Goal: Transaction & Acquisition: Purchase product/service

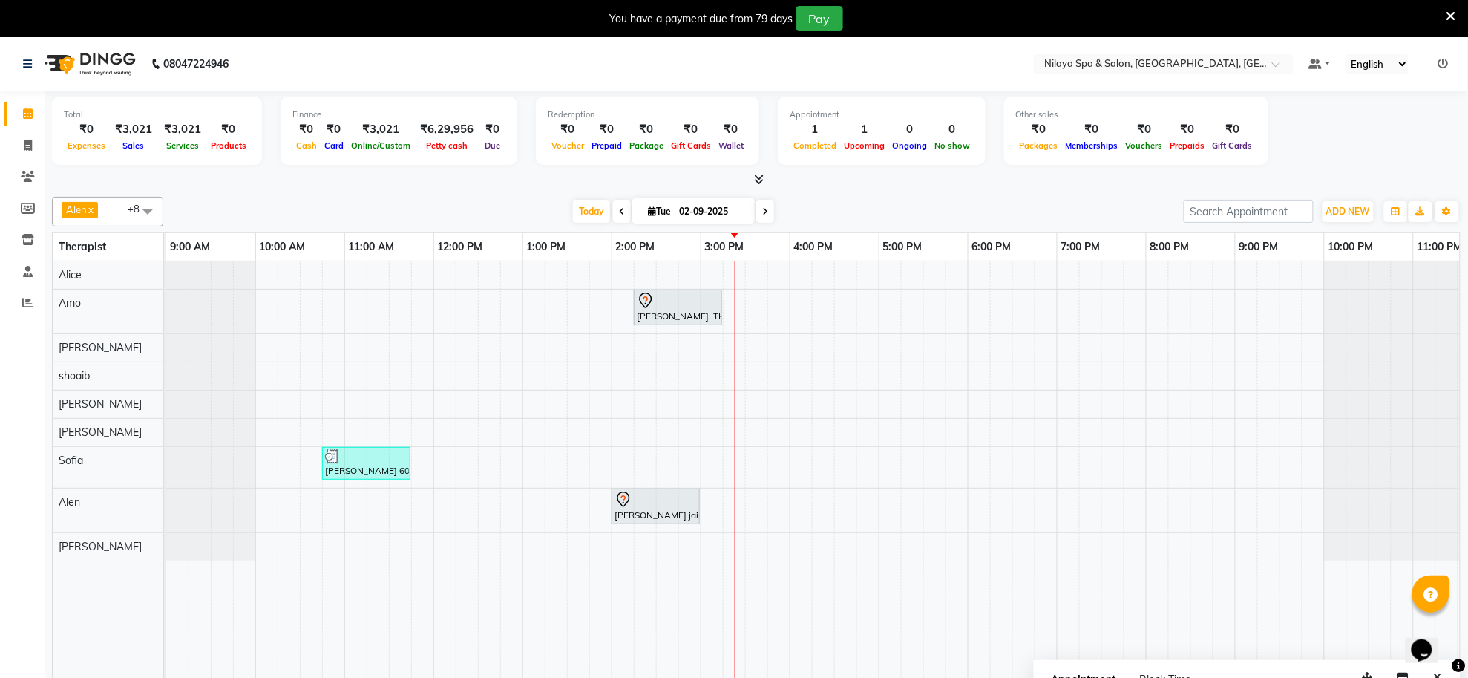
scroll to position [0, 26]
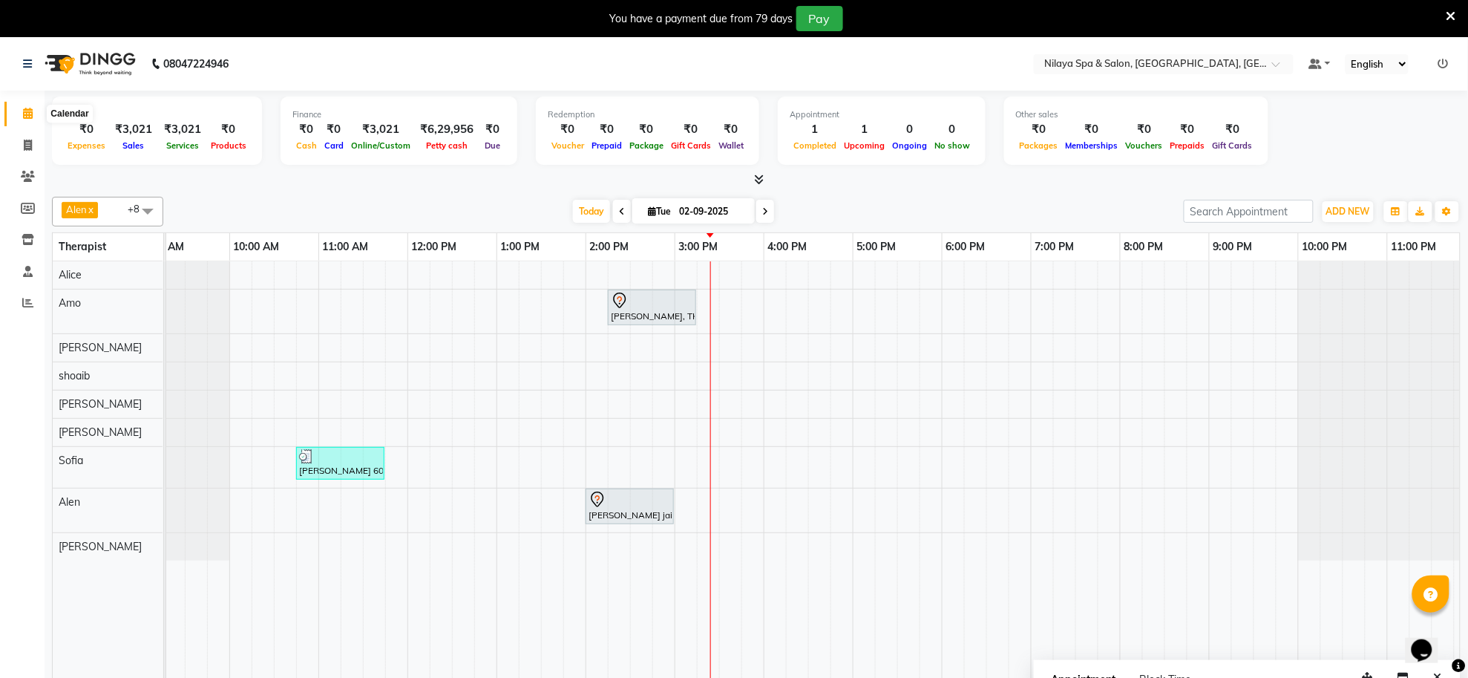
click at [27, 117] on icon at bounding box center [28, 113] width 10 height 11
click at [17, 177] on span at bounding box center [28, 177] width 26 height 17
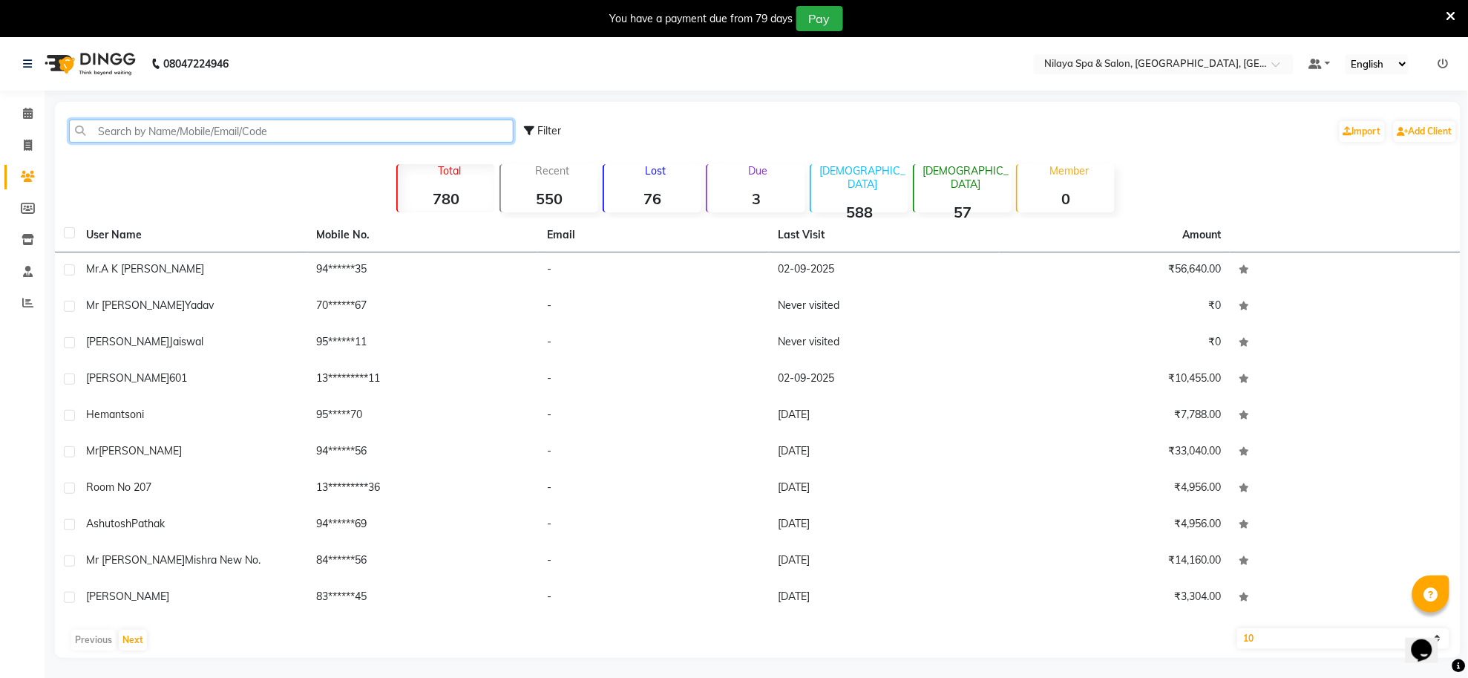
click at [330, 130] on input "text" at bounding box center [291, 131] width 445 height 23
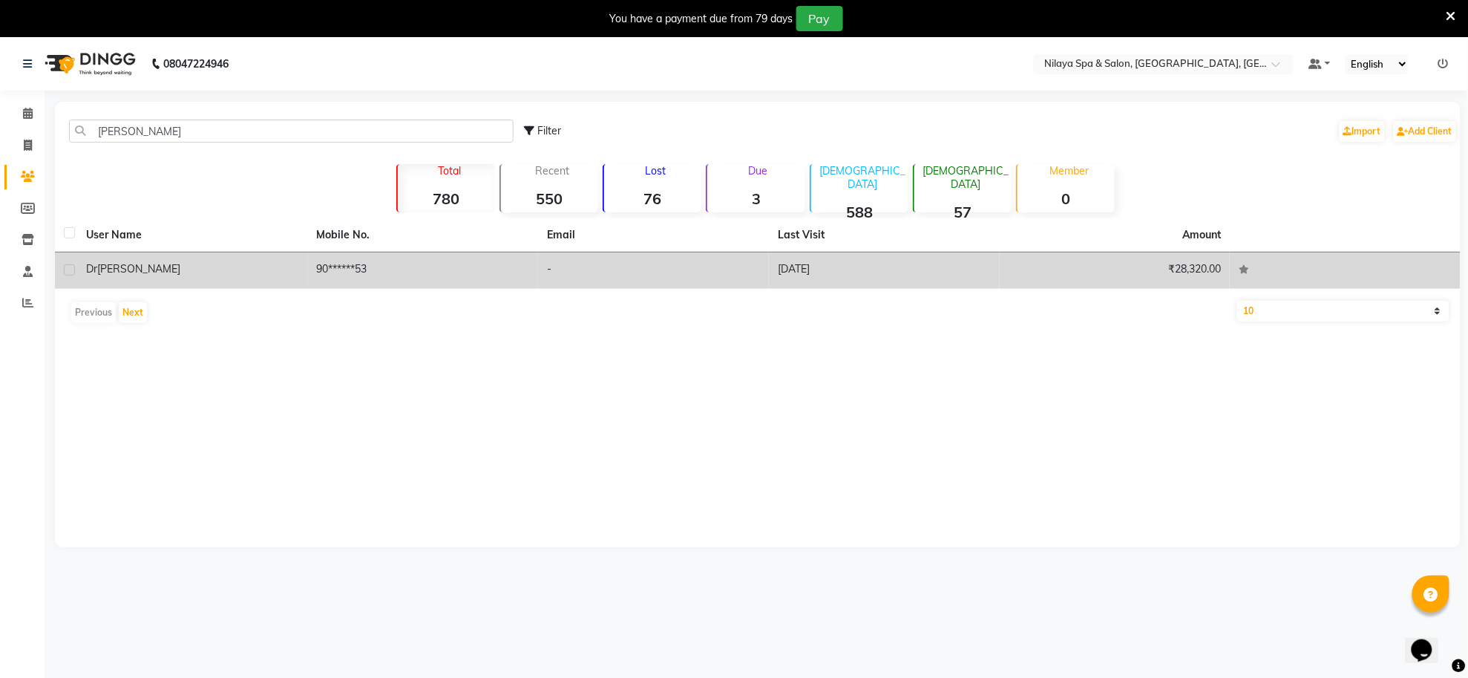
click at [815, 272] on td "30-05-2025" at bounding box center [884, 270] width 231 height 36
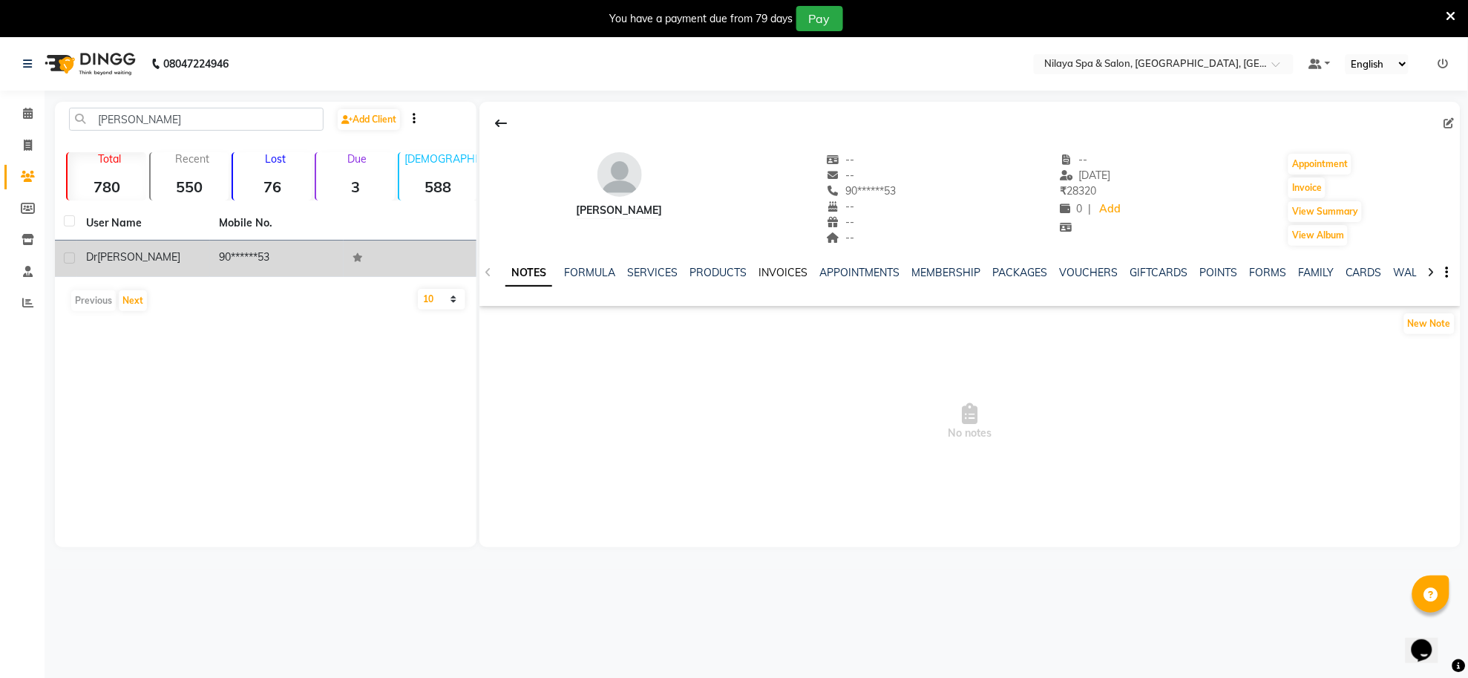
click at [779, 273] on link "INVOICES" at bounding box center [783, 272] width 49 height 13
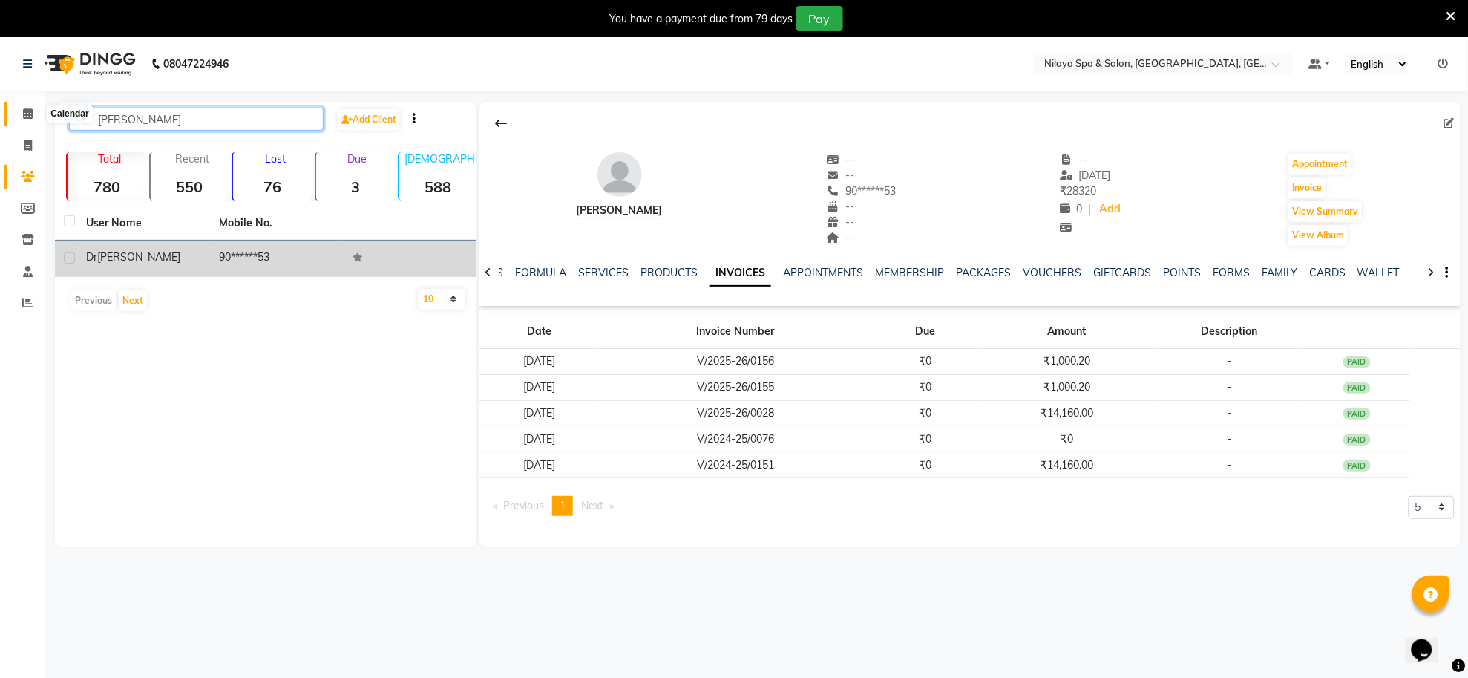
drag, startPoint x: 180, startPoint y: 117, endPoint x: 26, endPoint y: 121, distance: 154.4
click at [26, 121] on app-home "08047224946 Select Location × Nilaya Spa & Salon, Radisson Blu Hotel, Gorakhpur…" at bounding box center [734, 303] width 1468 height 532
click at [206, 253] on td "mr.ved prakash" at bounding box center [143, 259] width 133 height 36
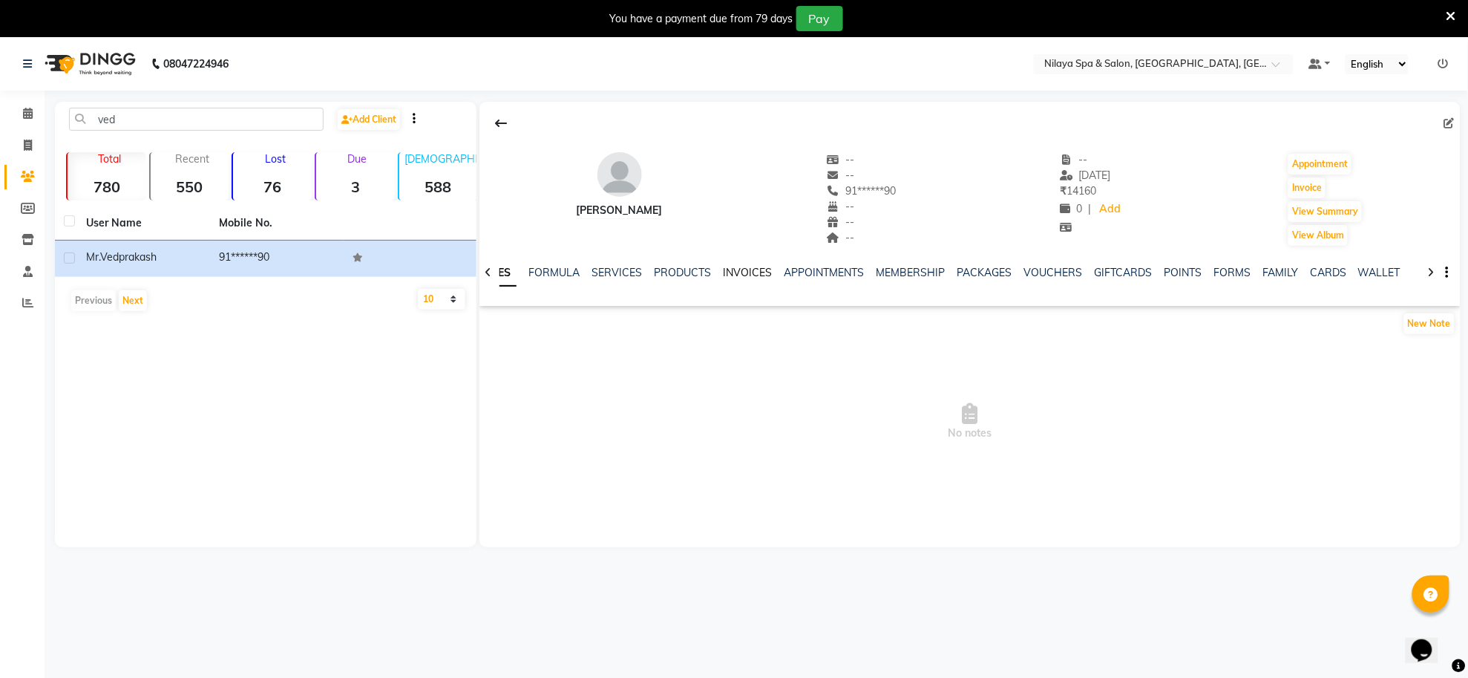
click at [723, 271] on link "INVOICES" at bounding box center [747, 272] width 49 height 13
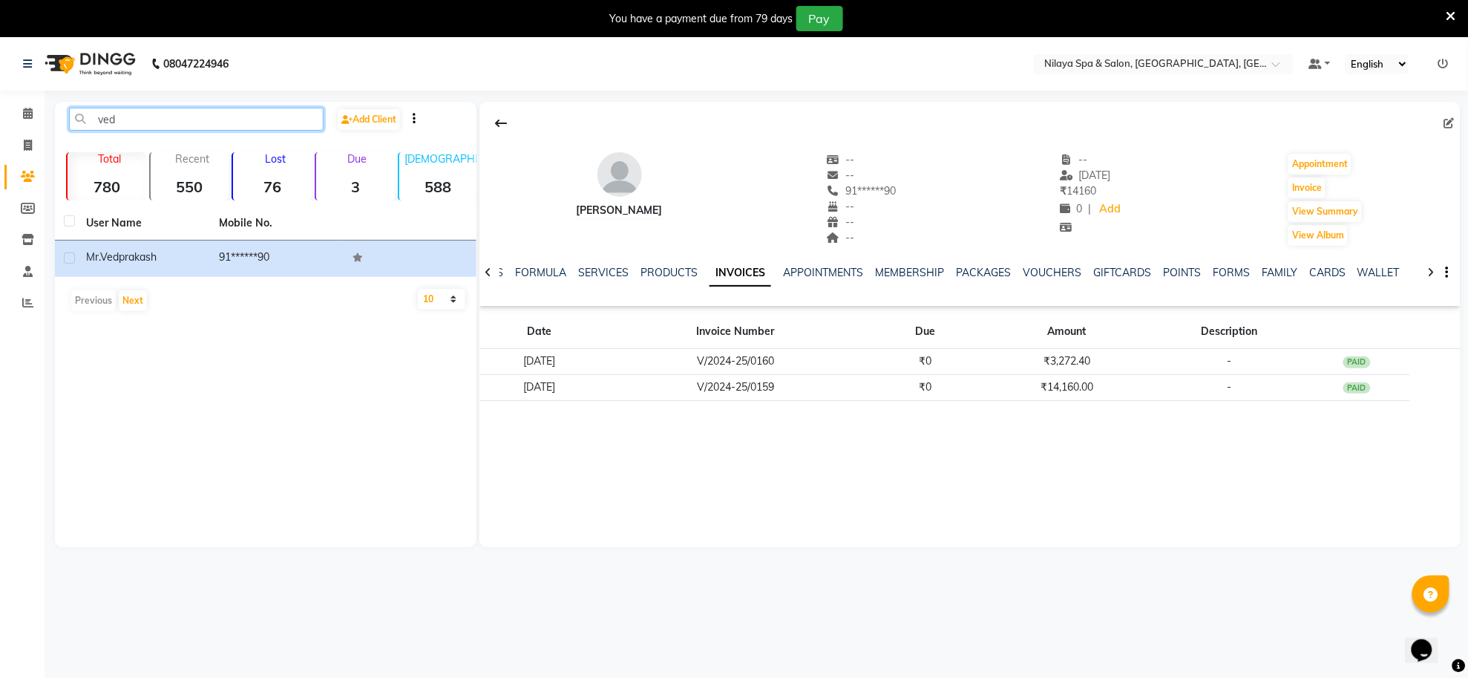
drag, startPoint x: 217, startPoint y: 120, endPoint x: 0, endPoint y: 91, distance: 218.6
click at [0, 91] on app-home "08047224946 Select Location × Nilaya Spa & Salon, Radisson Blu Hotel, Gorakhpur…" at bounding box center [734, 303] width 1468 height 532
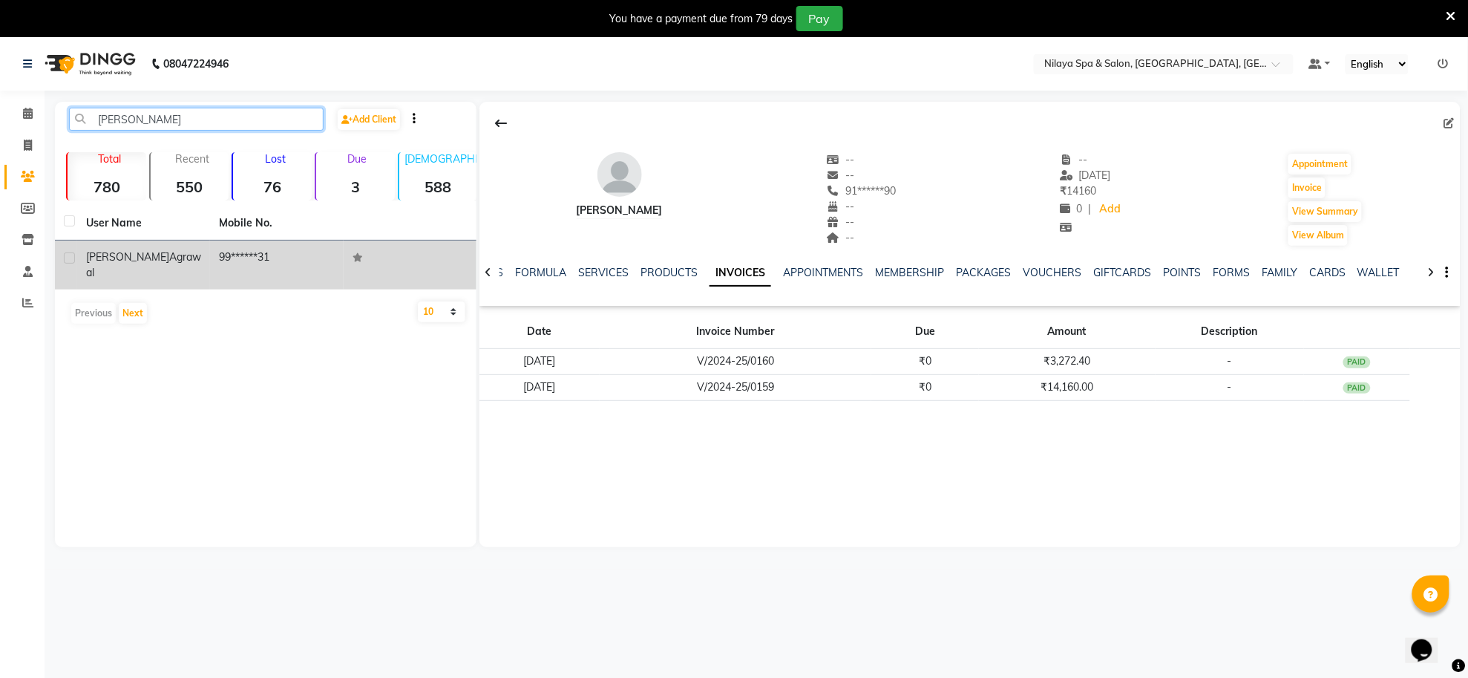
type input "rushil"
click at [150, 250] on span "agrawal" at bounding box center [143, 264] width 115 height 29
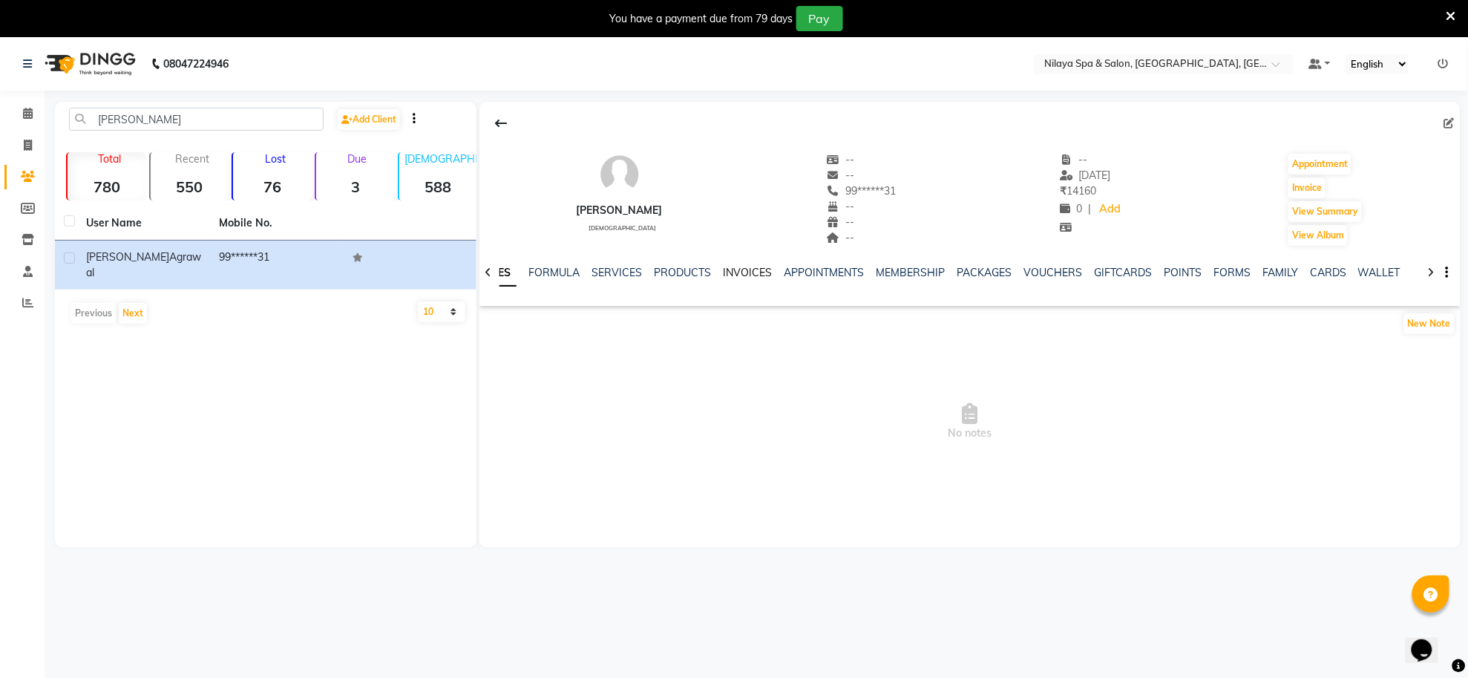
click at [740, 275] on link "INVOICES" at bounding box center [747, 272] width 49 height 13
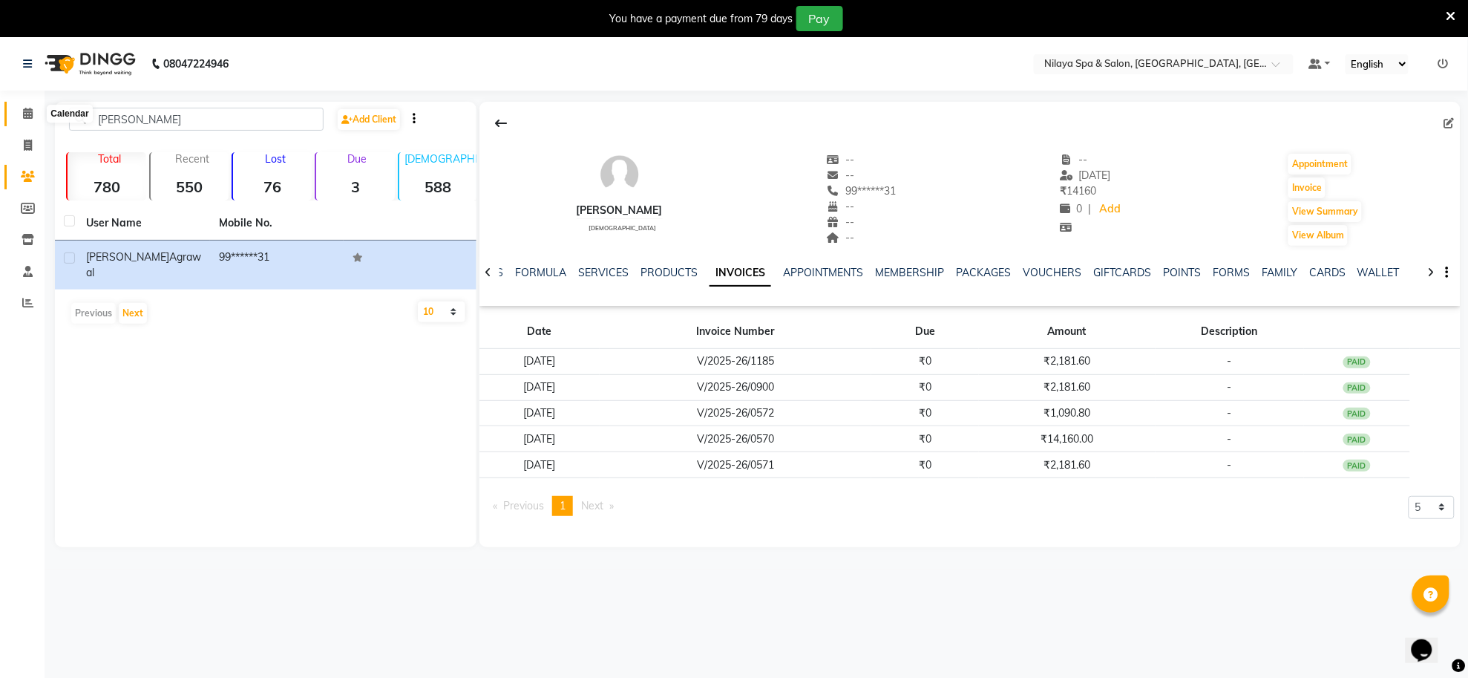
click at [24, 113] on icon at bounding box center [28, 113] width 10 height 11
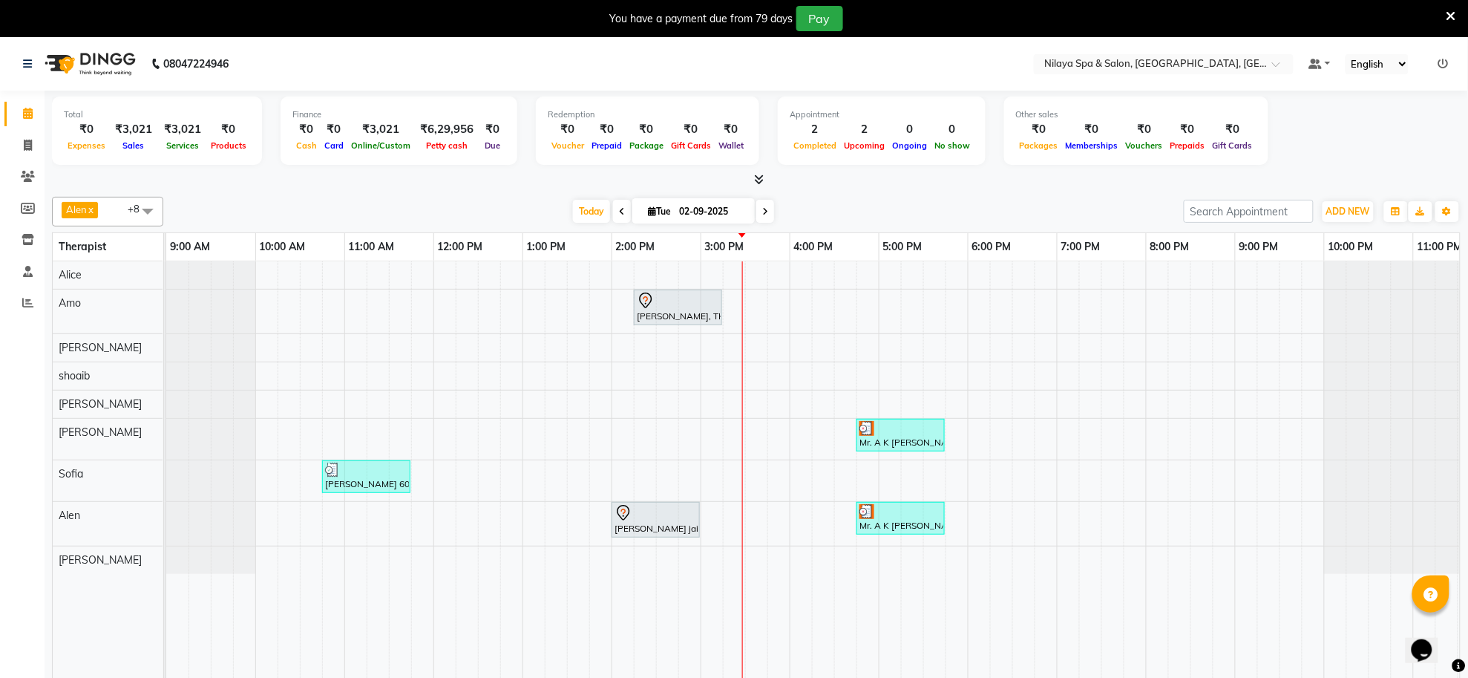
click at [763, 205] on span at bounding box center [765, 211] width 18 height 23
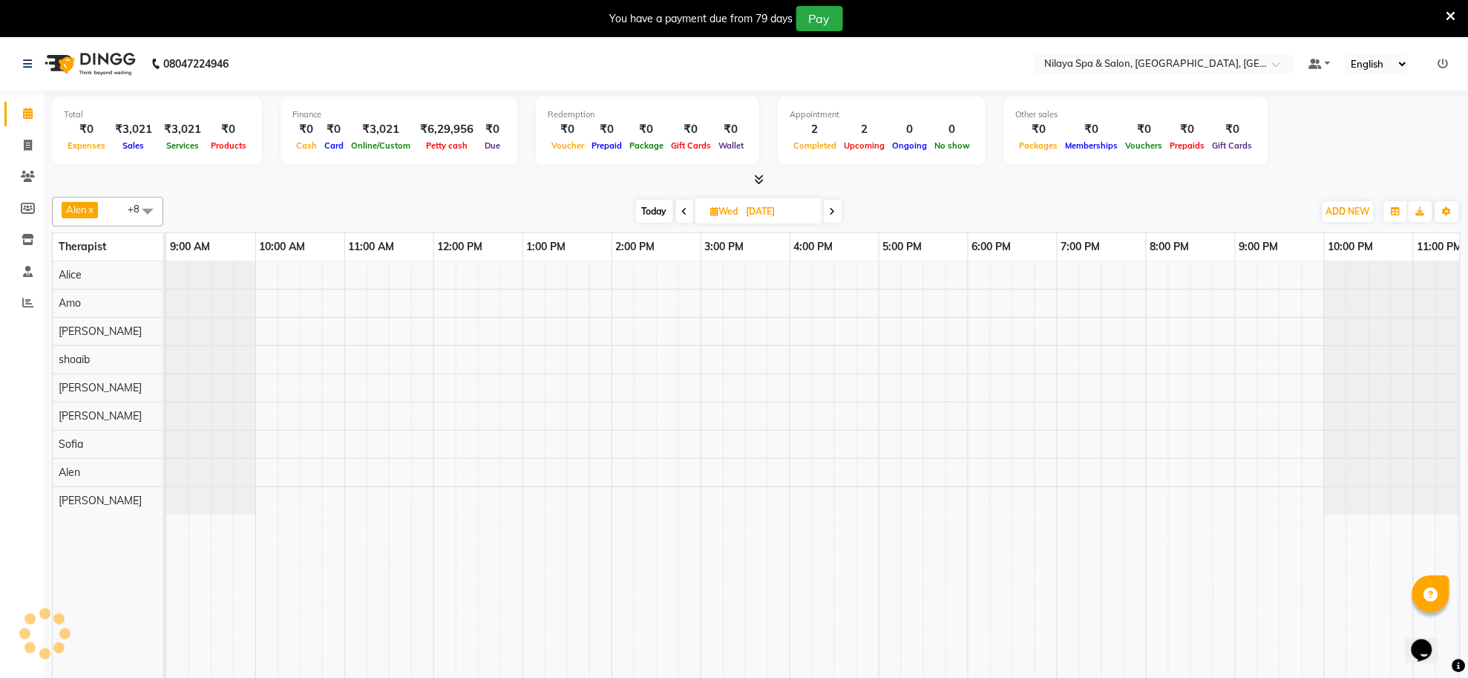
scroll to position [0, 42]
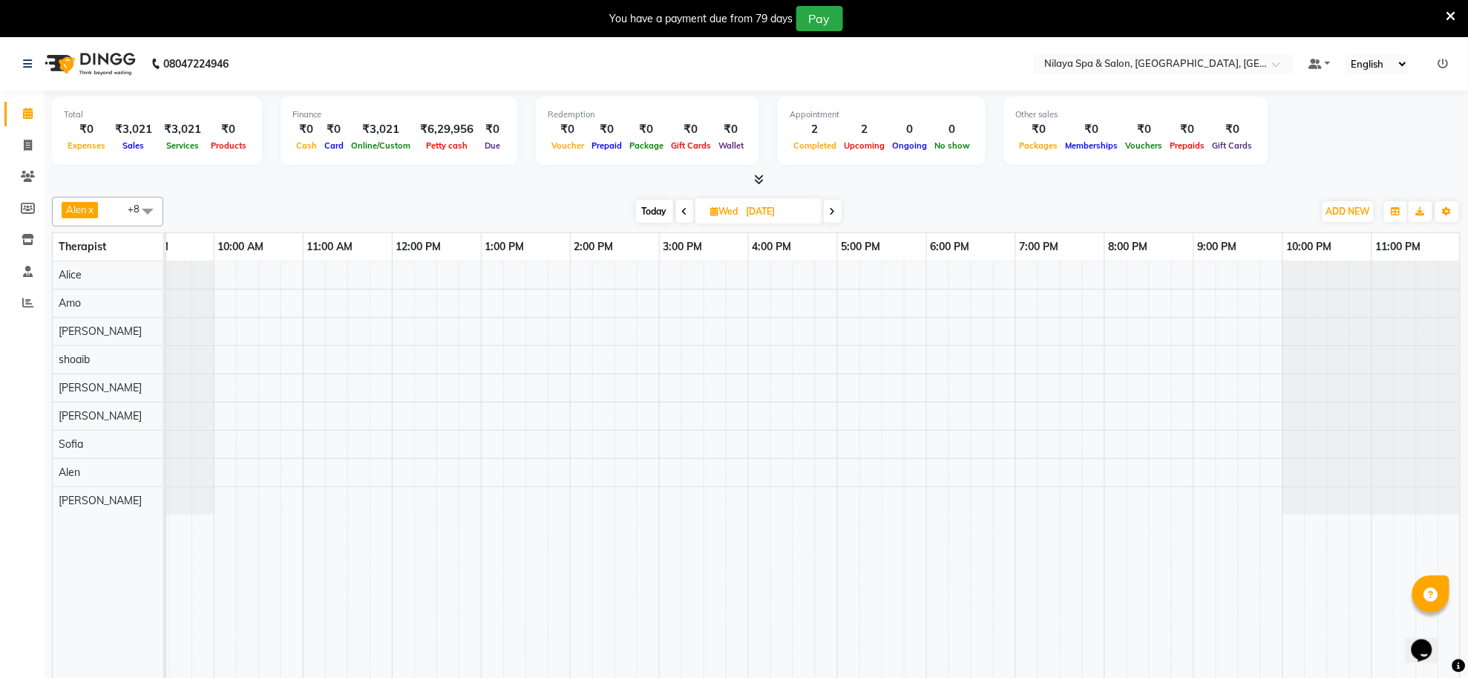
click at [687, 215] on icon at bounding box center [685, 211] width 6 height 9
type input "02-09-2025"
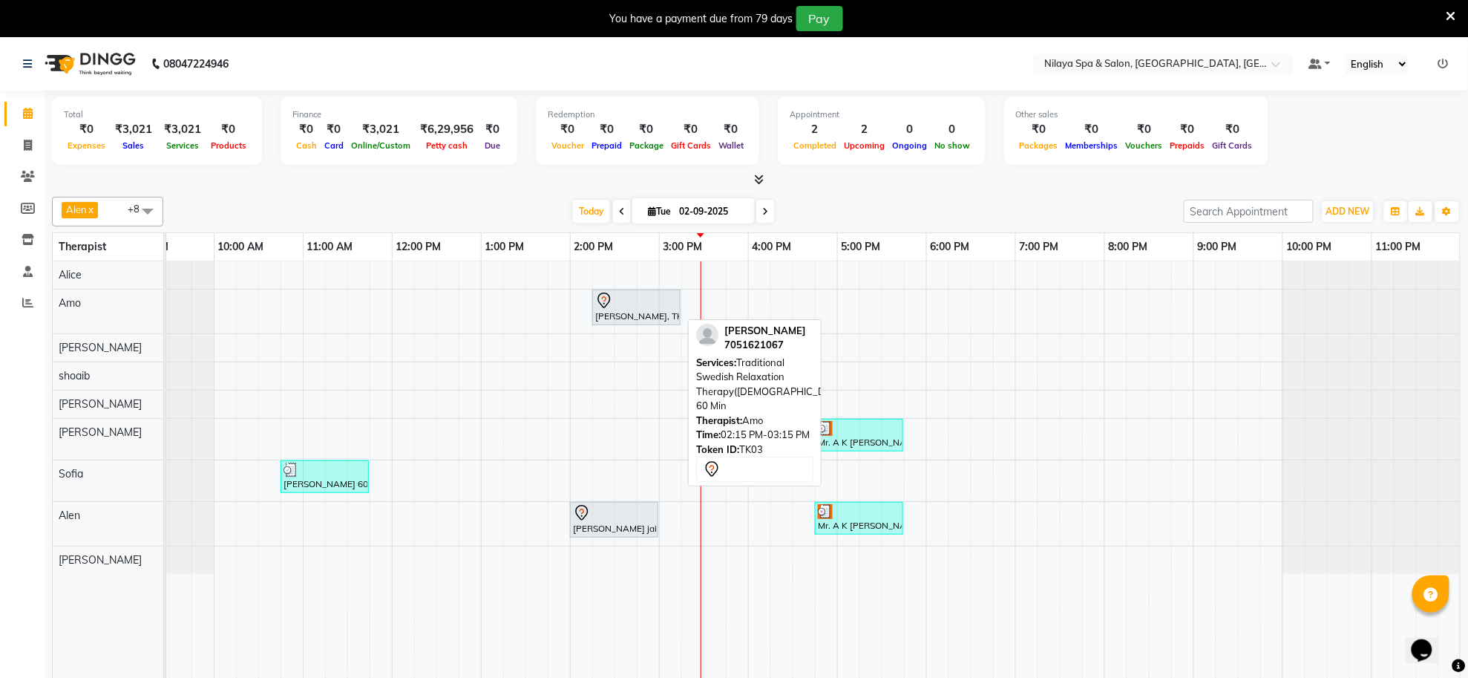
click at [650, 320] on div "[PERSON_NAME], TK03, 02:15 PM-03:15 PM, Traditional Swedish Relaxation Therapy(…" at bounding box center [636, 307] width 85 height 31
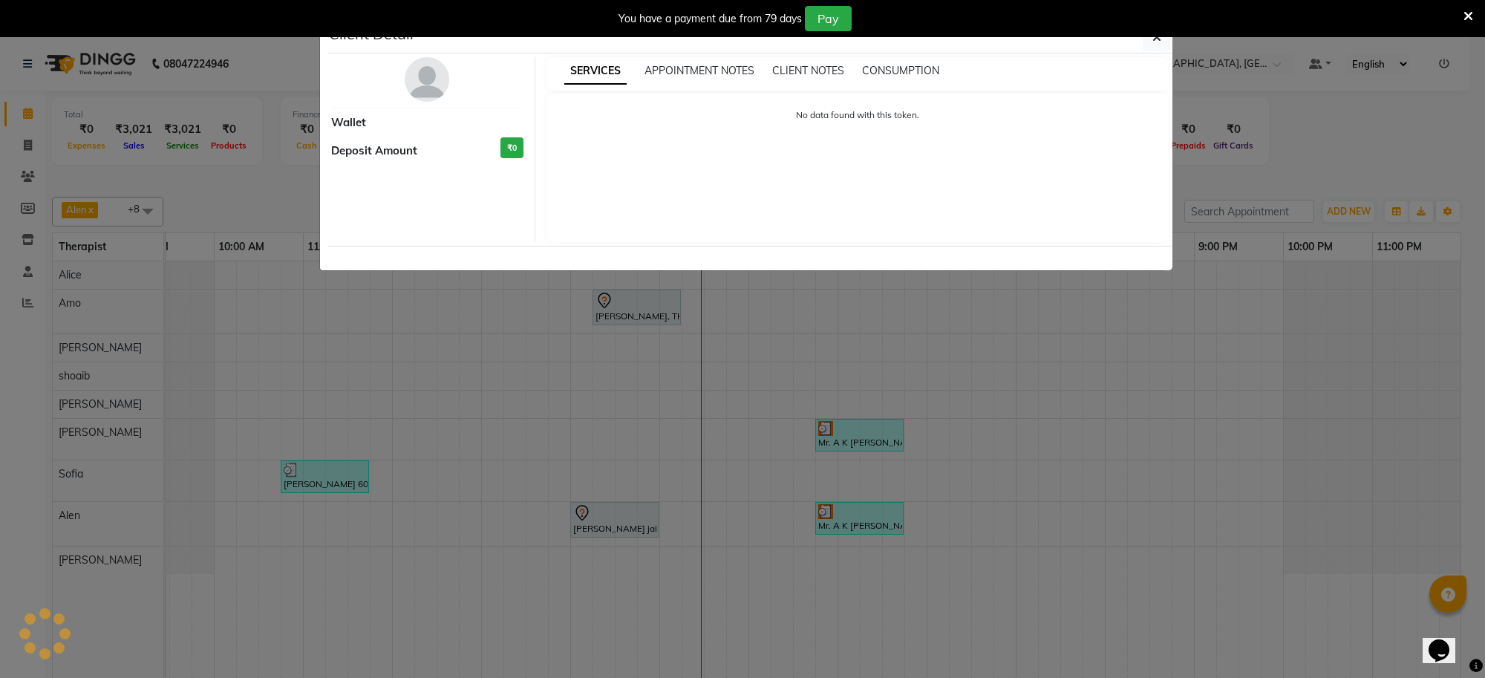
select select "7"
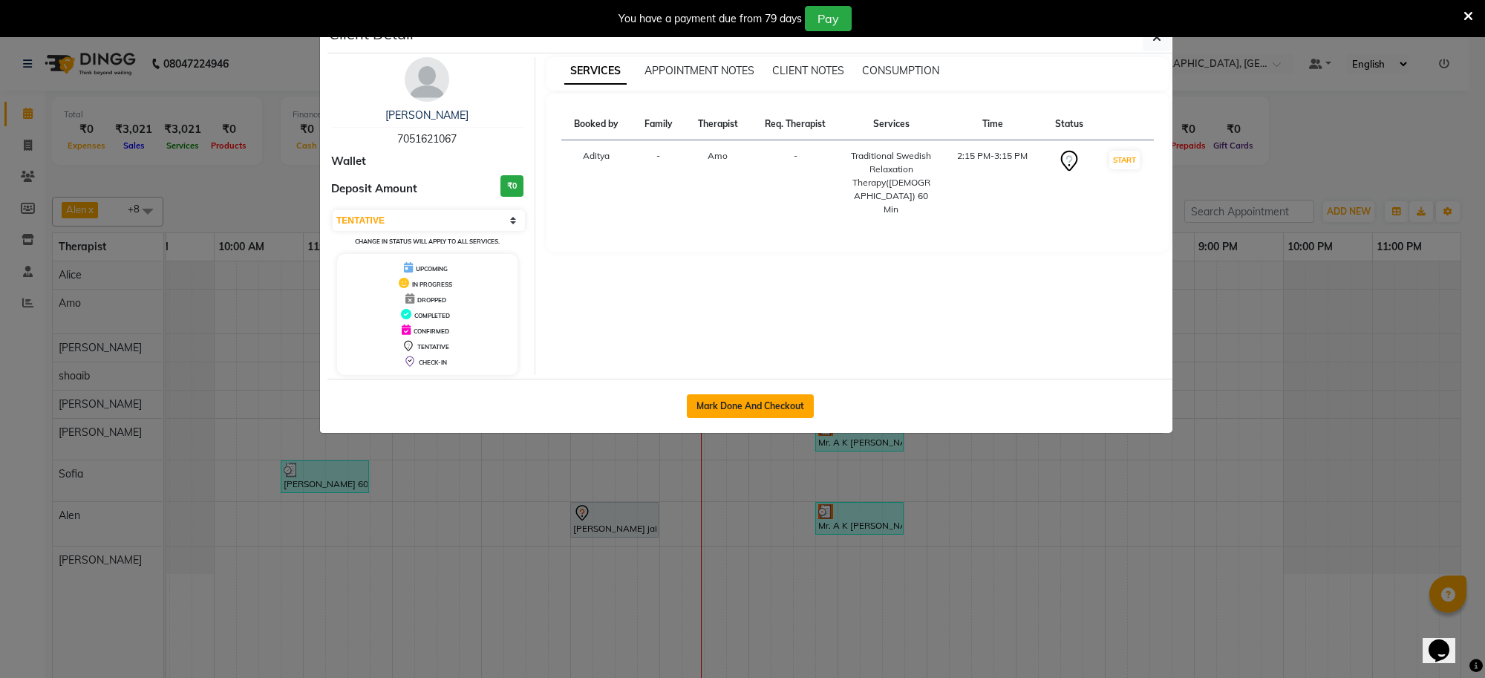
click at [782, 412] on button "Mark Done And Checkout" at bounding box center [750, 406] width 127 height 24
select select "service"
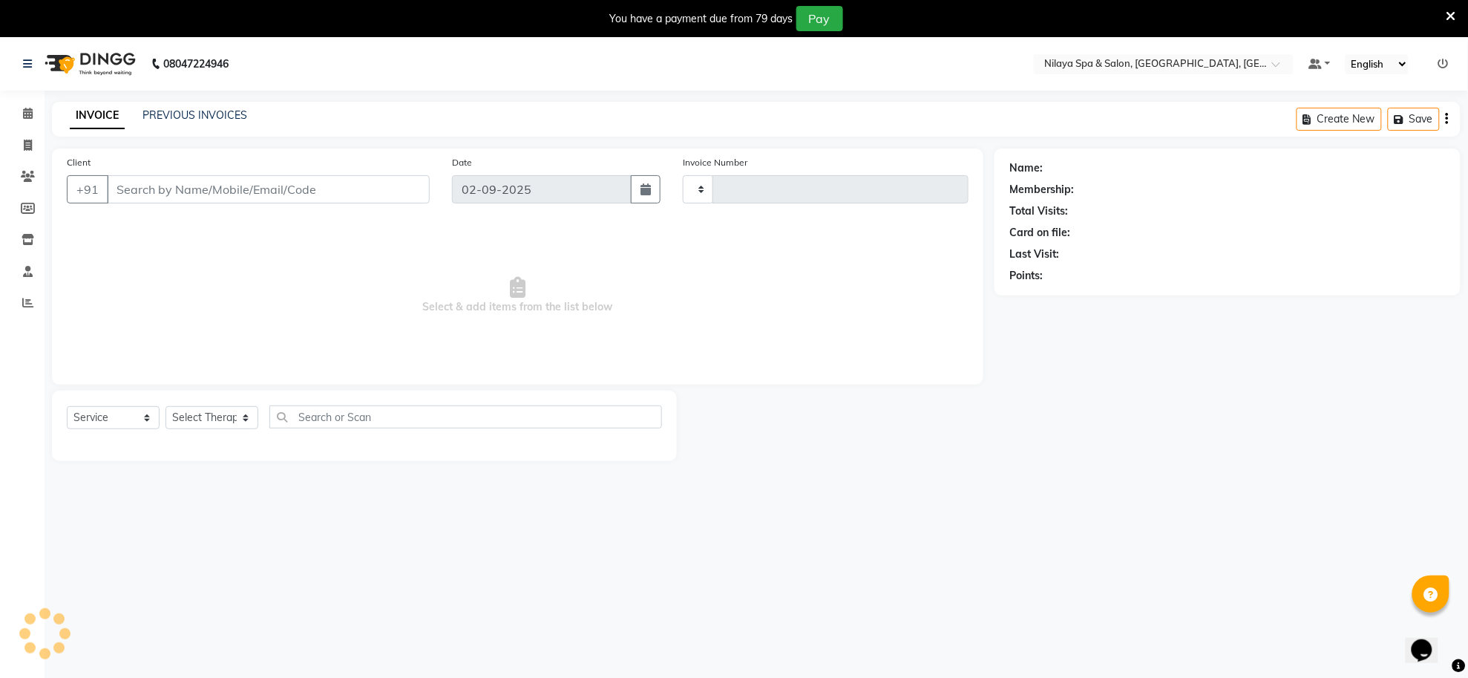
type input "1253"
select select "8283"
type input "70******67"
select select "80700"
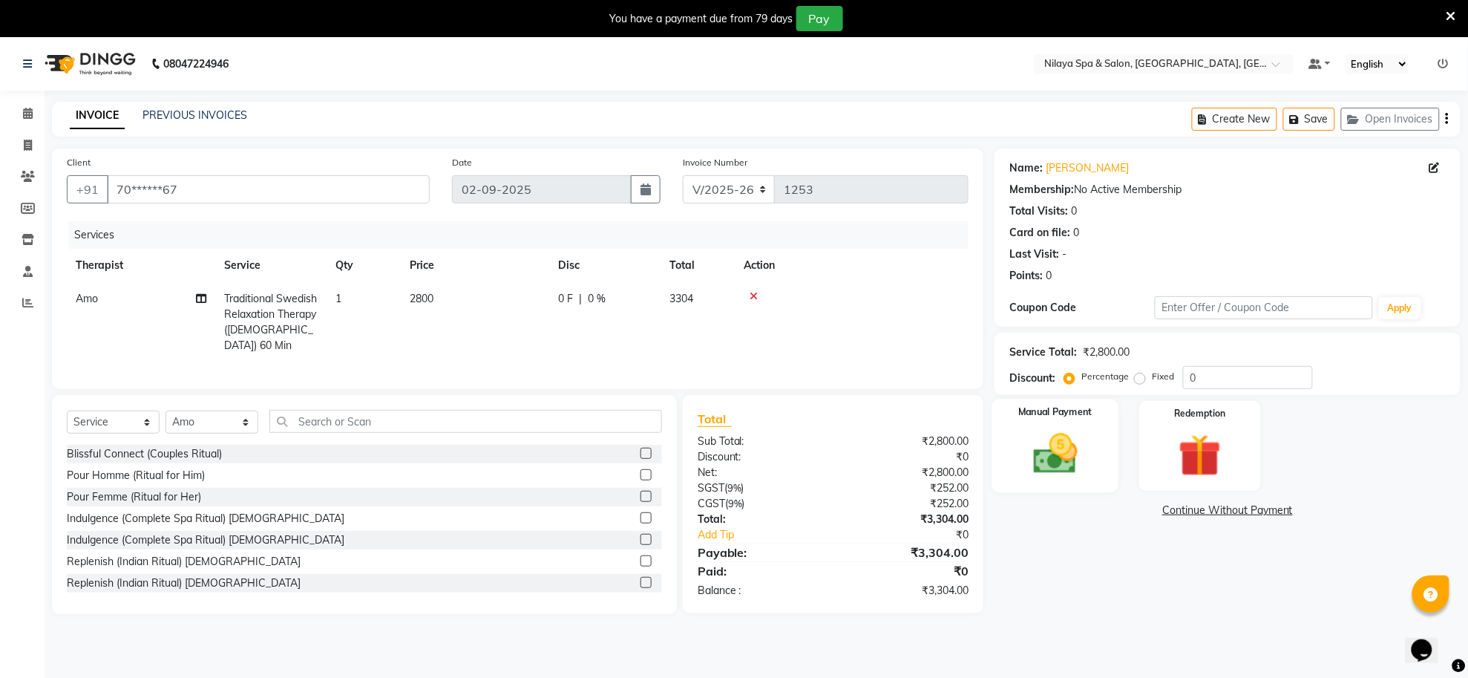
click at [1055, 457] on img at bounding box center [1056, 453] width 72 height 51
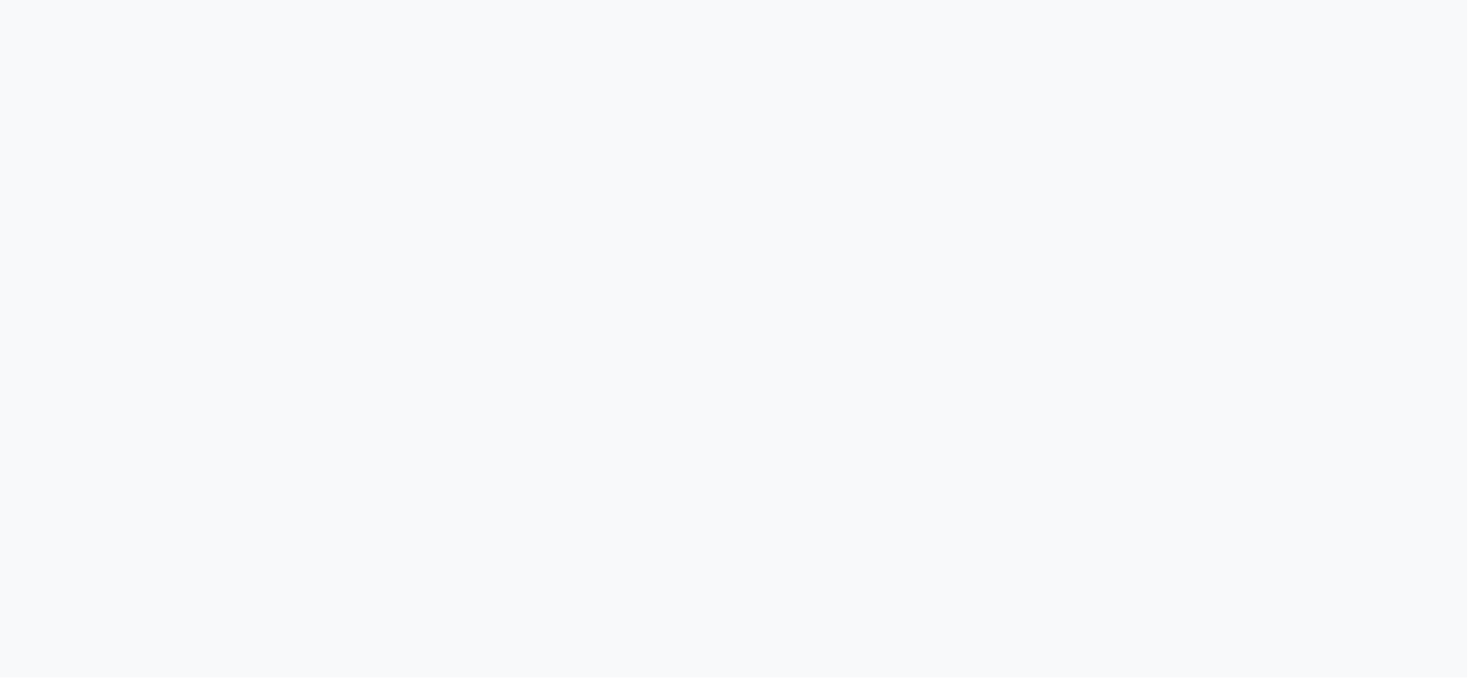
select select "service"
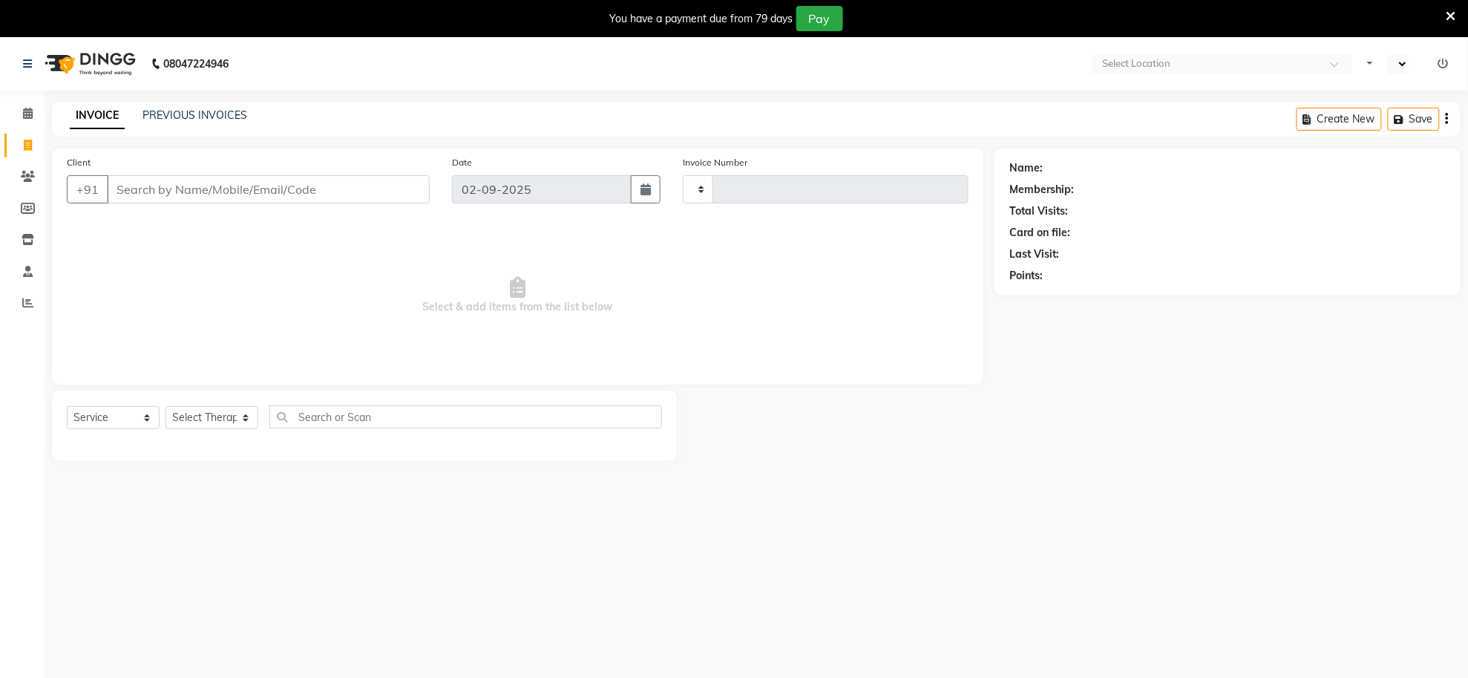
type input "1253"
select select "en"
select select "8283"
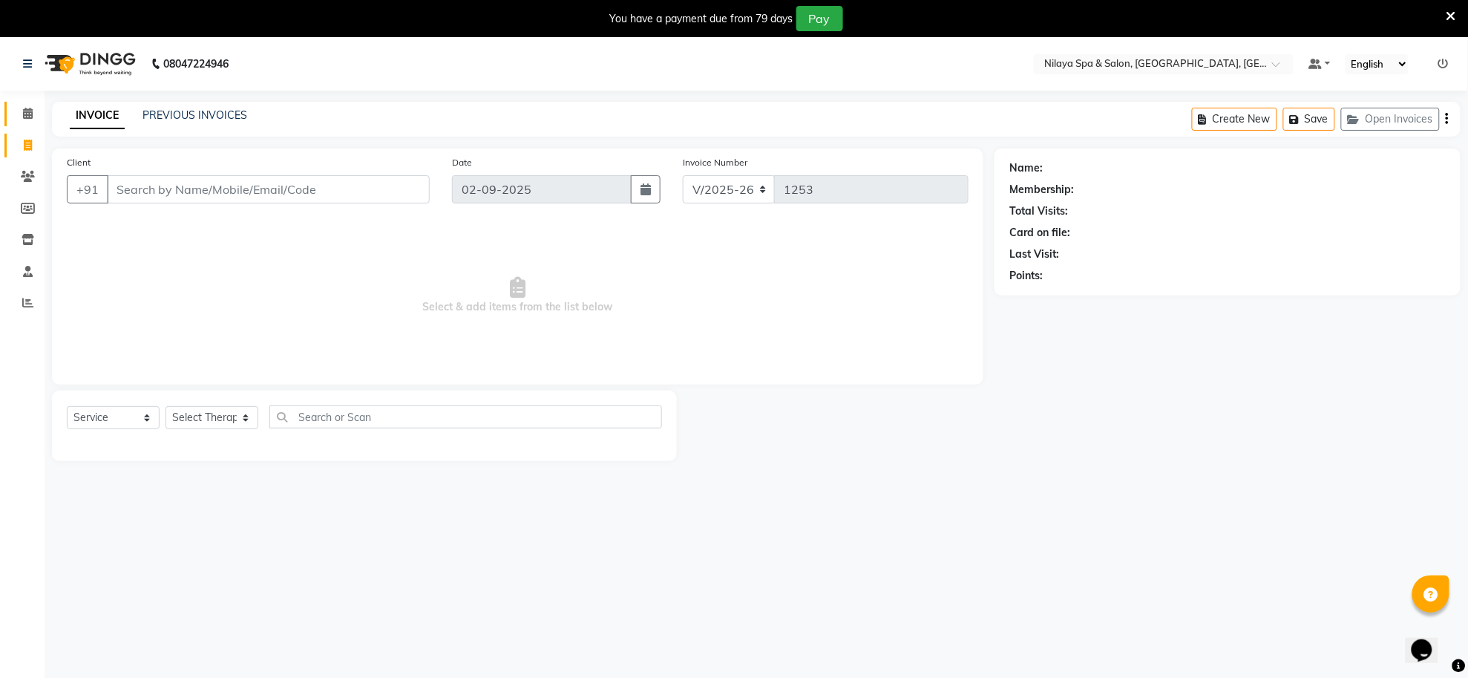
click at [16, 104] on link "Calendar" at bounding box center [22, 114] width 36 height 24
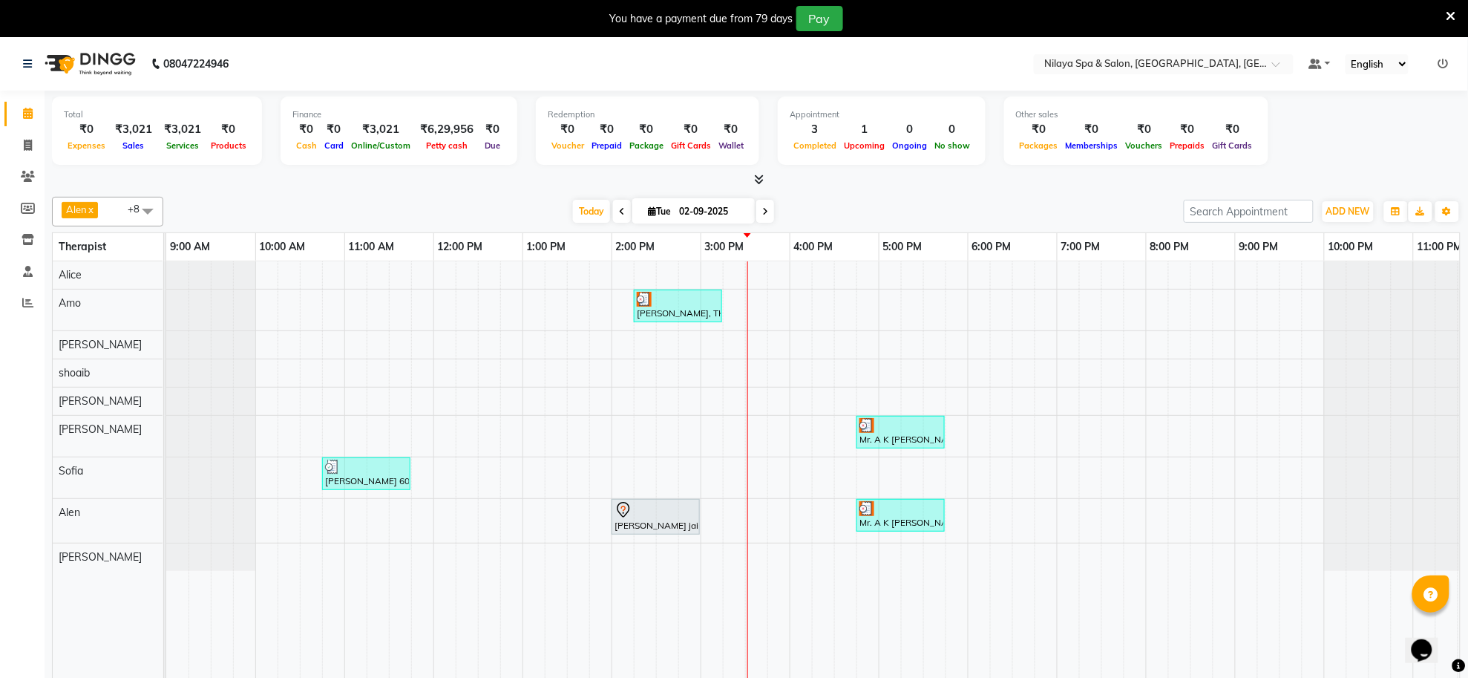
click at [661, 209] on span "Tue" at bounding box center [659, 211] width 30 height 11
select select "9"
select select "2025"
click at [614, 206] on span at bounding box center [622, 211] width 18 height 23
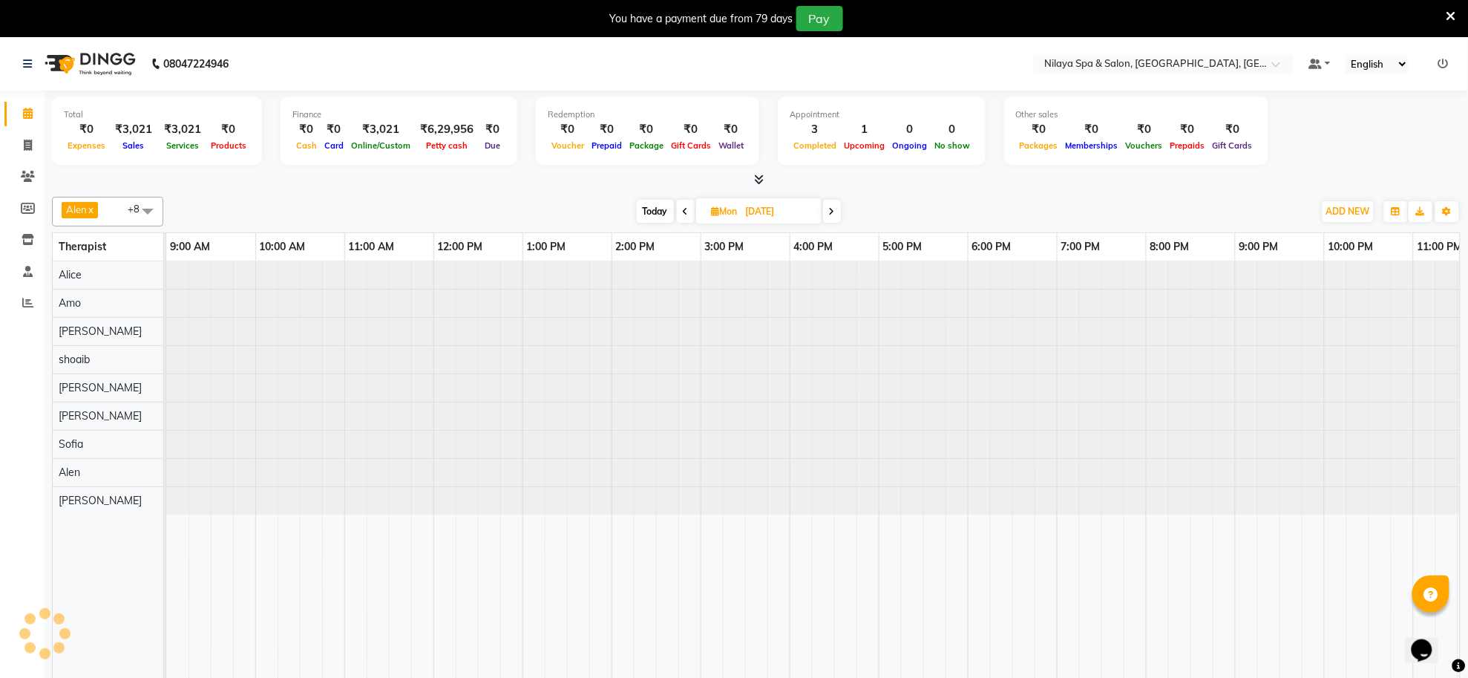
scroll to position [0, 42]
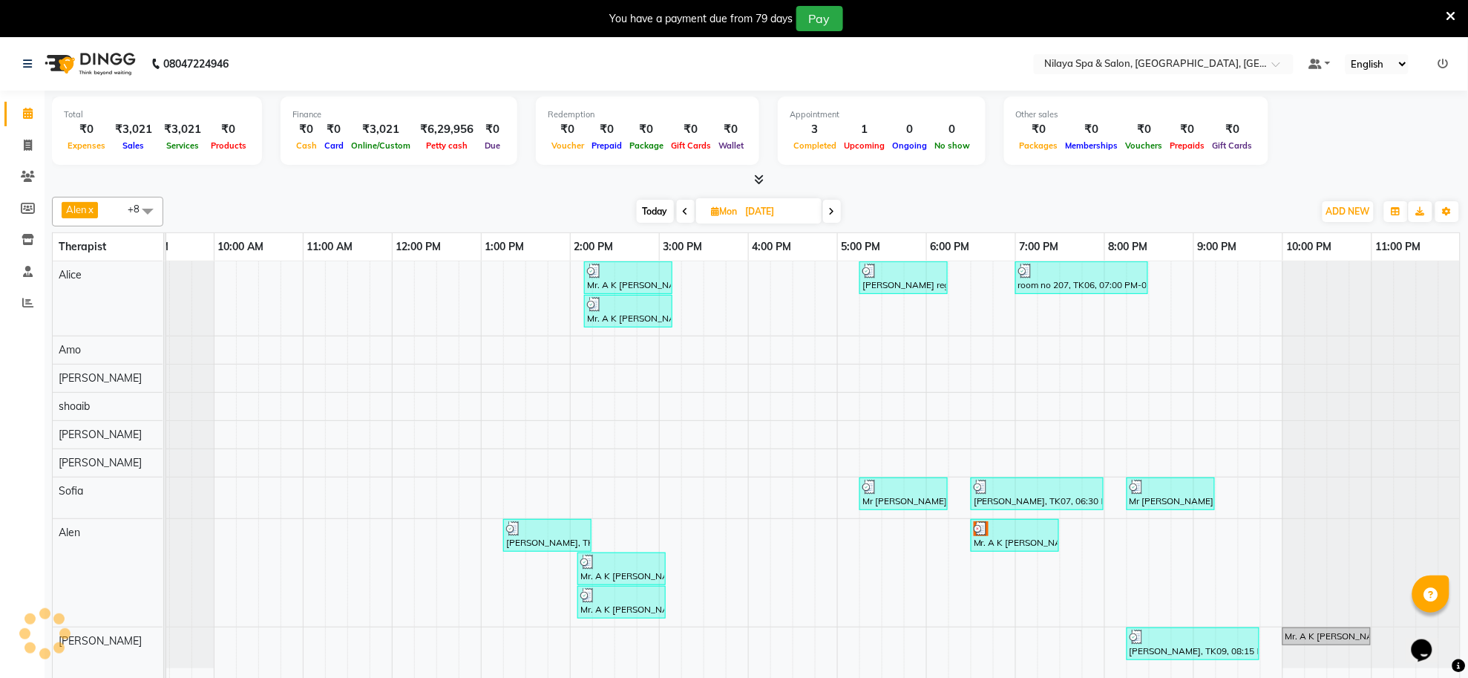
click at [680, 215] on span at bounding box center [686, 211] width 18 height 23
type input "31-08-2025"
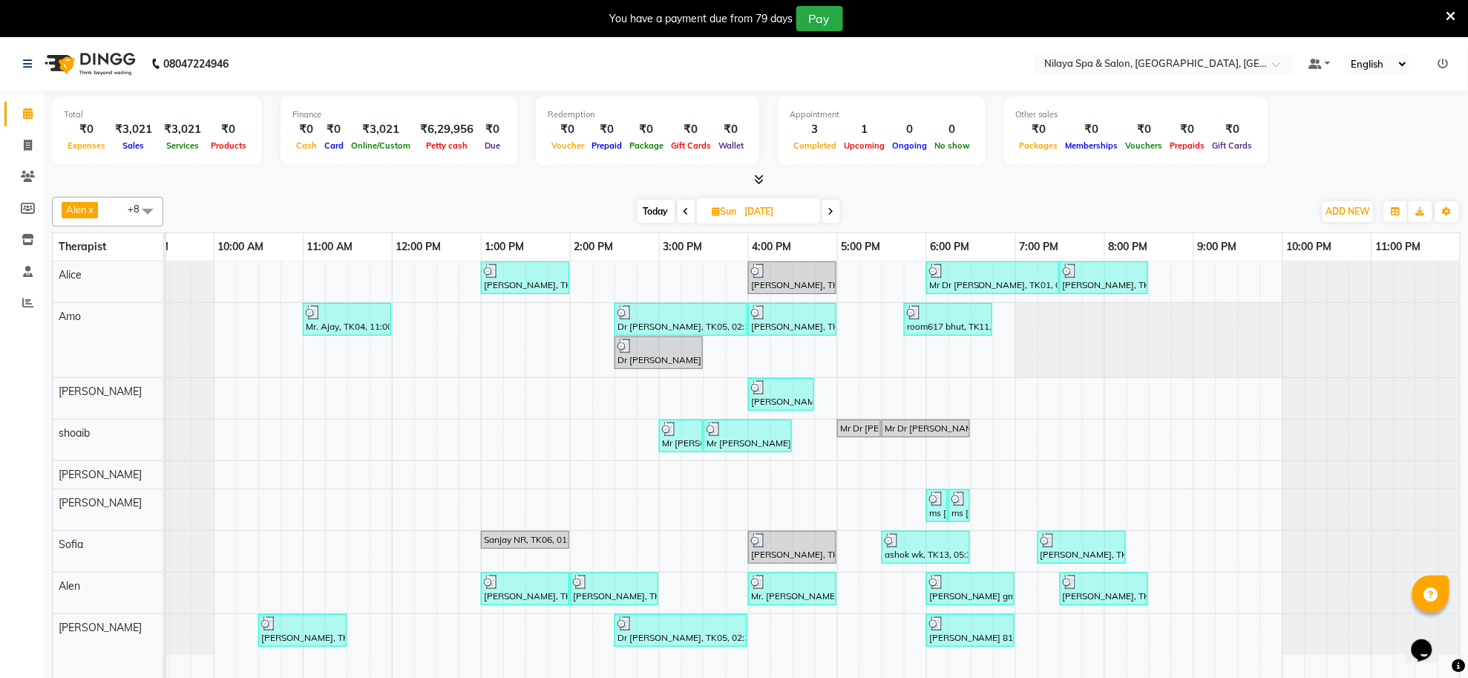
click at [742, 215] on input "31-08-2025" at bounding box center [778, 211] width 74 height 22
select select "8"
select select "2025"
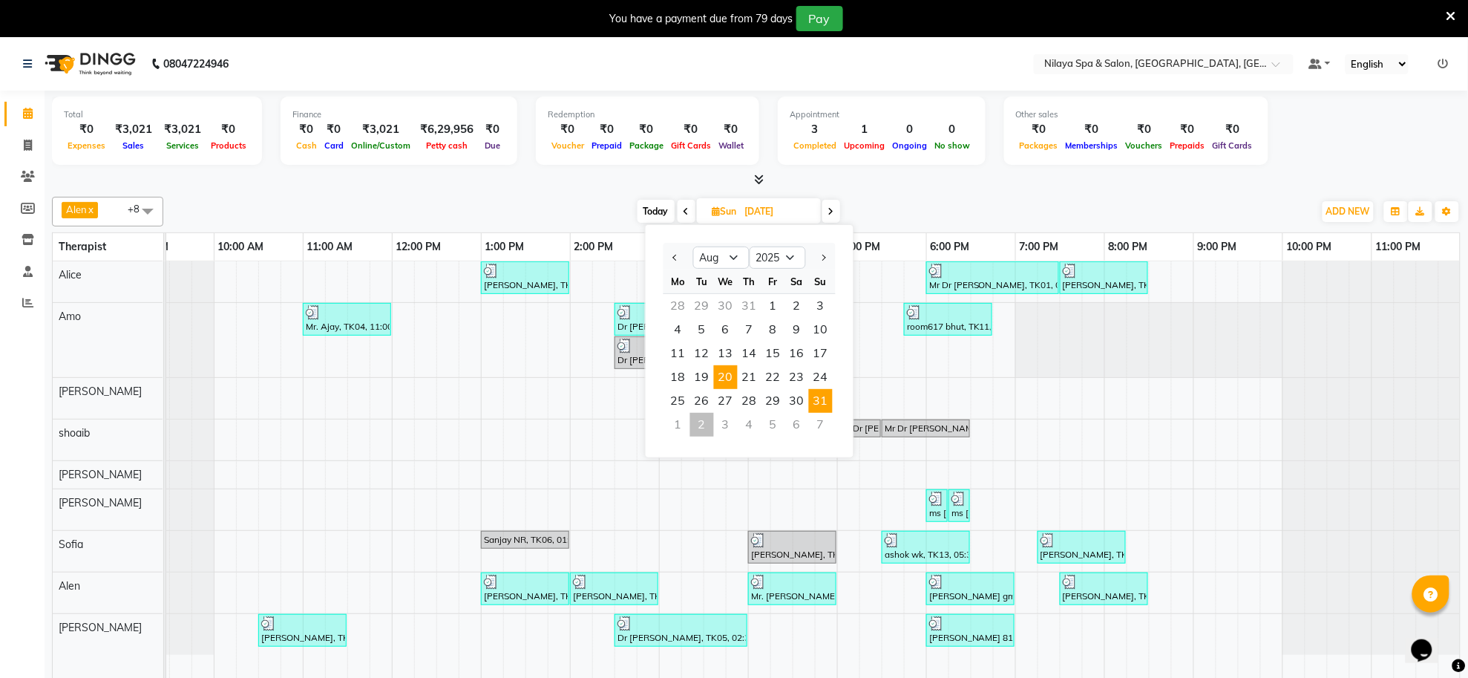
click at [727, 373] on span "20" at bounding box center [726, 377] width 24 height 24
type input "20-08-2025"
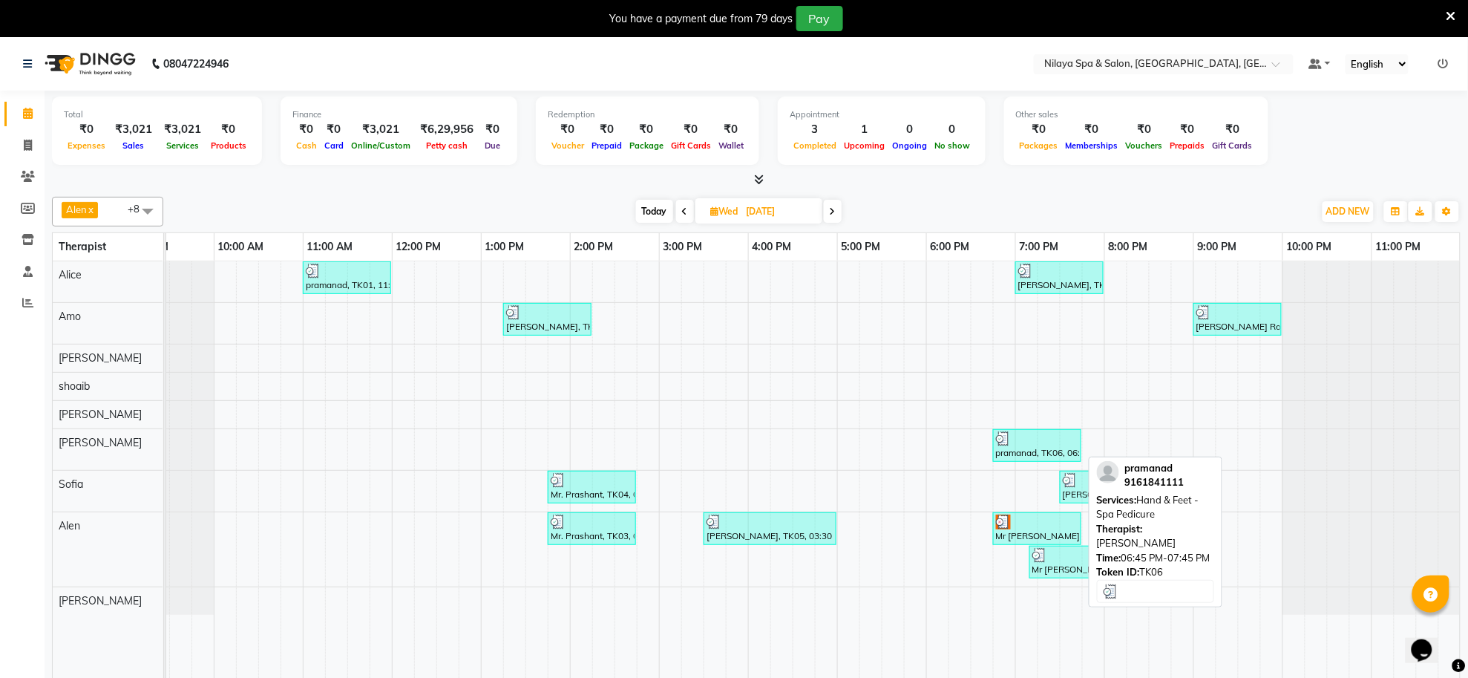
click at [1039, 451] on div "pramanad, TK06, 06:45 PM-07:45 PM, Hand & Feet - Spa Pedicure" at bounding box center [1037, 445] width 85 height 28
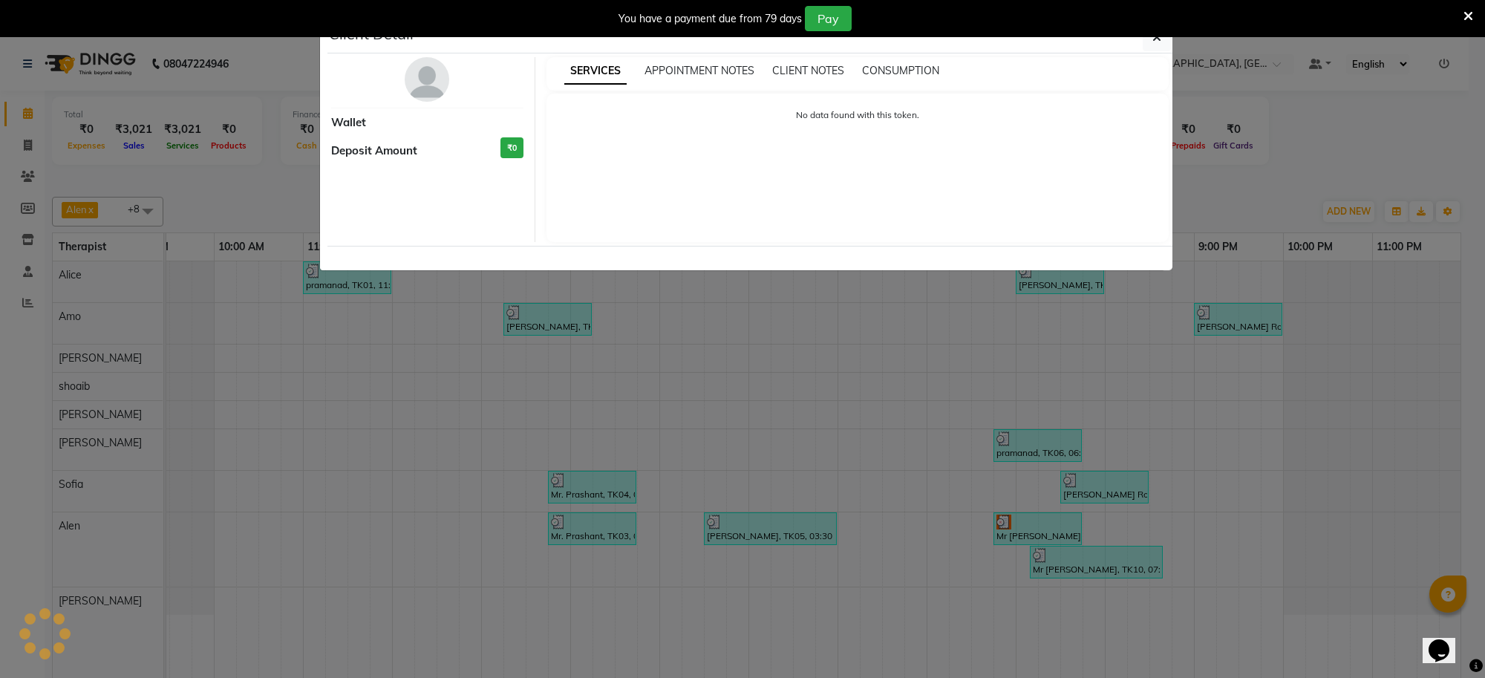
select select "3"
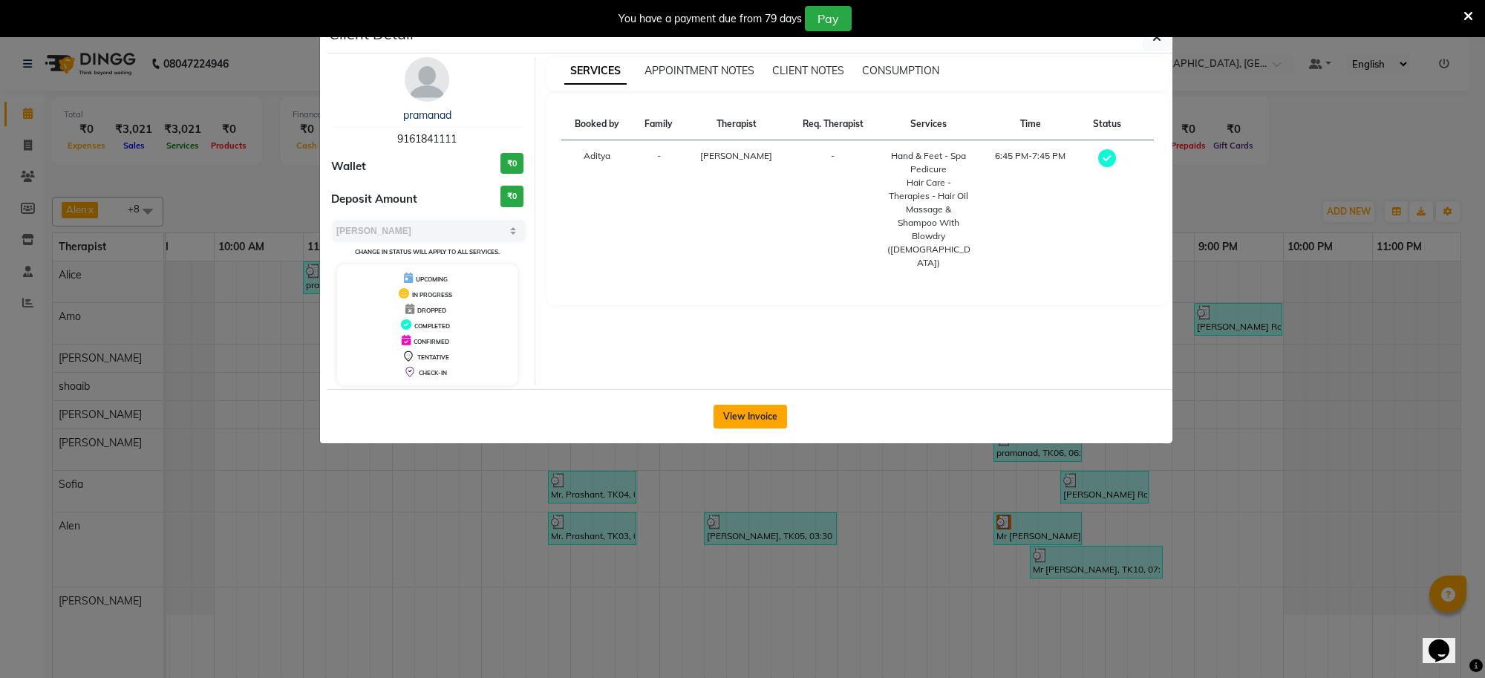
click at [724, 425] on button "View Invoice" at bounding box center [749, 417] width 73 height 24
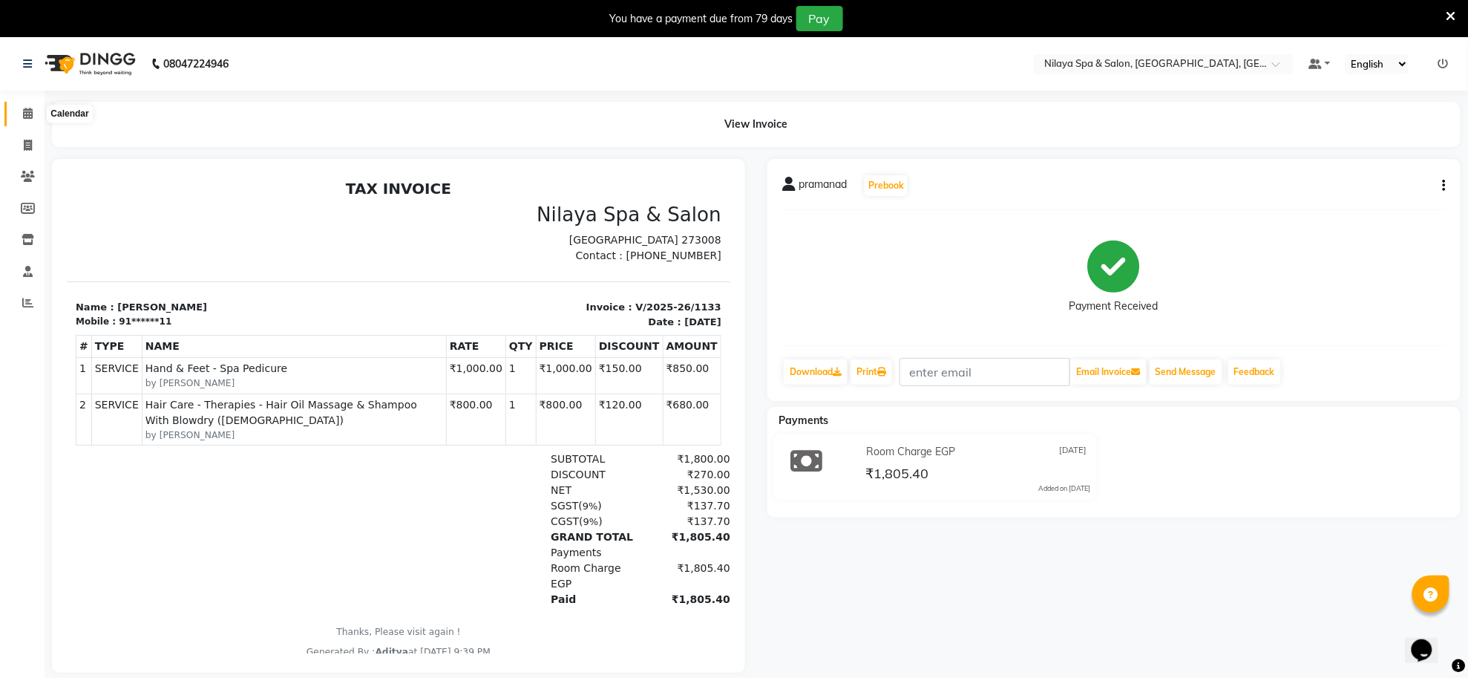
click at [28, 117] on icon at bounding box center [28, 113] width 10 height 11
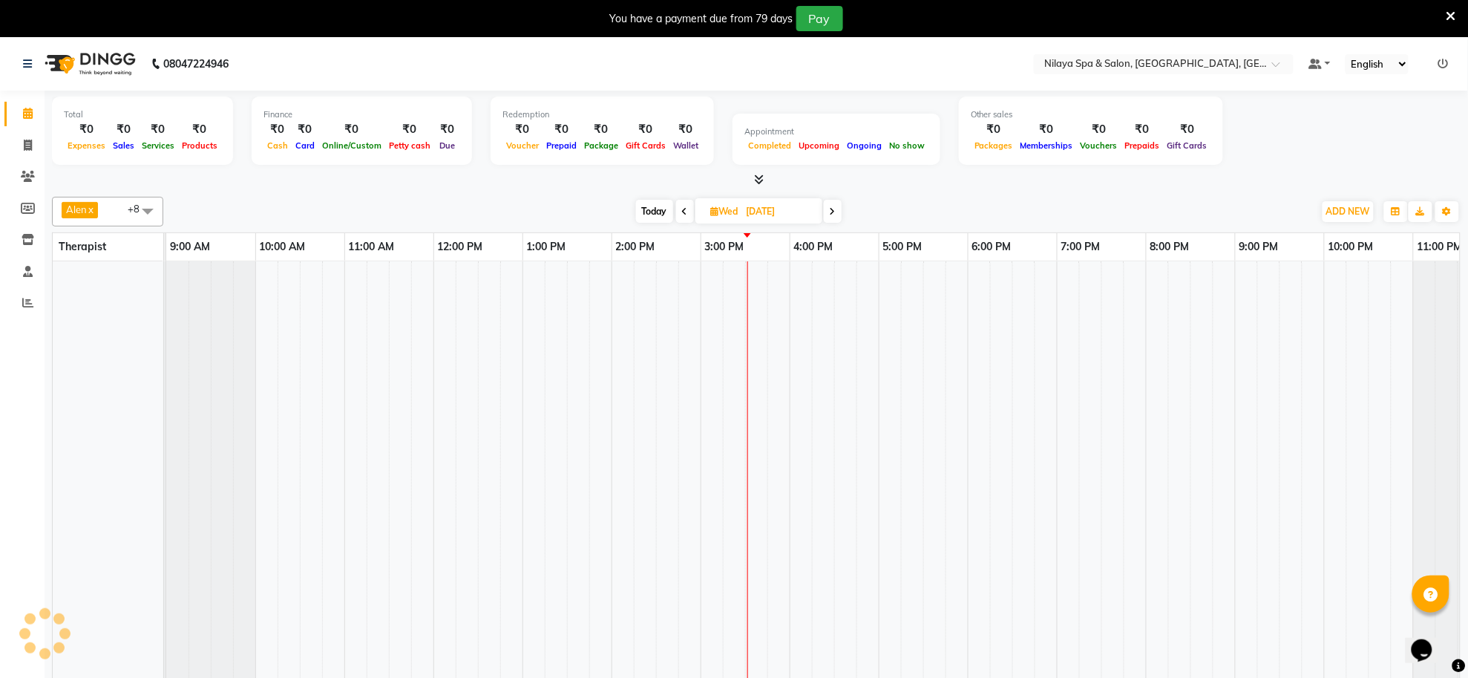
scroll to position [0, 42]
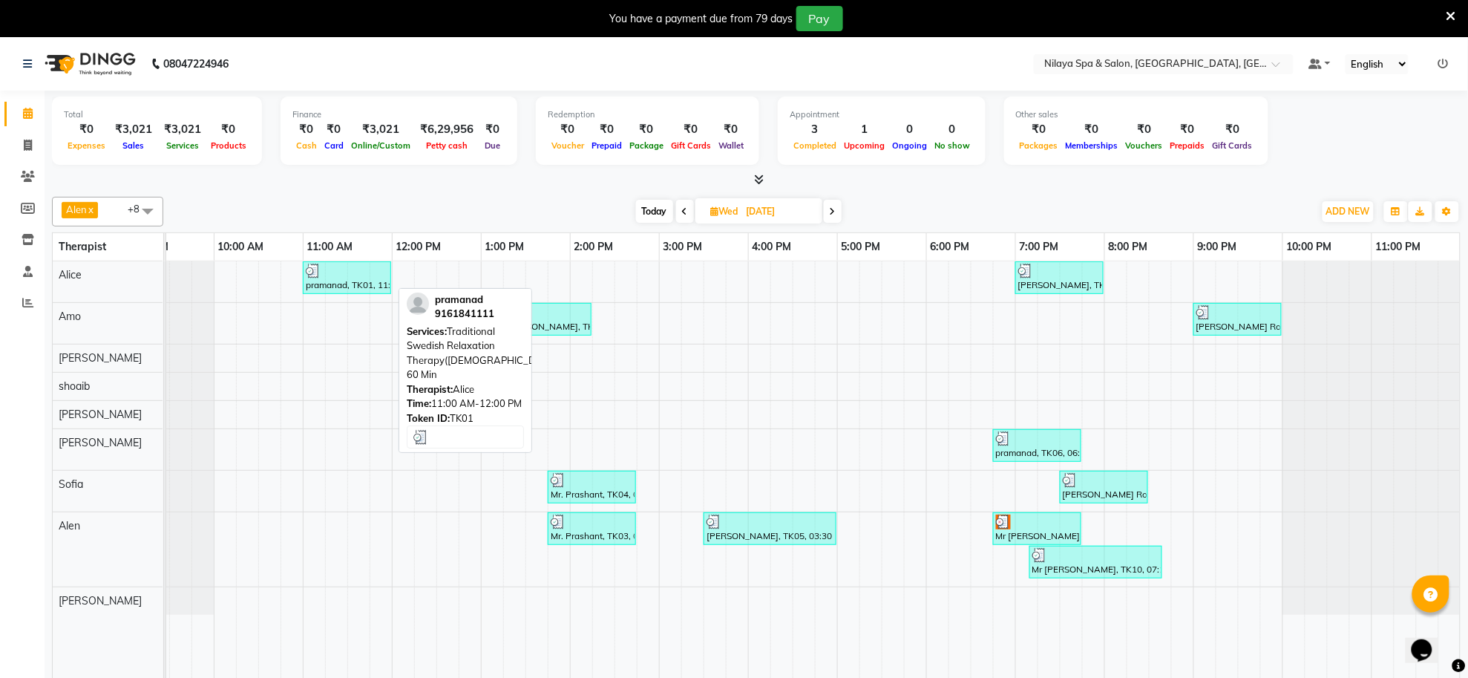
click at [338, 278] on div at bounding box center [347, 271] width 82 height 15
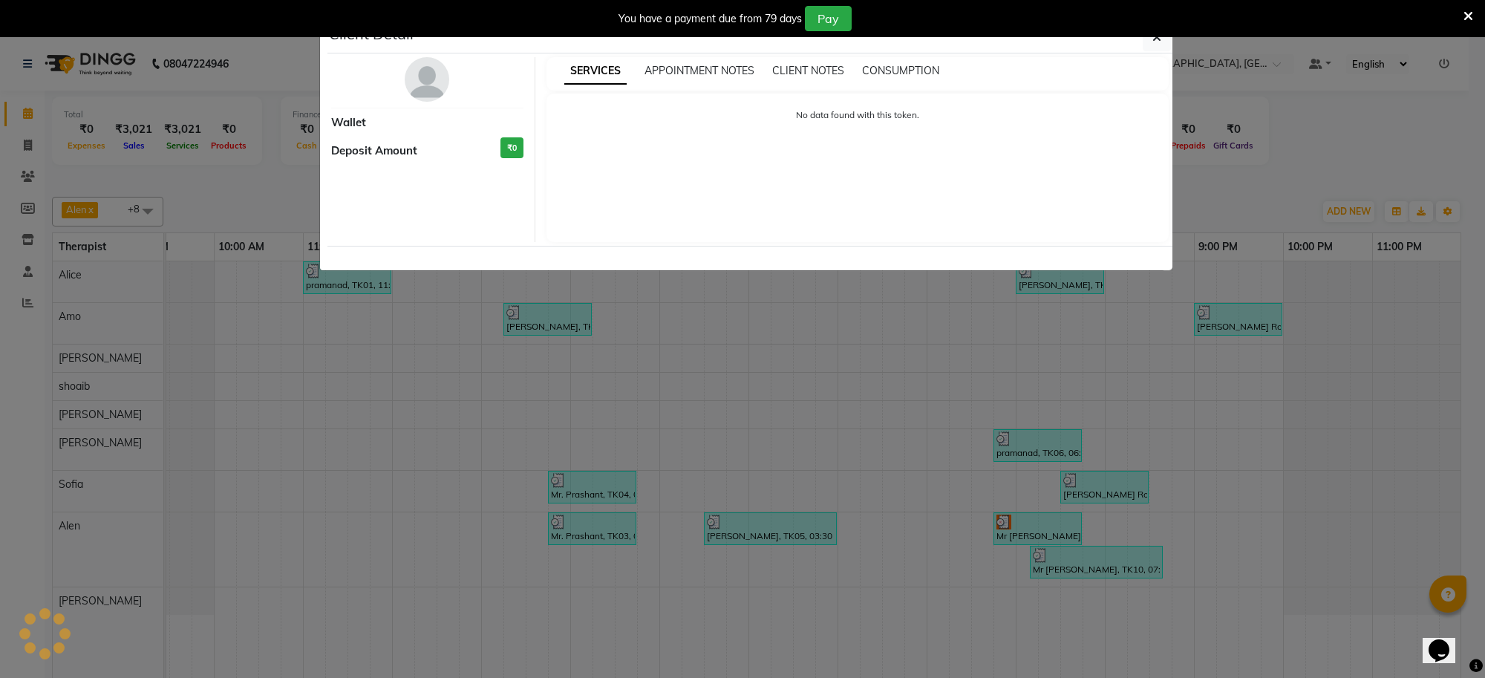
select select "3"
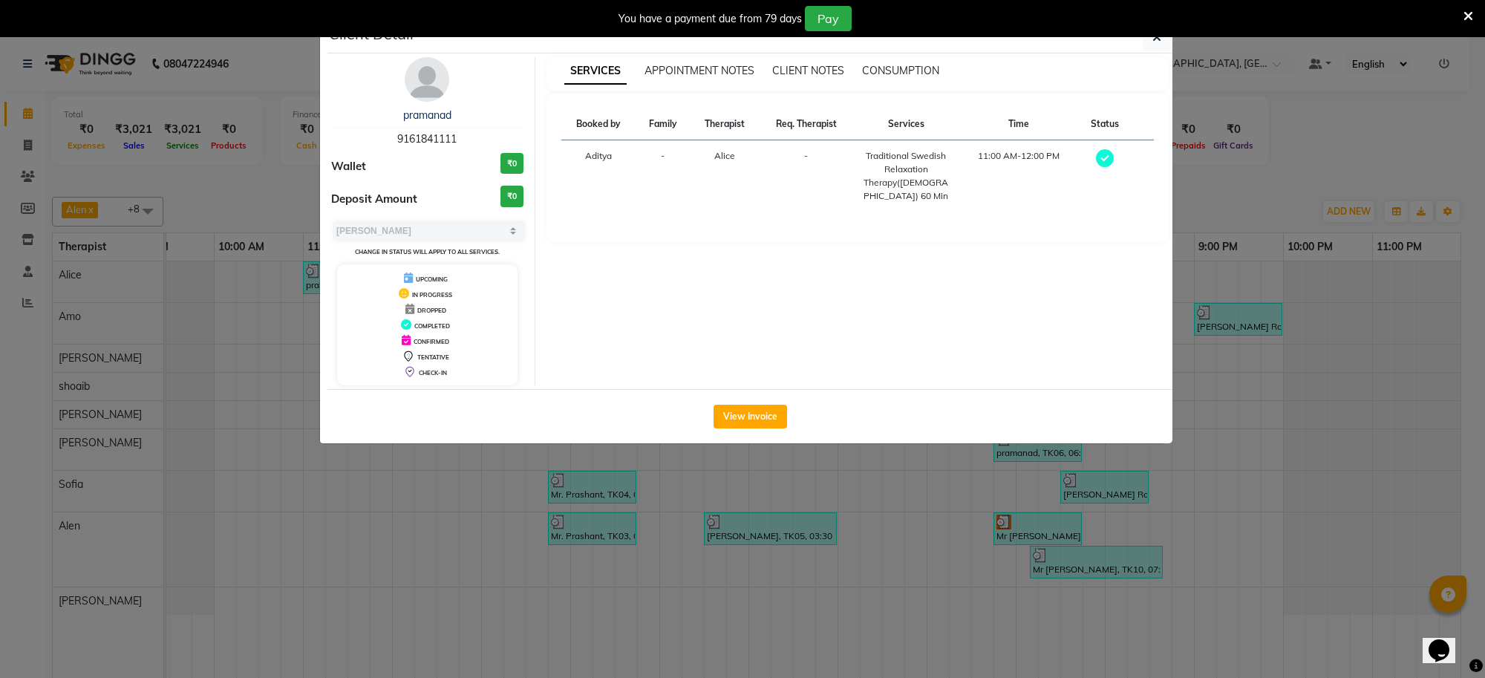
drag, startPoint x: 765, startPoint y: 416, endPoint x: 877, endPoint y: 548, distance: 172.8
click at [877, 548] on ngb-modal-window "Client Detail pramanad 9161841111 Wallet ₹0 Deposit Amount ₹0 Select MARK DONE …" at bounding box center [742, 339] width 1485 height 678
click at [880, 498] on ngb-modal-window "Client Detail pramanad 9161841111 Wallet ₹0 Deposit Amount ₹0 Select MARK DONE …" at bounding box center [742, 339] width 1485 height 678
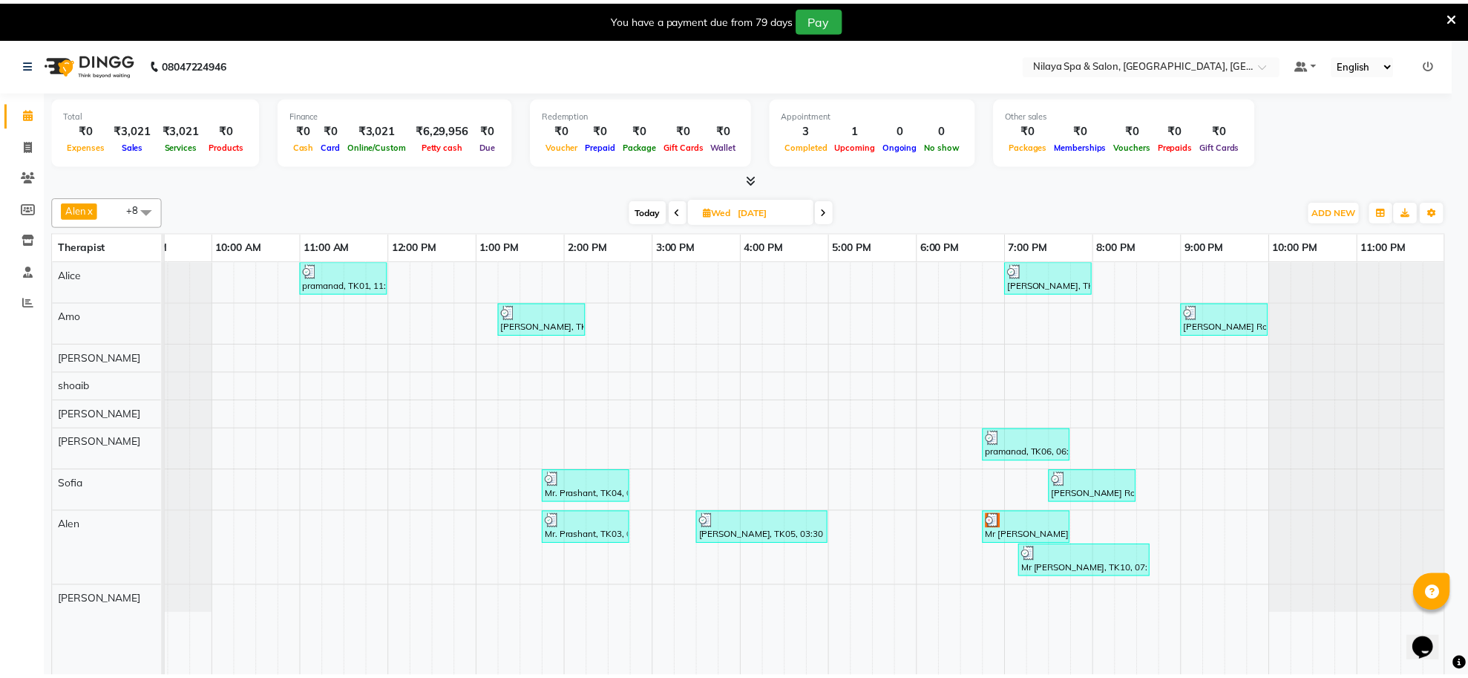
scroll to position [0, 26]
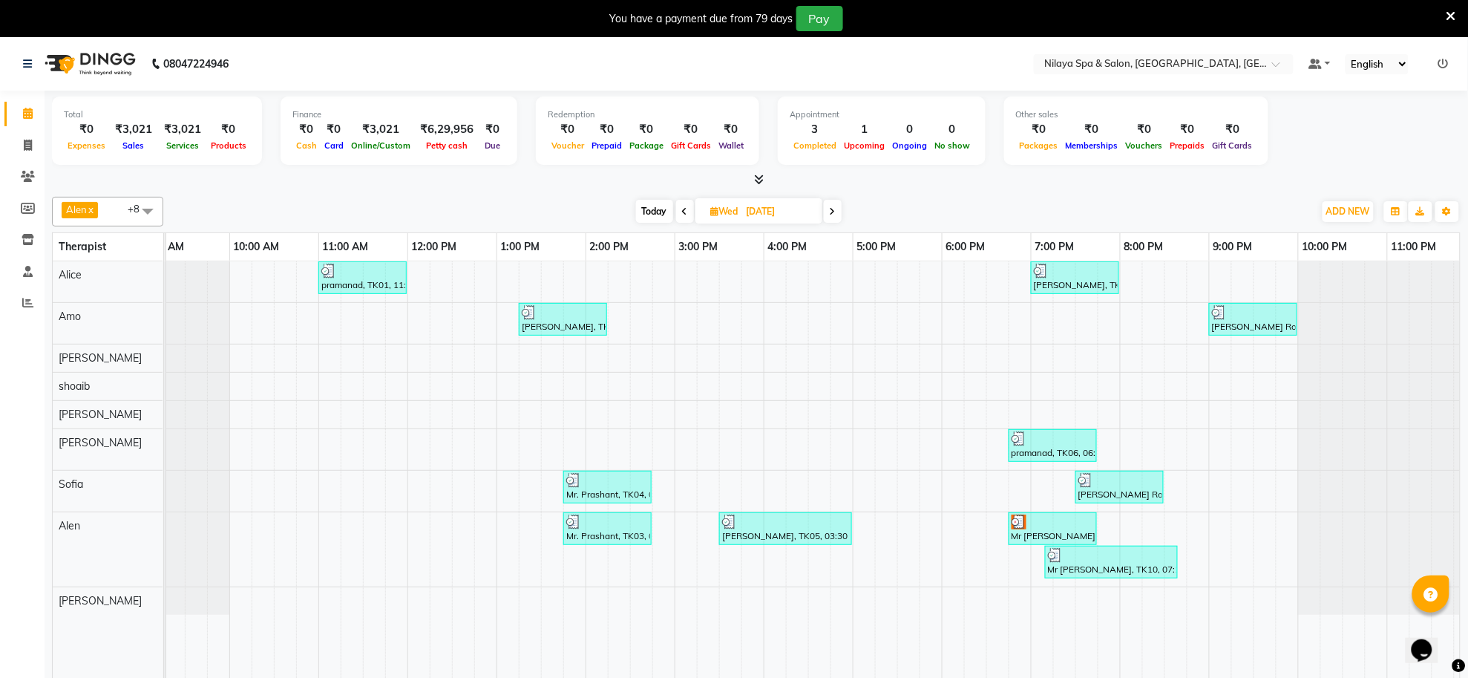
click at [661, 209] on span "Today" at bounding box center [654, 211] width 37 height 23
type input "02-09-2025"
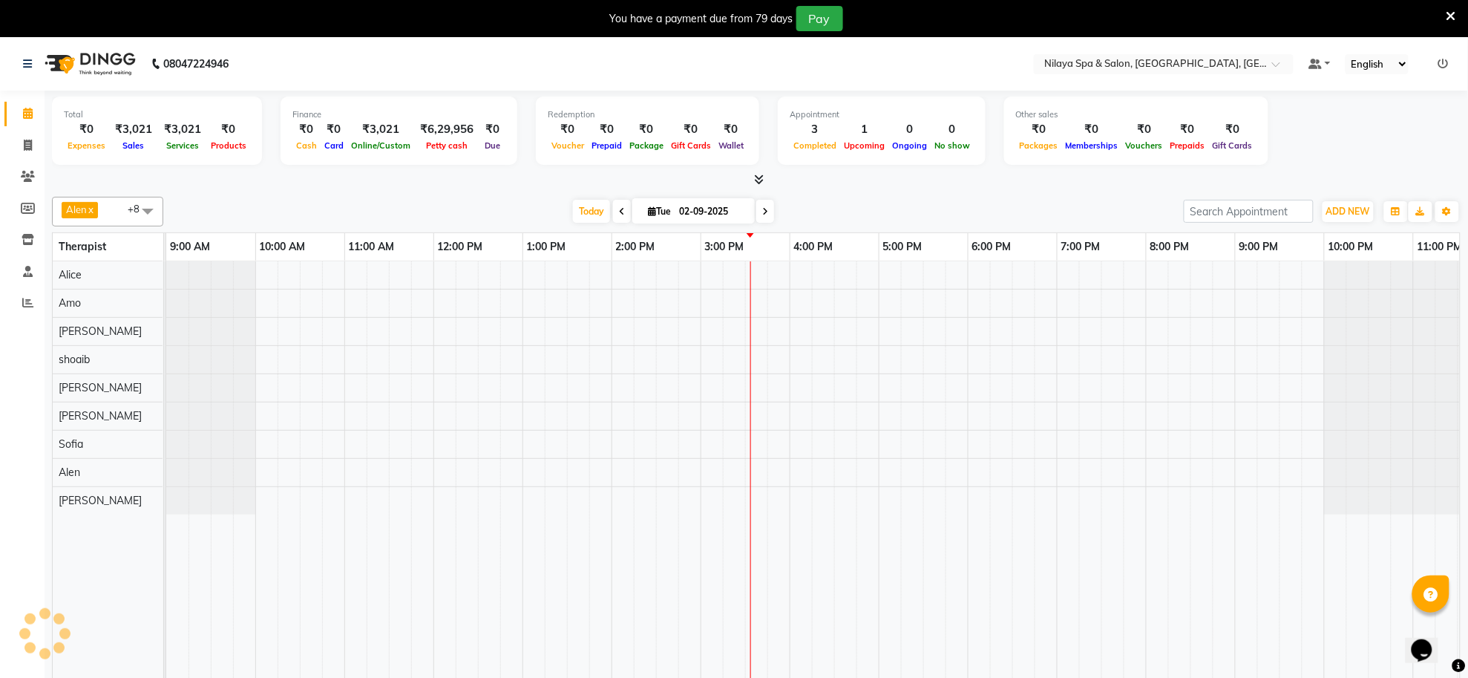
scroll to position [0, 42]
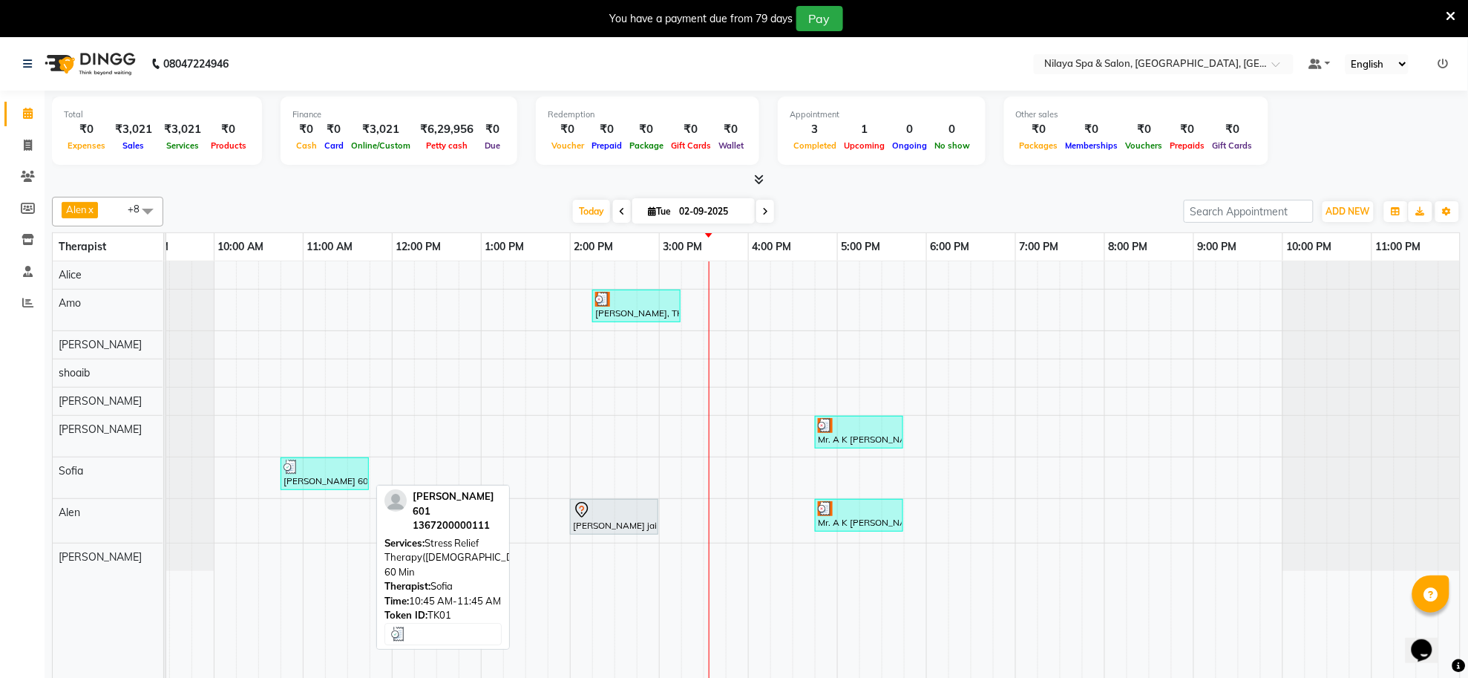
click at [313, 474] on div at bounding box center [325, 466] width 82 height 15
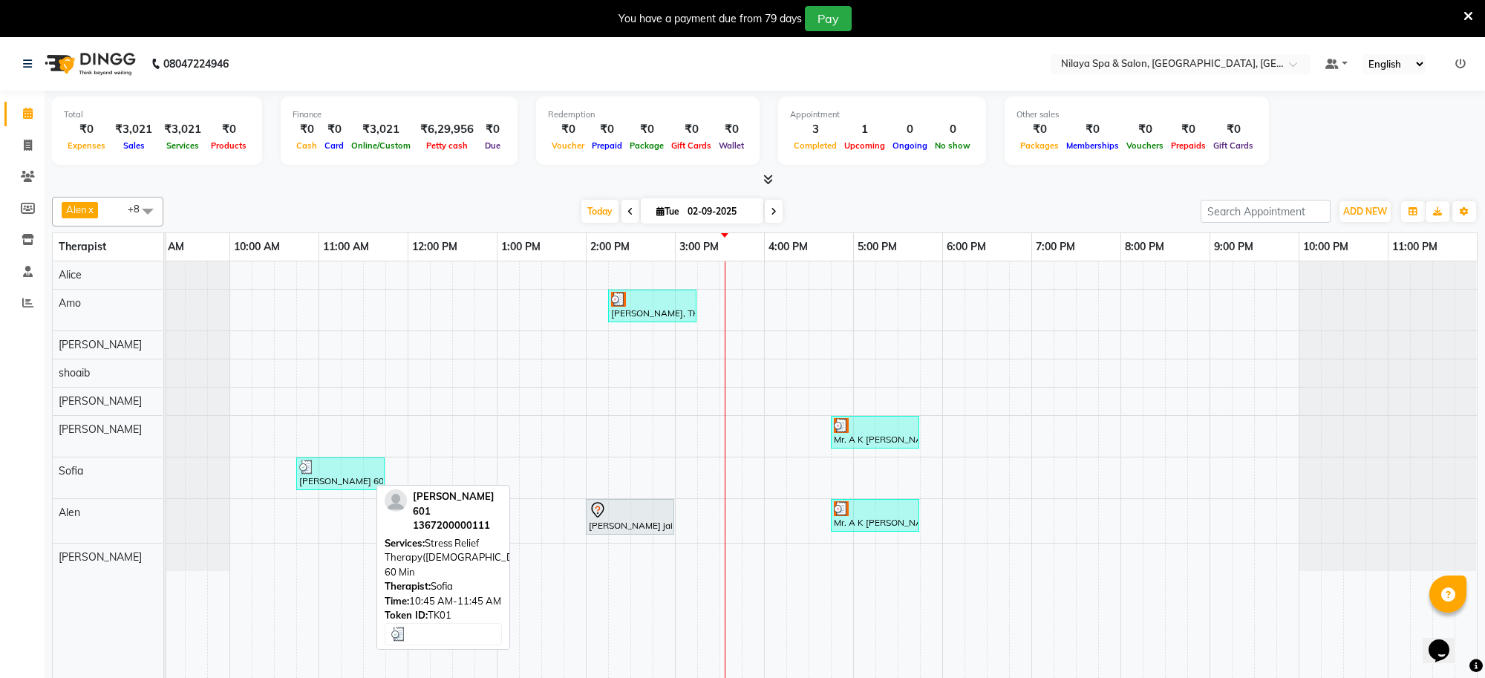
select select "3"
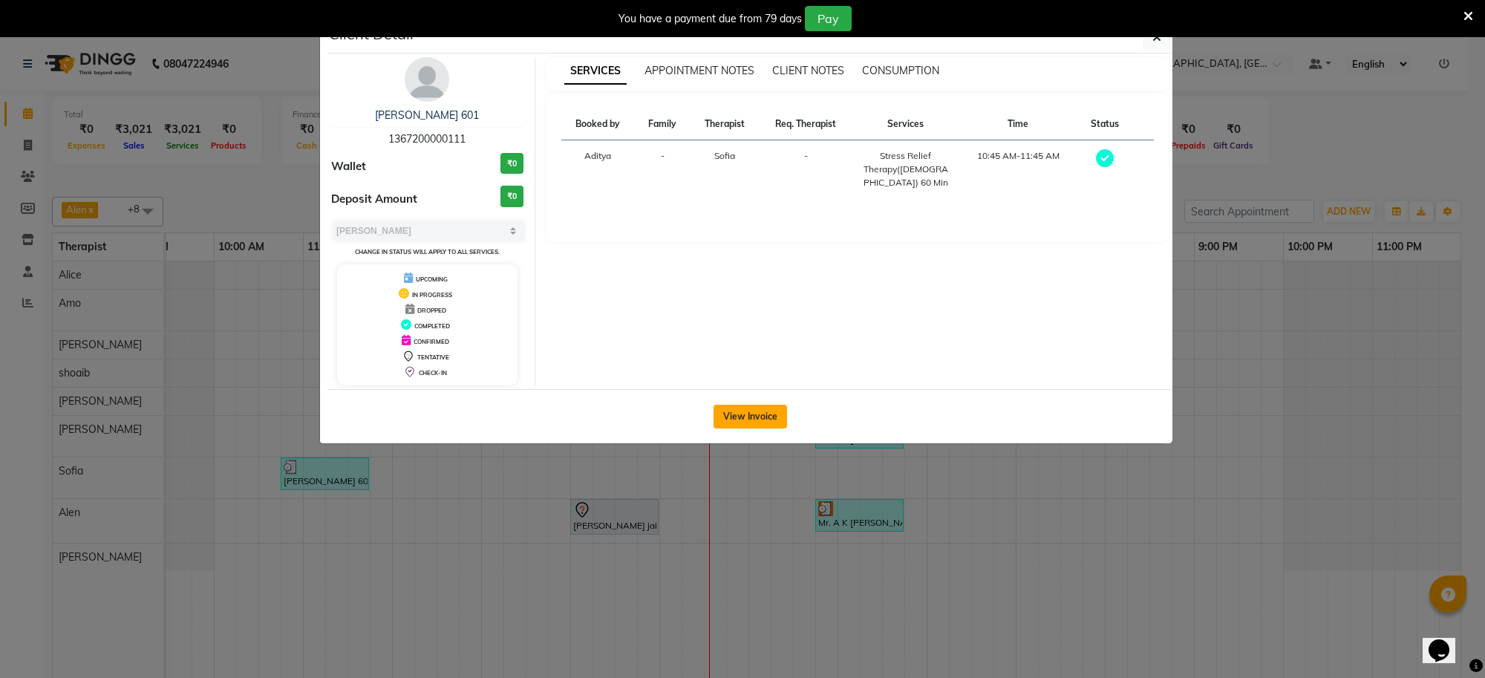
click at [763, 416] on button "View Invoice" at bounding box center [749, 417] width 73 height 24
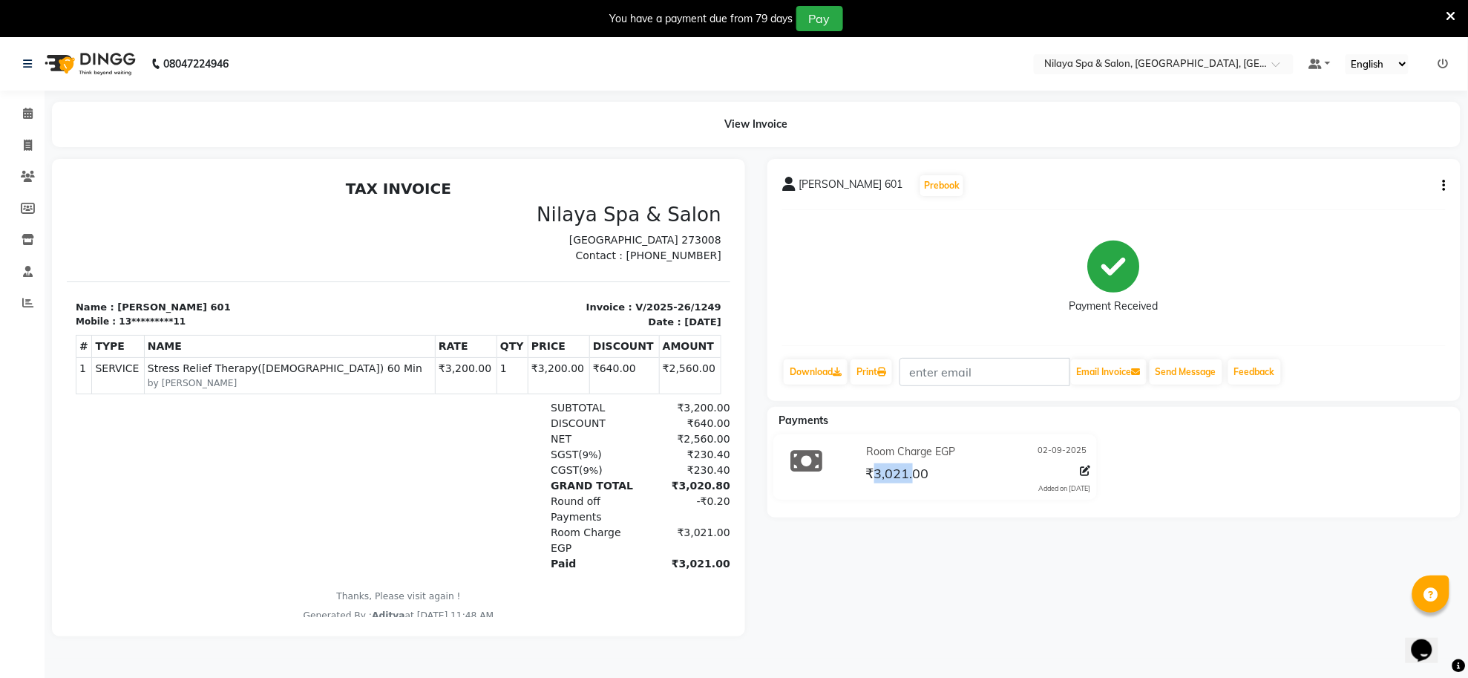
drag, startPoint x: 874, startPoint y: 471, endPoint x: 915, endPoint y: 480, distance: 41.1
click at [915, 480] on span "₹3,021.00" at bounding box center [897, 475] width 63 height 21
click at [966, 584] on div "rodhiyal 601 Prebook Payment Received Download Print Email Invoice Send Message…" at bounding box center [1114, 397] width 716 height 477
click at [1180, 505] on div "Room Charge EGP 02-09-2025 ₹3,021.00 Added on 02-09-2025" at bounding box center [1114, 469] width 716 height 71
click at [1154, 540] on div "rodhiyal 601 Prebook Payment Received Download Print Email Invoice Send Message…" at bounding box center [1114, 397] width 716 height 477
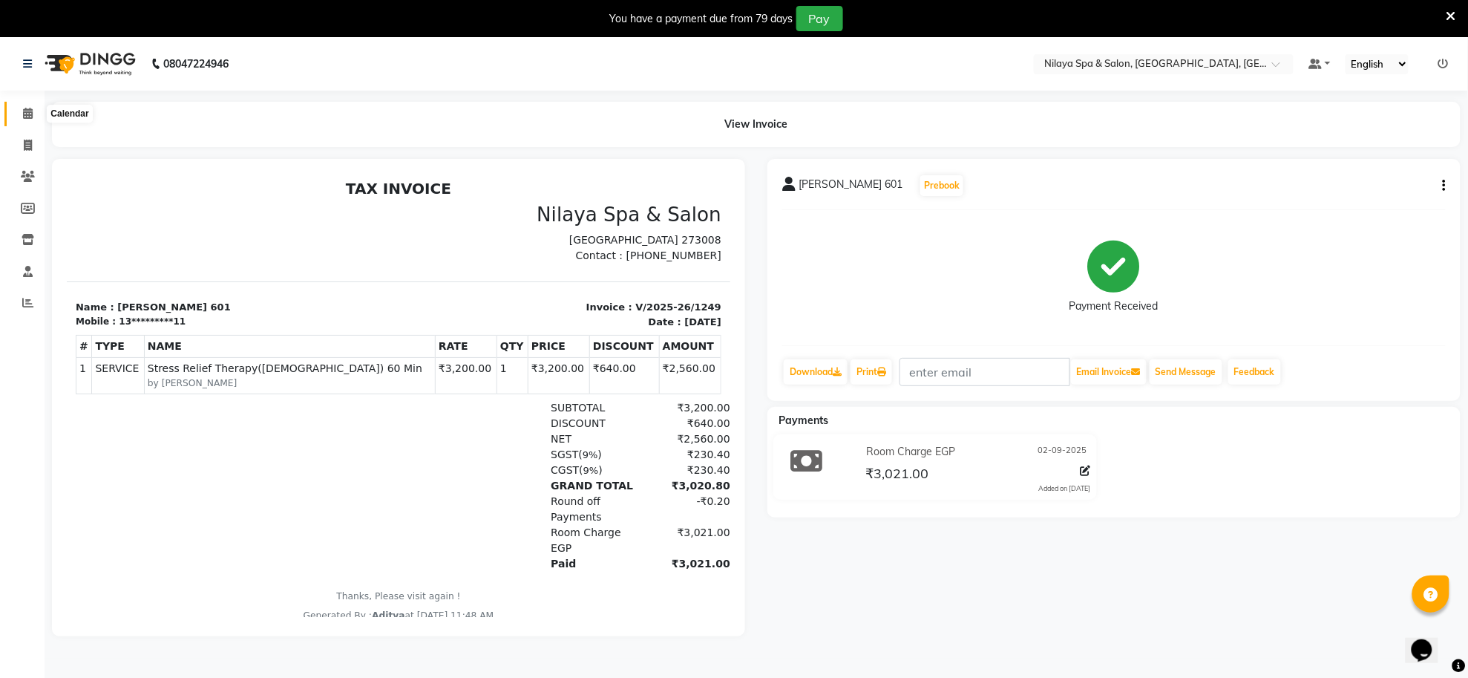
click at [24, 119] on icon at bounding box center [28, 113] width 10 height 11
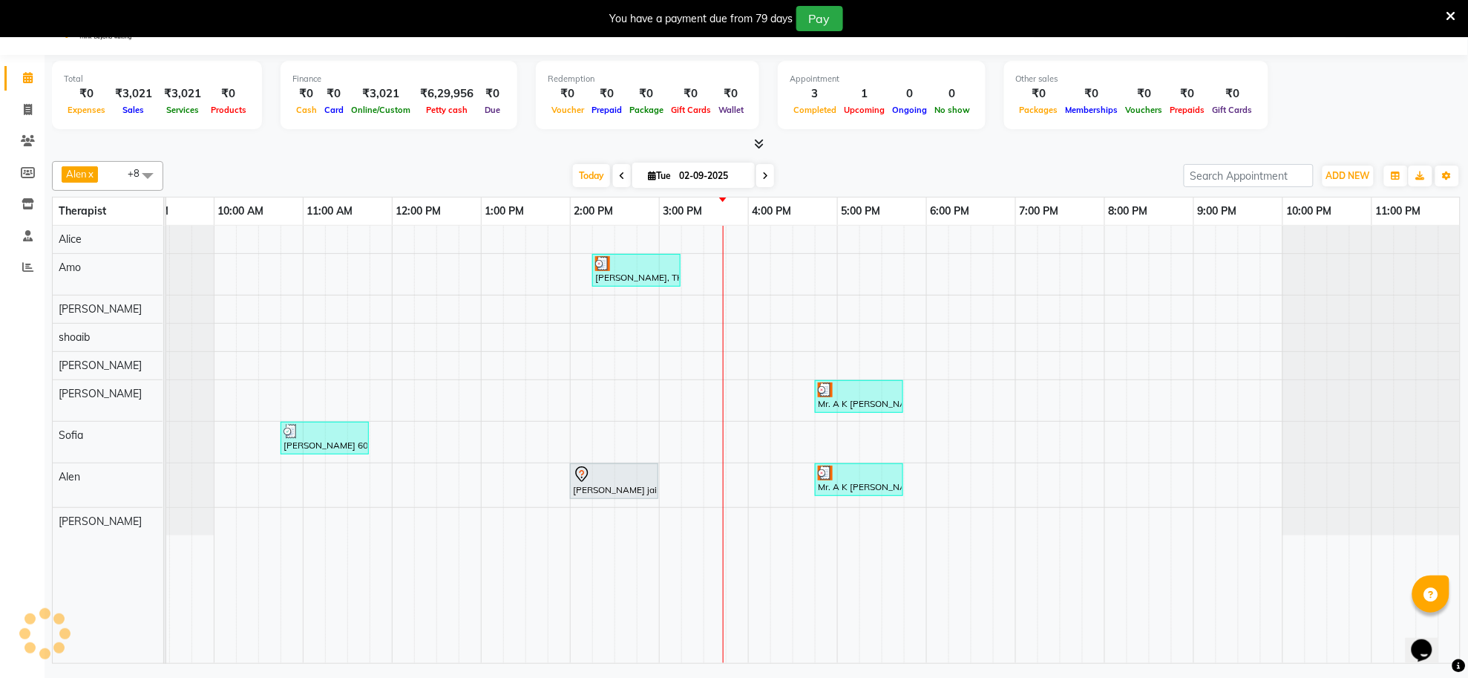
scroll to position [37, 0]
click at [731, 255] on div "Mr Vijay yadav, TK03, 02:15 PM-03:15 PM, Traditional Swedish Relaxation Therapy…" at bounding box center [793, 442] width 1336 height 437
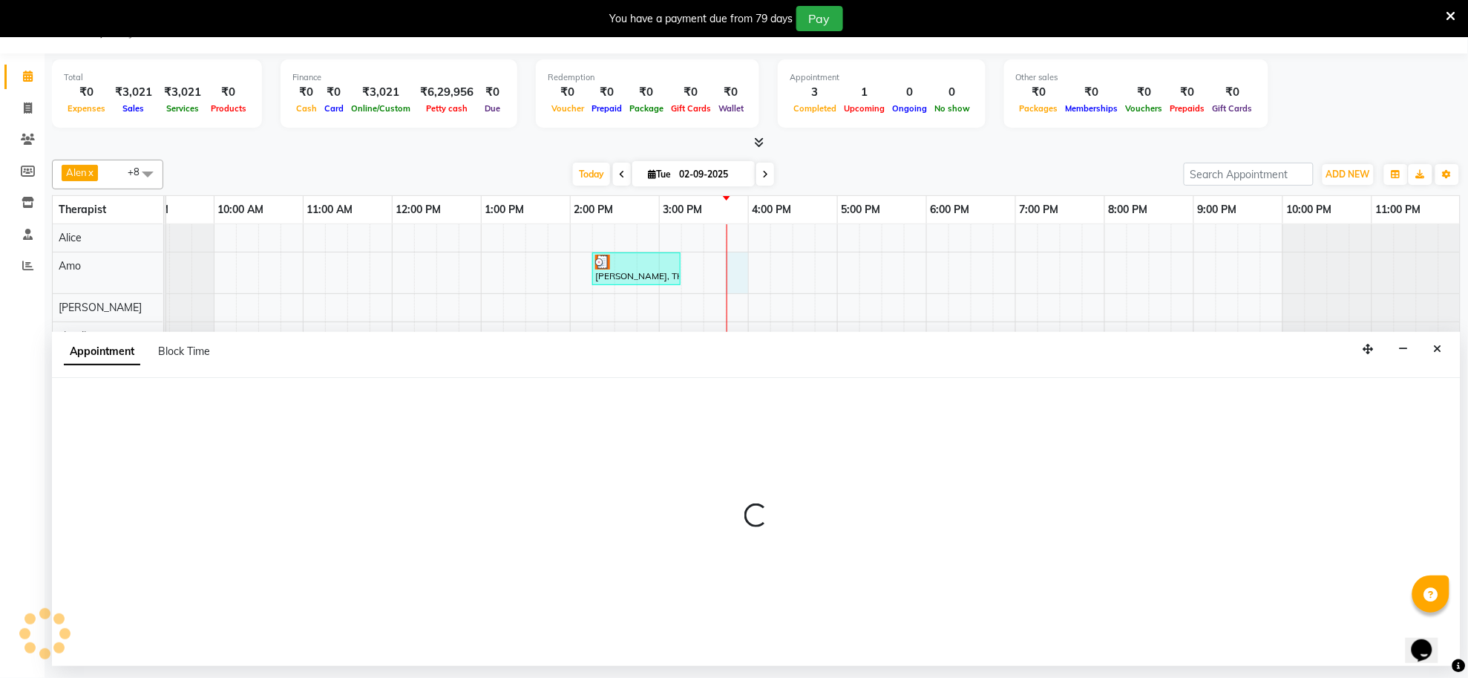
select select "80700"
select select "tentative"
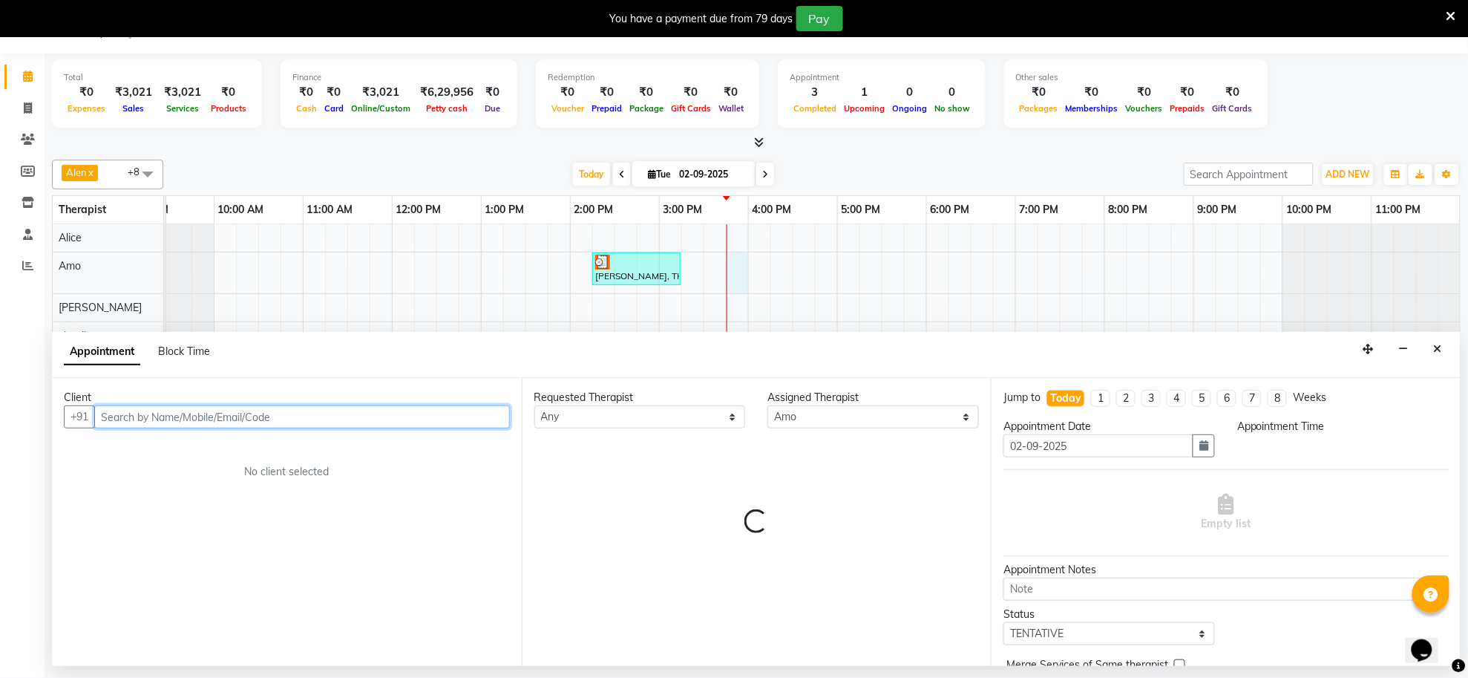
select select "945"
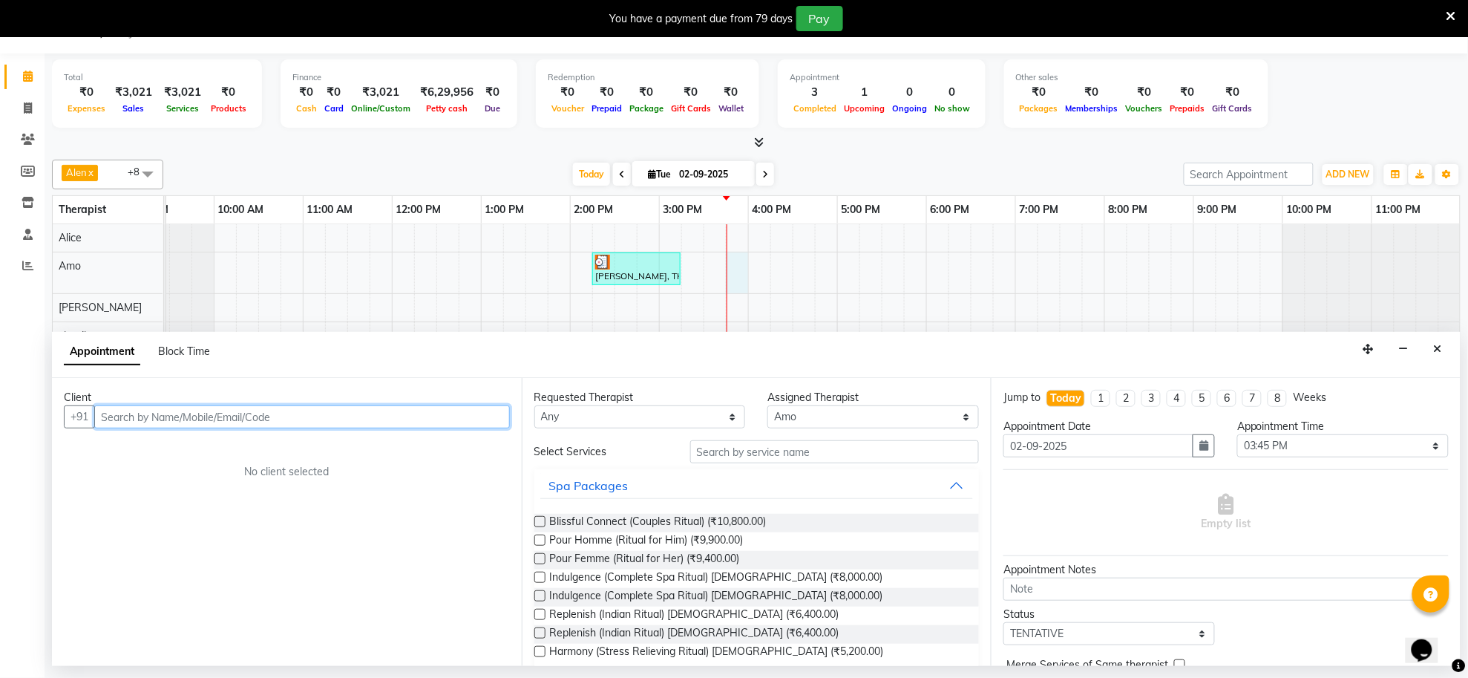
click at [324, 428] on input "text" at bounding box center [302, 416] width 416 height 23
click at [312, 428] on input "text" at bounding box center [302, 416] width 416 height 23
drag, startPoint x: 312, startPoint y: 428, endPoint x: 275, endPoint y: 375, distance: 64.5
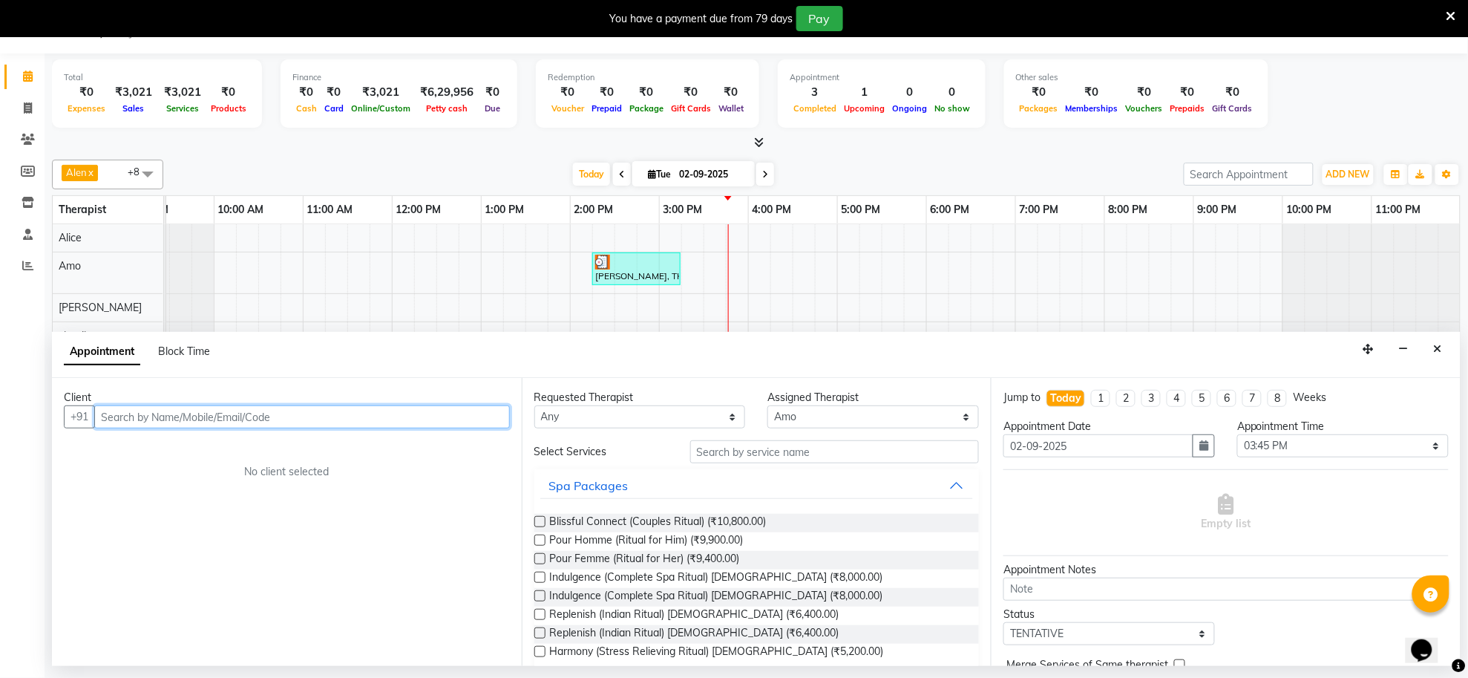
click at [310, 428] on input "text" at bounding box center [302, 416] width 416 height 23
type input ","
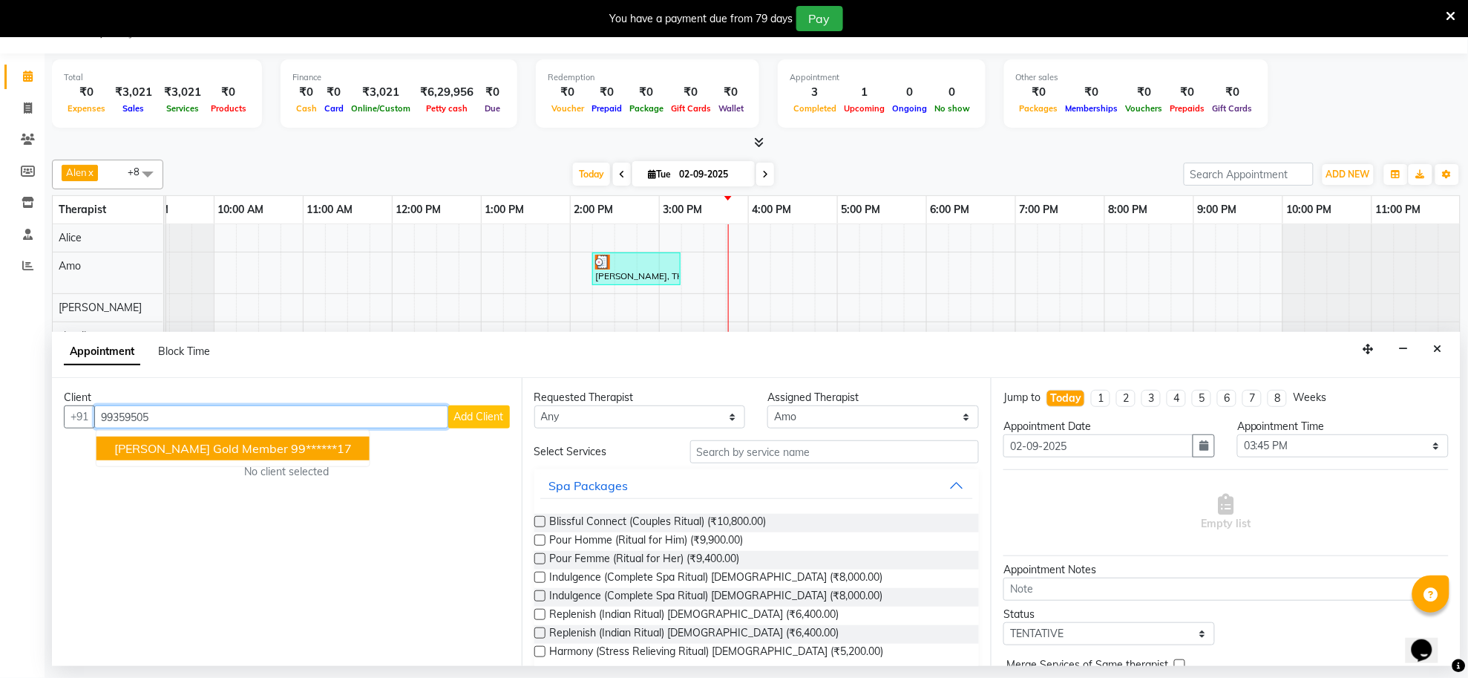
click at [160, 458] on button "Ram Kumar gold member 99******17" at bounding box center [233, 448] width 273 height 24
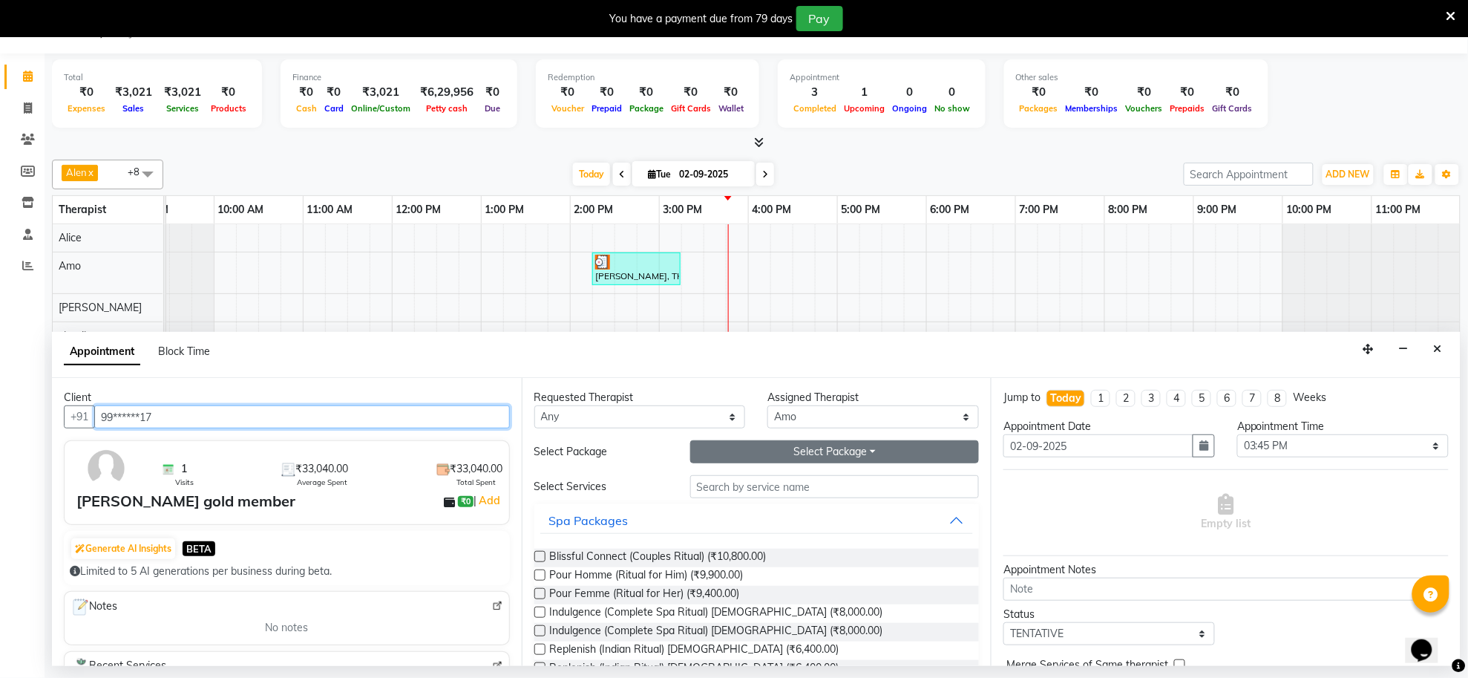
type input "99******17"
click at [765, 460] on button "Select Package Toggle Dropdown" at bounding box center [835, 451] width 290 height 23
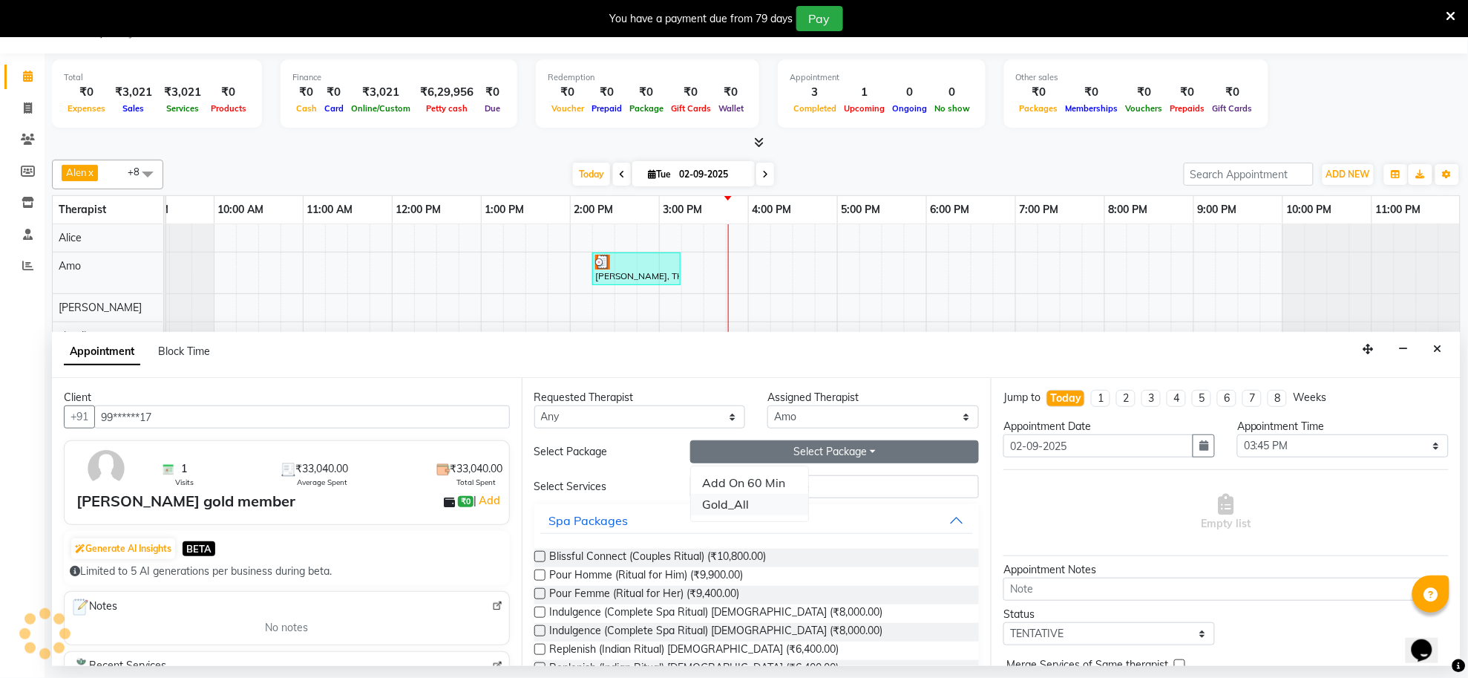
click at [704, 507] on li "Gold_All" at bounding box center [749, 505] width 117 height 22
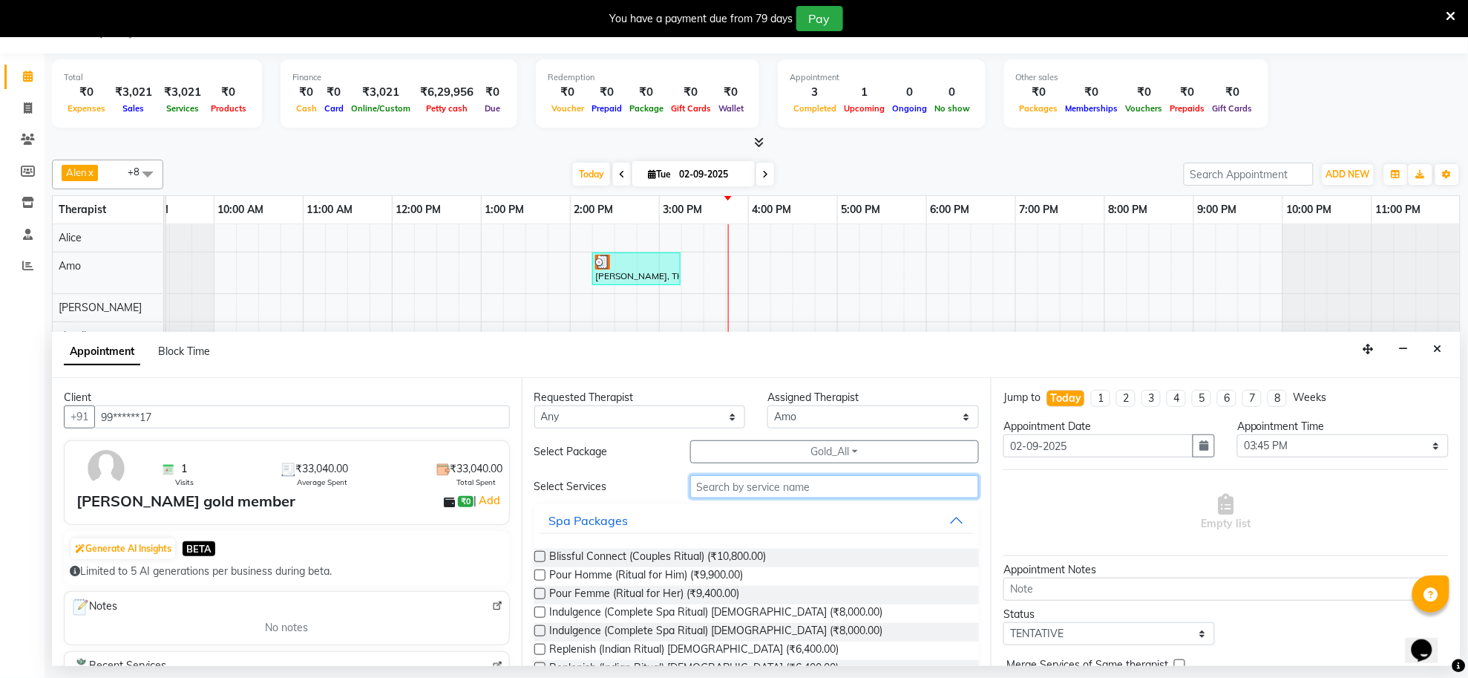
click at [739, 484] on input "text" at bounding box center [835, 486] width 290 height 23
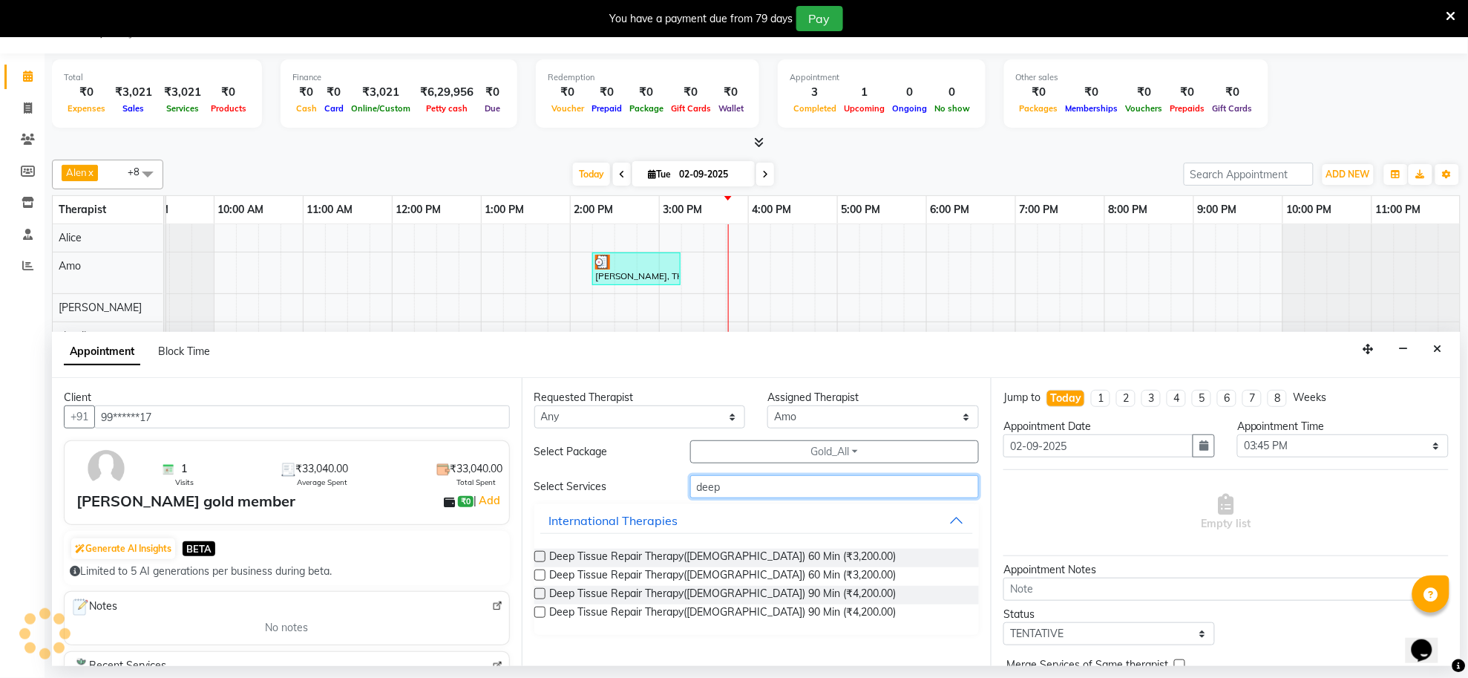
type input "deep"
click at [536, 558] on label at bounding box center [539, 556] width 11 height 11
click at [536, 558] on input "checkbox" at bounding box center [539, 558] width 10 height 10
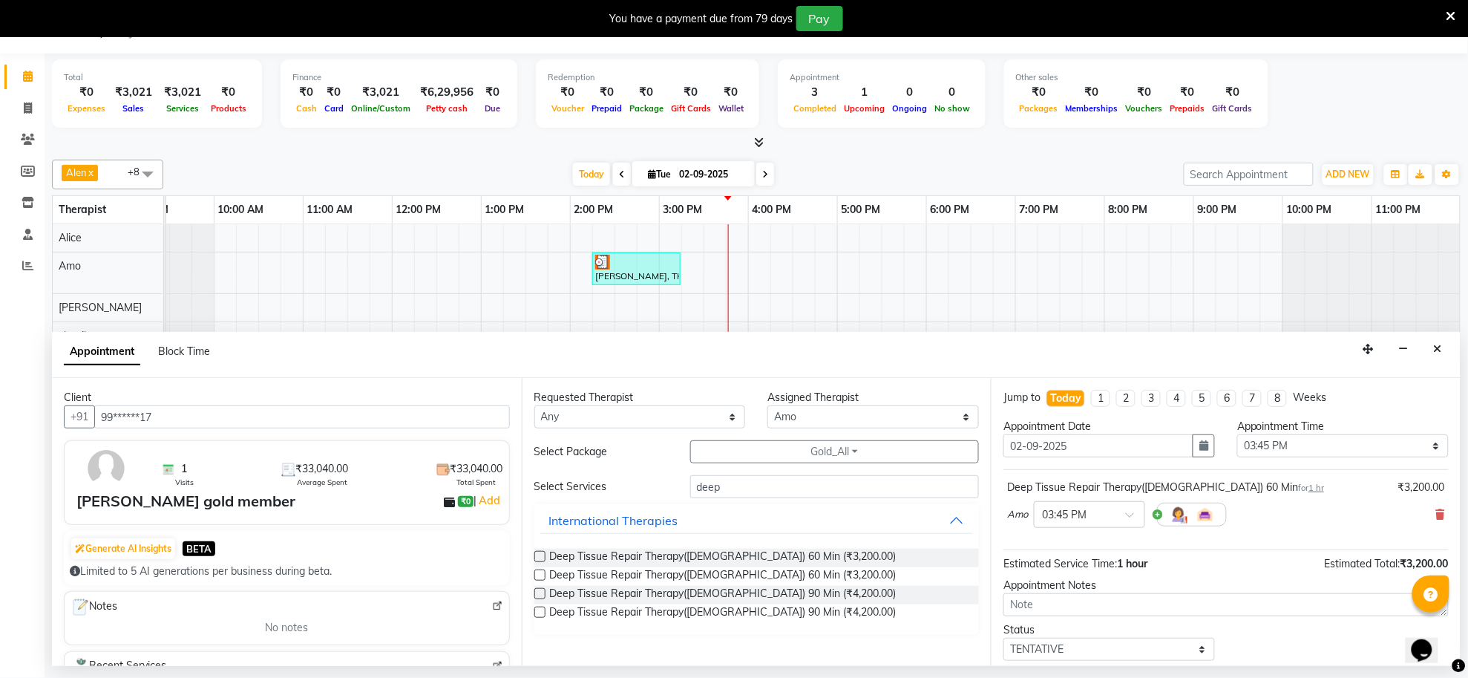
click at [536, 558] on label at bounding box center [539, 556] width 11 height 11
click at [536, 558] on input "checkbox" at bounding box center [539, 558] width 10 height 10
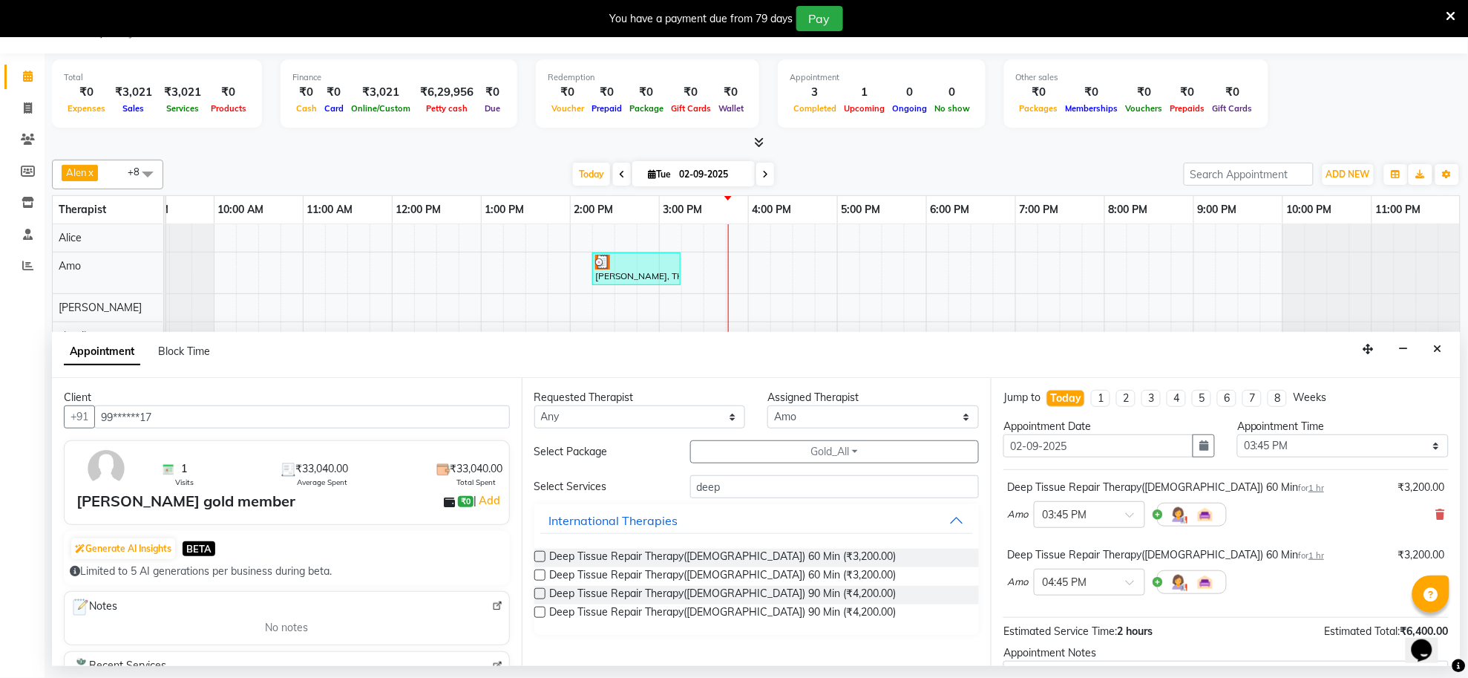
click at [536, 558] on label at bounding box center [539, 556] width 11 height 11
click at [536, 558] on input "checkbox" at bounding box center [539, 558] width 10 height 10
checkbox input "false"
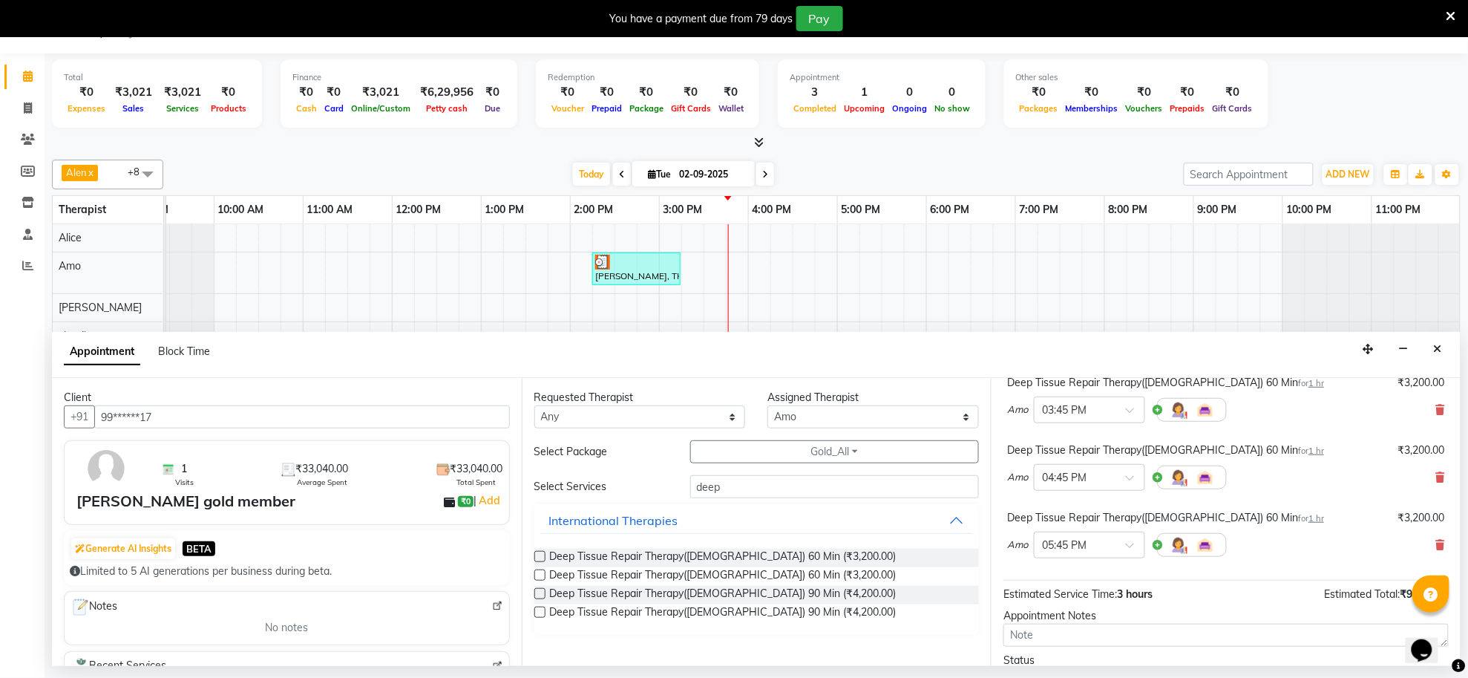
scroll to position [224, 0]
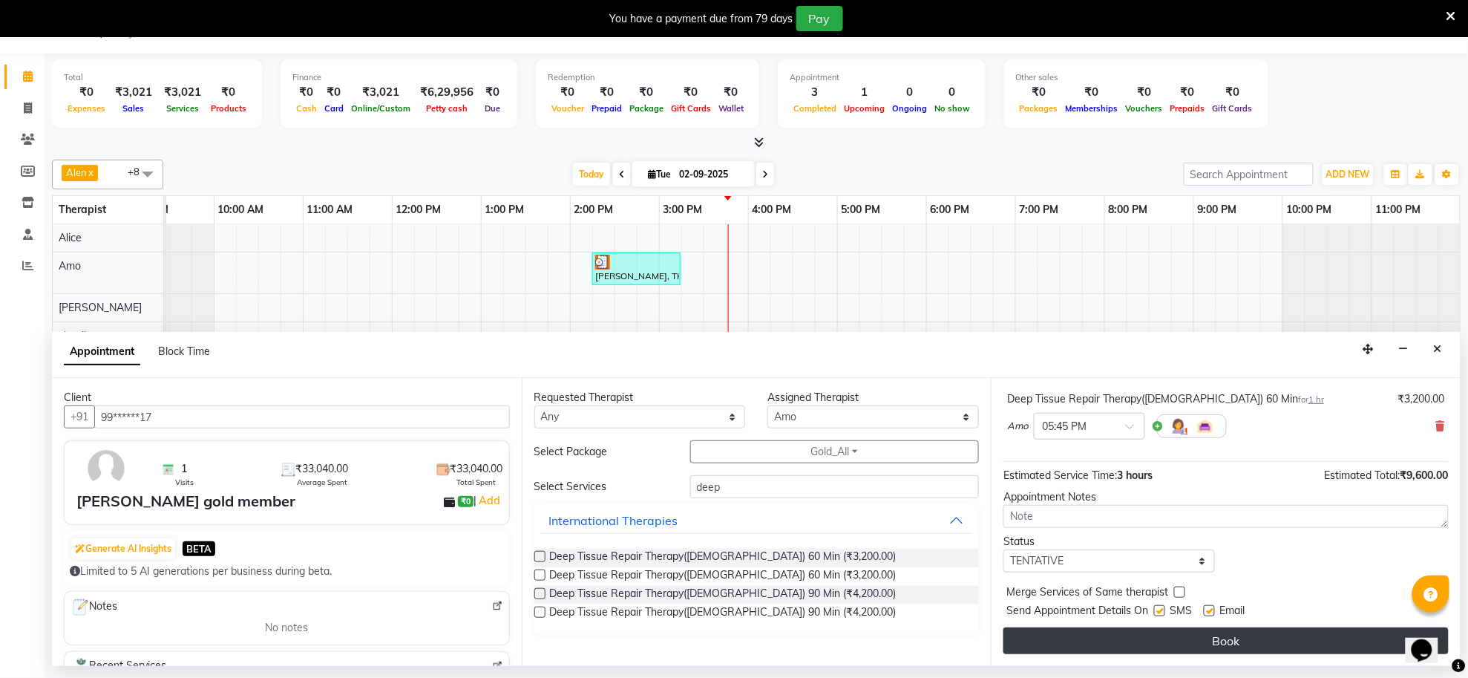
click at [1116, 644] on button "Book" at bounding box center [1226, 640] width 445 height 27
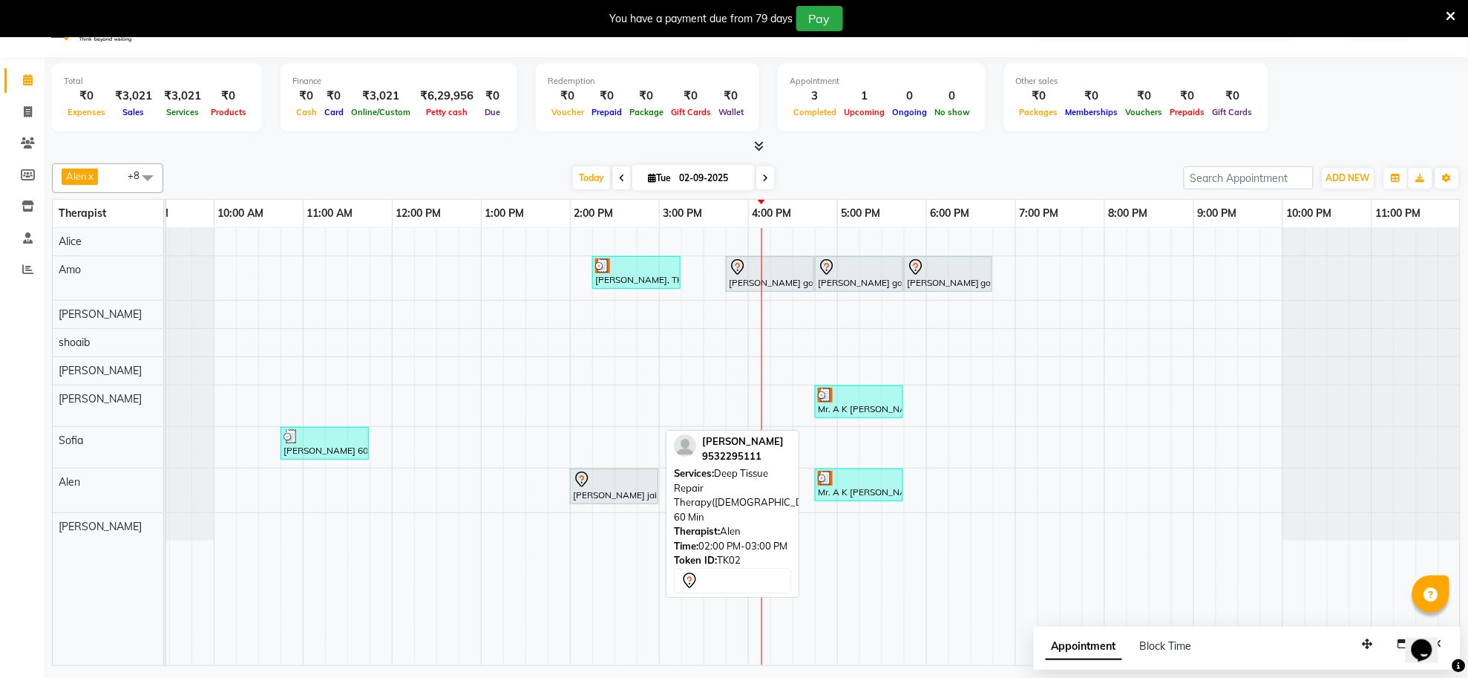
scroll to position [37, 0]
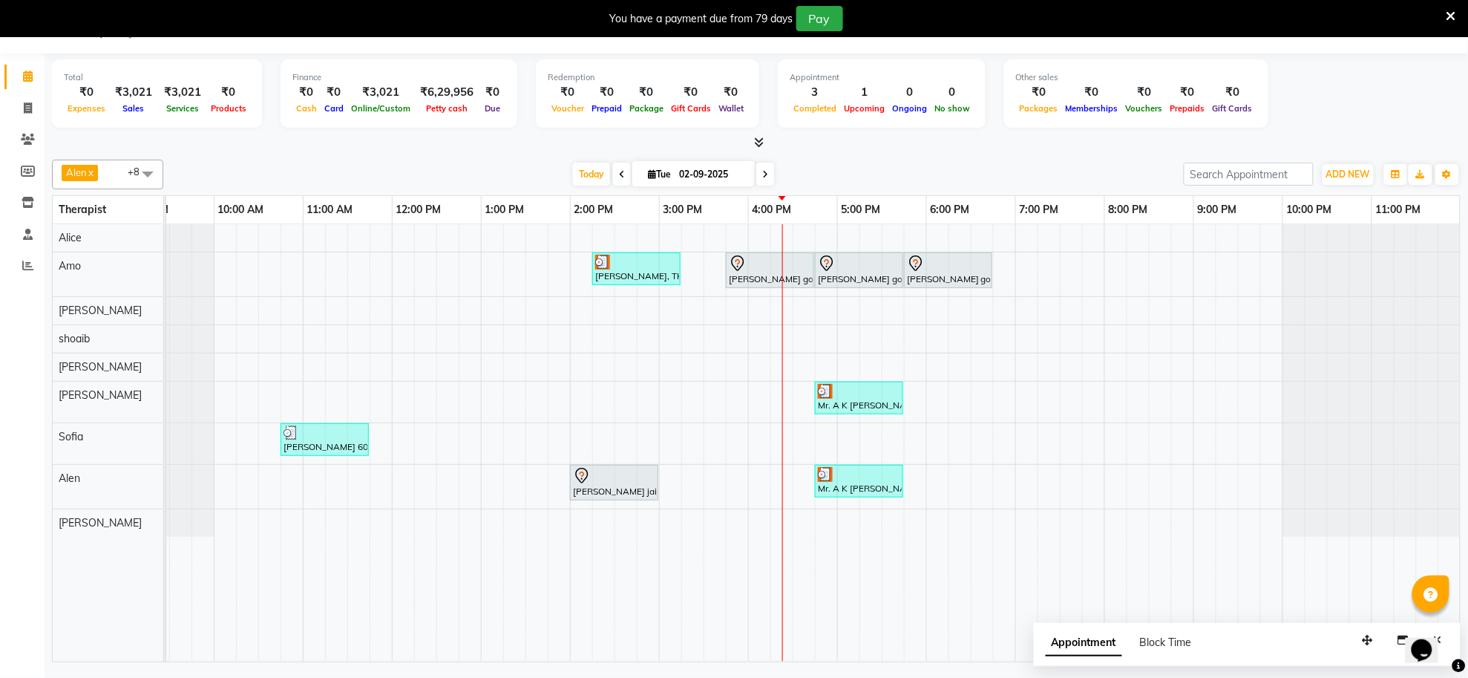
drag, startPoint x: 883, startPoint y: 402, endPoint x: 1185, endPoint y: 345, distance: 307.3
click at [1185, 345] on div "Mr Vijay yadav, TK03, 02:15 PM-03:15 PM, Traditional Swedish Relaxation Therapy…" at bounding box center [793, 442] width 1336 height 437
drag, startPoint x: 820, startPoint y: 402, endPoint x: 955, endPoint y: 405, distance: 135.2
click at [955, 405] on div "Mr Vijay yadav, TK03, 02:15 PM-03:15 PM, Traditional Swedish Relaxation Therapy…" at bounding box center [793, 442] width 1336 height 437
drag, startPoint x: 843, startPoint y: 406, endPoint x: 954, endPoint y: 403, distance: 110.6
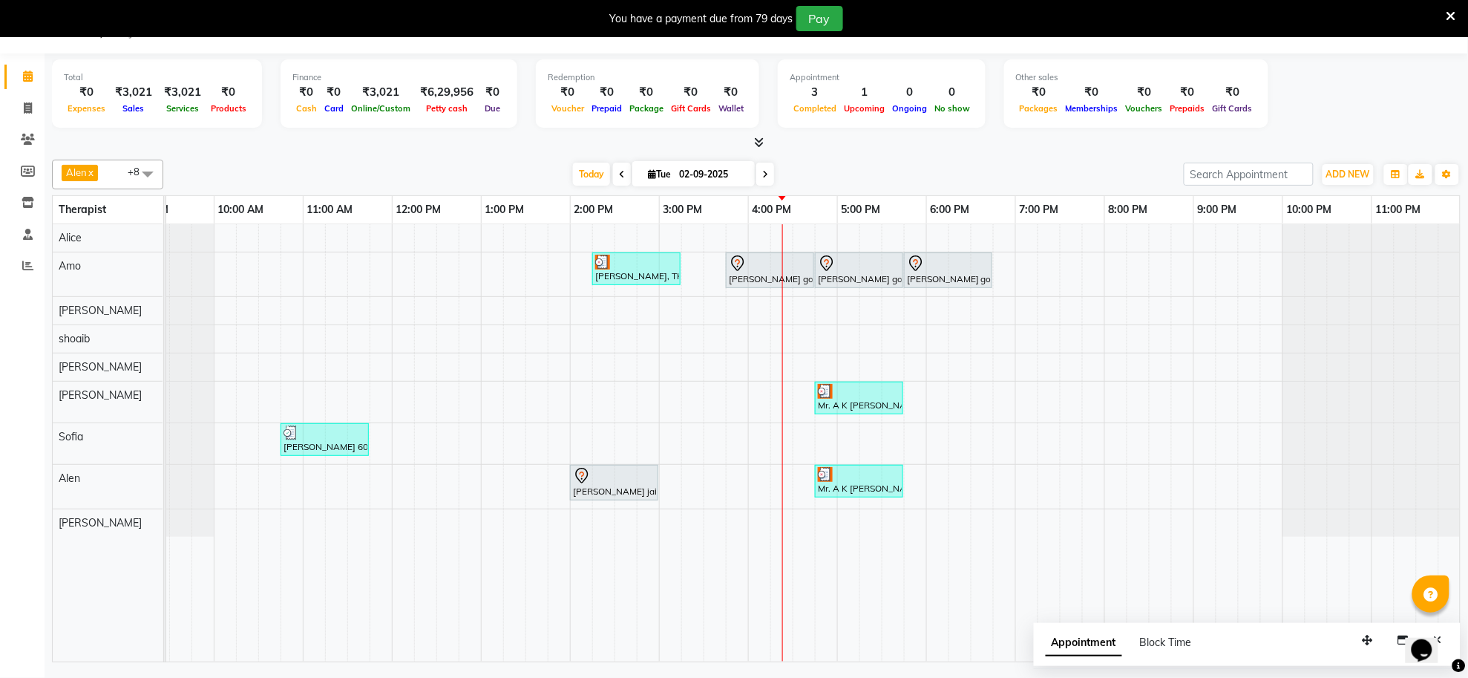
click at [954, 403] on div "Mr Vijay yadav, TK03, 02:15 PM-03:15 PM, Traditional Swedish Relaxation Therapy…" at bounding box center [793, 442] width 1336 height 437
drag, startPoint x: 877, startPoint y: 491, endPoint x: 869, endPoint y: 429, distance: 62.2
click at [869, 429] on div "Mr Vijay yadav, TK03, 02:15 PM-03:15 PM, Traditional Swedish Relaxation Therapy…" at bounding box center [793, 442] width 1336 height 437
drag, startPoint x: 851, startPoint y: 407, endPoint x: 1010, endPoint y: 390, distance: 159.0
click at [1010, 390] on div "Mr Vijay yadav, TK03, 02:15 PM-03:15 PM, Traditional Swedish Relaxation Therapy…" at bounding box center [793, 442] width 1336 height 437
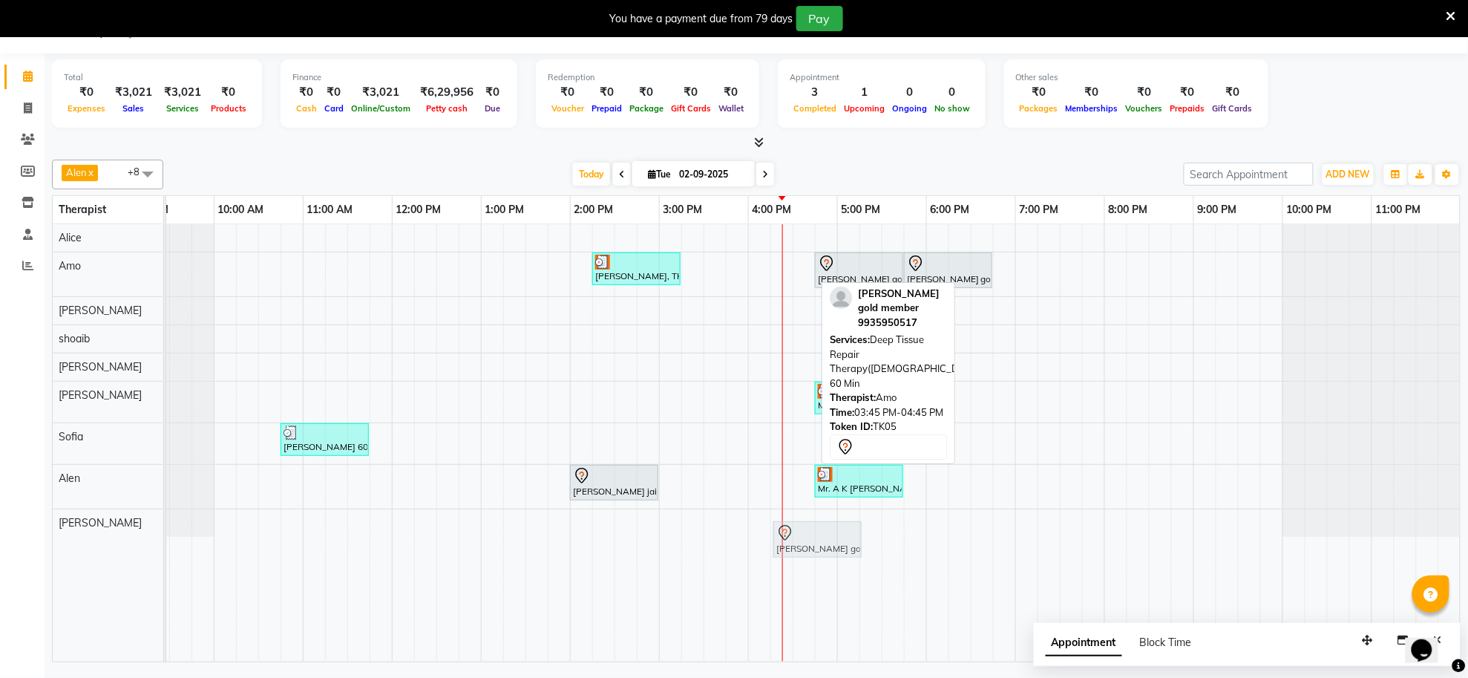
drag, startPoint x: 762, startPoint y: 278, endPoint x: 809, endPoint y: 546, distance: 272.2
click at [809, 546] on full-calendar "Therapist 9:00 AM 10:00 AM 11:00 AM 12:00 PM 1:00 PM 2:00 PM 3:00 PM 4:00 PM 5:…" at bounding box center [756, 428] width 1409 height 467
drag, startPoint x: 748, startPoint y: 304, endPoint x: 763, endPoint y: 522, distance: 218.1
click at [767, 534] on tbody "Mr Vijay yadav, TK03, 02:15 PM-03:15 PM, Traditional Swedish Relaxation Therapy…" at bounding box center [793, 380] width 1336 height 313
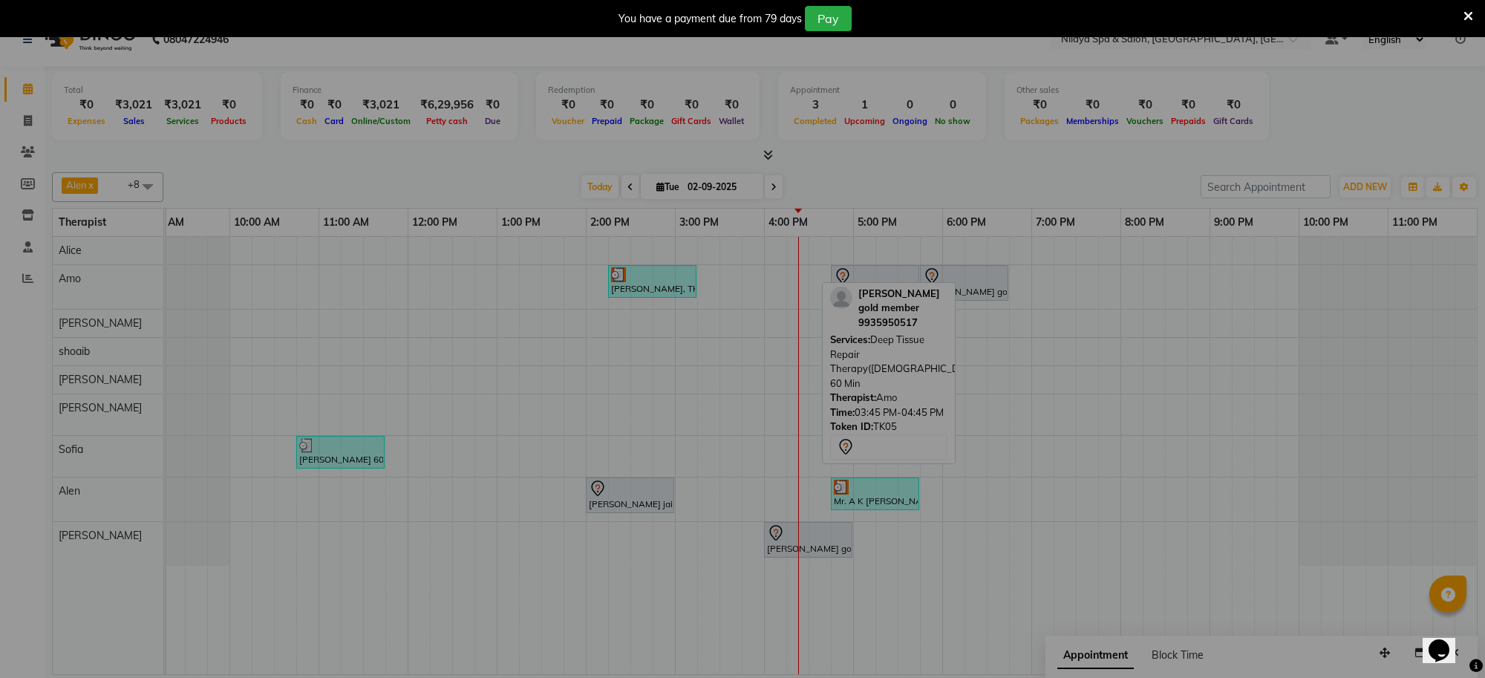
scroll to position [0, 26]
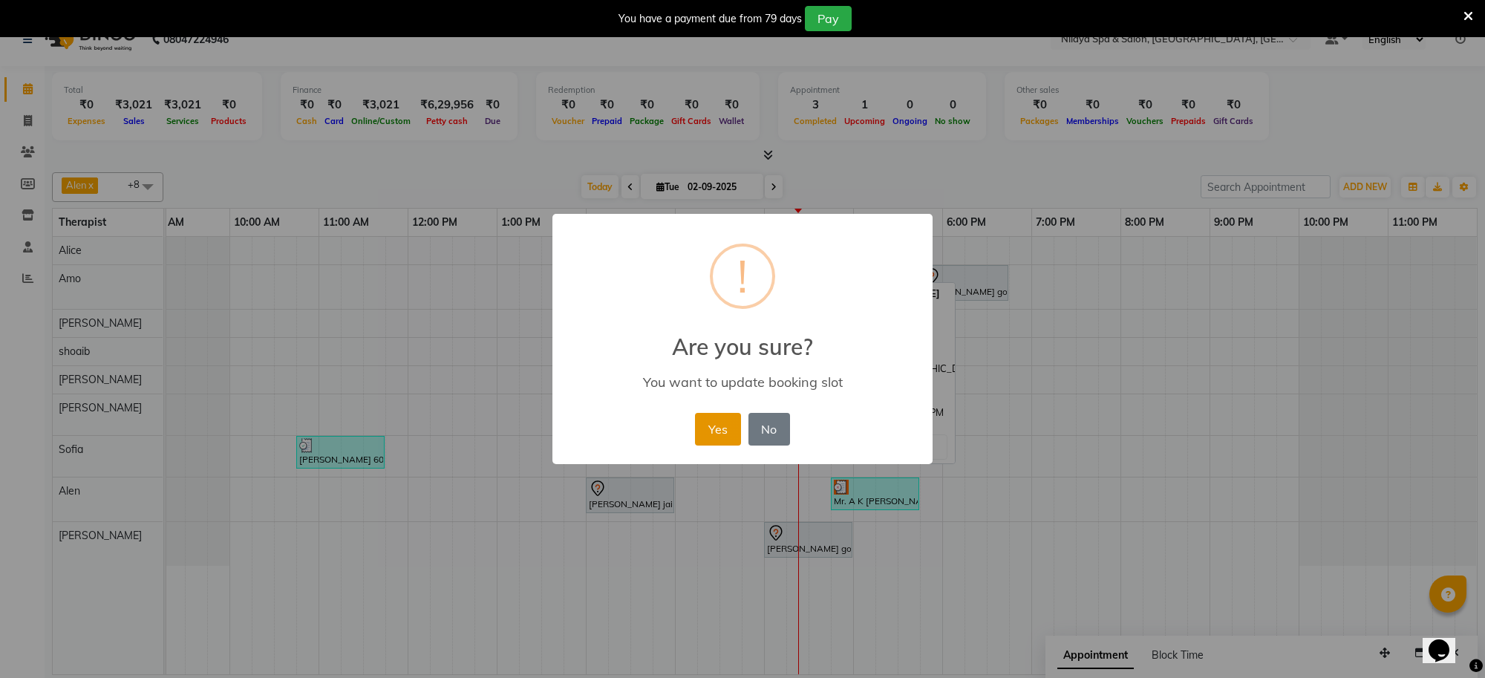
click at [722, 427] on button "Yes" at bounding box center [717, 429] width 45 height 33
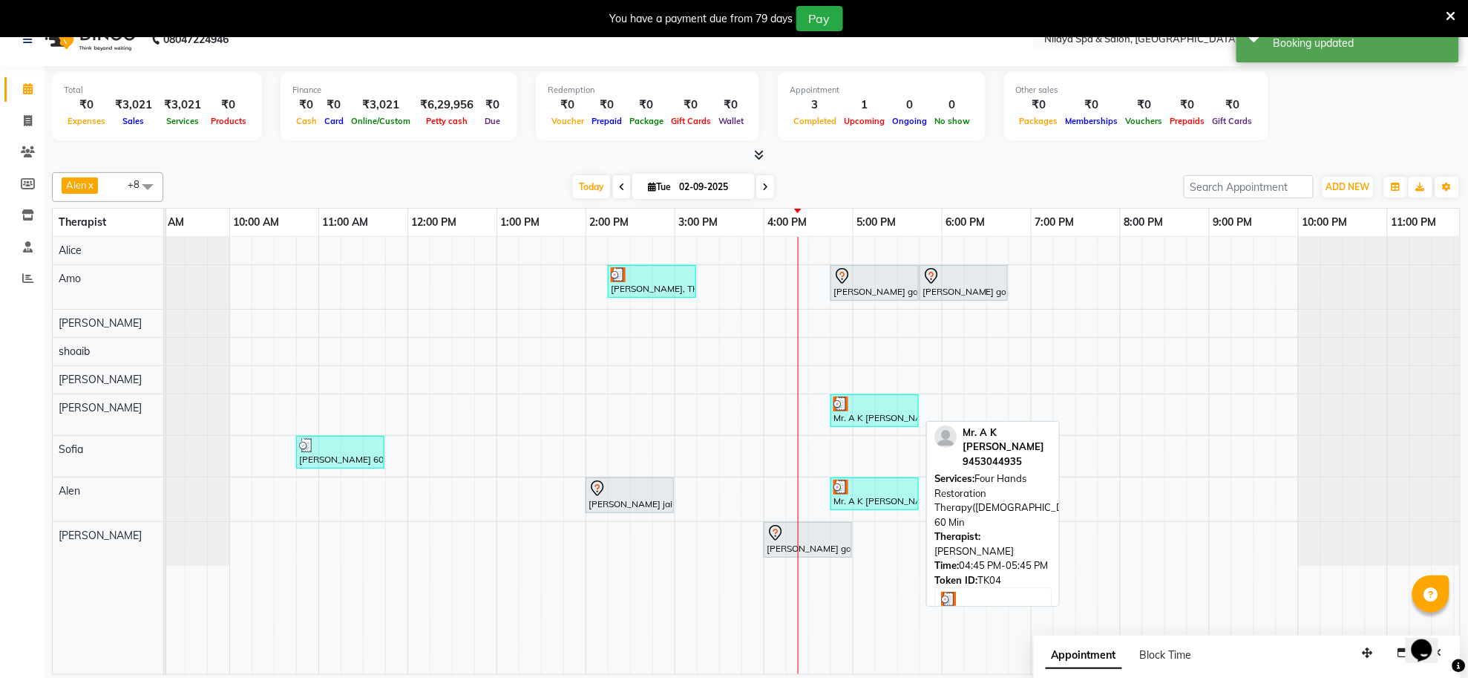
drag, startPoint x: 856, startPoint y: 424, endPoint x: 926, endPoint y: 423, distance: 69.8
click at [926, 423] on div "Mr Vijay yadav, TK03, 02:15 PM-03:15 PM, Traditional Swedish Relaxation Therapy…" at bounding box center [808, 455] width 1336 height 437
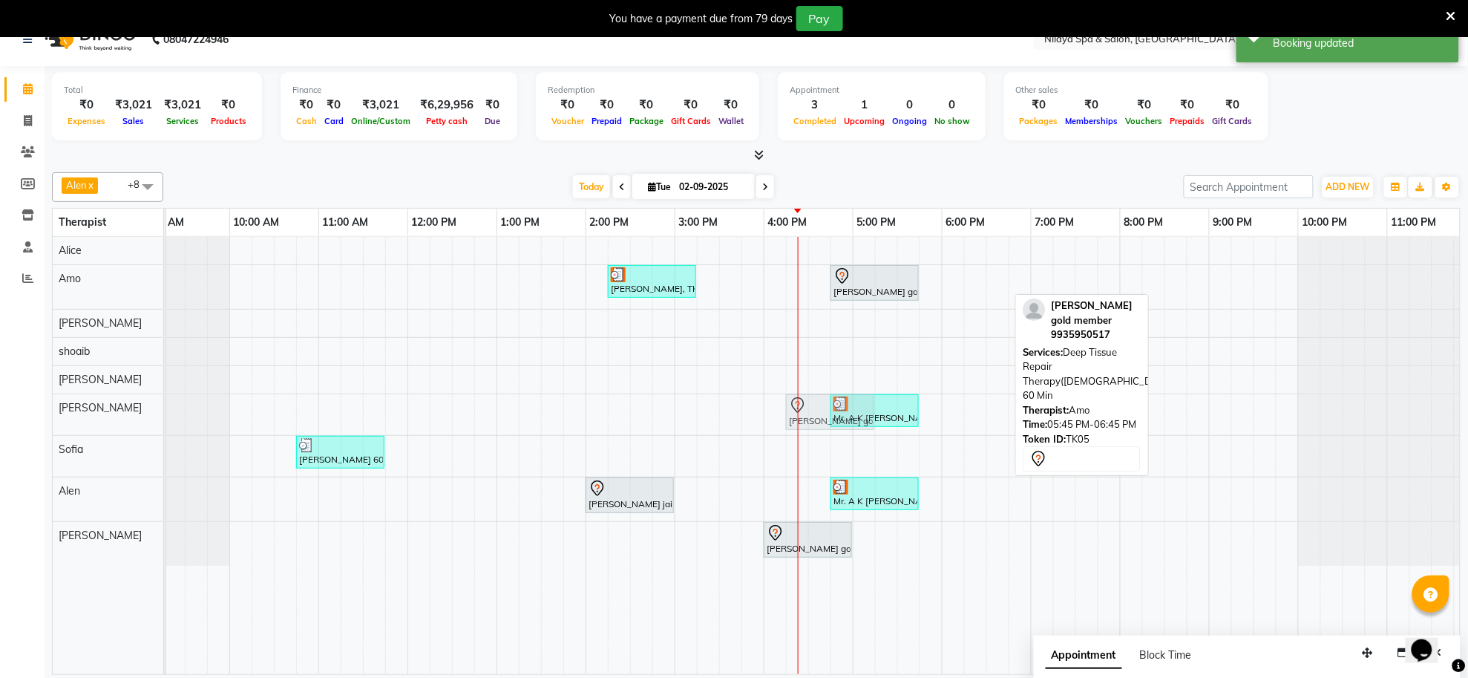
drag, startPoint x: 962, startPoint y: 291, endPoint x: 835, endPoint y: 440, distance: 195.9
click at [835, 440] on div "Mr Vijay yadav, TK03, 02:15 PM-03:15 PM, Traditional Swedish Relaxation Therapy…" at bounding box center [808, 455] width 1336 height 437
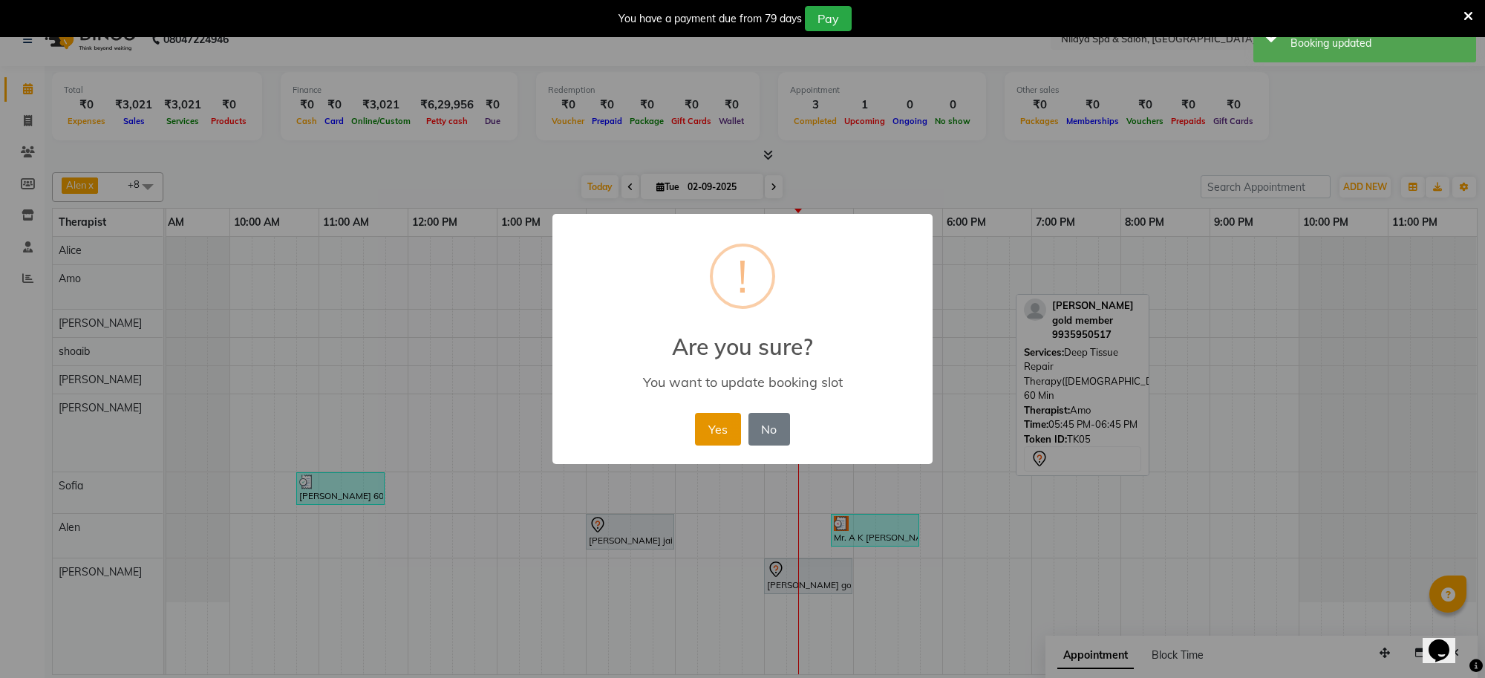
click at [726, 428] on button "Yes" at bounding box center [717, 429] width 45 height 33
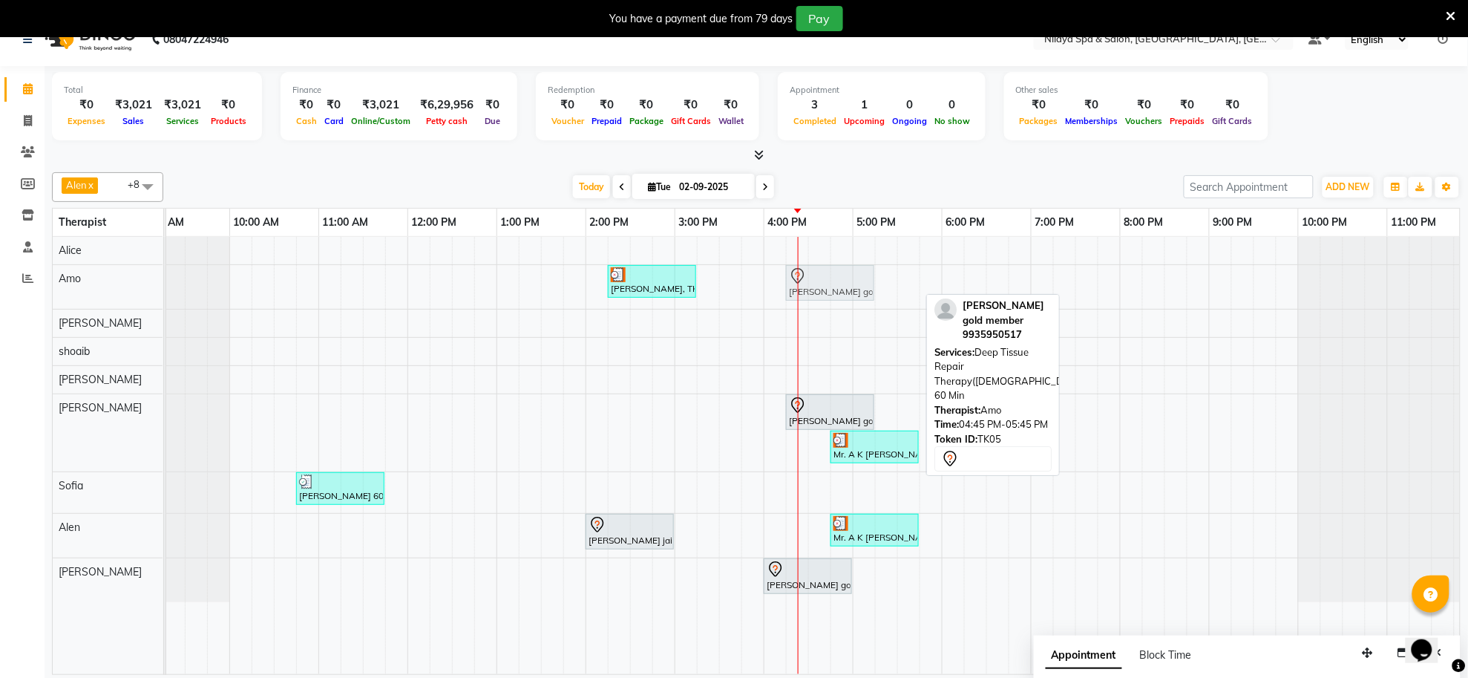
drag, startPoint x: 869, startPoint y: 290, endPoint x: 825, endPoint y: 290, distance: 43.1
click at [140, 290] on div "Mr Vijay yadav, TK03, 02:15 PM-03:15 PM, Traditional Swedish Relaxation Therapy…" at bounding box center [140, 287] width 0 height 44
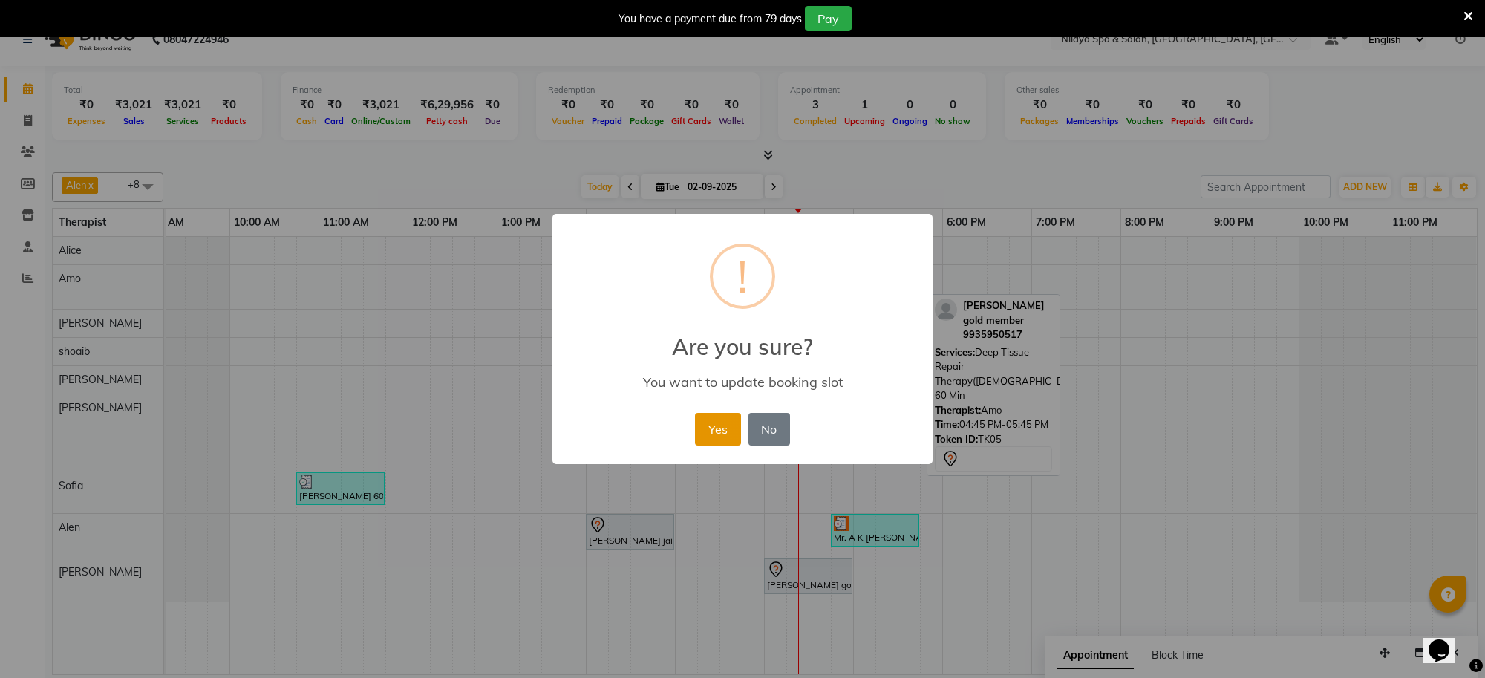
click at [730, 413] on button "Yes" at bounding box center [717, 429] width 45 height 33
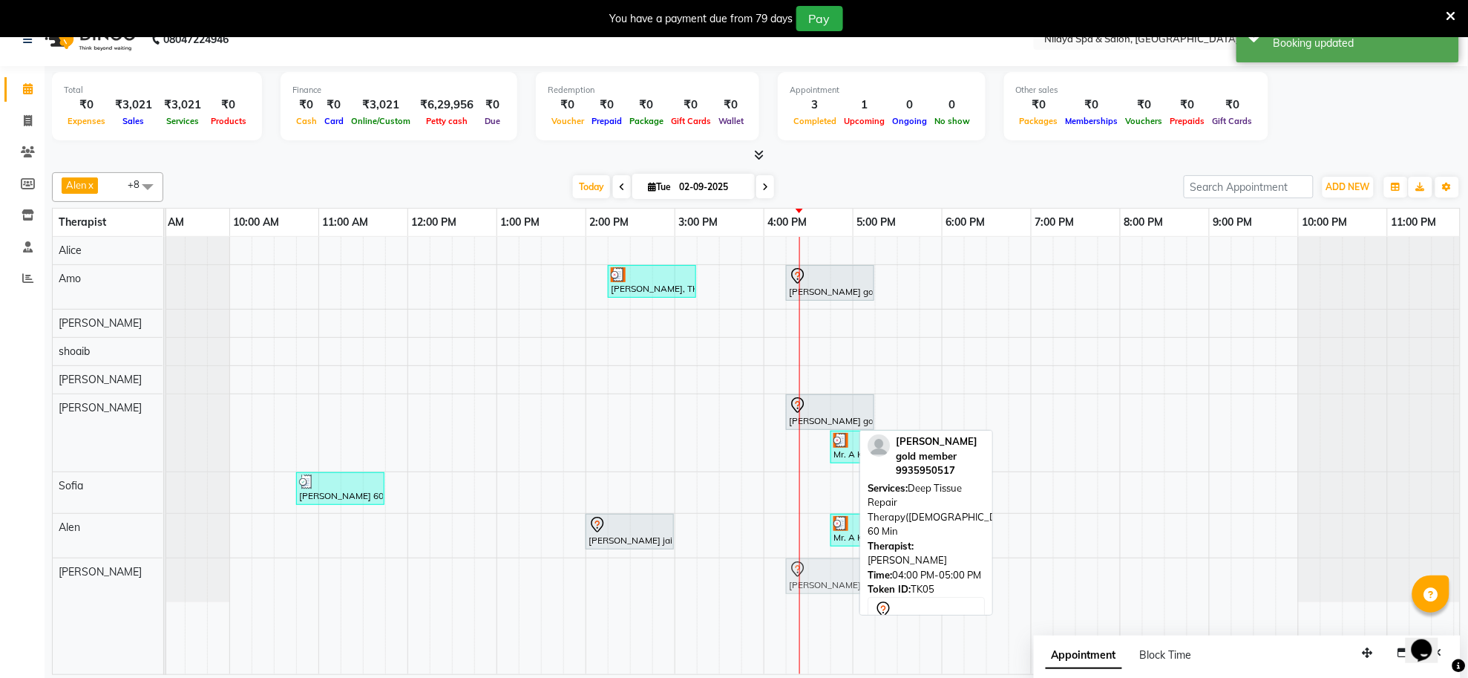
drag, startPoint x: 776, startPoint y: 590, endPoint x: 795, endPoint y: 599, distance: 21.3
click at [795, 599] on div "Mr Vijay yadav, TK03, 02:15 PM-03:15 PM, Traditional Swedish Relaxation Therapy…" at bounding box center [808, 455] width 1336 height 437
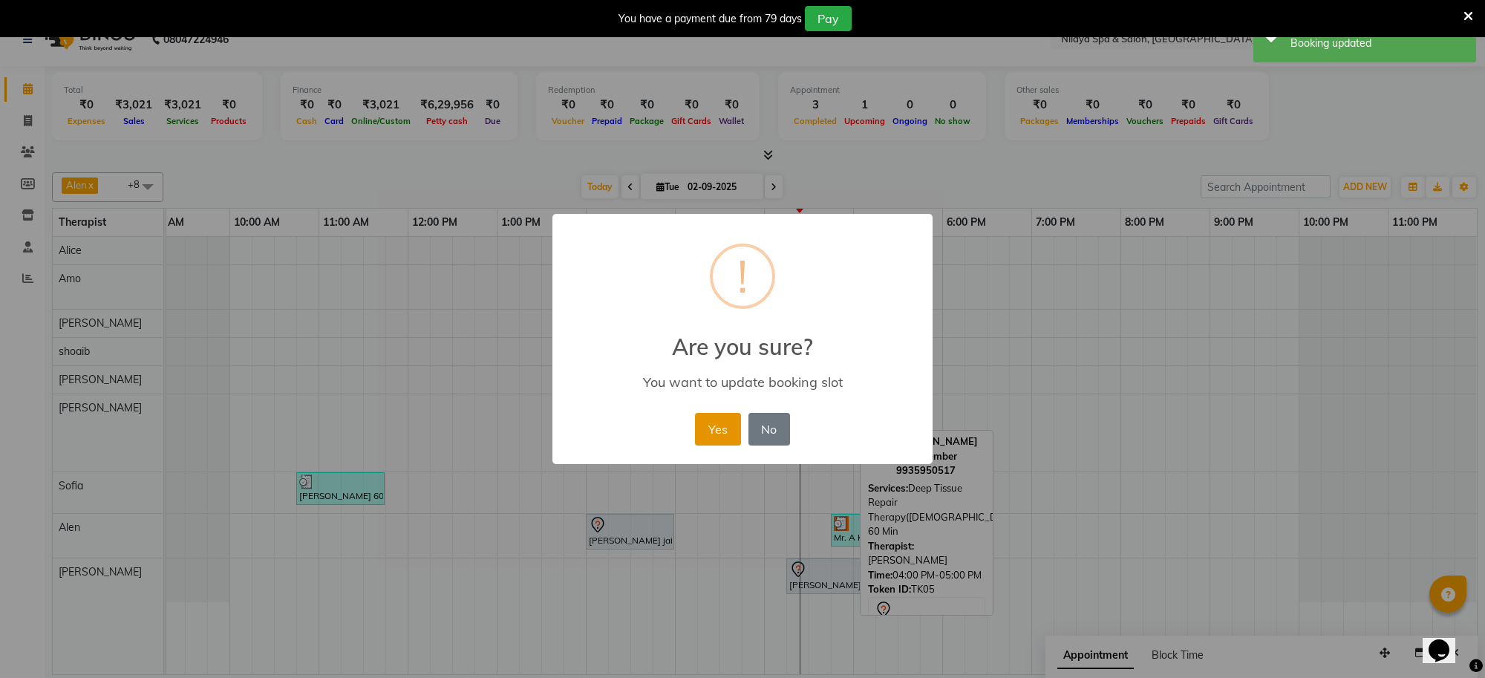
click at [721, 420] on button "Yes" at bounding box center [717, 429] width 45 height 33
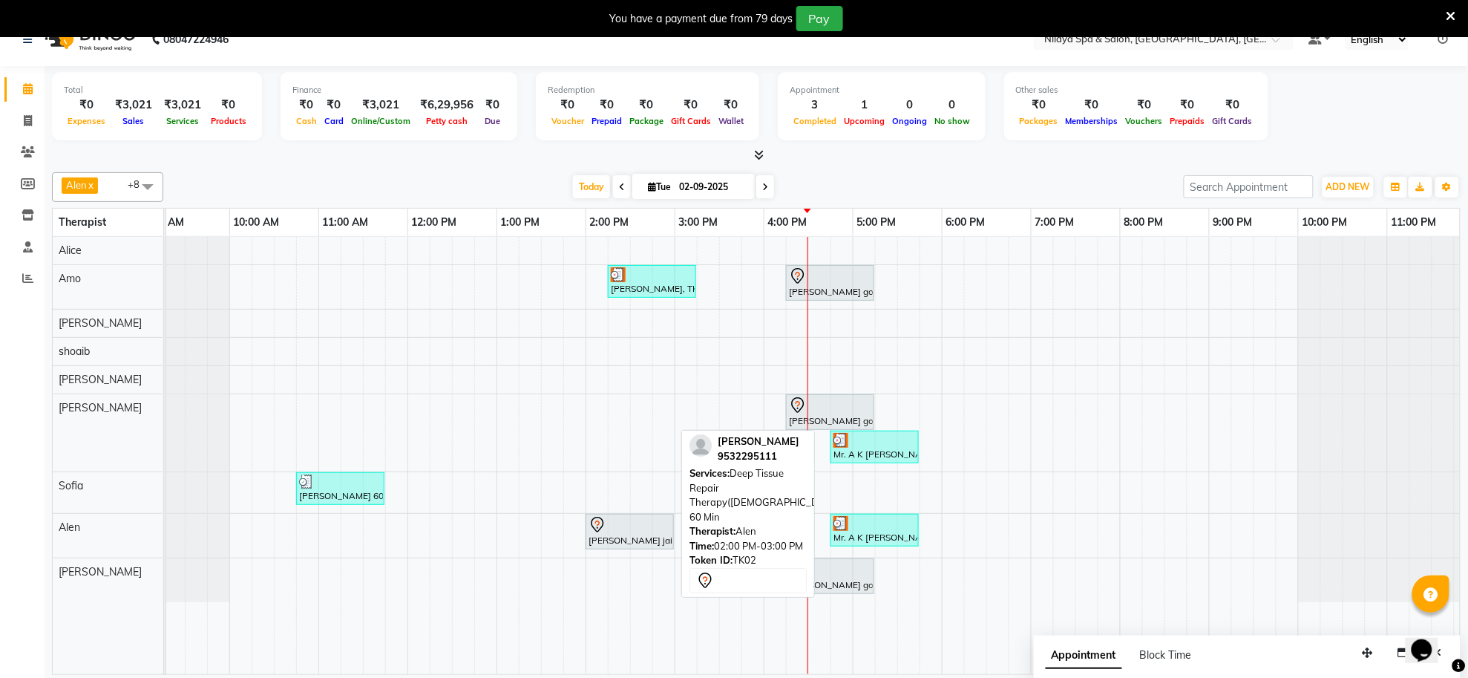
click at [628, 540] on div "manya virdi jaiswal, TK02, 02:00 PM-03:00 PM, Deep Tissue Repair Therapy(Male) …" at bounding box center [629, 531] width 85 height 31
click at [627, 537] on div "manya virdi jaiswal, TK02, 02:00 PM-03:00 PM, Deep Tissue Repair Therapy(Male) …" at bounding box center [629, 531] width 85 height 31
select select "7"
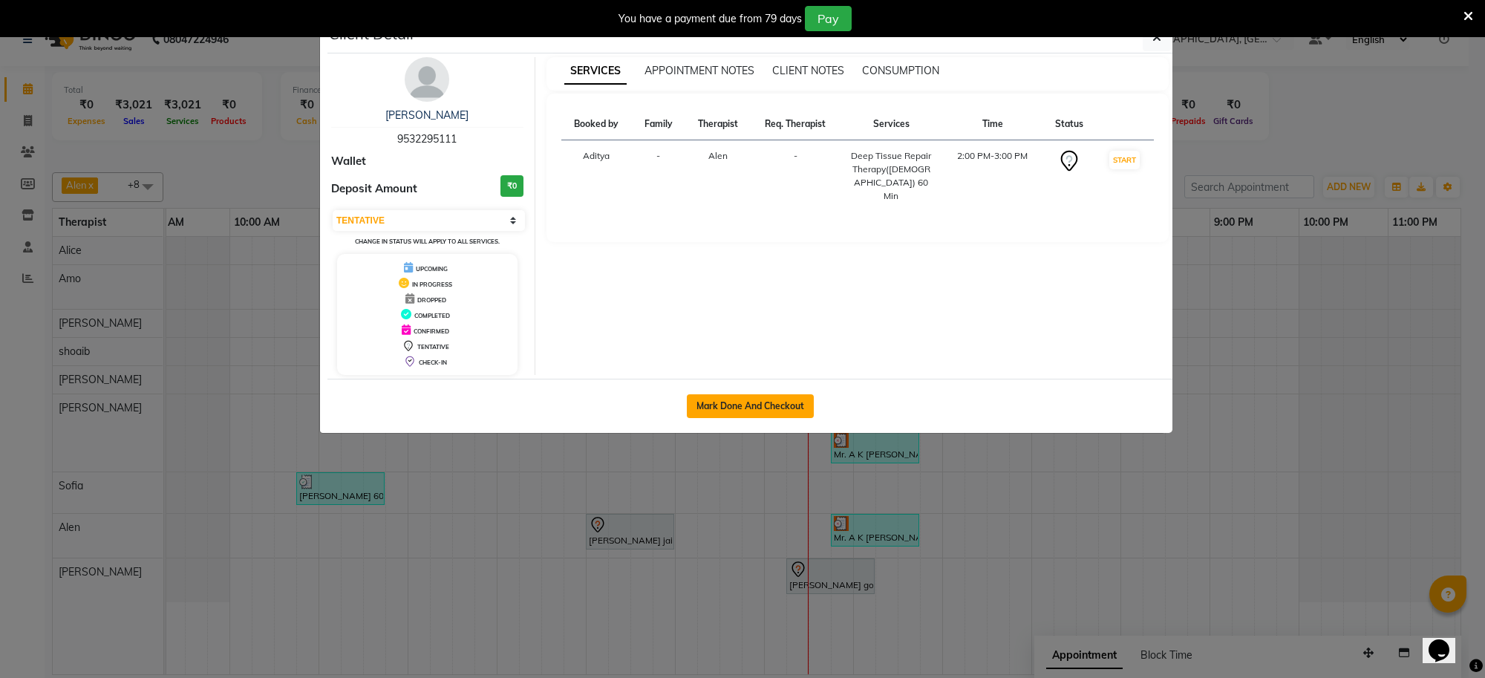
click at [768, 399] on button "Mark Done And Checkout" at bounding box center [750, 406] width 127 height 24
select select "service"
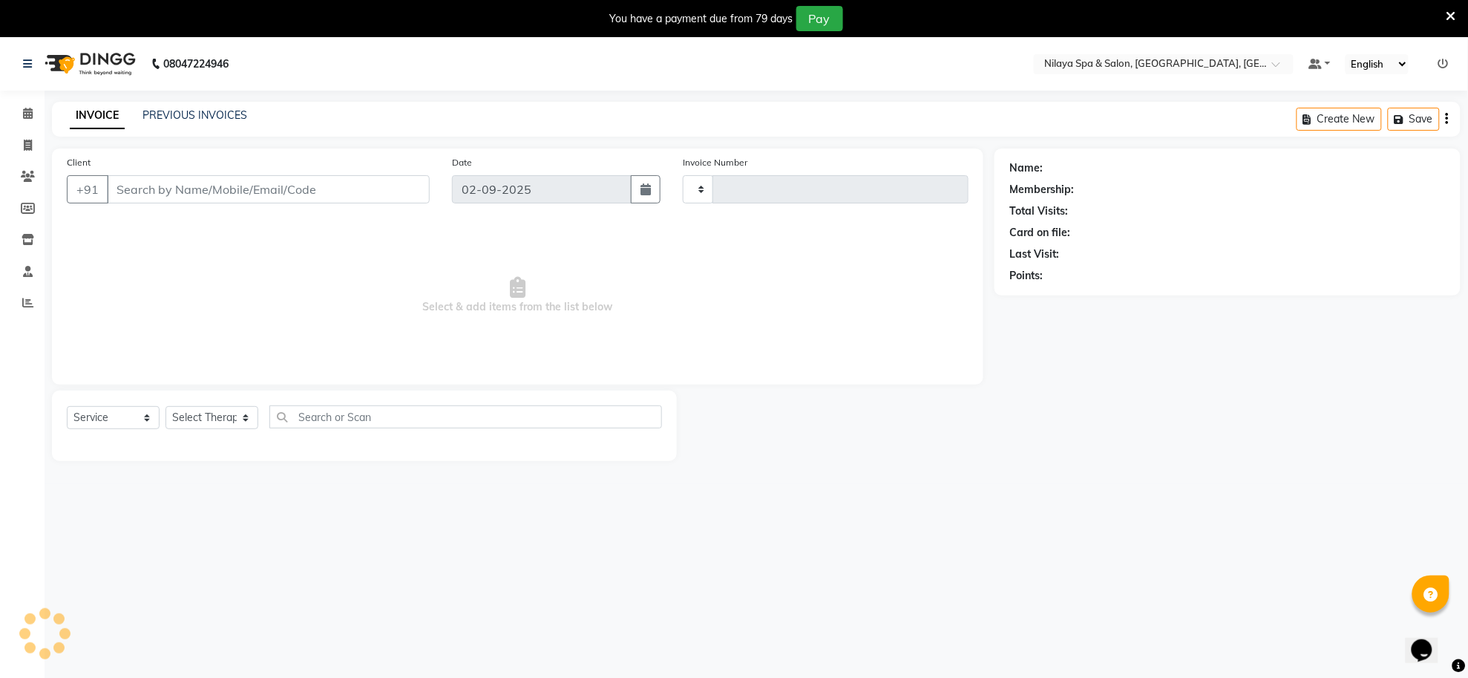
type input "1253"
select select "8283"
type input "95******11"
select select "84325"
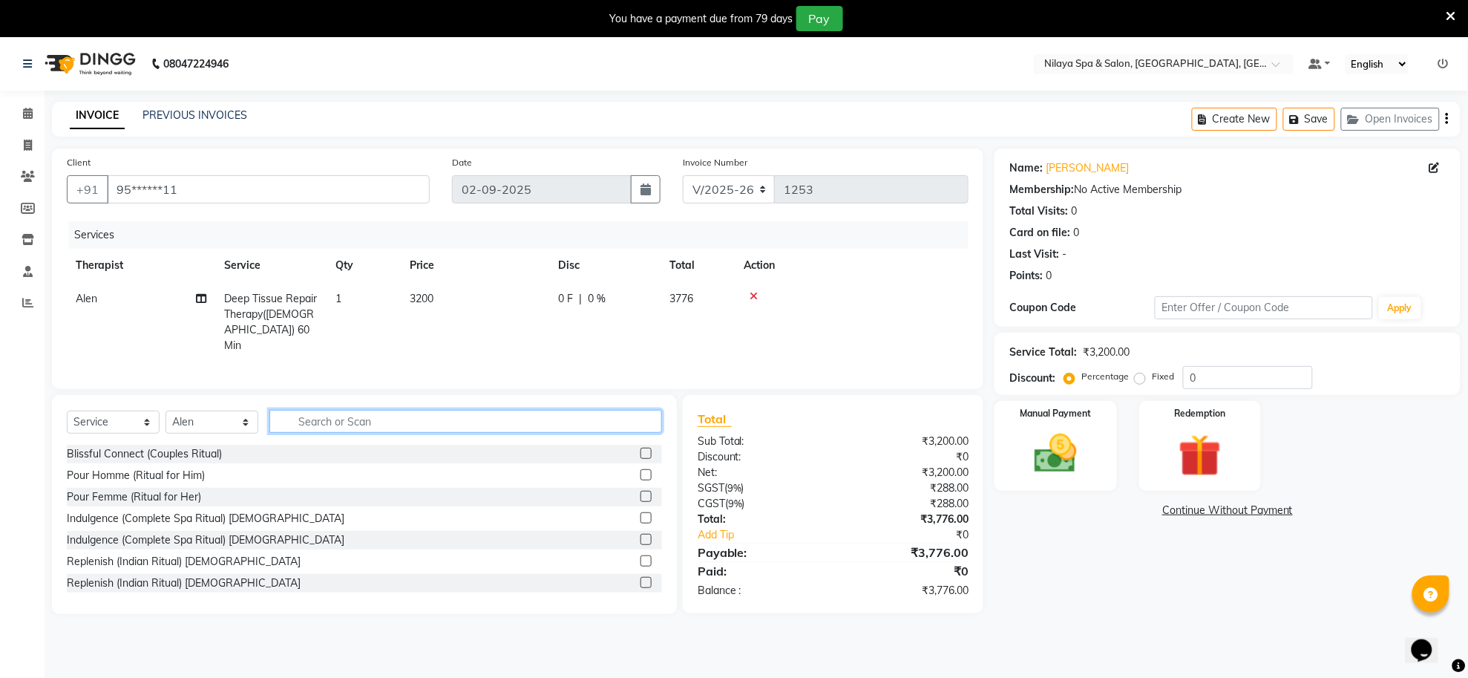
click at [325, 416] on input "text" at bounding box center [465, 421] width 393 height 23
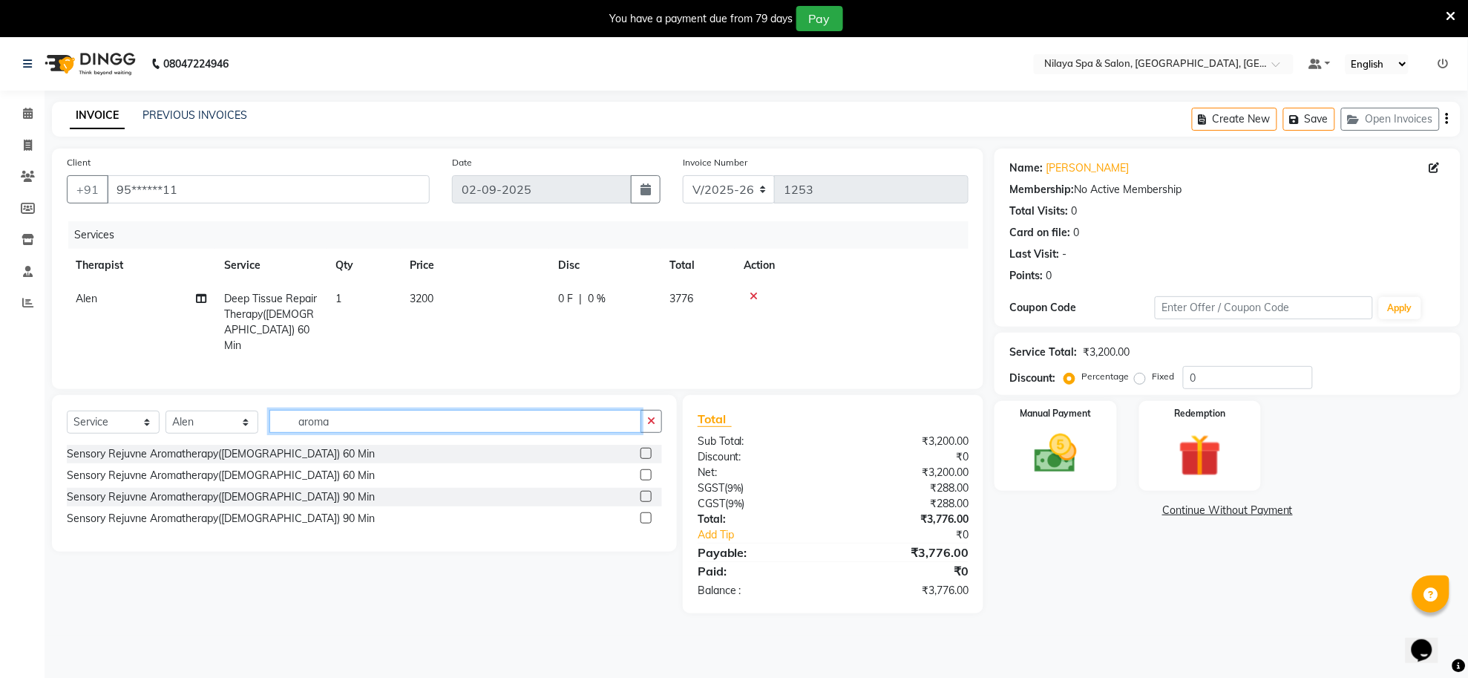
type input "aroma"
click at [633, 451] on div "Sensory Rejuvne Aromatherapy([DEMOGRAPHIC_DATA]) 60 Min" at bounding box center [364, 454] width 595 height 19
click at [644, 451] on label at bounding box center [646, 453] width 11 height 11
click at [644, 451] on input "checkbox" at bounding box center [646, 454] width 10 height 10
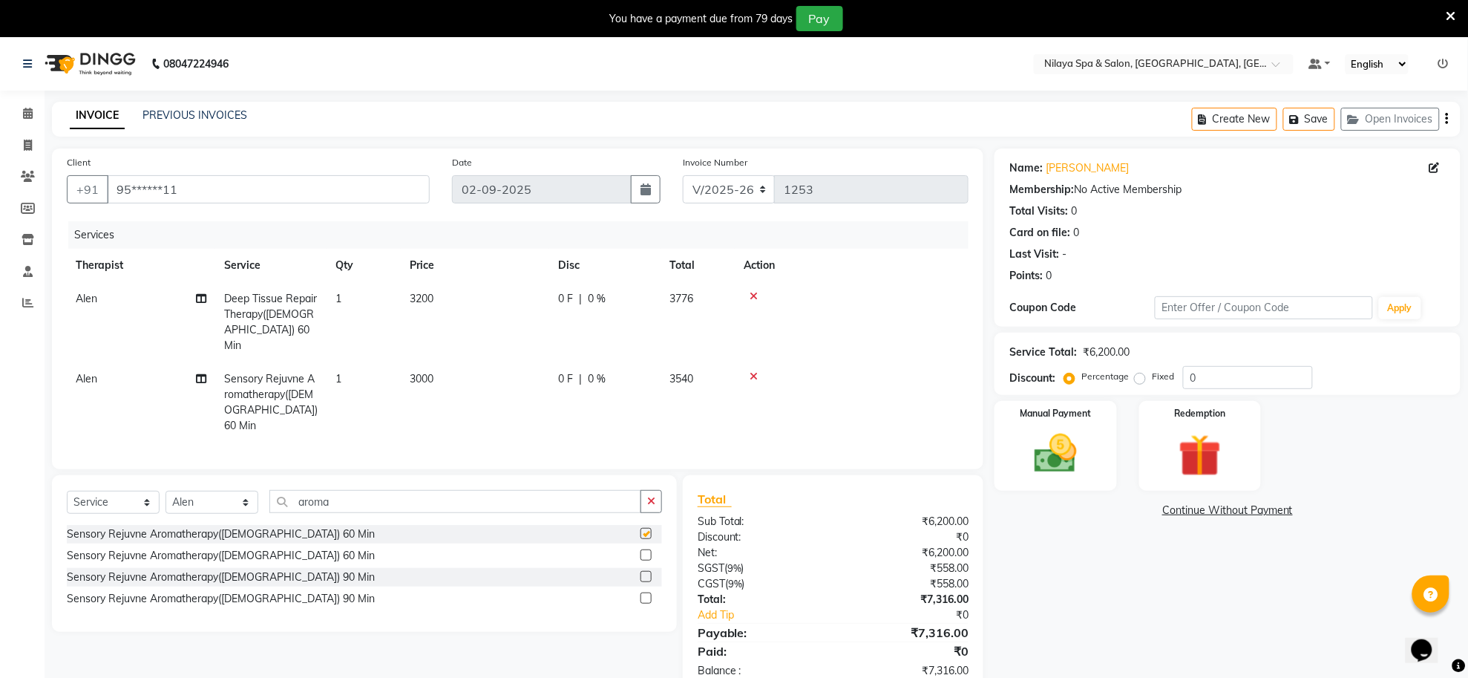
checkbox input "false"
click at [753, 292] on icon at bounding box center [754, 296] width 8 height 10
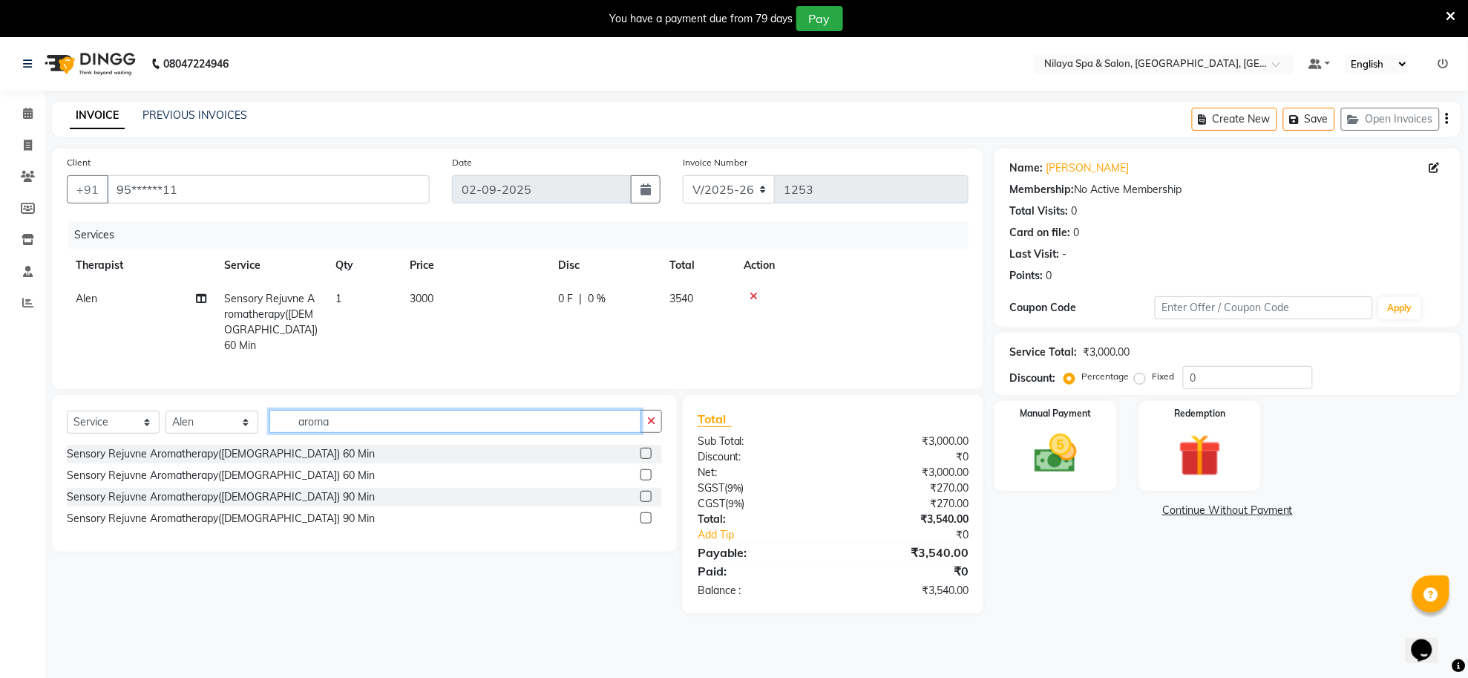
drag, startPoint x: 420, startPoint y: 424, endPoint x: 278, endPoint y: 436, distance: 142.3
click at [278, 436] on div "Select Service Product Membership Package Voucher Prepaid Gift Card Select Ther…" at bounding box center [364, 427] width 595 height 35
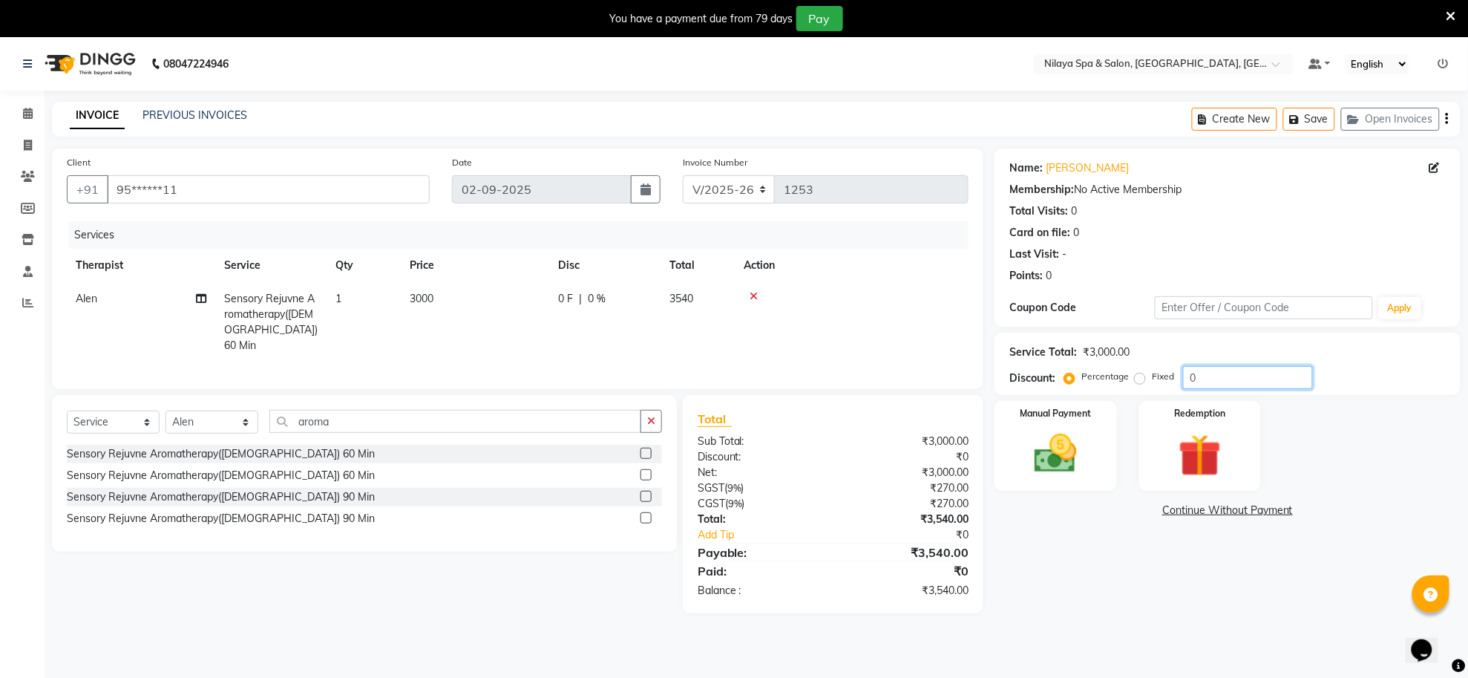
click at [1236, 376] on input "0" at bounding box center [1248, 377] width 130 height 23
type input "15"
click at [1154, 572] on div "Name: Manya Virdi Jaiswal Membership: No Active Membership Total Visits: 0 Card…" at bounding box center [1233, 380] width 477 height 465
drag, startPoint x: 924, startPoint y: 457, endPoint x: 966, endPoint y: 453, distance: 41.8
click at [964, 453] on div "₹450.00" at bounding box center [907, 457] width 147 height 16
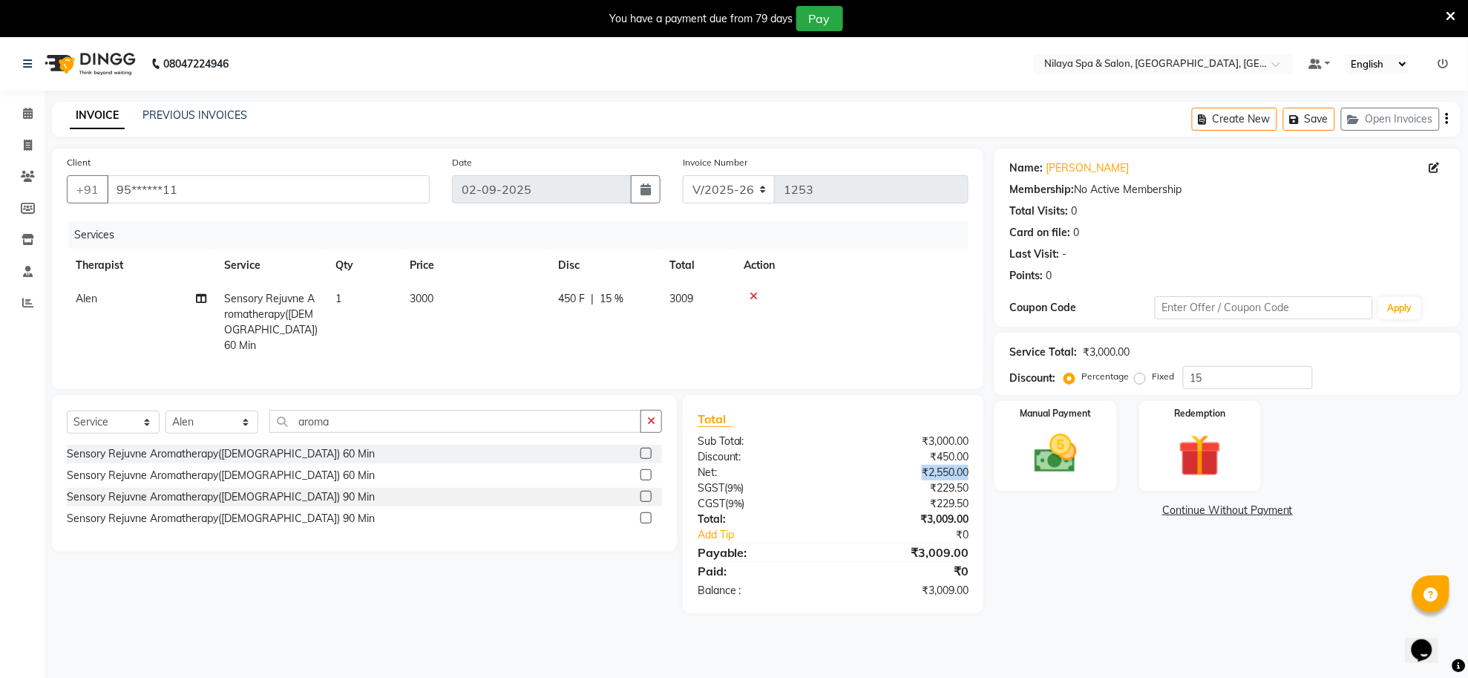
drag, startPoint x: 917, startPoint y: 477, endPoint x: 969, endPoint y: 465, distance: 53.3
click at [969, 465] on div "₹2,550.00" at bounding box center [907, 473] width 147 height 16
click at [1036, 555] on div "Name: Manya Virdi Jaiswal Membership: No Active Membership Total Visits: 0 Card…" at bounding box center [1233, 380] width 477 height 465
click at [1056, 446] on img at bounding box center [1056, 453] width 72 height 51
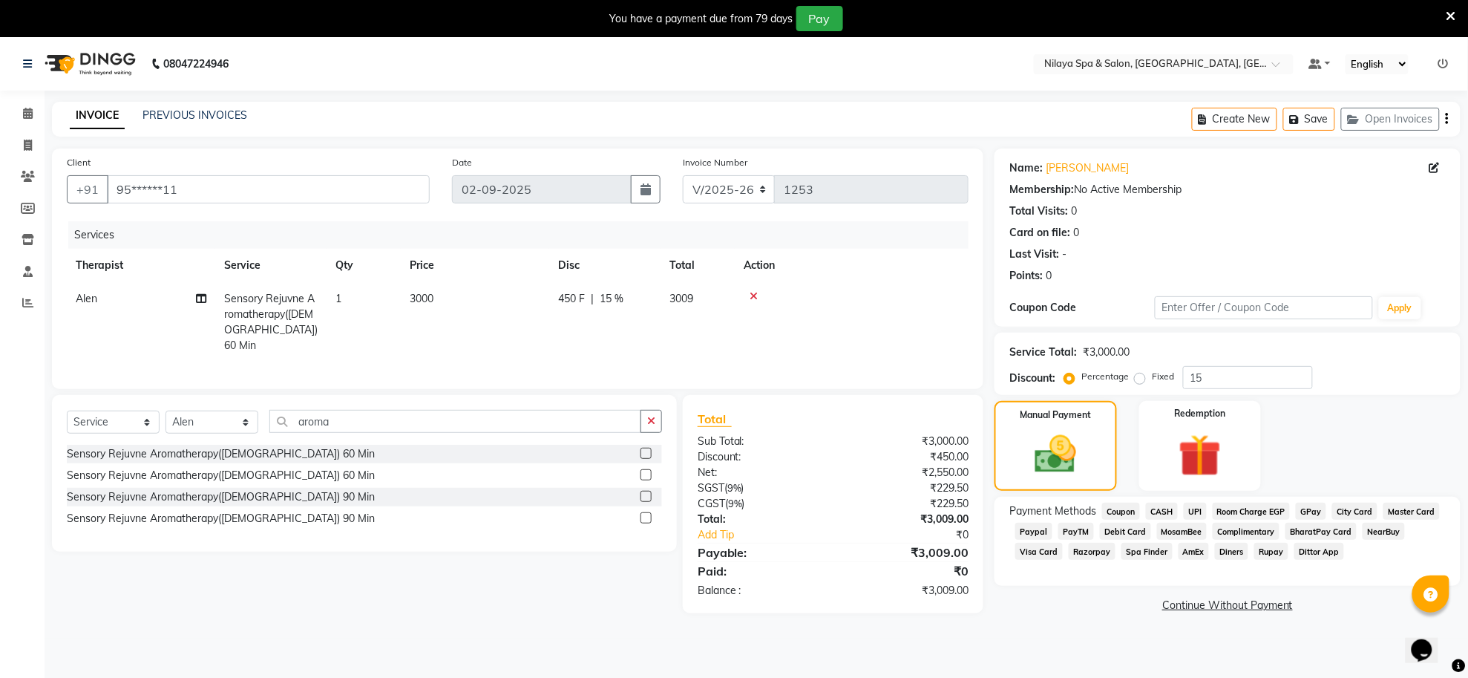
click at [1167, 507] on span "CASH" at bounding box center [1162, 511] width 32 height 17
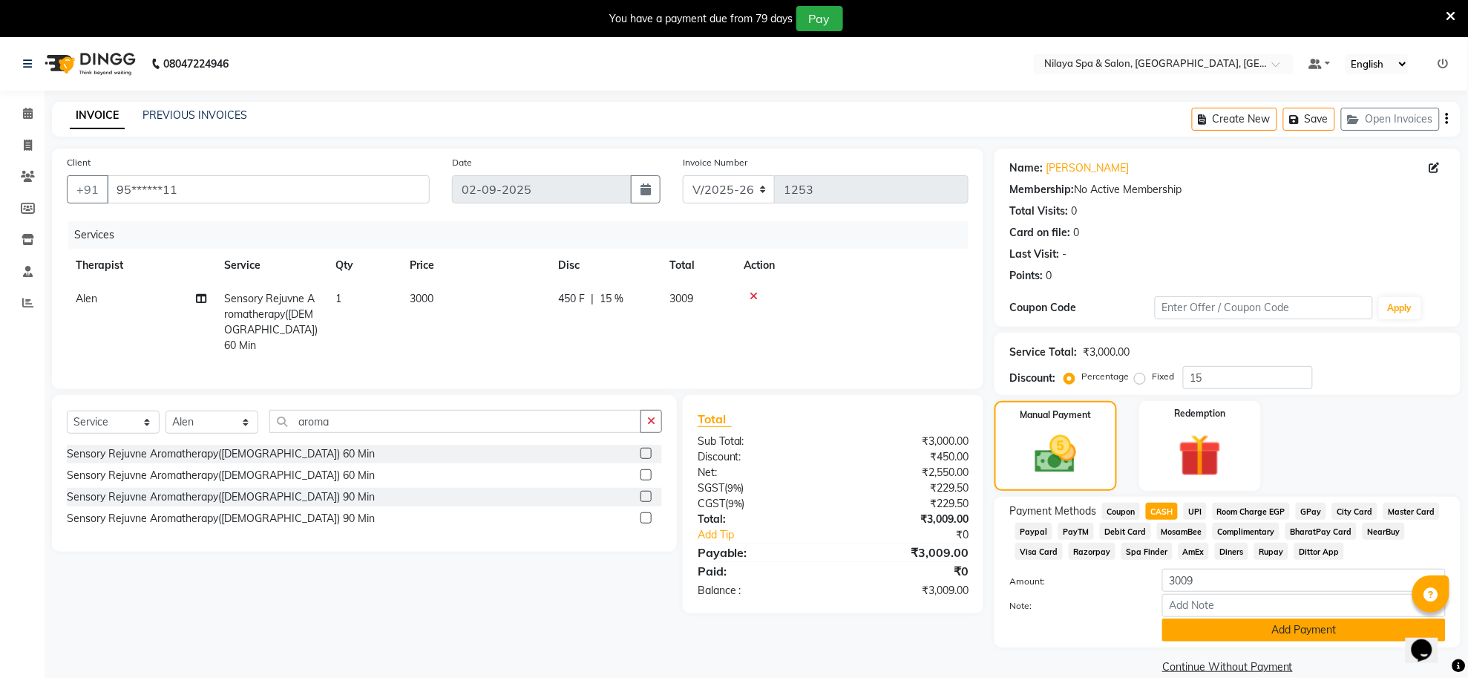
click at [1270, 628] on button "Add Payment" at bounding box center [1304, 629] width 284 height 23
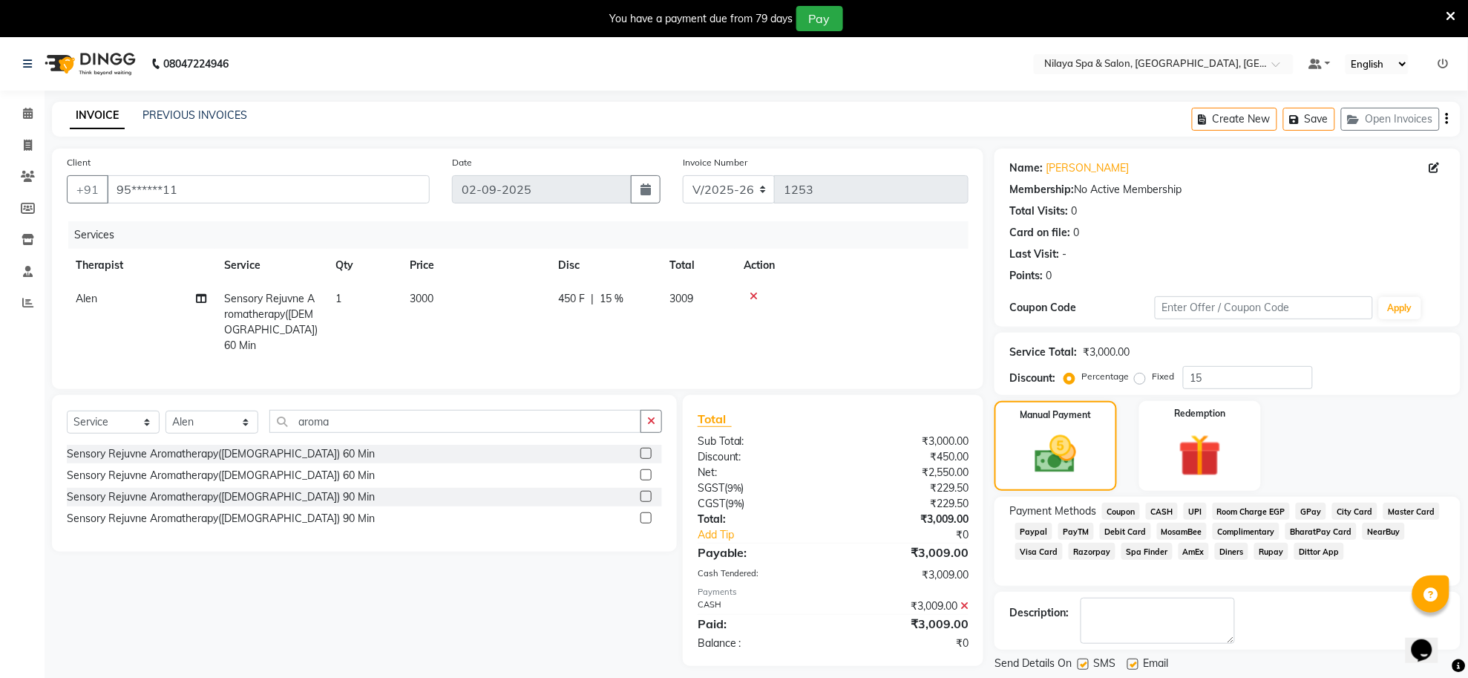
scroll to position [74, 0]
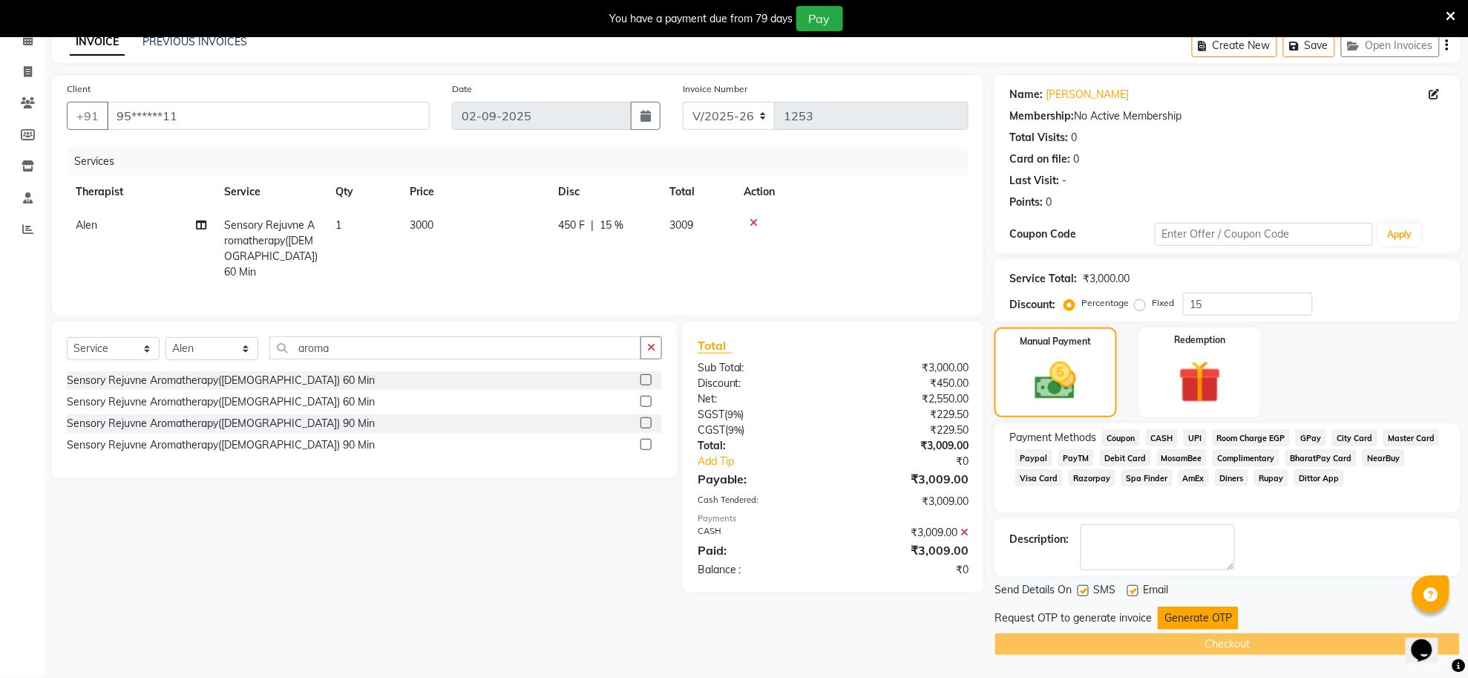
click at [1205, 613] on button "Generate OTP" at bounding box center [1198, 617] width 81 height 23
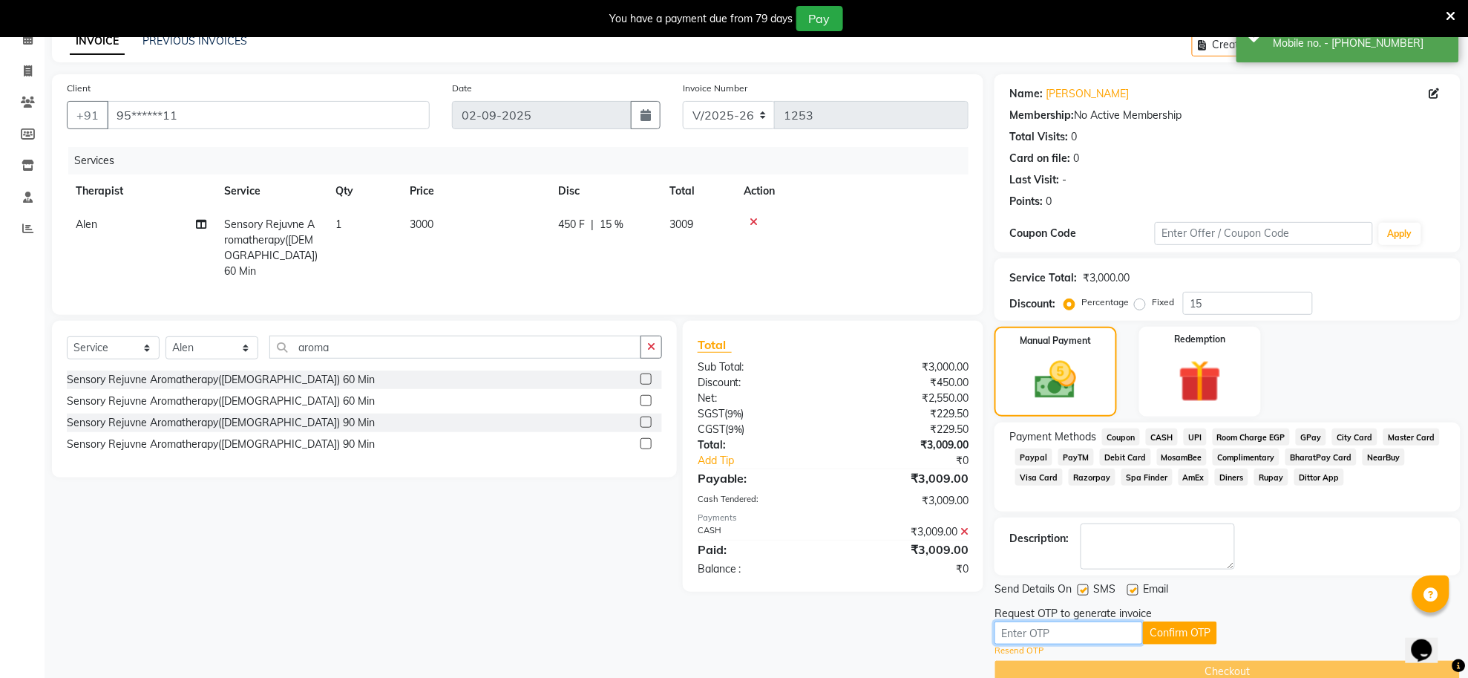
click at [1086, 638] on input "text" at bounding box center [1069, 632] width 148 height 23
type input "6977"
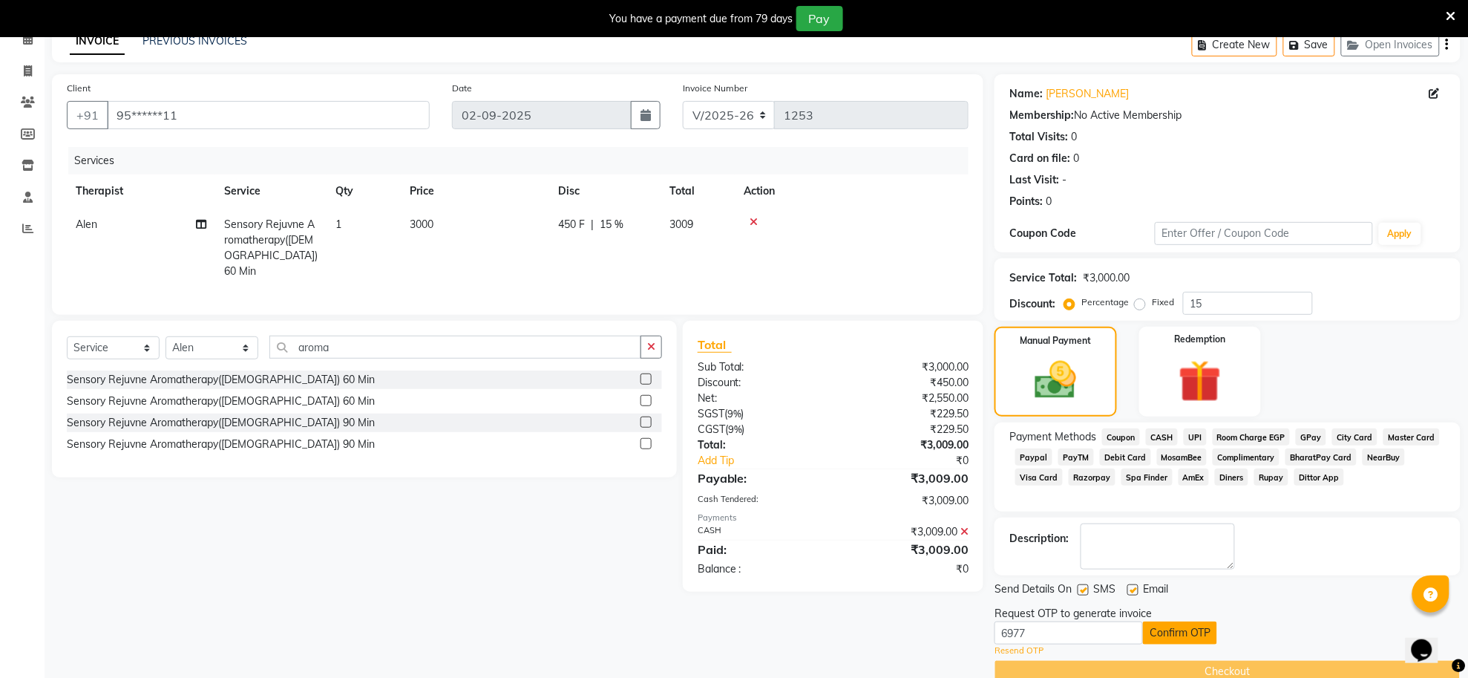
click at [1173, 627] on button "Confirm OTP" at bounding box center [1180, 632] width 74 height 23
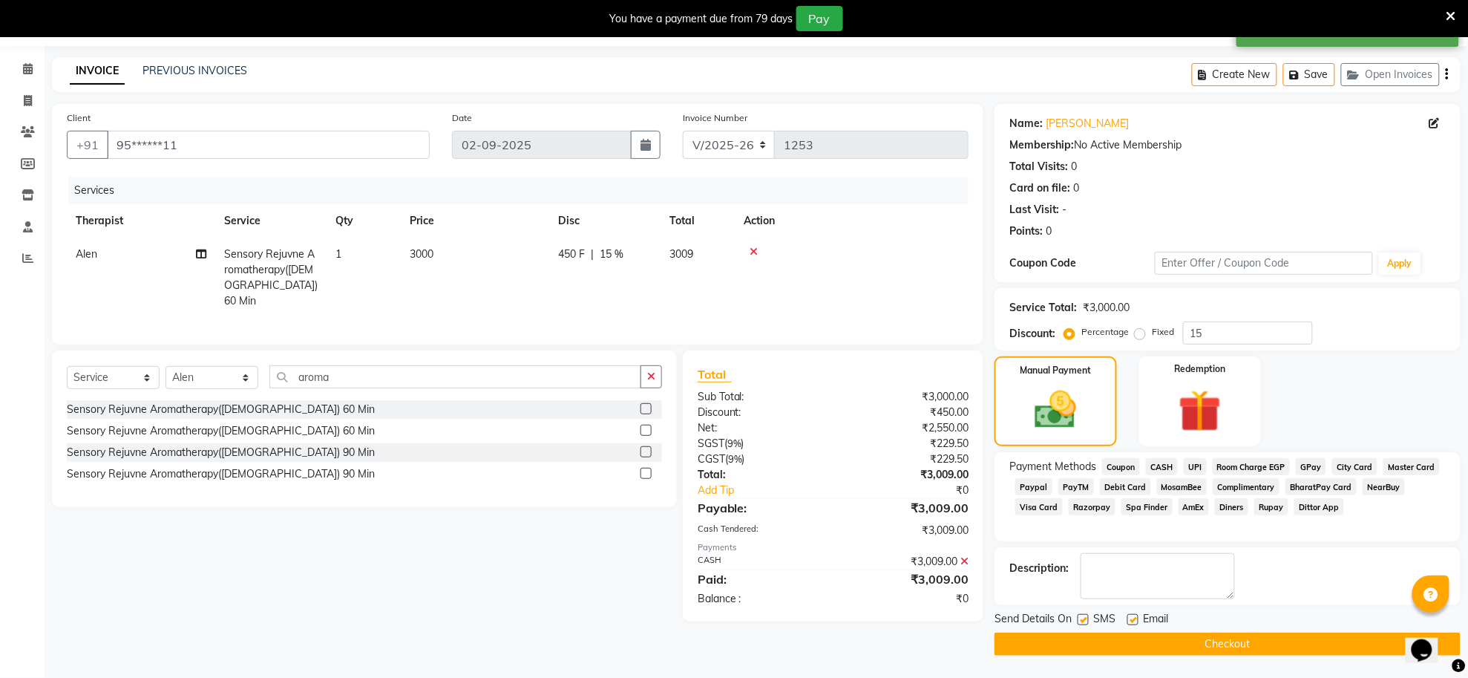
scroll to position [45, 0]
click at [1236, 644] on button "Checkout" at bounding box center [1228, 643] width 466 height 23
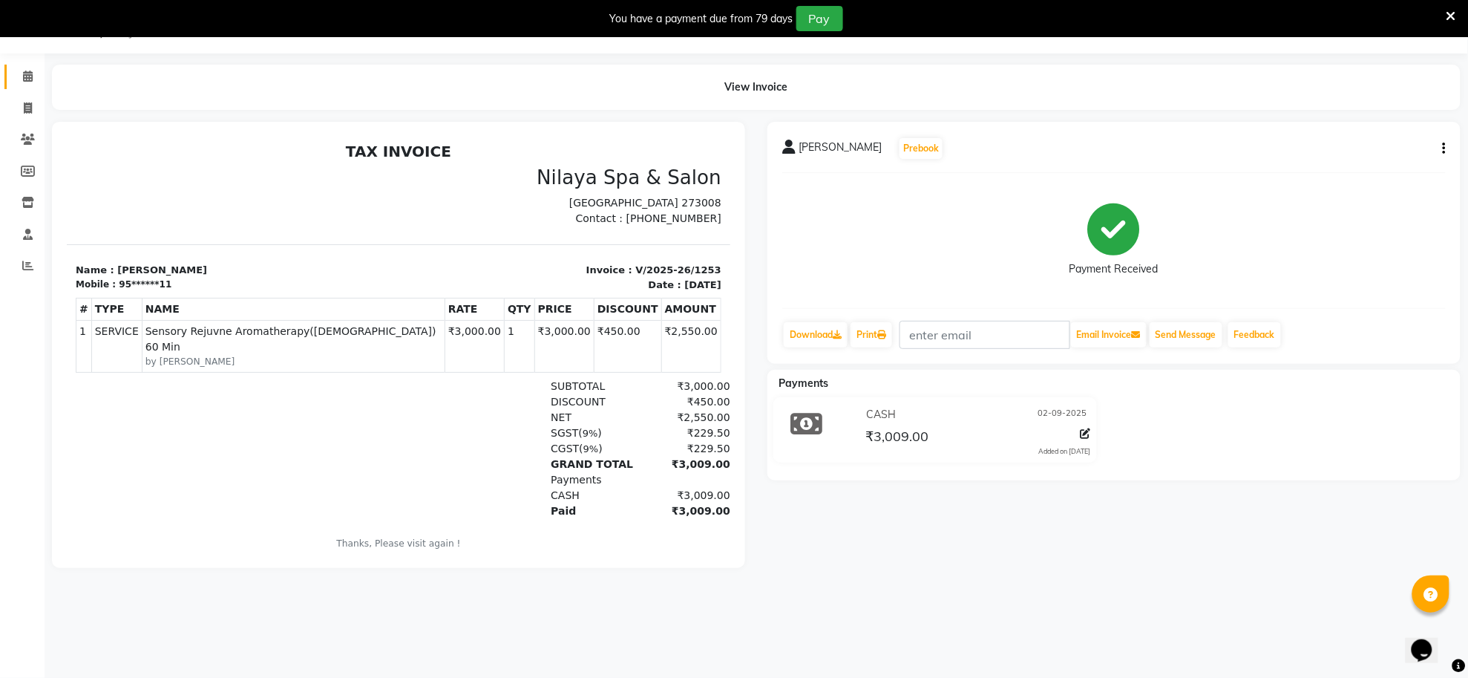
click at [19, 79] on span at bounding box center [28, 76] width 26 height 17
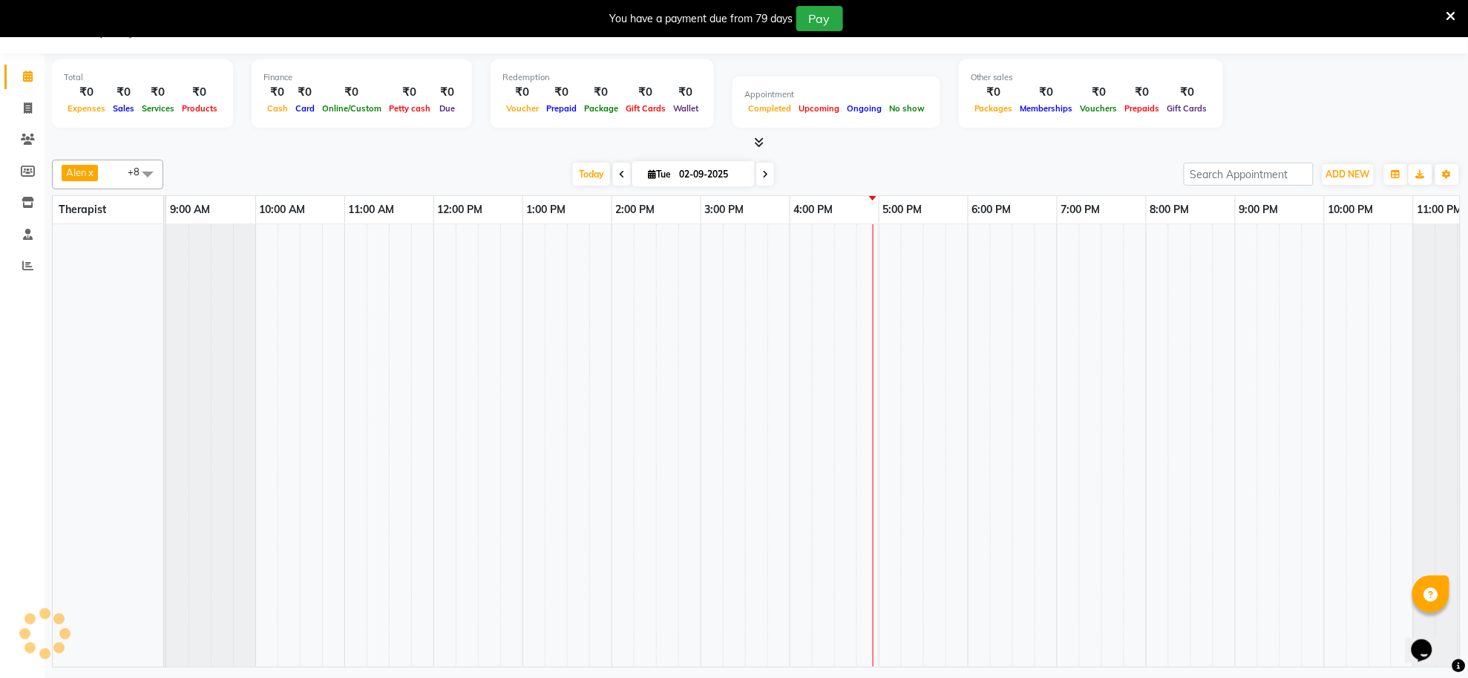
scroll to position [0, 42]
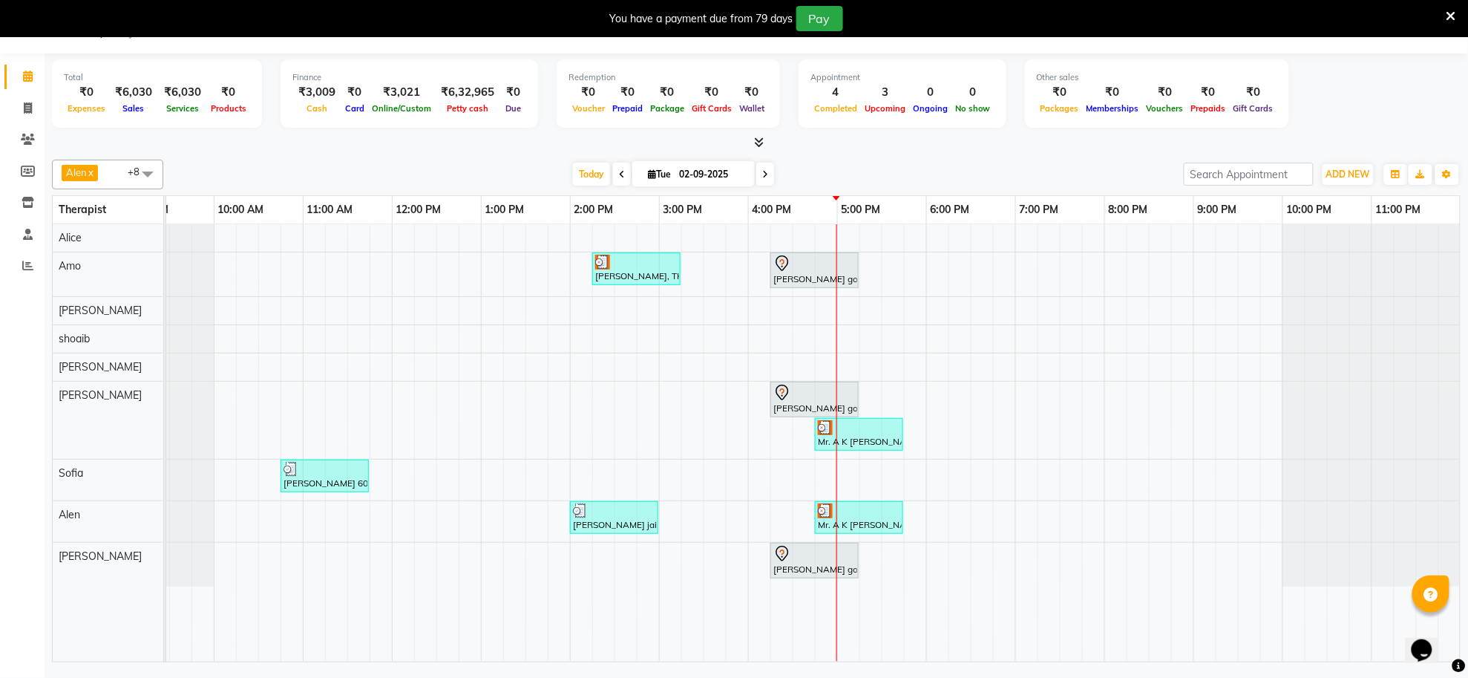
click at [918, 520] on div "Mr Vijay yadav, TK03, 02:15 PM-03:15 PM, Traditional Swedish Relaxation Therapy…" at bounding box center [793, 442] width 1336 height 437
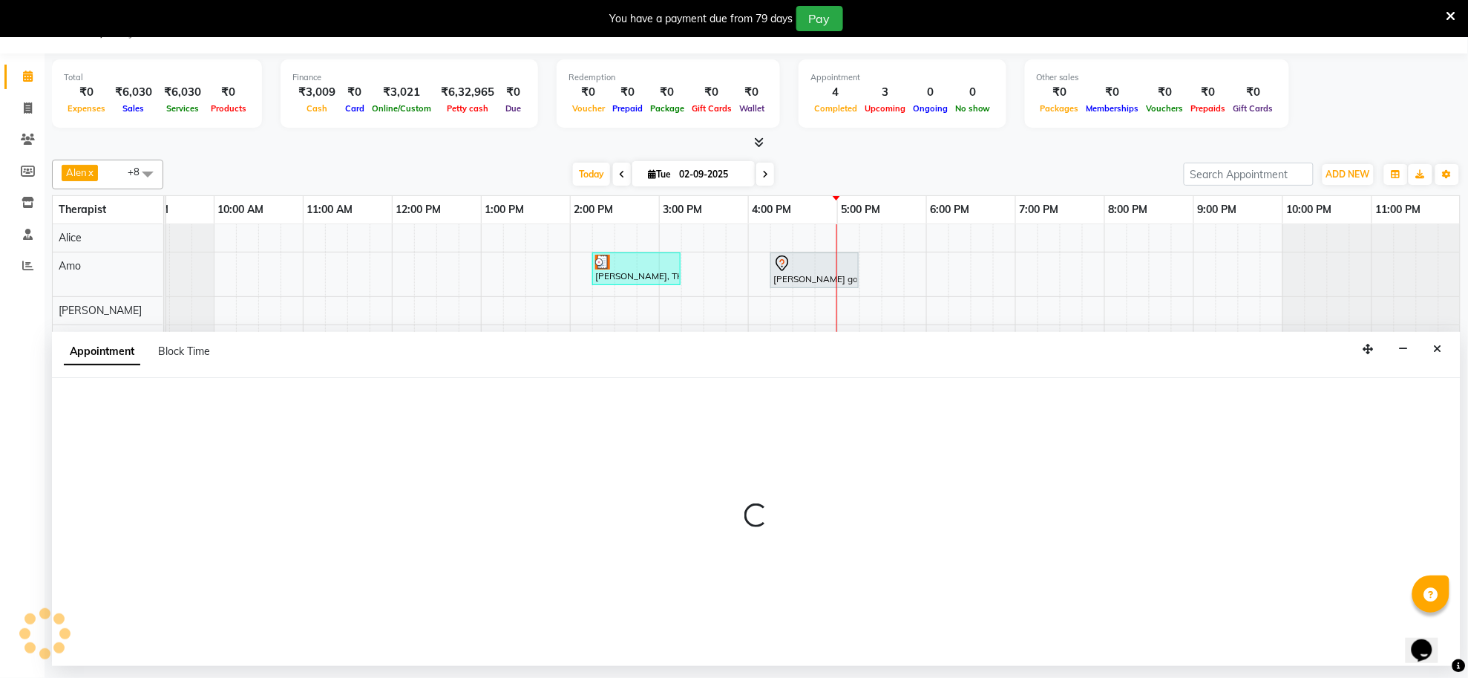
select select "84325"
select select "1065"
select select "tentative"
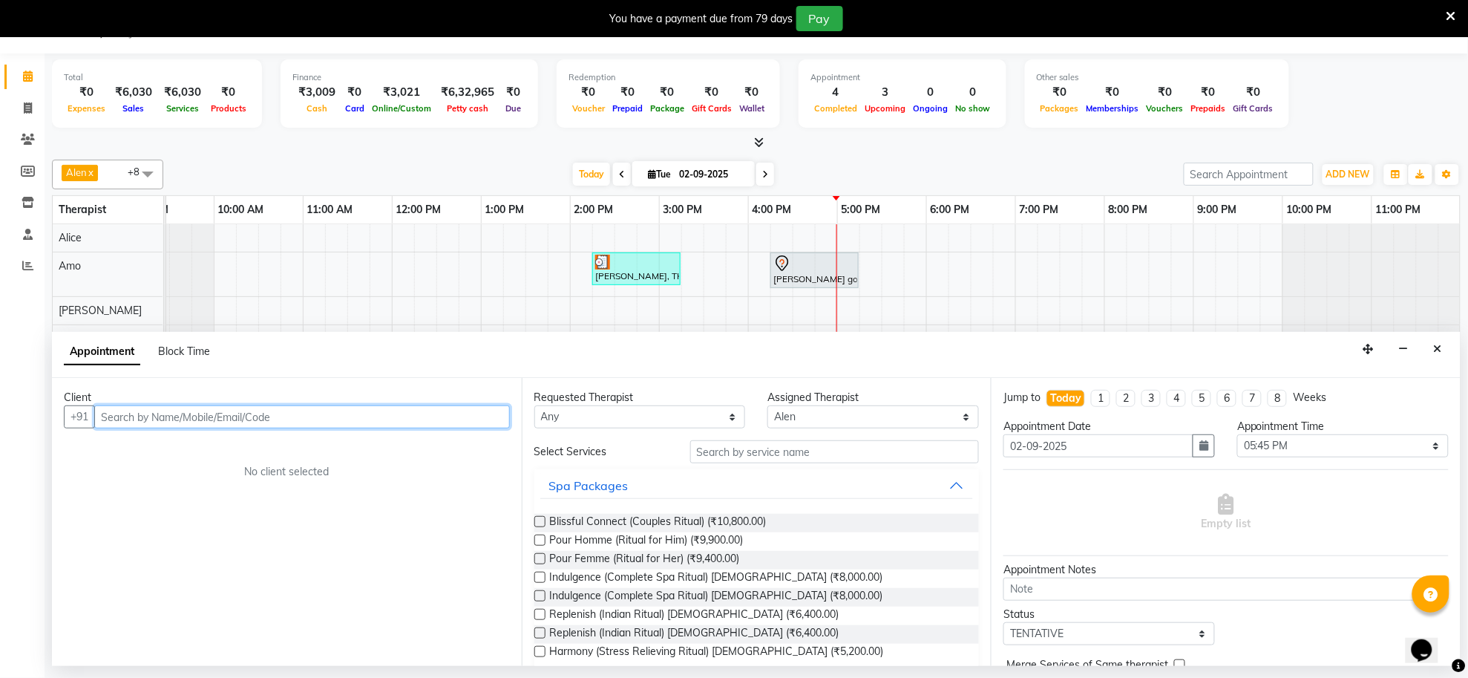
click at [313, 418] on input "text" at bounding box center [302, 416] width 416 height 23
type input "milind"
click at [461, 419] on span "Add Client" at bounding box center [479, 416] width 50 height 13
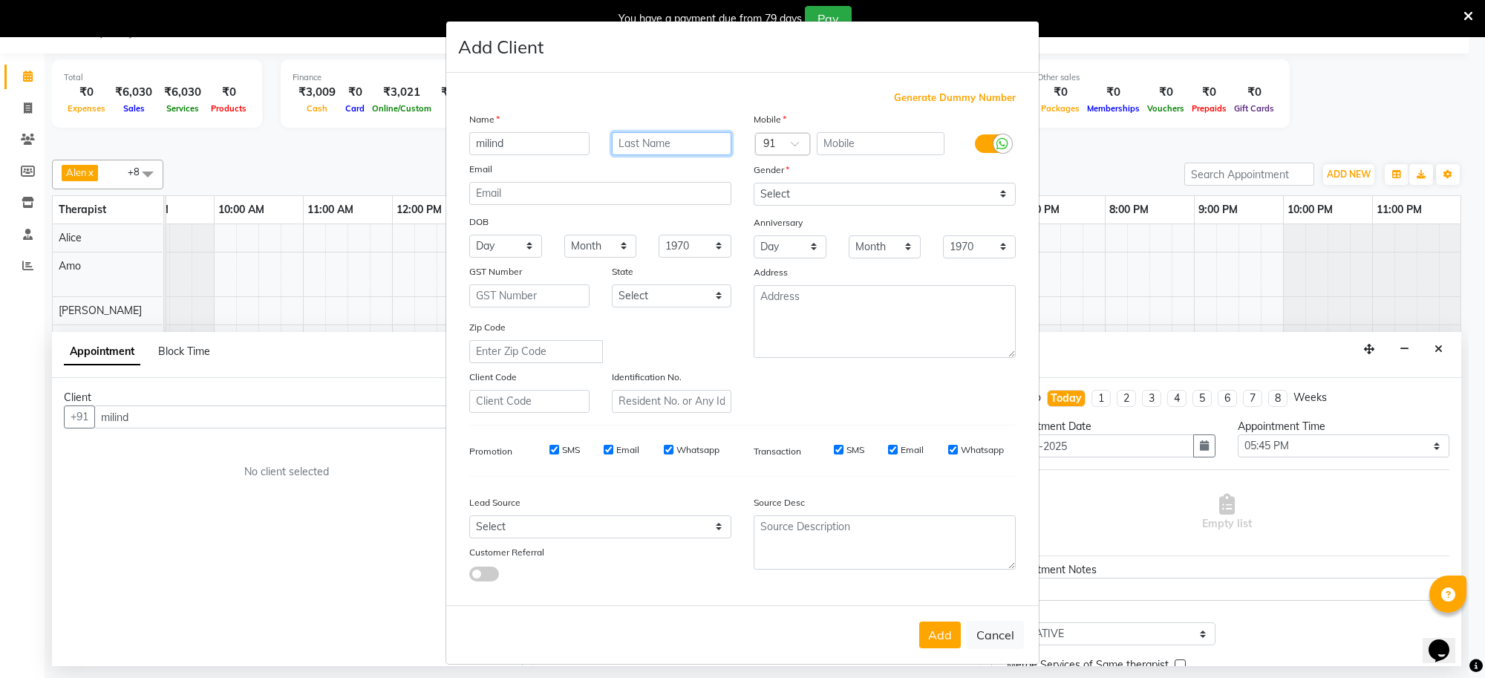
click at [612, 141] on input "text" at bounding box center [672, 143] width 120 height 23
type input "jajodiya"
click at [937, 102] on span "Generate Dummy Number" at bounding box center [955, 98] width 122 height 15
type input "1367200000237"
checkbox input "false"
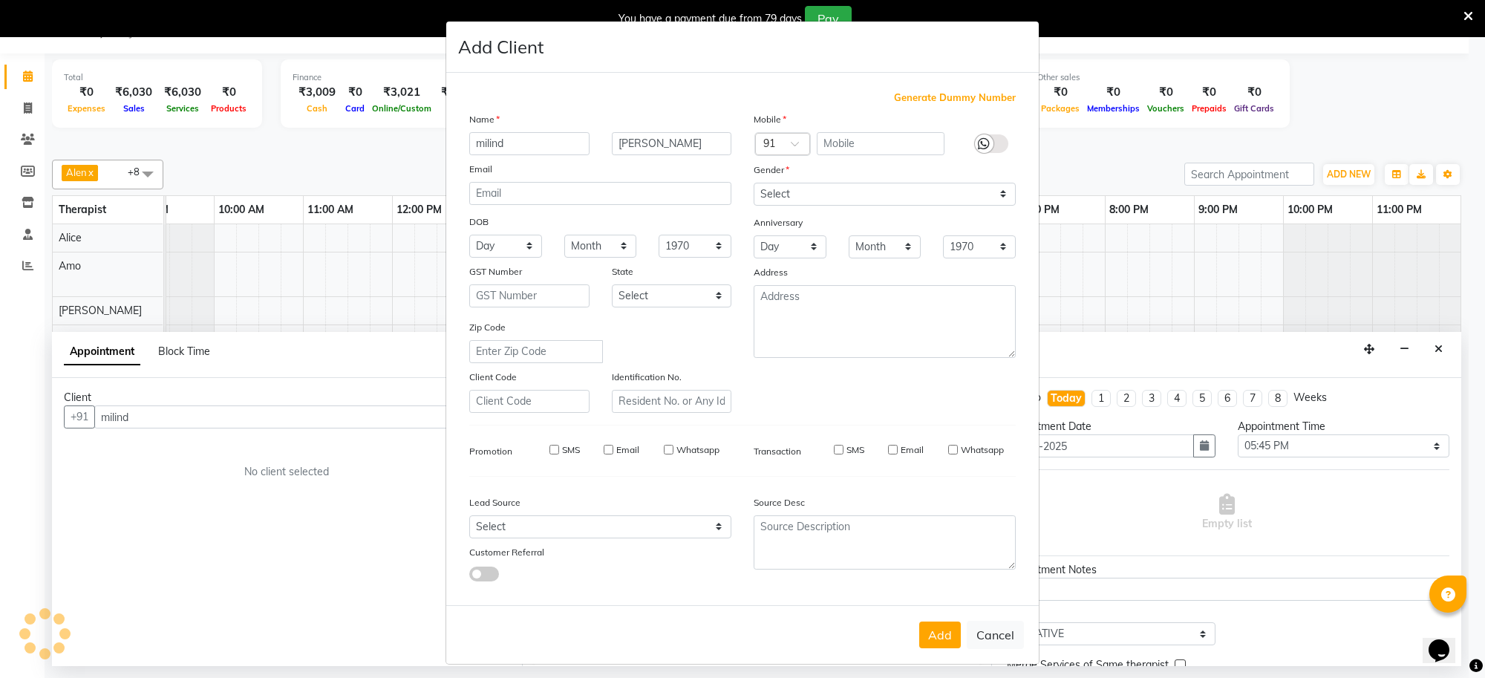
checkbox input "false"
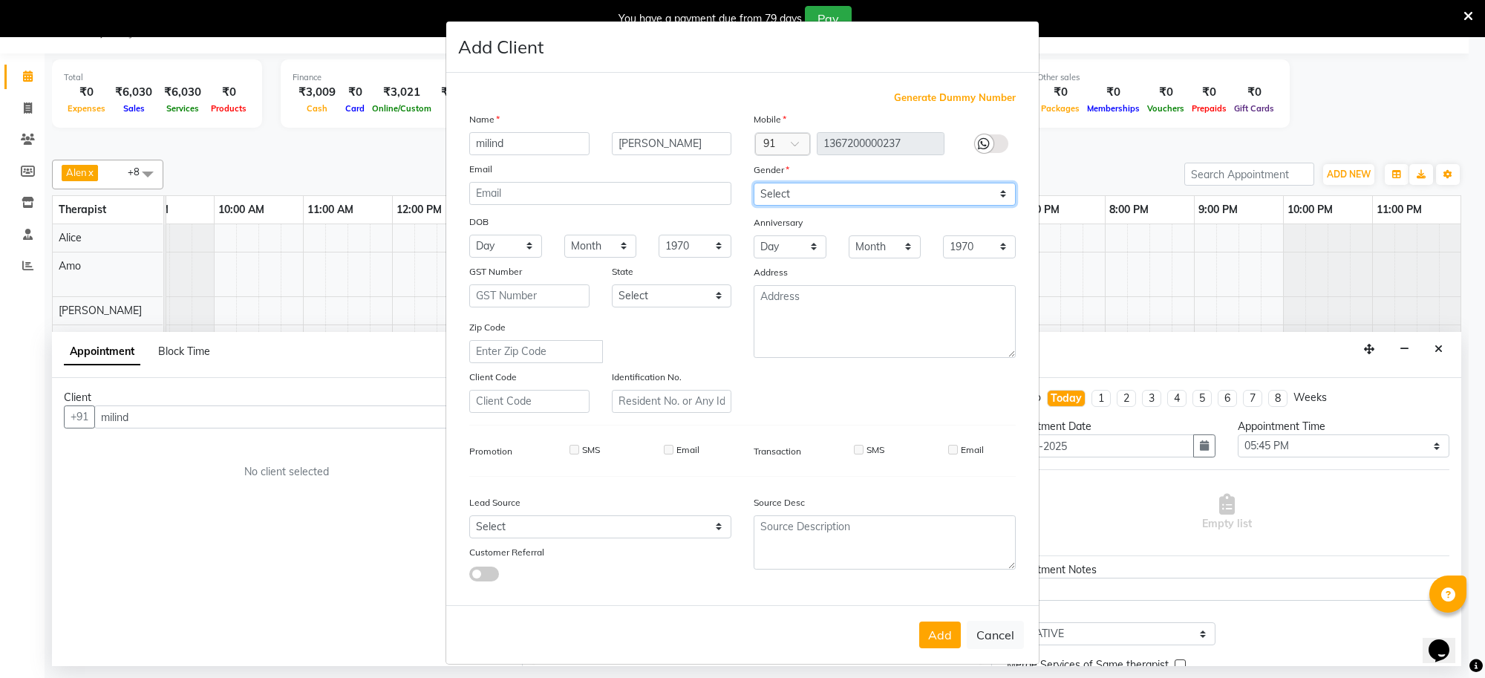
click at [892, 190] on select "Select Male Female Other Prefer Not To Say" at bounding box center [884, 194] width 262 height 23
select select "male"
click at [753, 183] on select "Select Male Female Other Prefer Not To Say" at bounding box center [884, 194] width 262 height 23
click at [921, 627] on button "Add" at bounding box center [940, 634] width 42 height 27
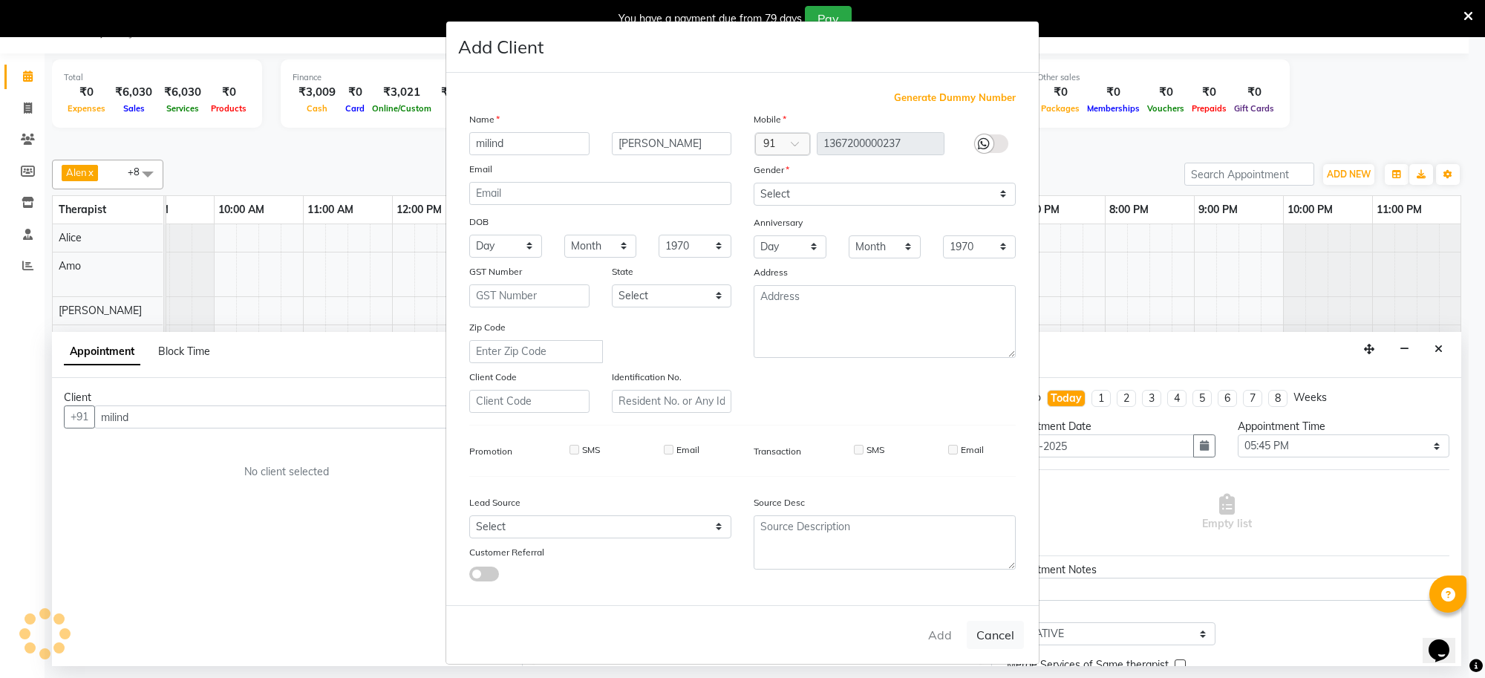
type input "13*********37"
select select
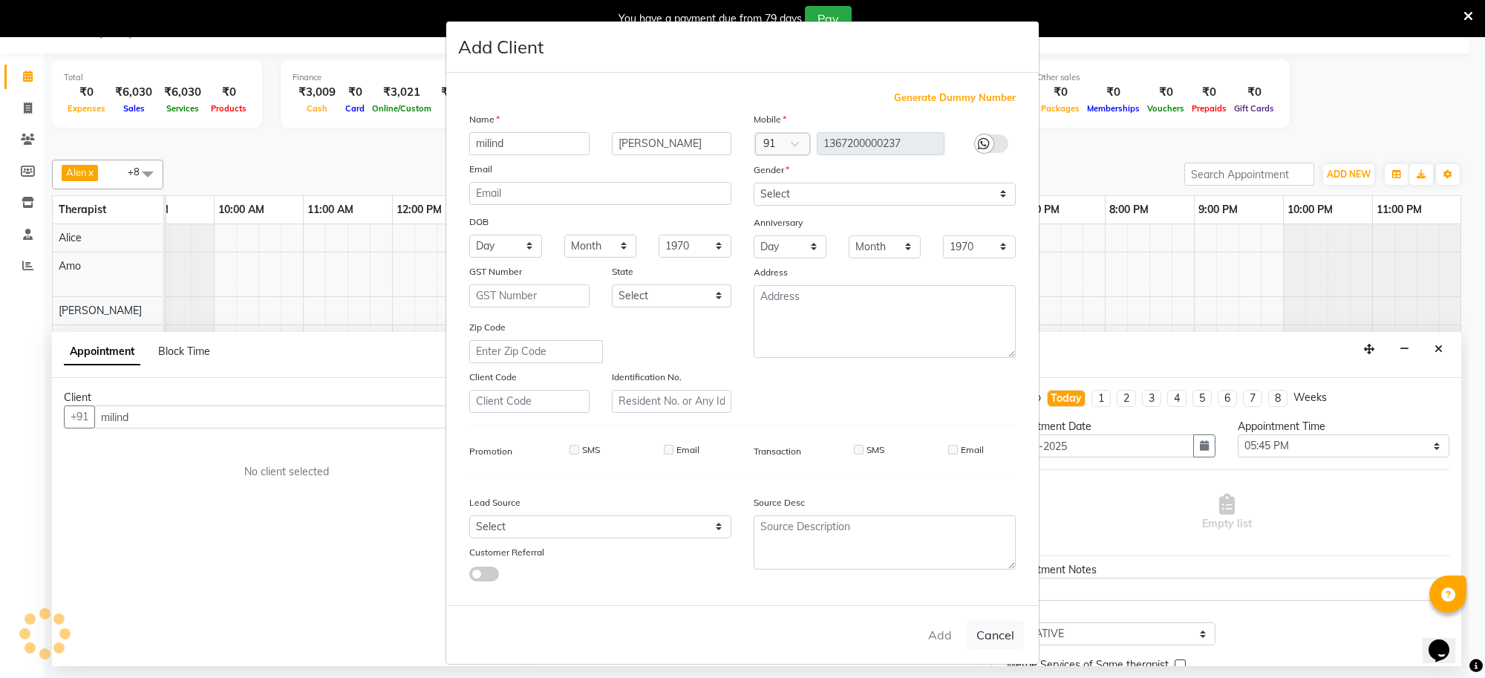
select select
checkbox input "false"
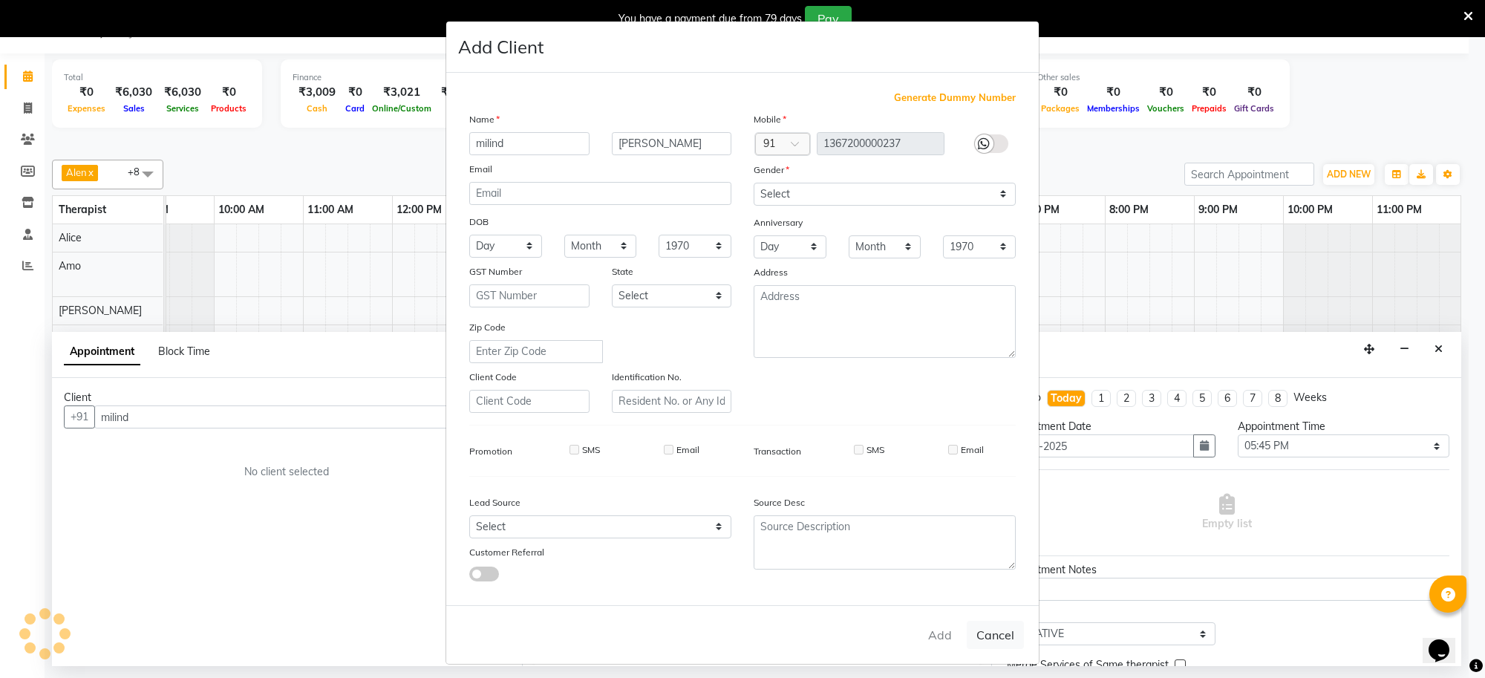
checkbox input "false"
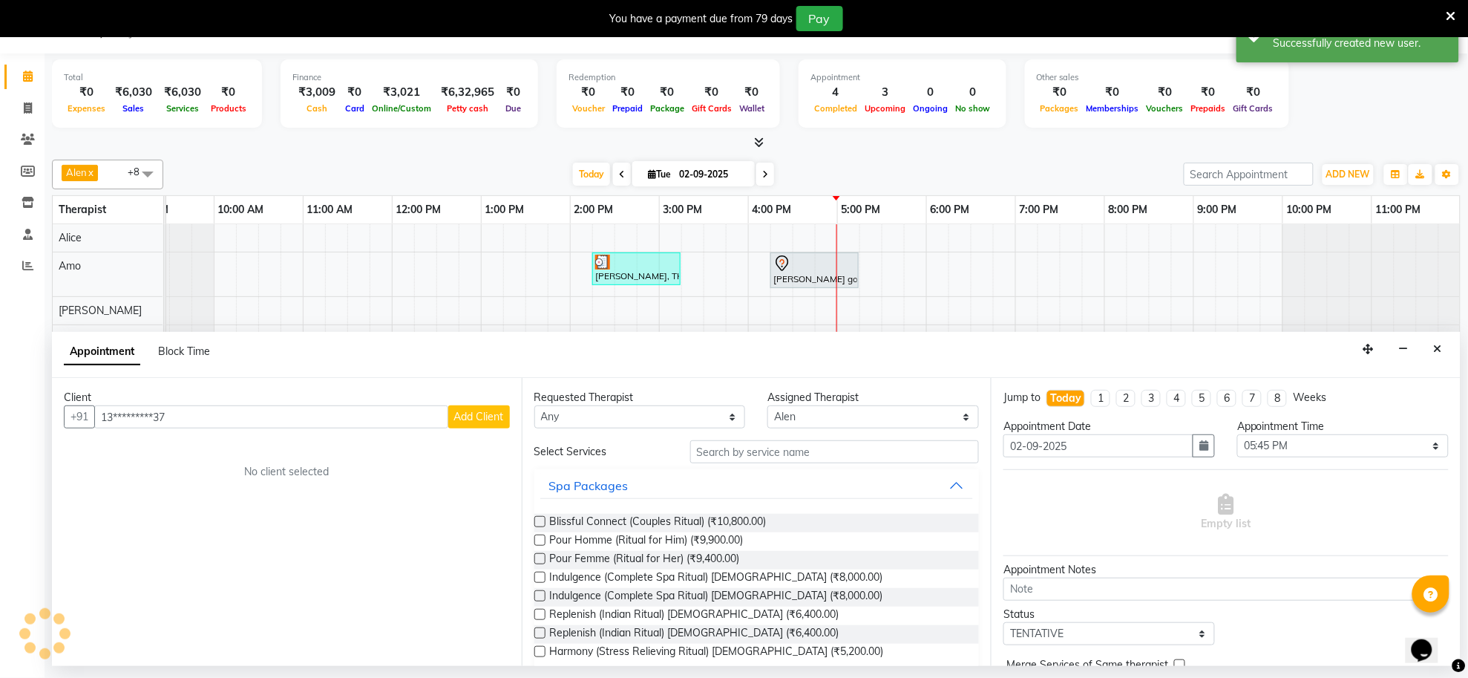
scroll to position [0, 26]
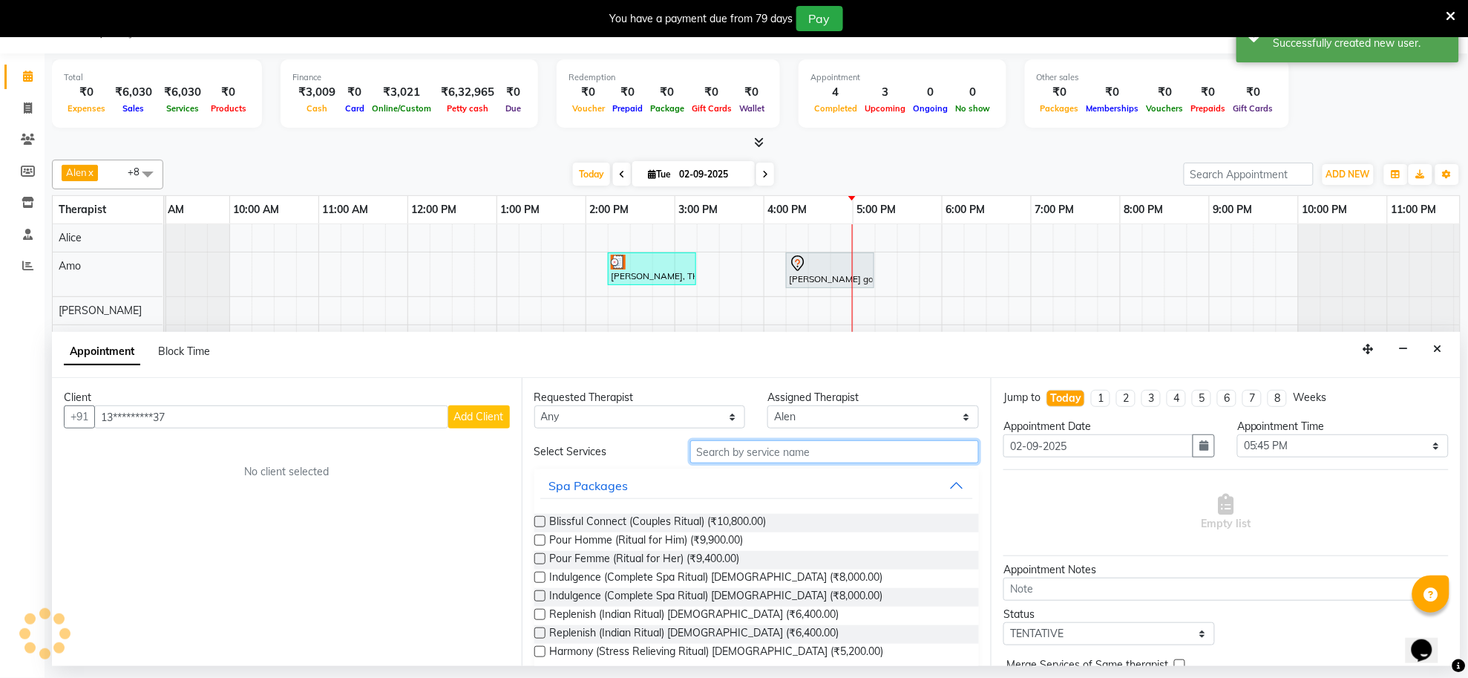
click at [796, 451] on input "text" at bounding box center [835, 451] width 290 height 23
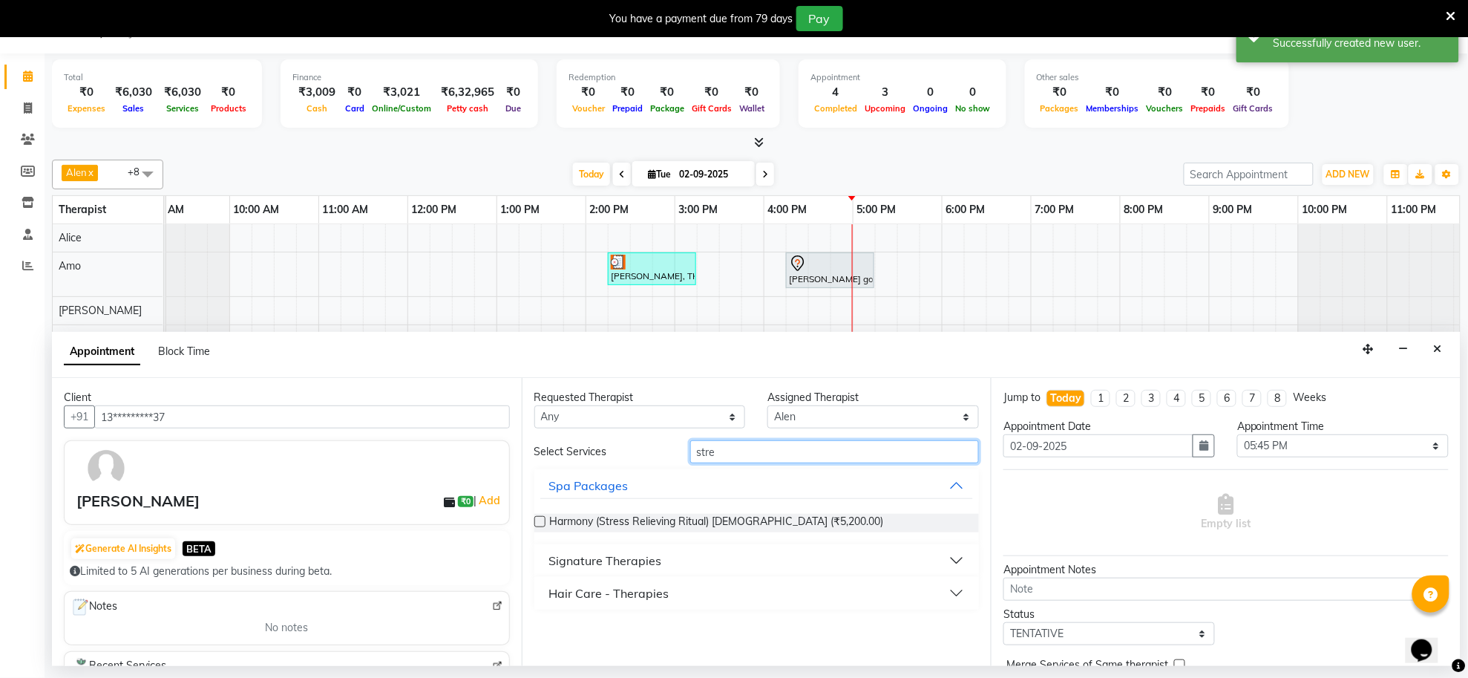
type input "stre"
click at [926, 573] on button "Signature Therapies" at bounding box center [757, 560] width 434 height 27
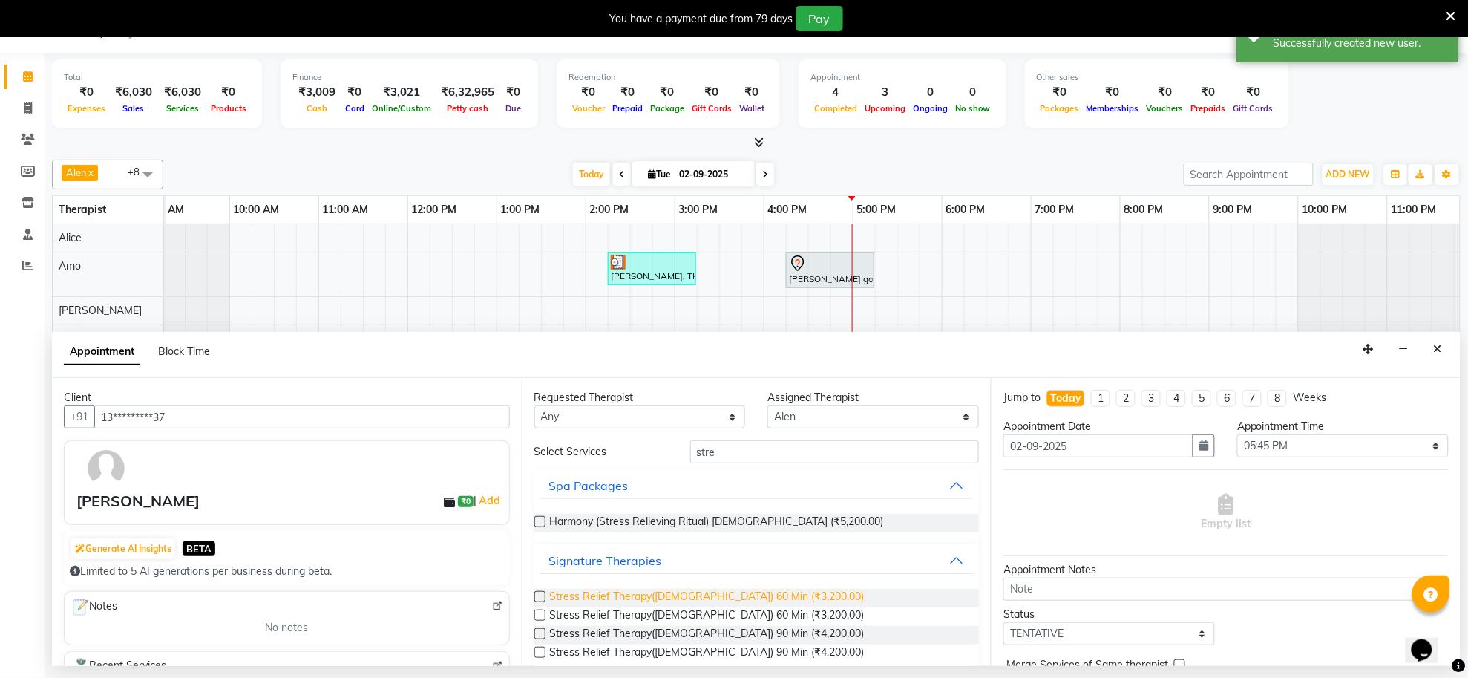
click at [631, 600] on span "Stress Relief Therapy(Male) 60 Min (₹3,200.00)" at bounding box center [707, 598] width 315 height 19
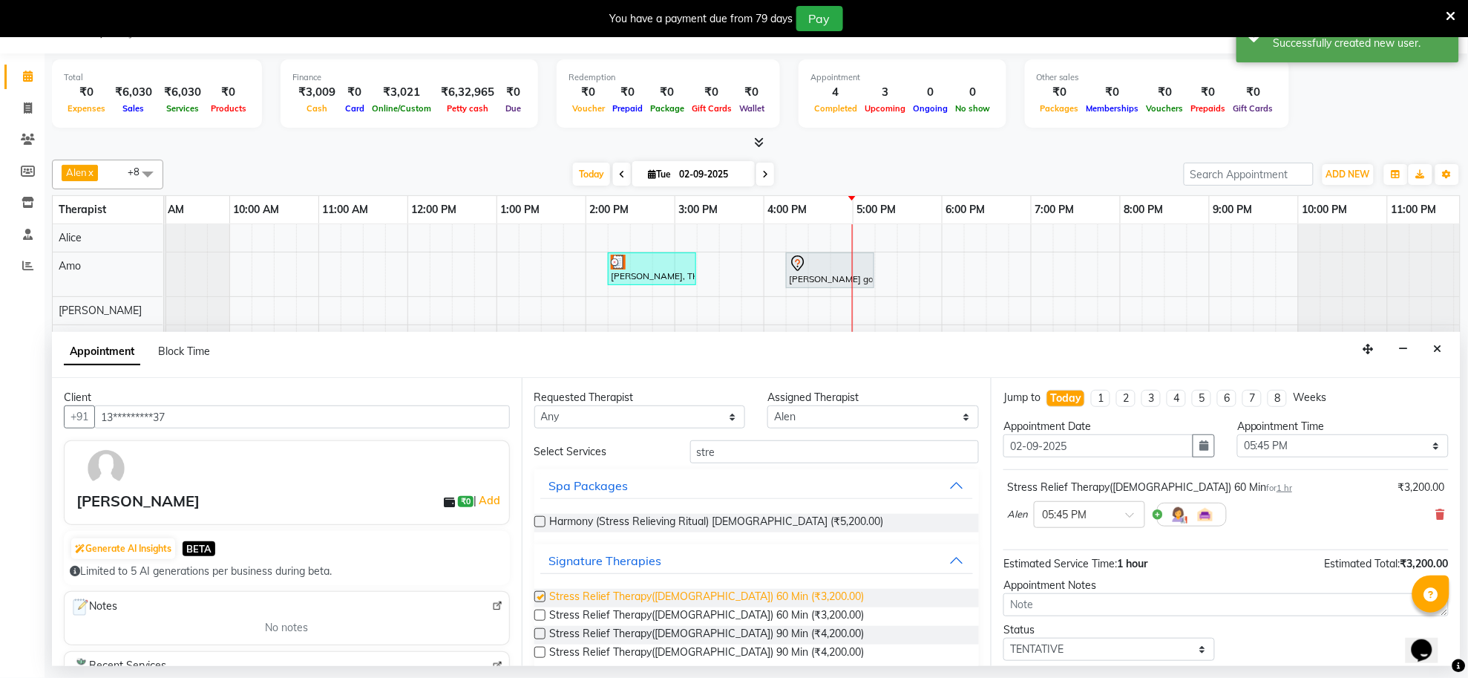
checkbox input "false"
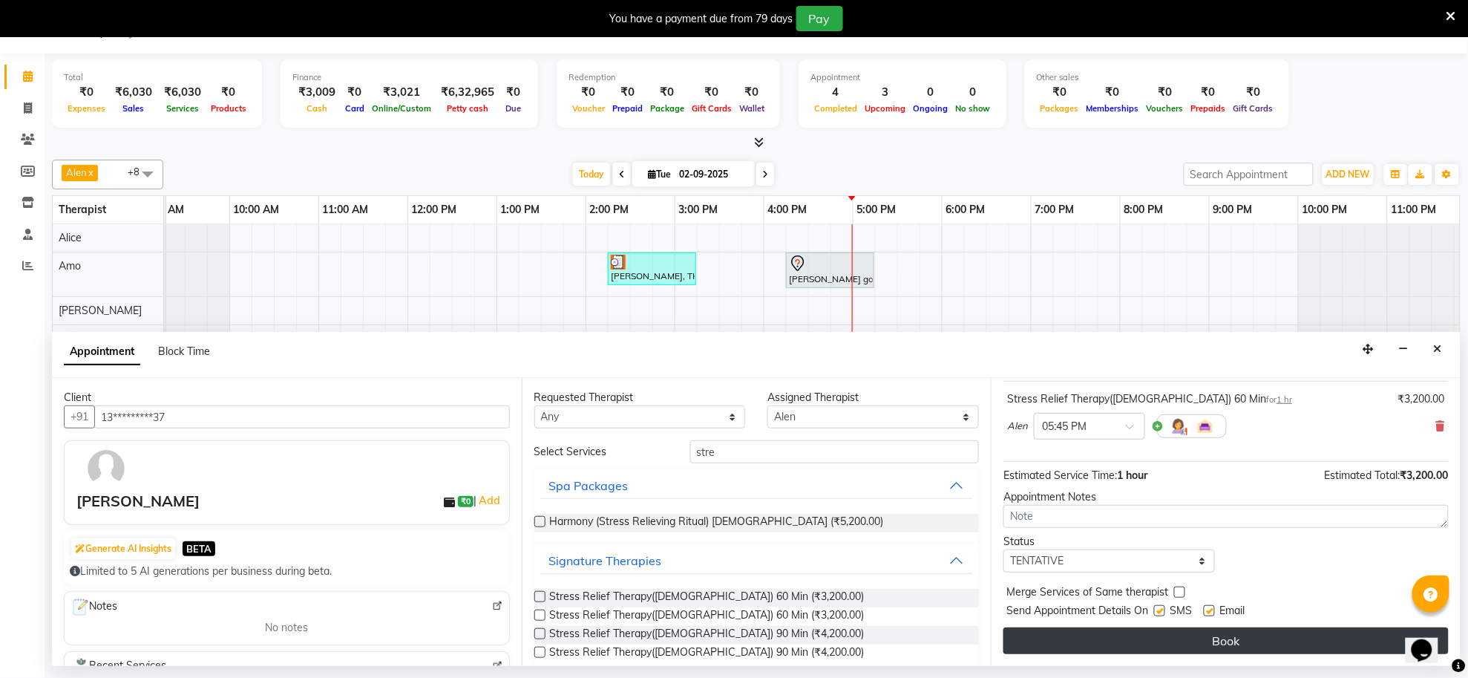
click at [1226, 641] on button "Book" at bounding box center [1226, 640] width 445 height 27
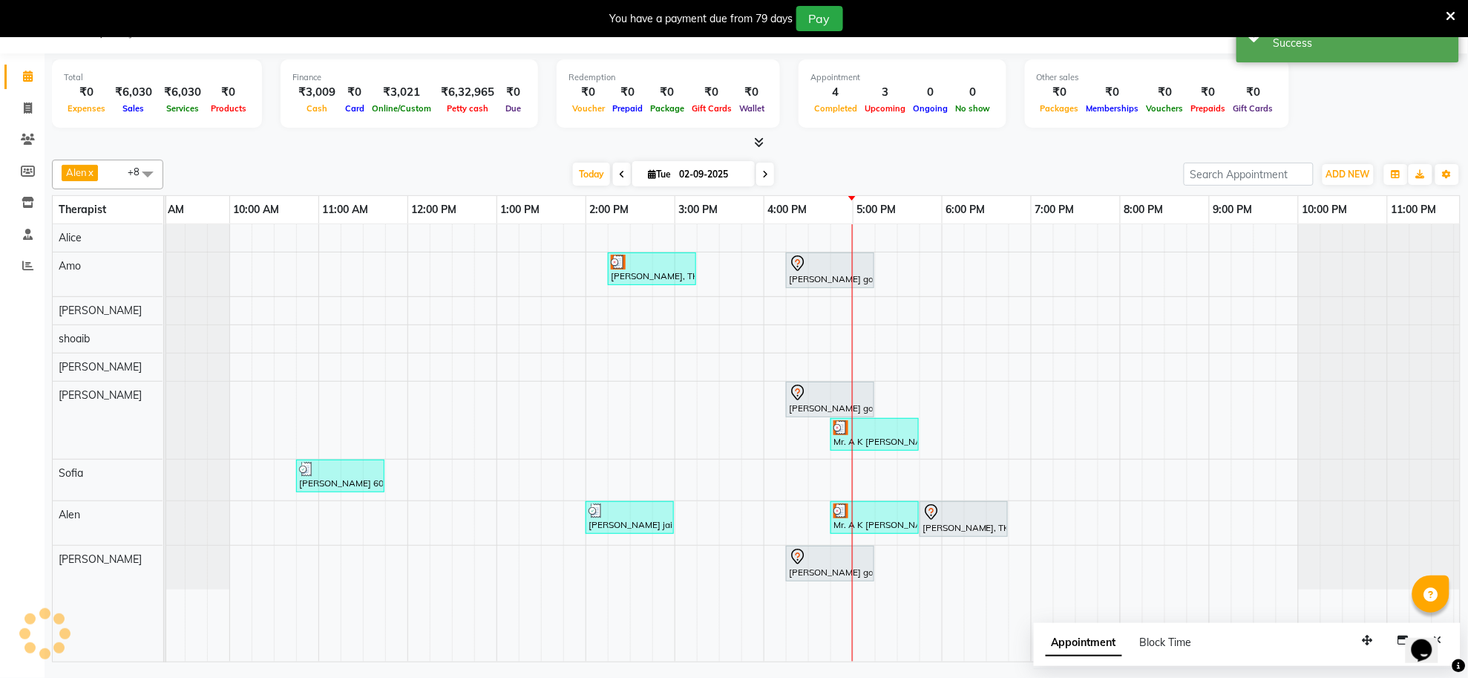
scroll to position [0, 0]
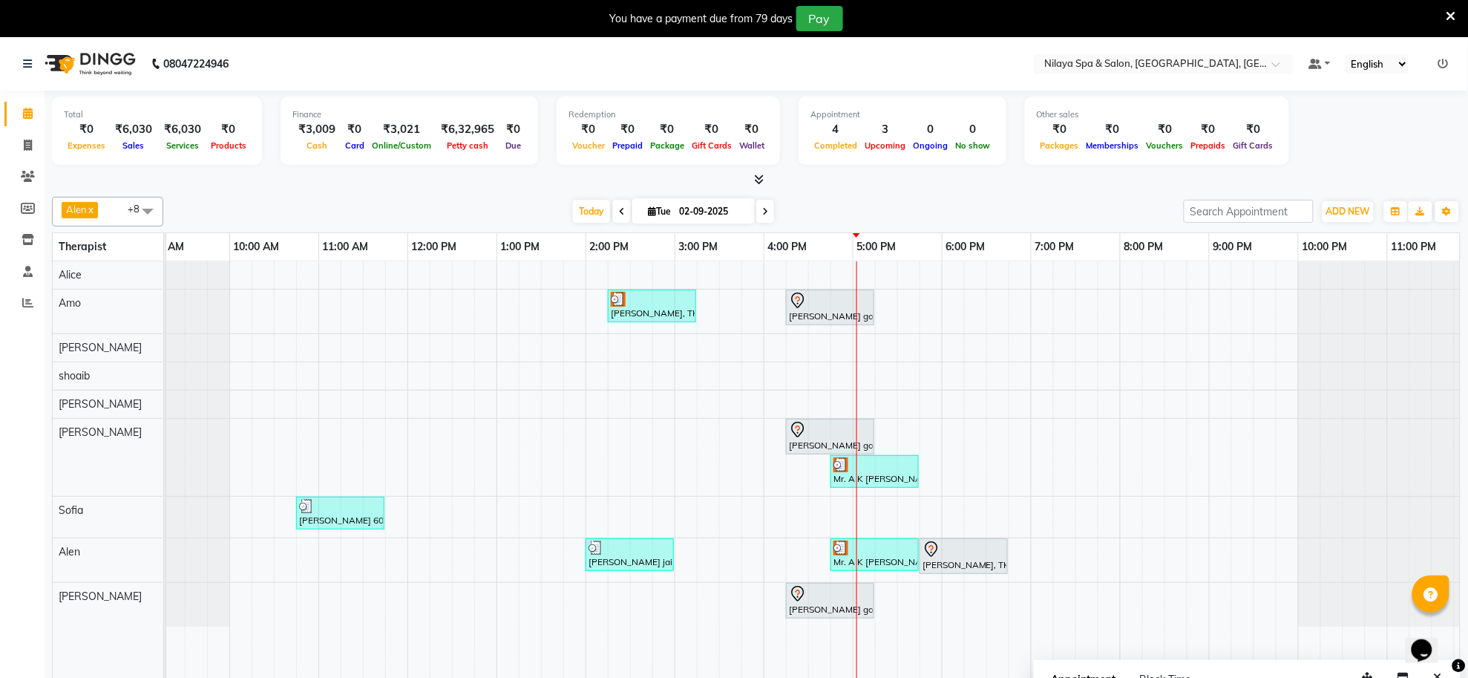
click at [1450, 16] on icon at bounding box center [1452, 16] width 10 height 13
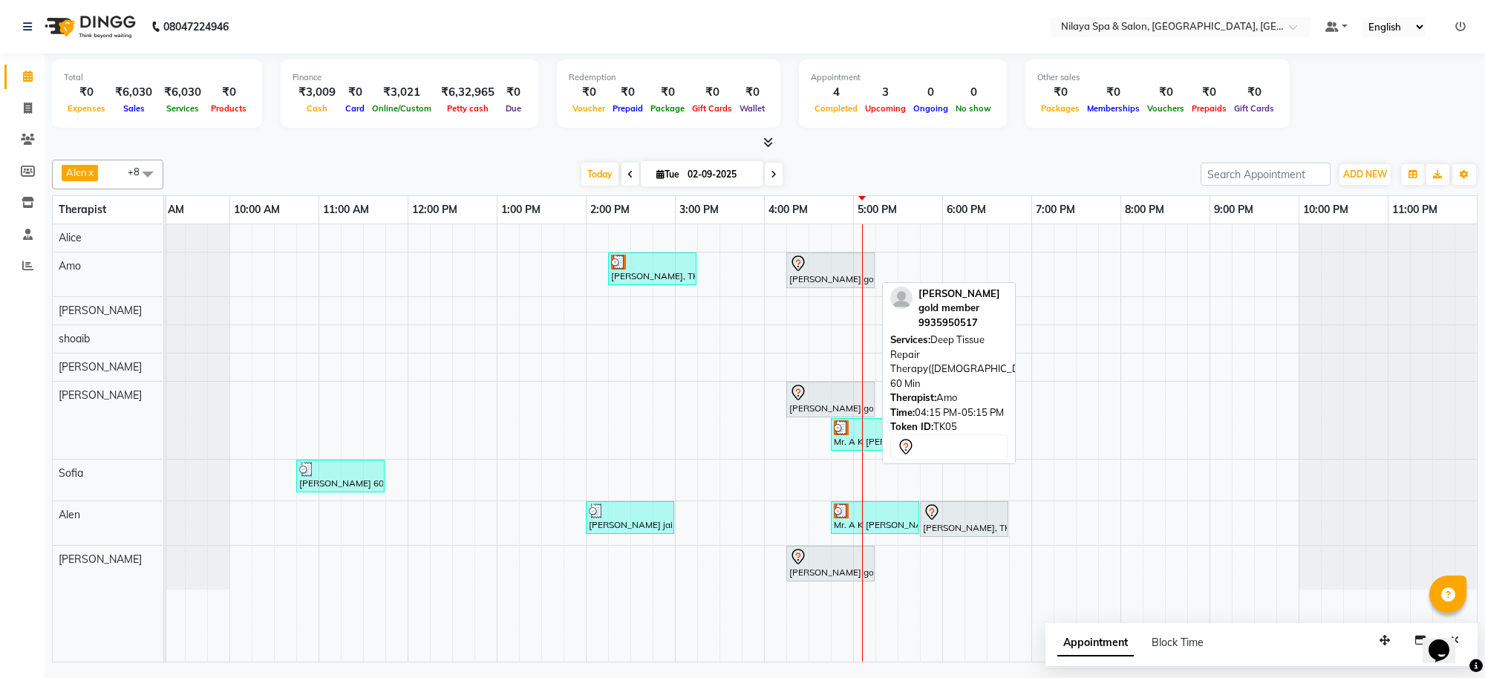
click at [815, 268] on div at bounding box center [830, 264] width 82 height 18
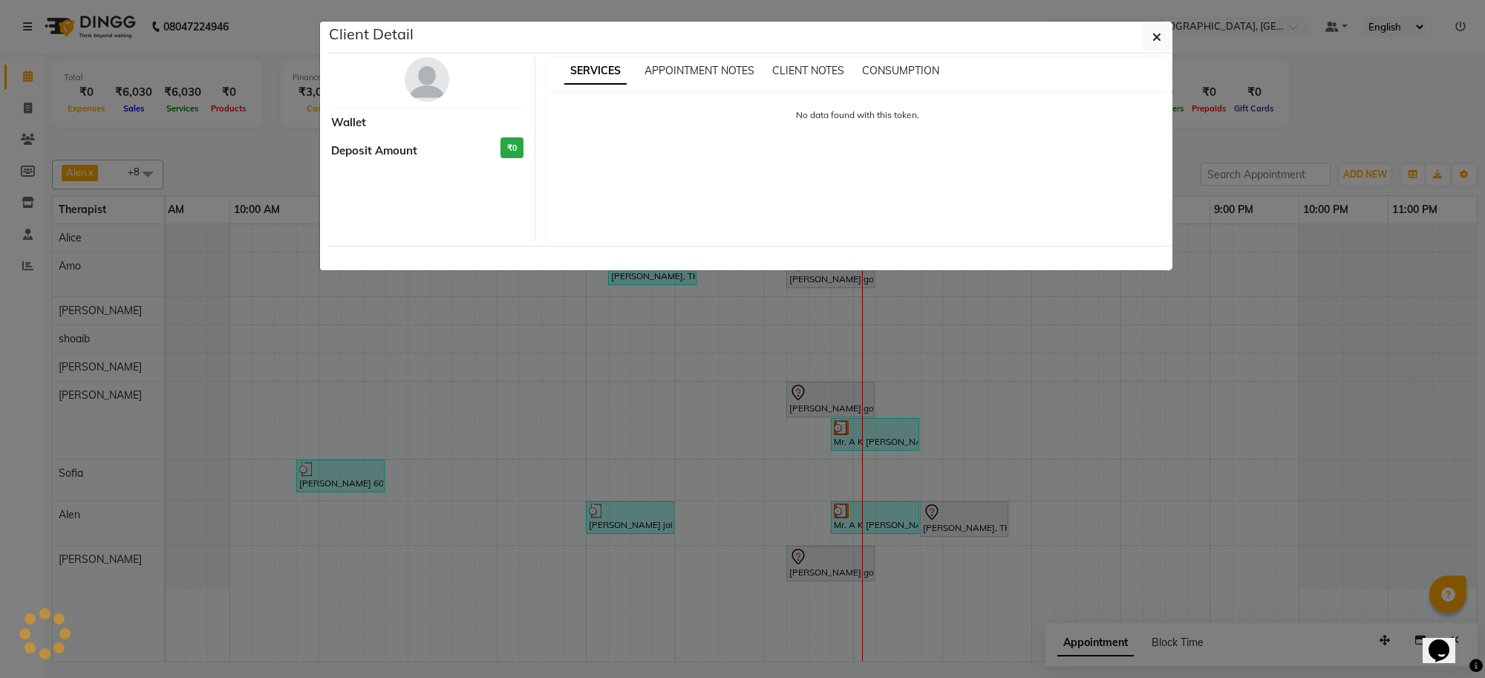
select select "7"
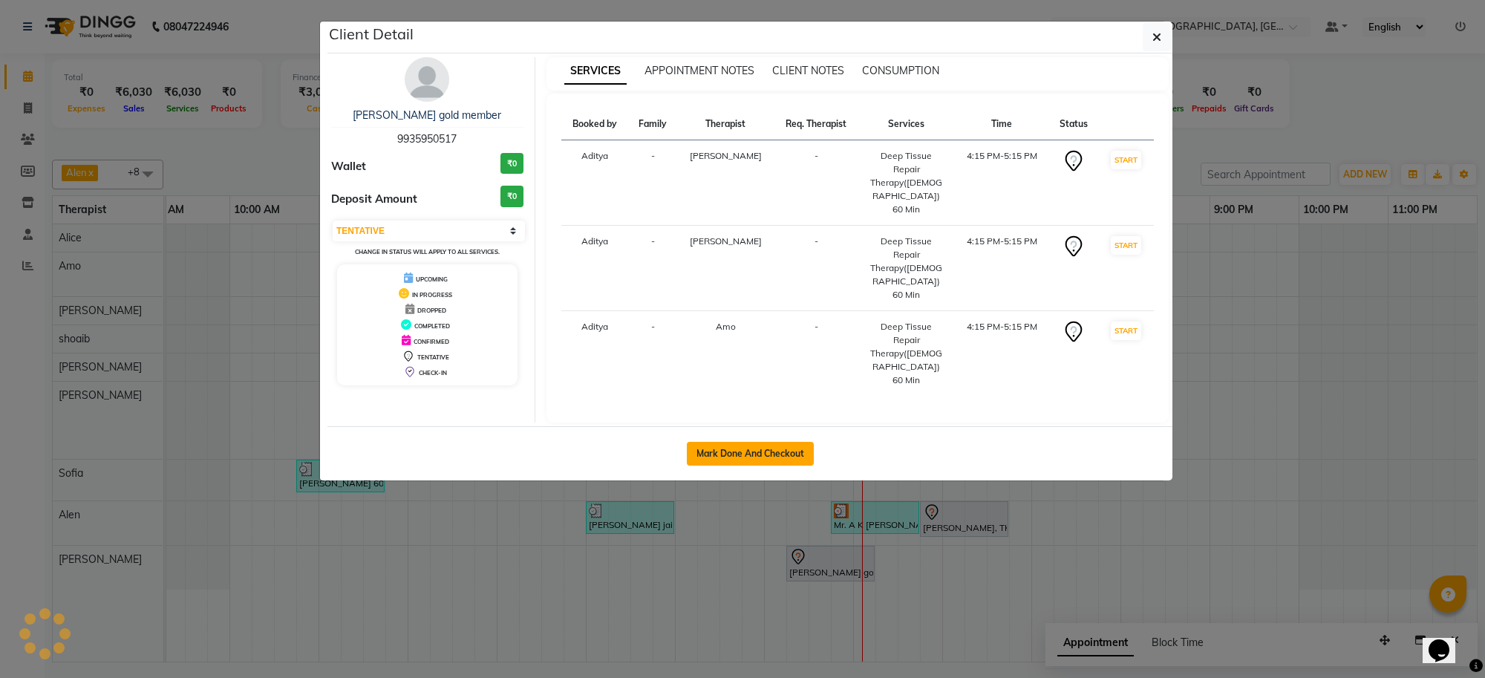
click at [747, 442] on button "Mark Done And Checkout" at bounding box center [750, 454] width 127 height 24
select select "service"
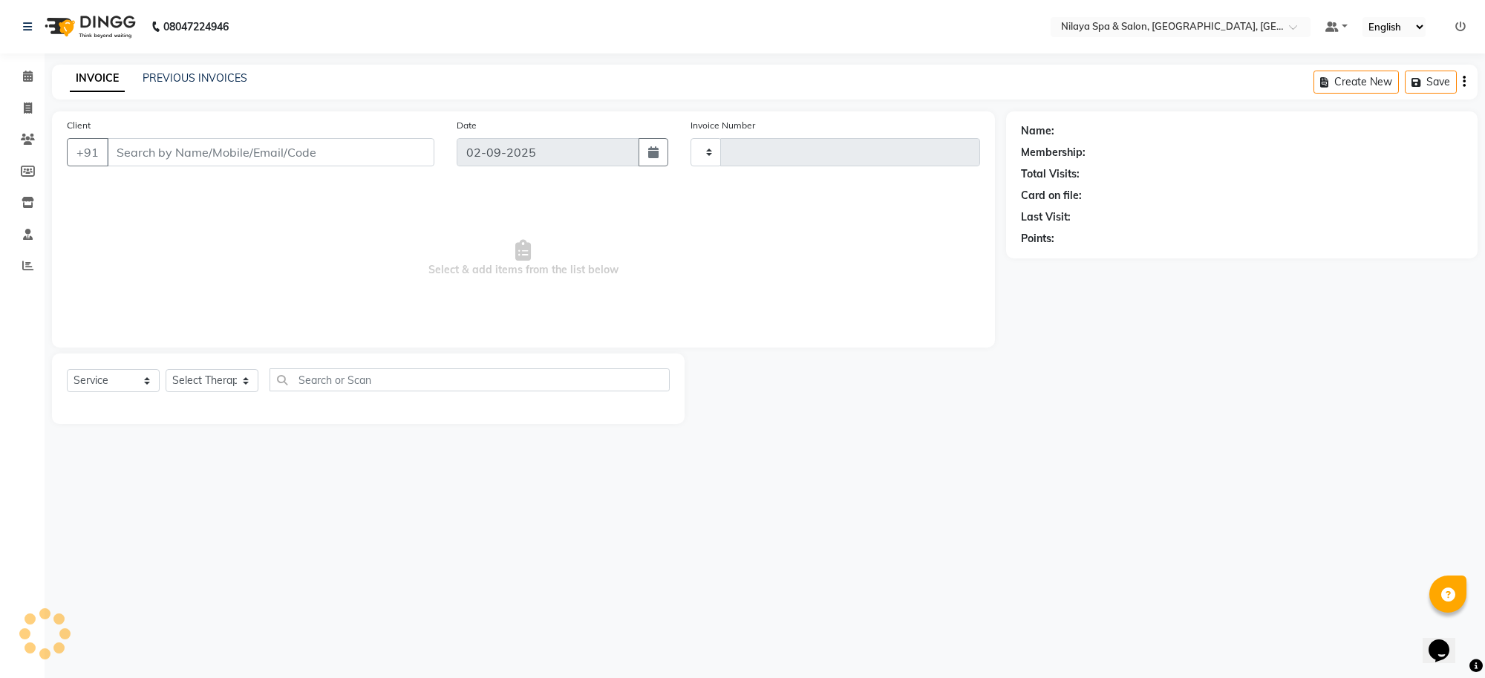
type input "1254"
select select "8283"
type input "99******17"
select select "84577"
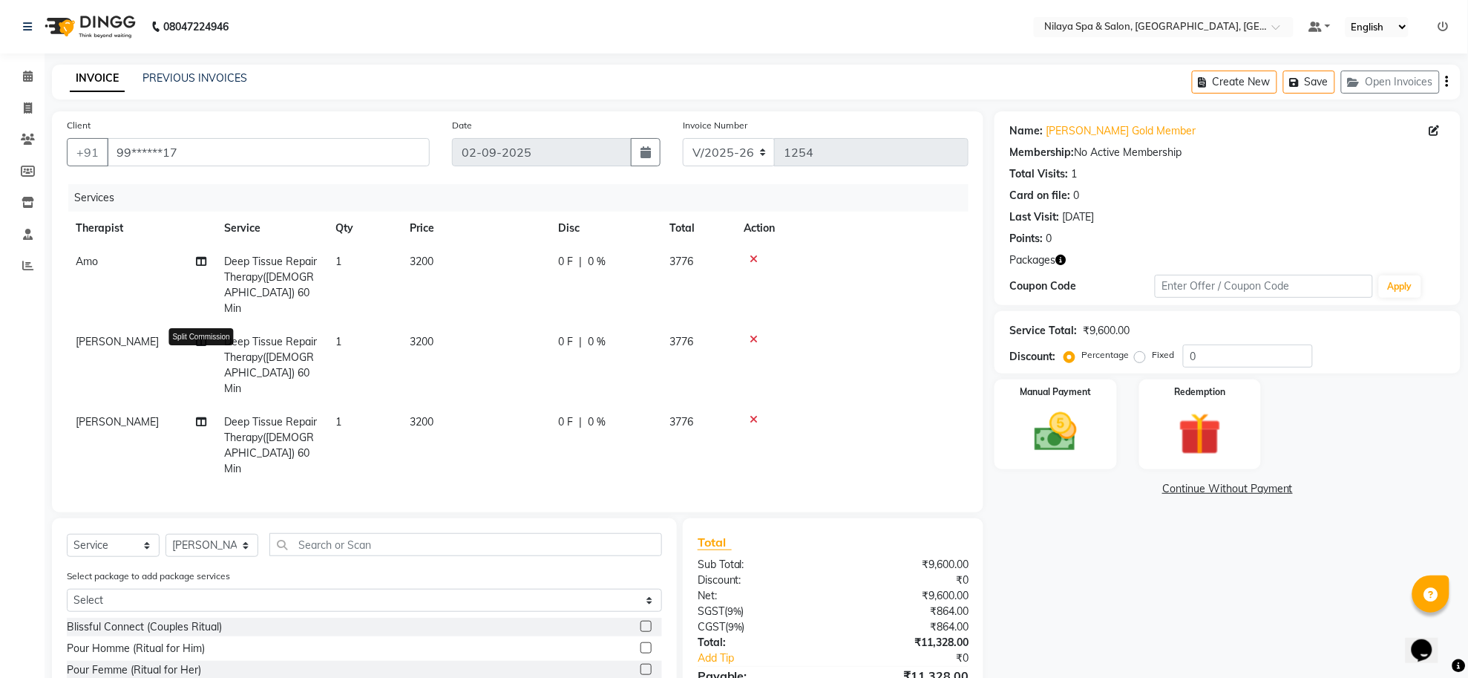
click at [206, 336] on icon at bounding box center [201, 341] width 10 height 10
select select "84194"
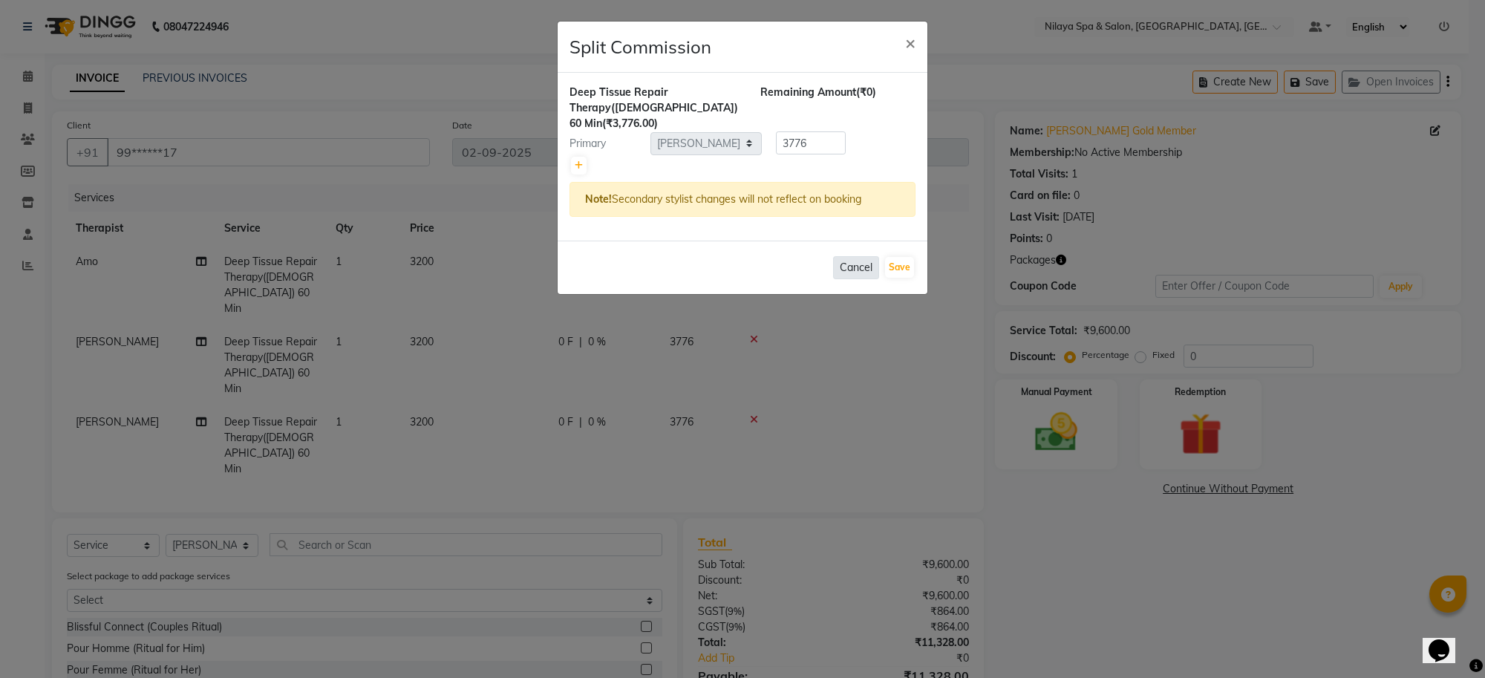
click at [863, 269] on button "Cancel" at bounding box center [856, 267] width 46 height 23
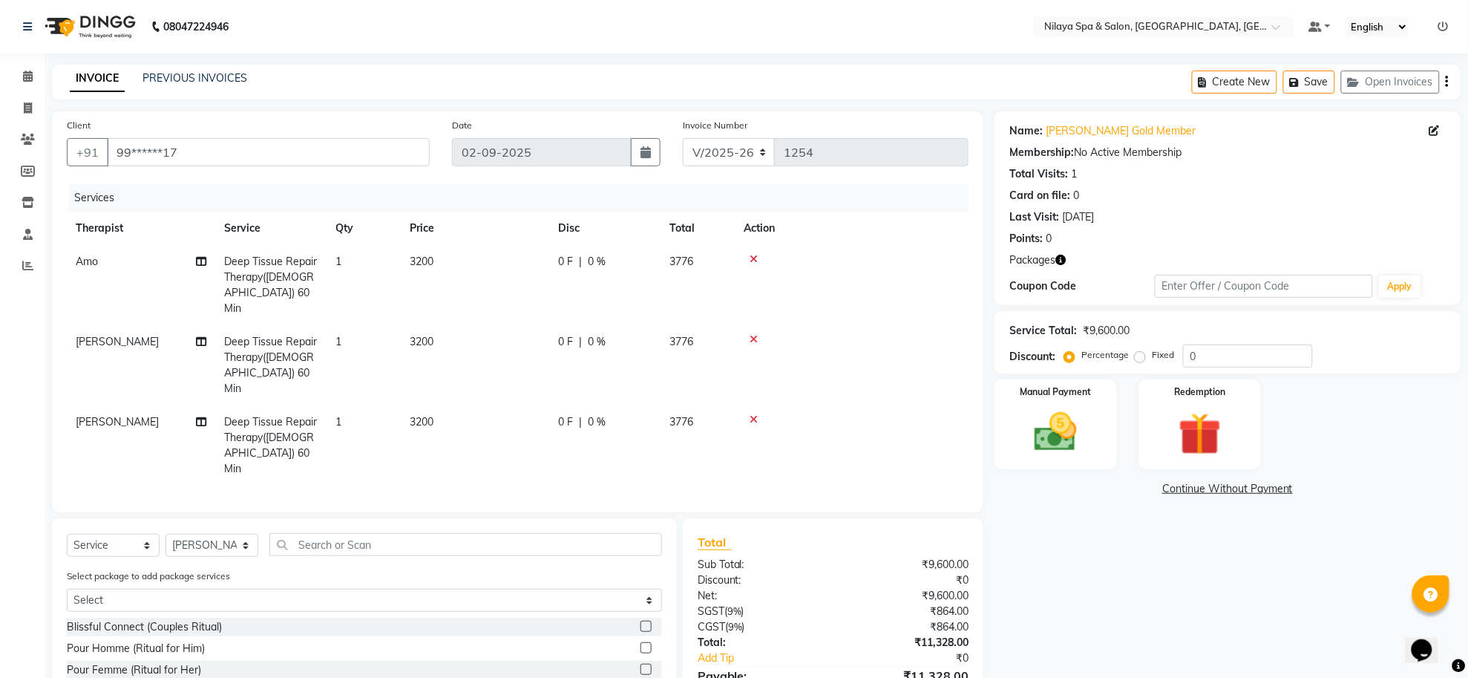
click at [109, 335] on span "[PERSON_NAME]" at bounding box center [117, 341] width 83 height 13
select select "84194"
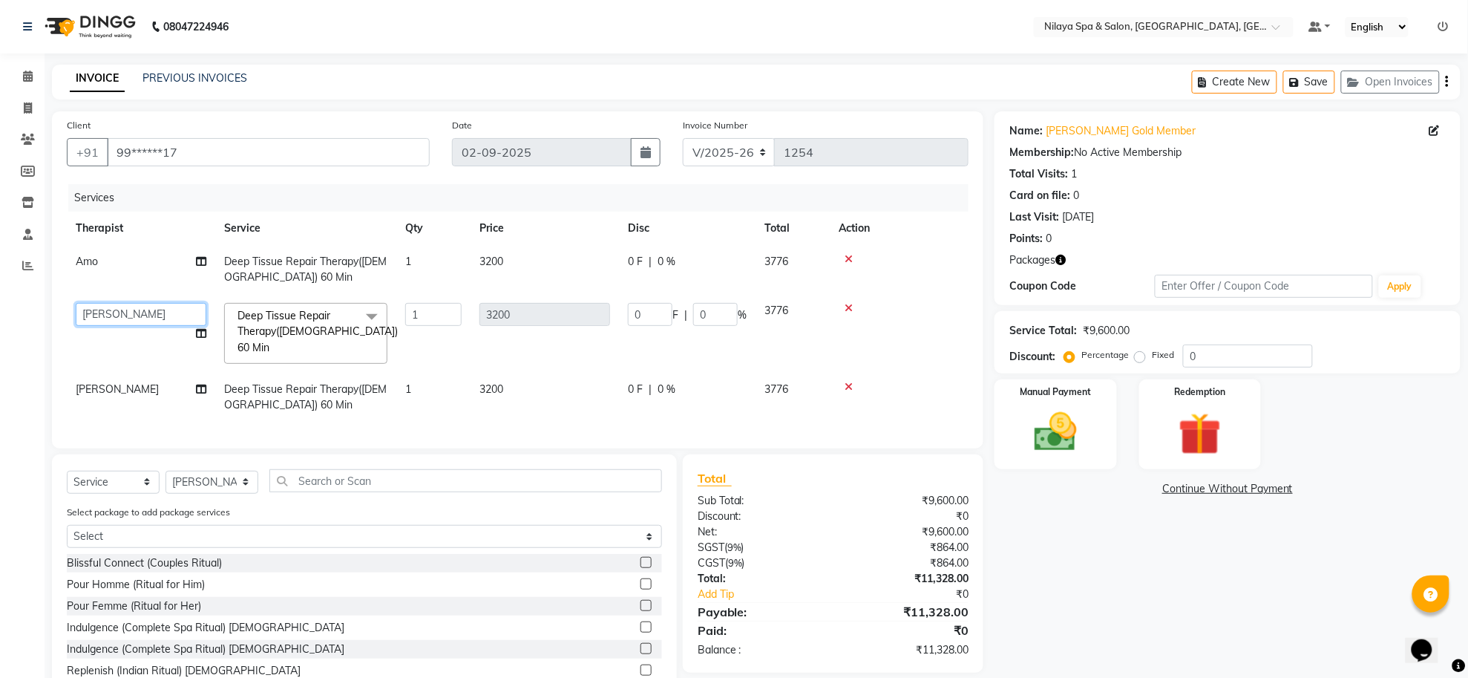
click at [104, 321] on select "Aditya Alen Alice Amo Anjani Kumari Gunjan Jessy Manager NANCY shoaib Sofia Vij…" at bounding box center [141, 314] width 131 height 23
select select "84324"
click at [1183, 433] on img at bounding box center [1200, 434] width 72 height 55
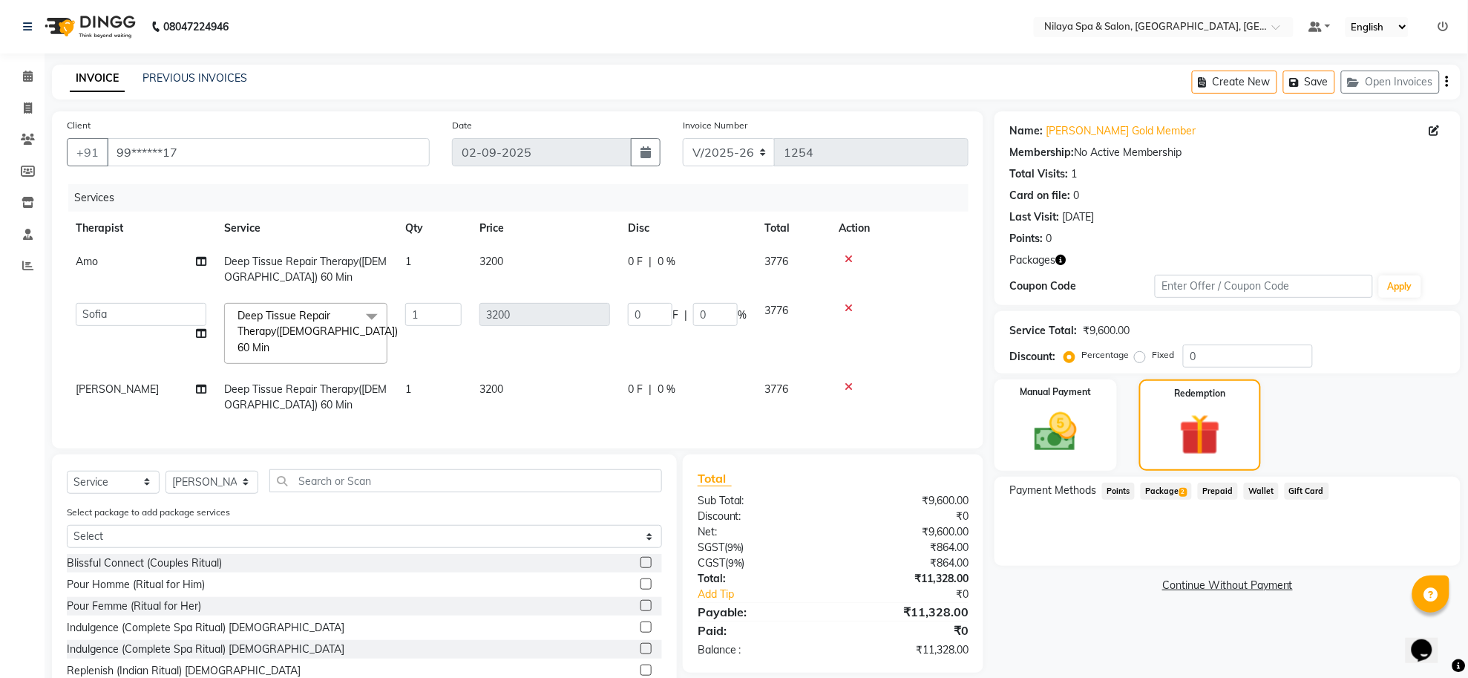
click at [1154, 488] on span "Package 2" at bounding box center [1166, 491] width 51 height 17
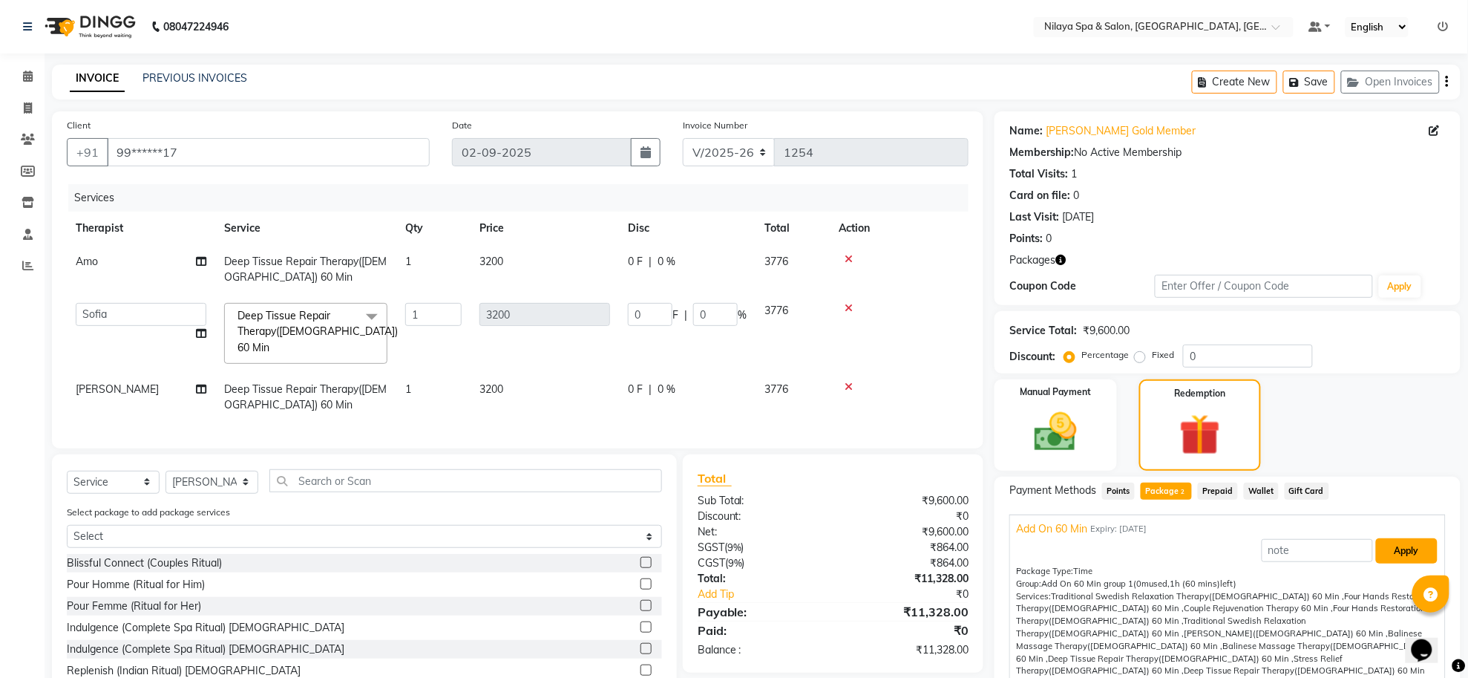
click at [1377, 546] on button "Apply" at bounding box center [1407, 550] width 62 height 25
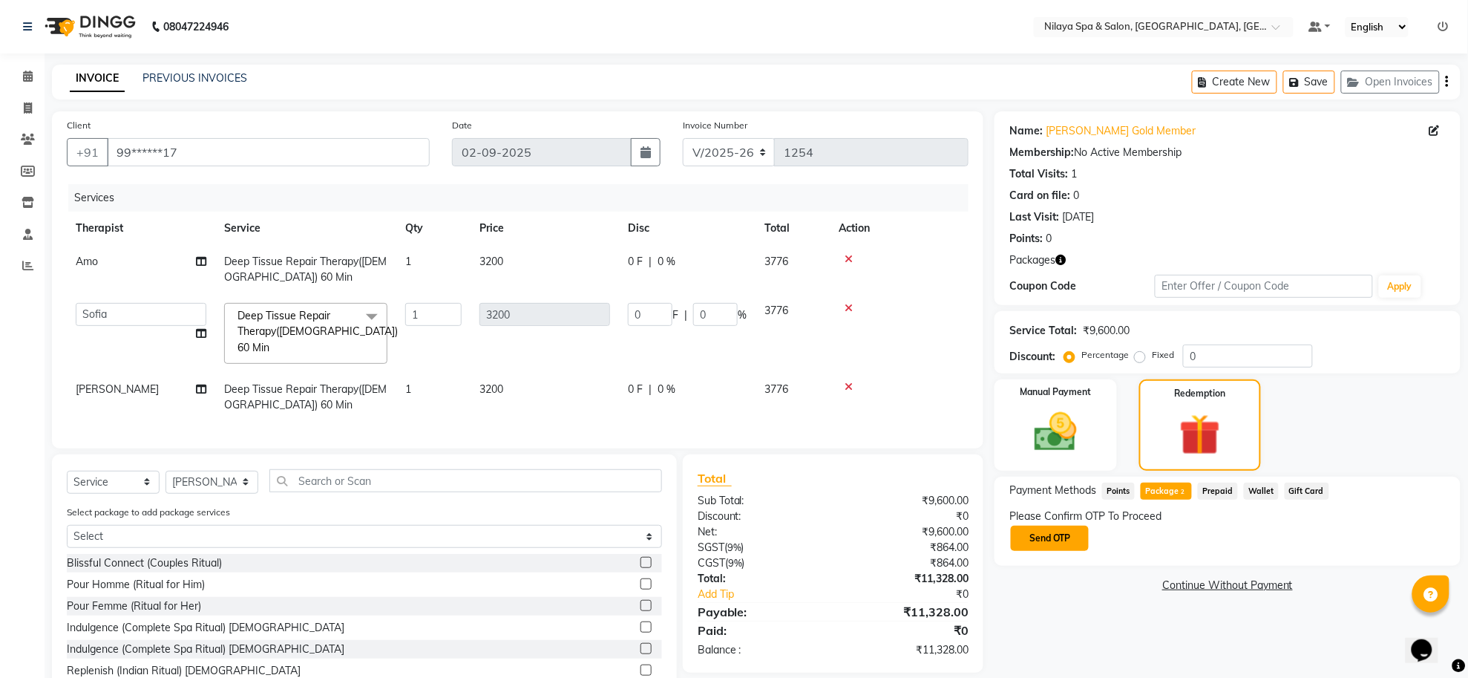
click at [1075, 539] on button "Send OTP" at bounding box center [1050, 538] width 78 height 25
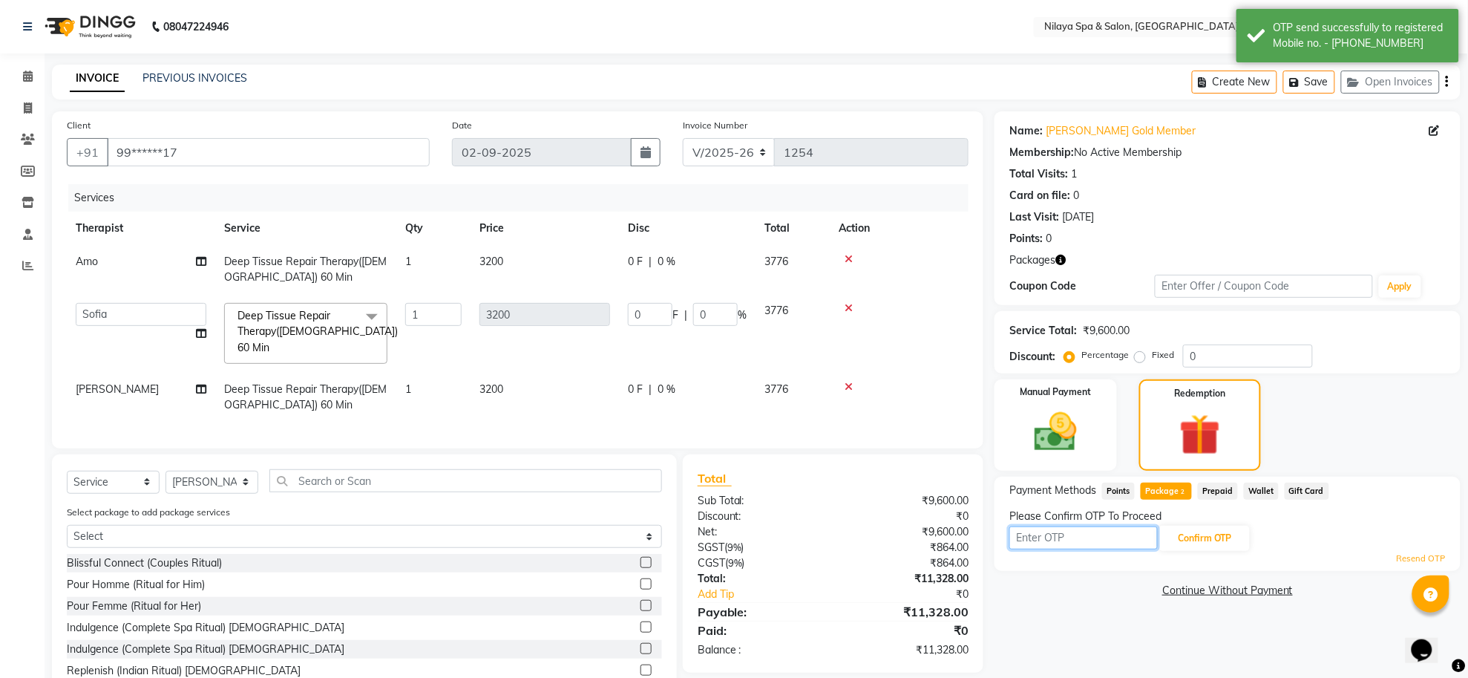
click at [1121, 540] on input "text" at bounding box center [1084, 537] width 148 height 23
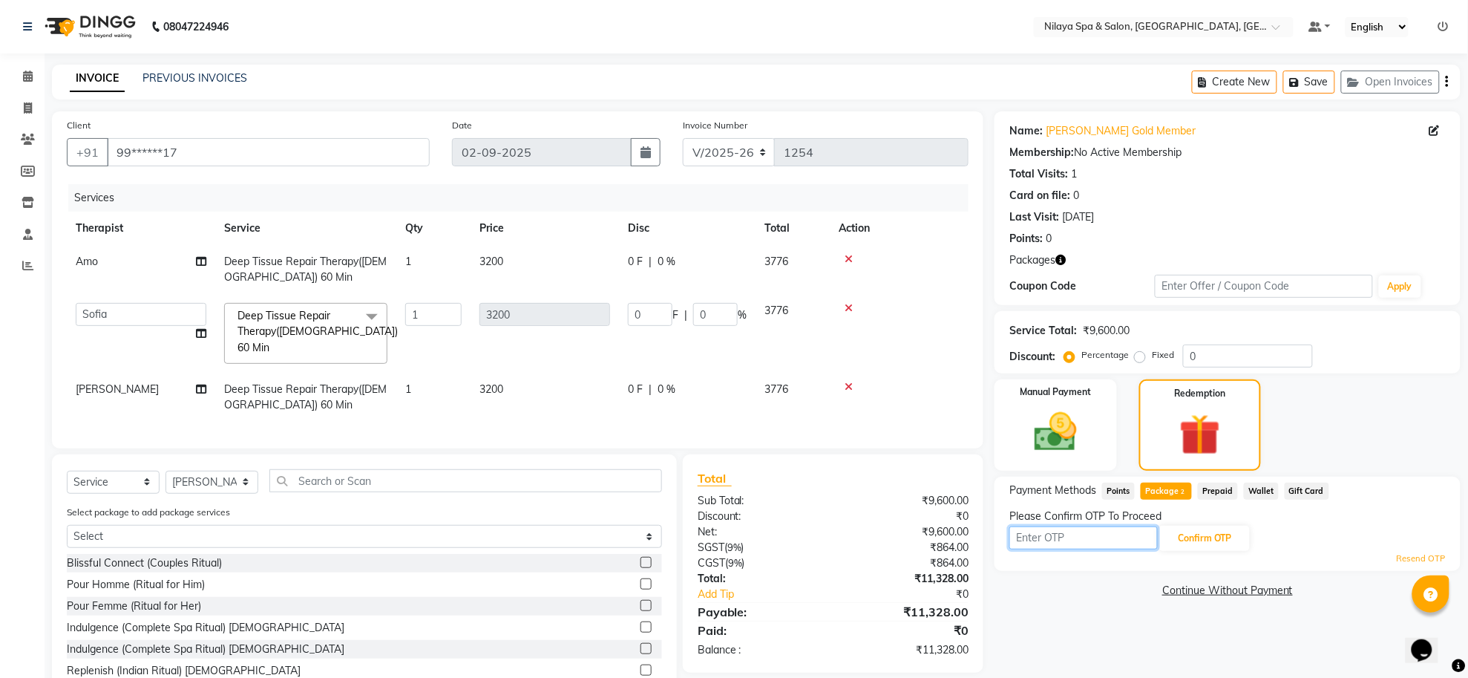
click at [1097, 536] on input "text" at bounding box center [1084, 537] width 148 height 23
type input "5111"
click at [1194, 538] on button "Confirm OTP" at bounding box center [1204, 538] width 91 height 25
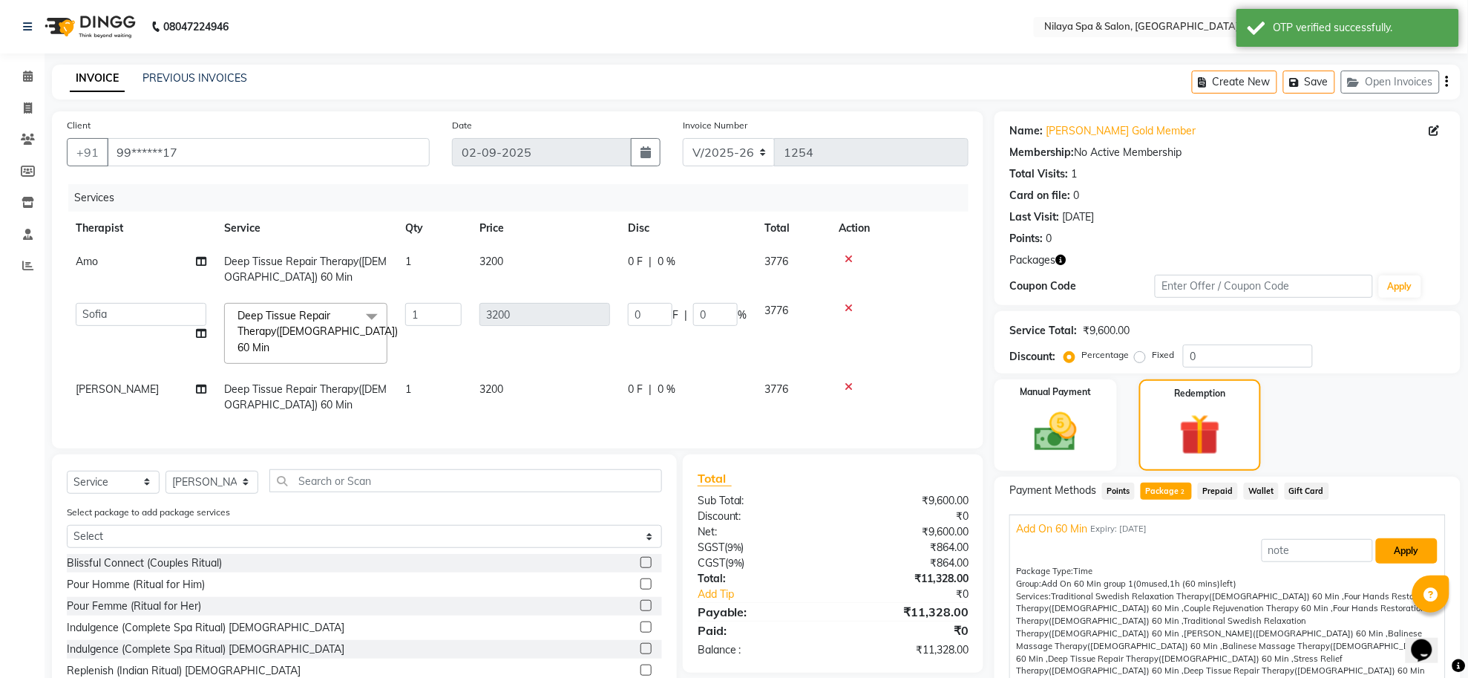
click at [1376, 547] on button "Apply" at bounding box center [1407, 550] width 62 height 25
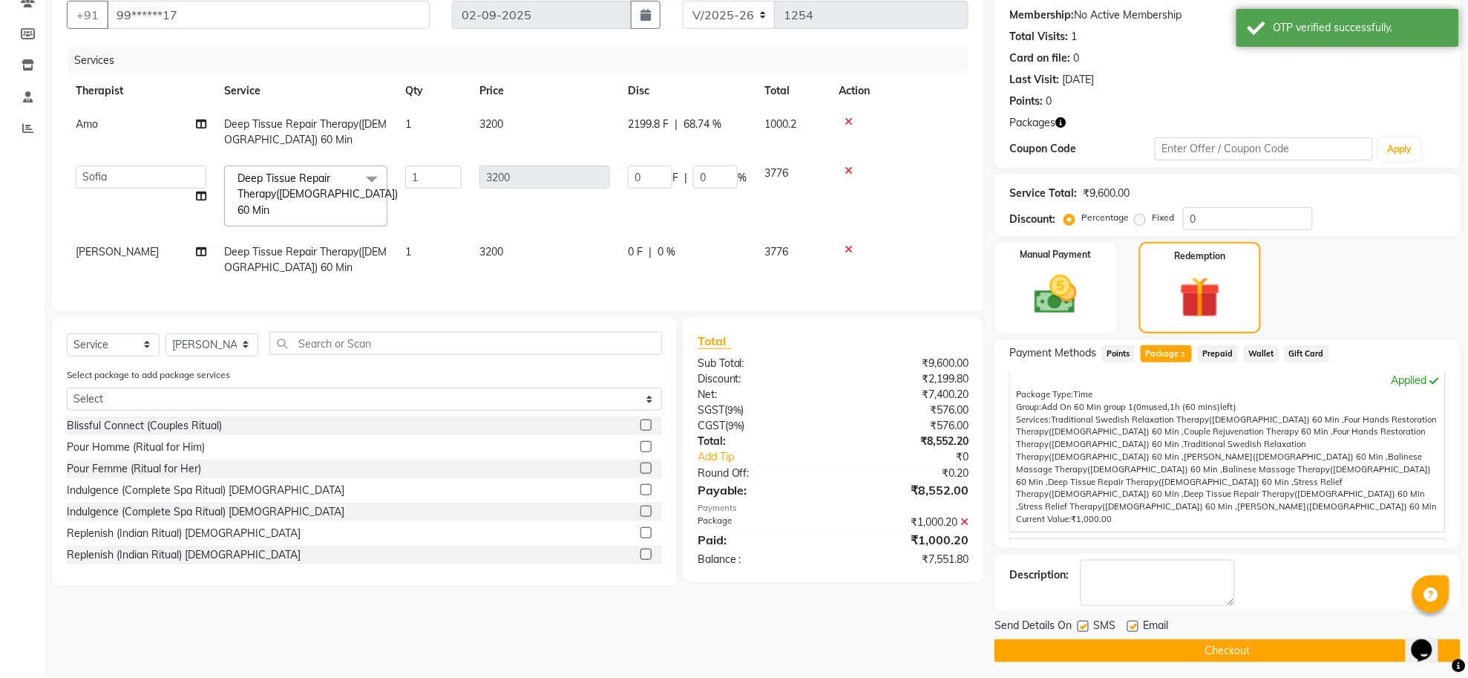
scroll to position [143, 0]
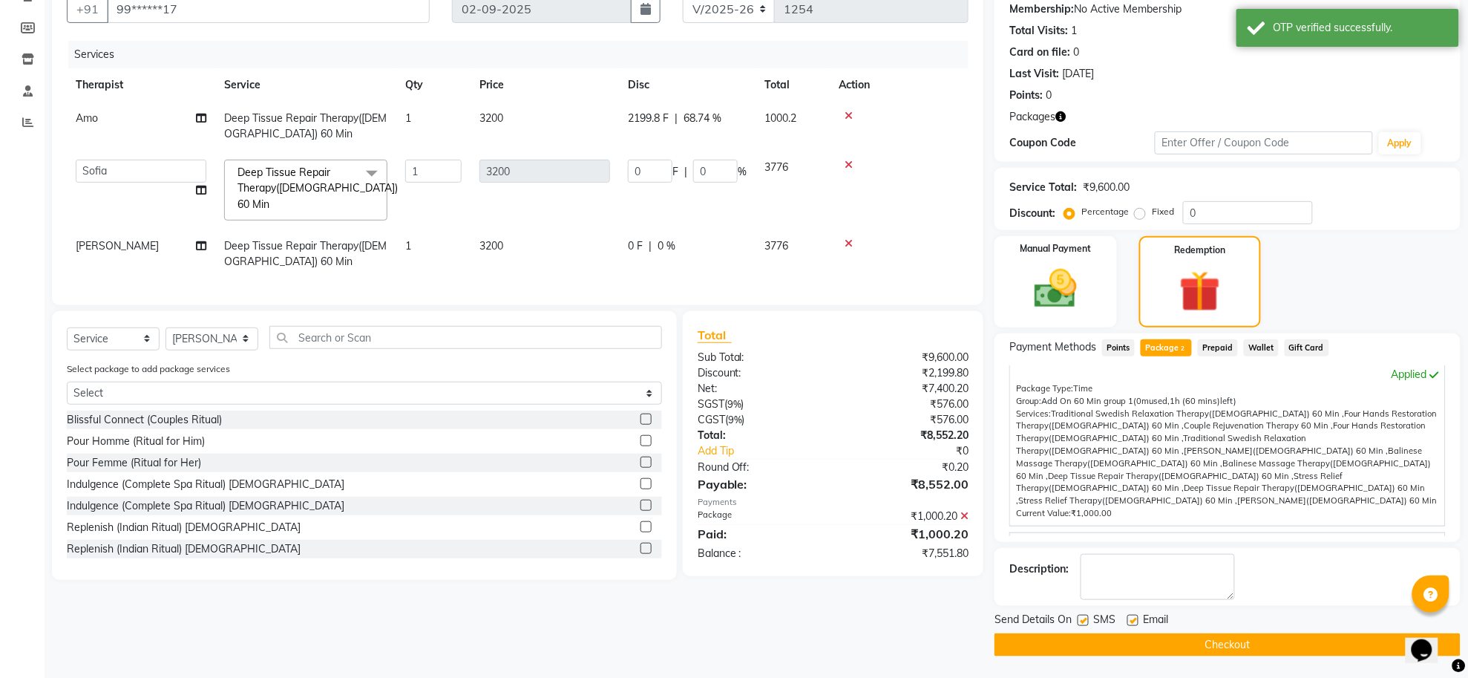
drag, startPoint x: 1257, startPoint y: 644, endPoint x: 1240, endPoint y: 516, distance: 128.7
click at [1240, 516] on div "Name: Ram Kumar Gold Member Membership: No Active Membership Total Visits: 1 Ca…" at bounding box center [1233, 312] width 477 height 688
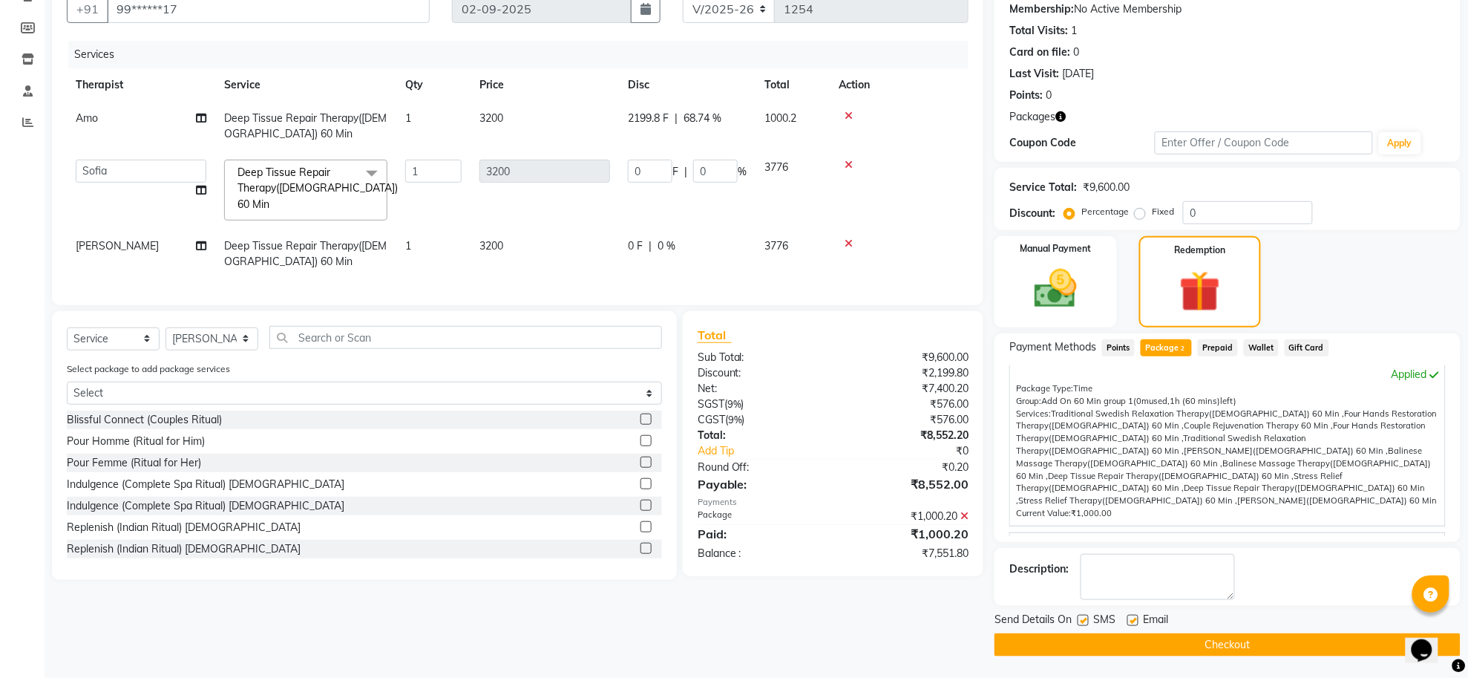
click at [1215, 647] on button "Checkout" at bounding box center [1228, 644] width 466 height 23
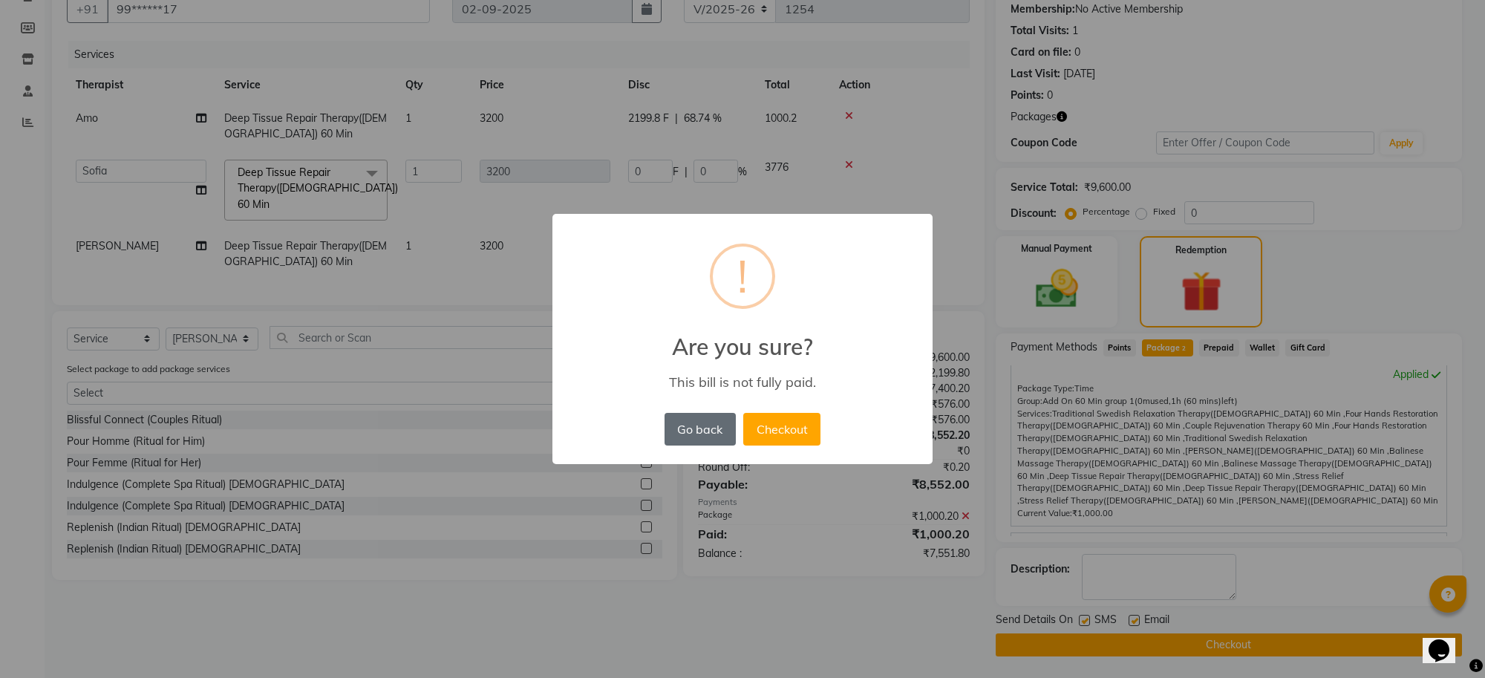
click at [704, 431] on button "Go back" at bounding box center [699, 429] width 71 height 33
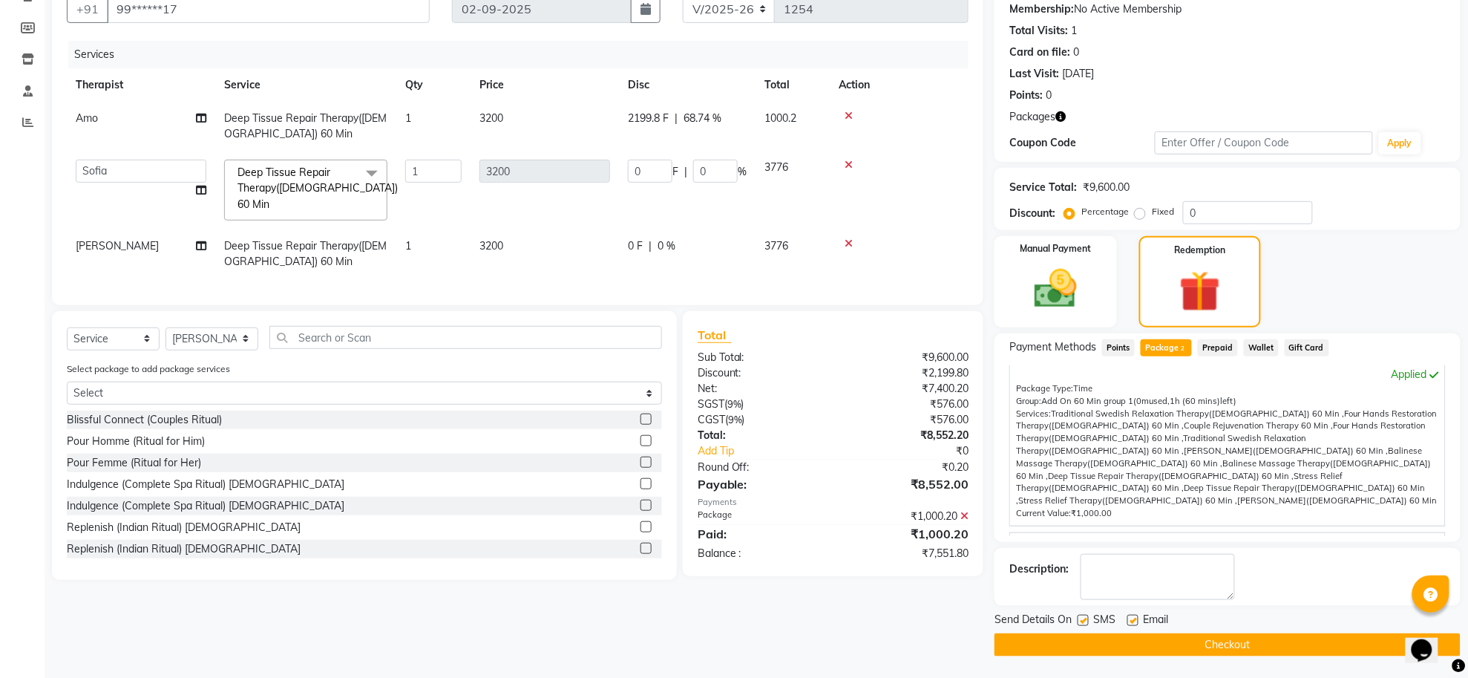
click at [1041, 539] on span "Gold_All" at bounding box center [1035, 547] width 39 height 16
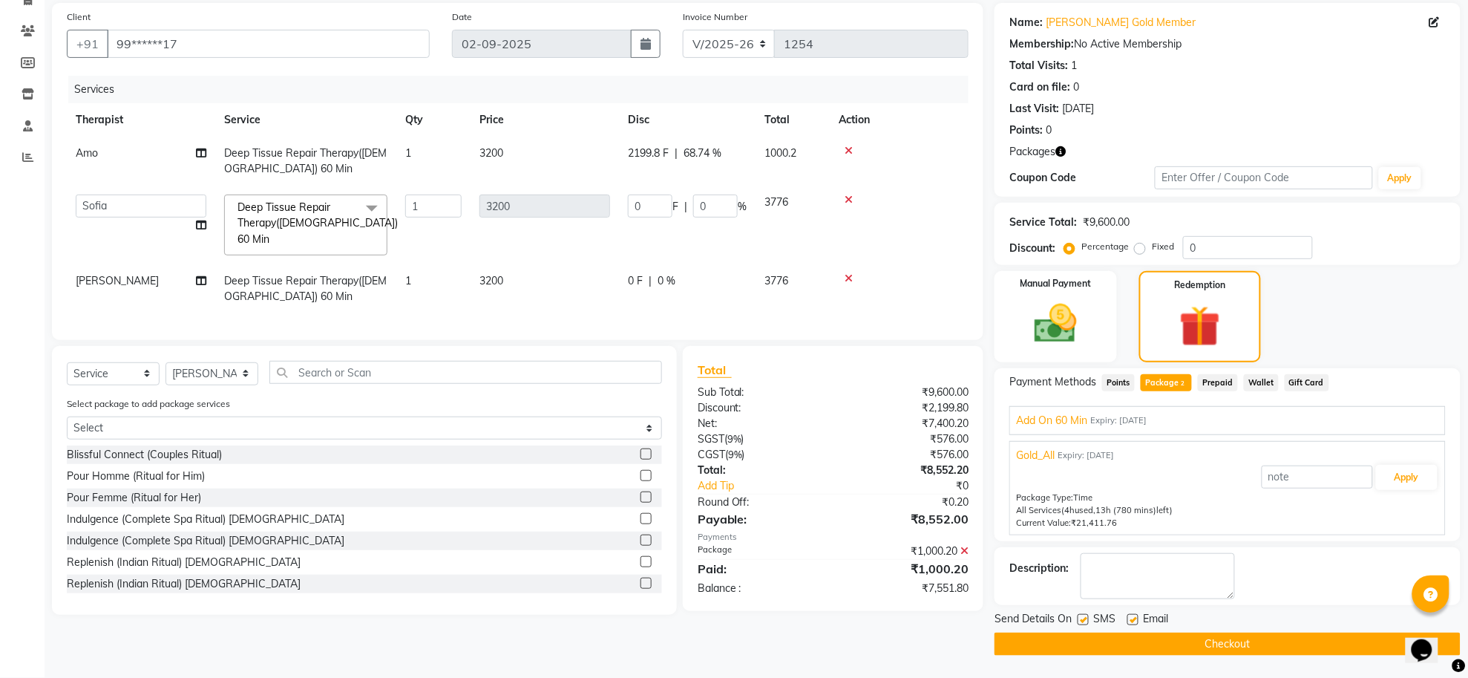
scroll to position [108, 0]
click at [1410, 472] on button "Apply" at bounding box center [1407, 477] width 62 height 25
click at [1041, 448] on span "Gold_All" at bounding box center [1035, 456] width 39 height 16
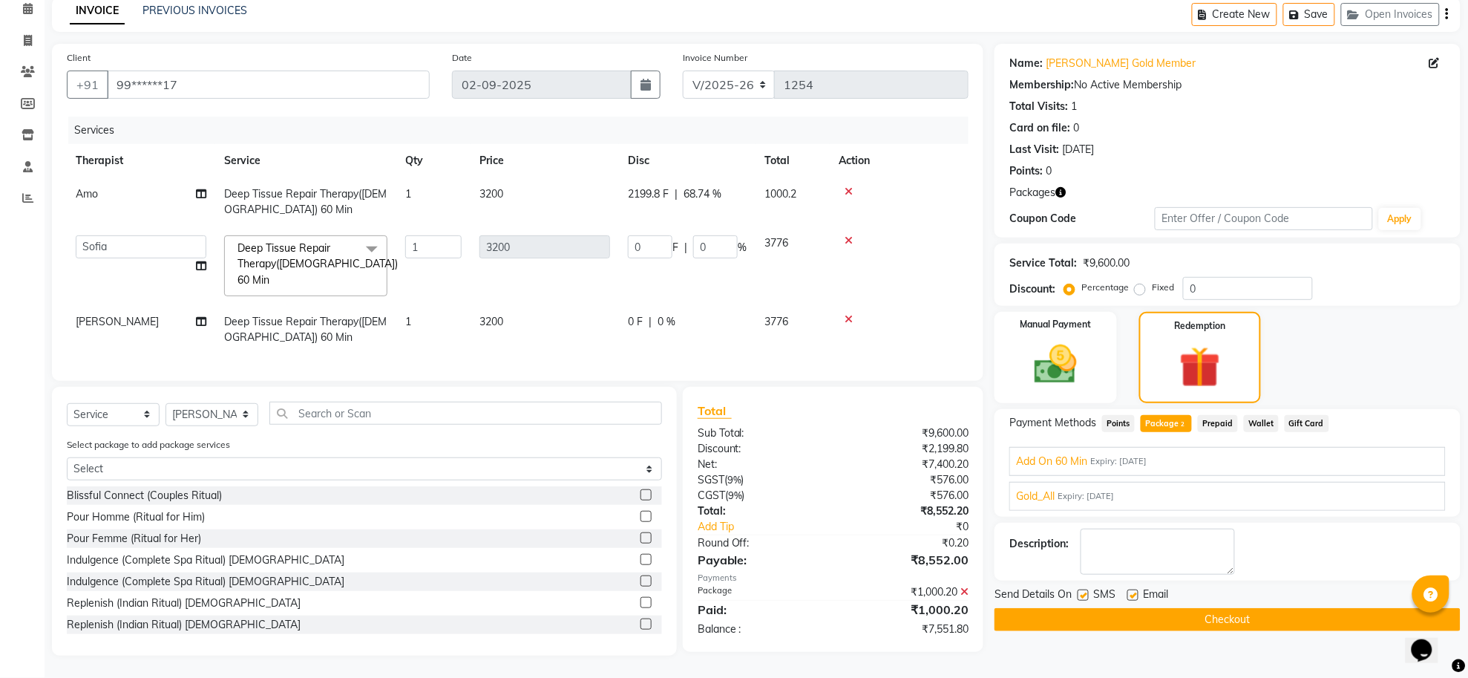
scroll to position [67, 0]
click at [1044, 489] on span "Gold_All" at bounding box center [1035, 497] width 39 height 16
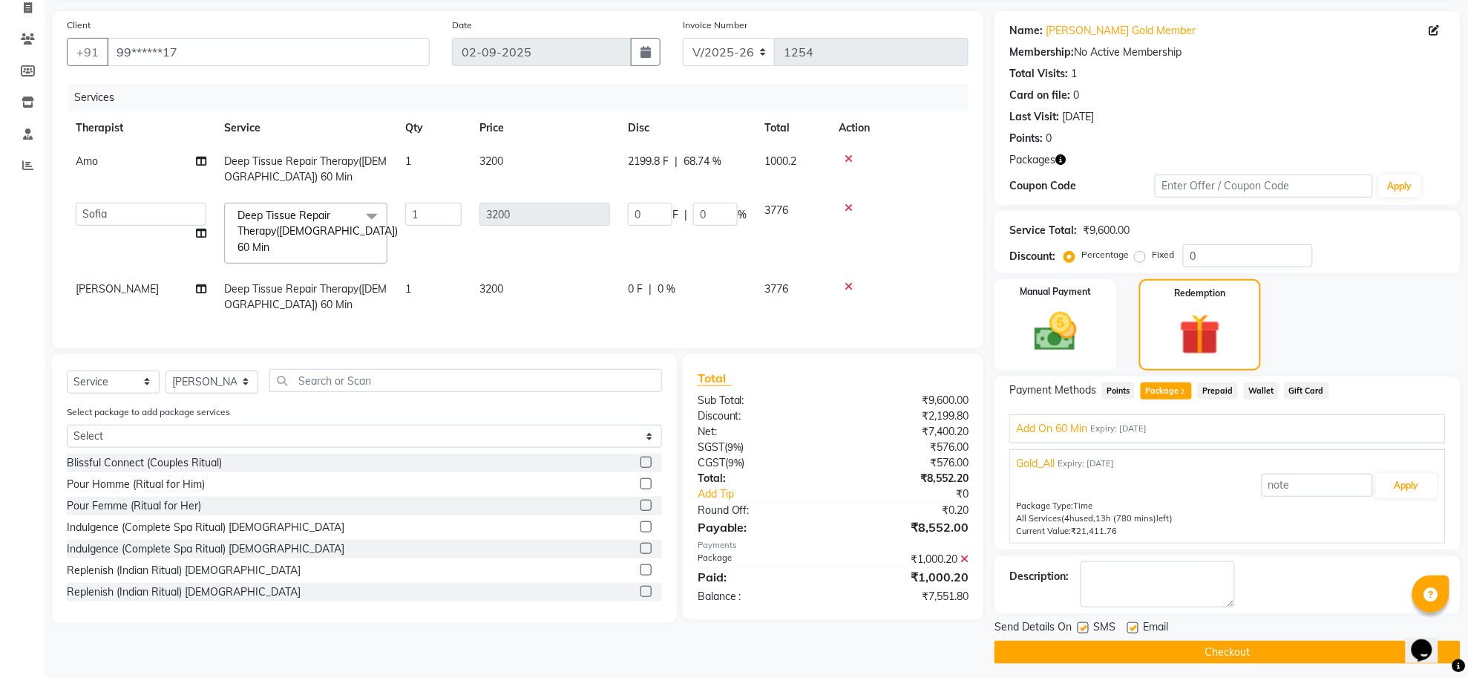
scroll to position [108, 0]
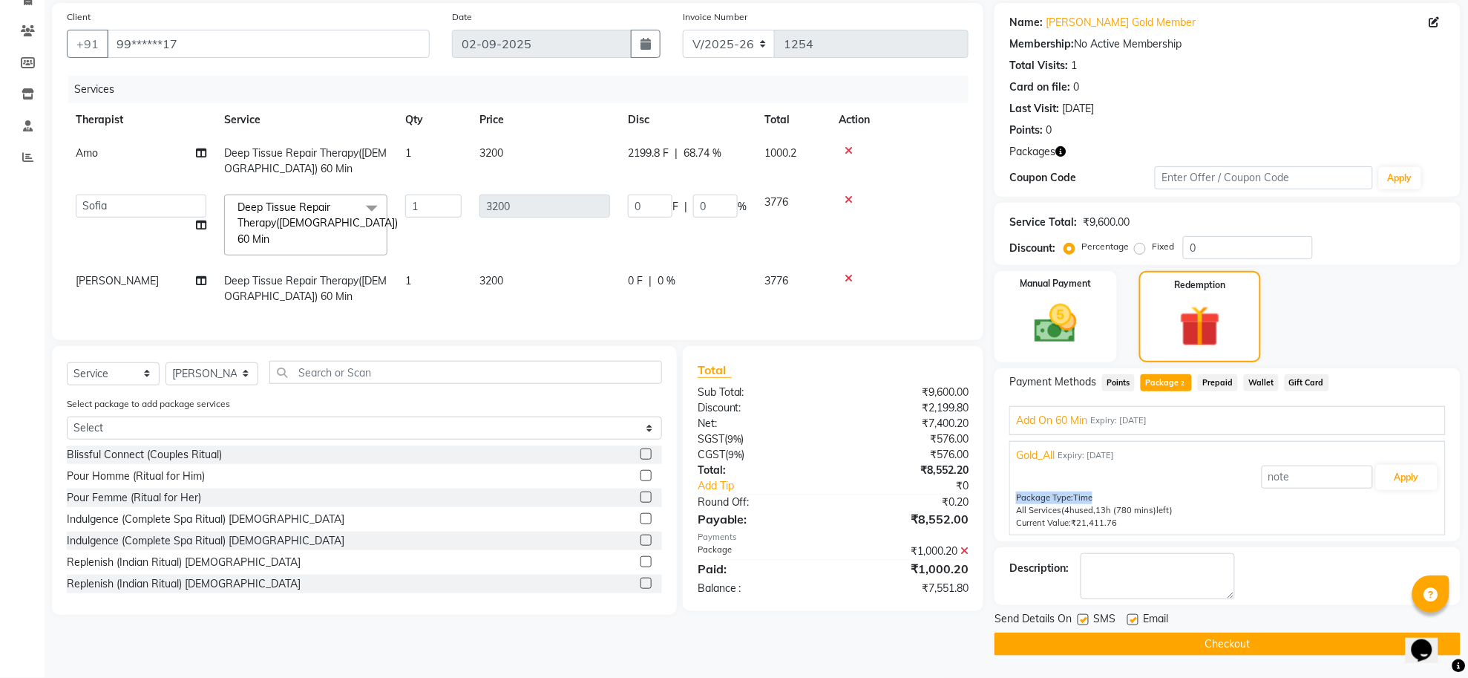
click at [1398, 491] on div "Apply Package Type: Time All Services (4h used, 13h (780 mins) left) Current Va…" at bounding box center [1227, 495] width 423 height 65
click at [1400, 476] on button "Apply" at bounding box center [1407, 477] width 62 height 25
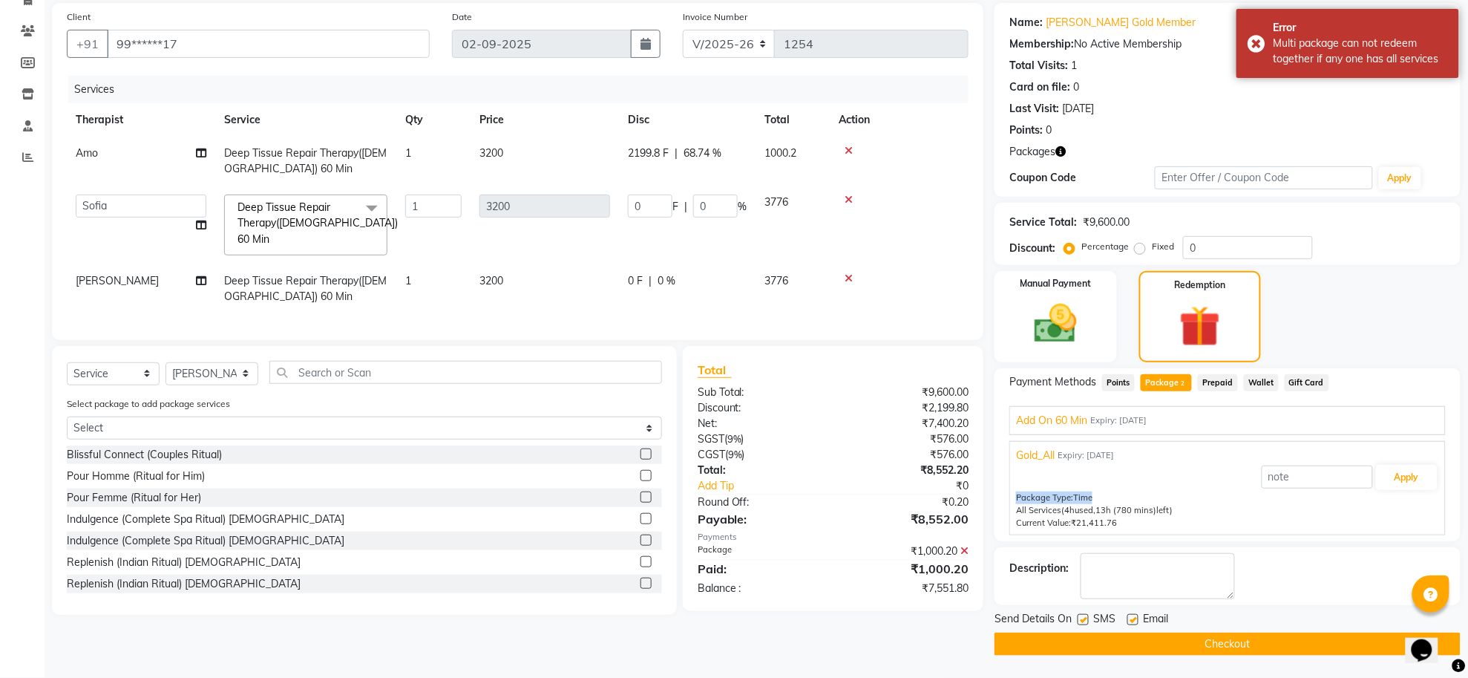
click at [1223, 640] on button "Checkout" at bounding box center [1228, 643] width 466 height 23
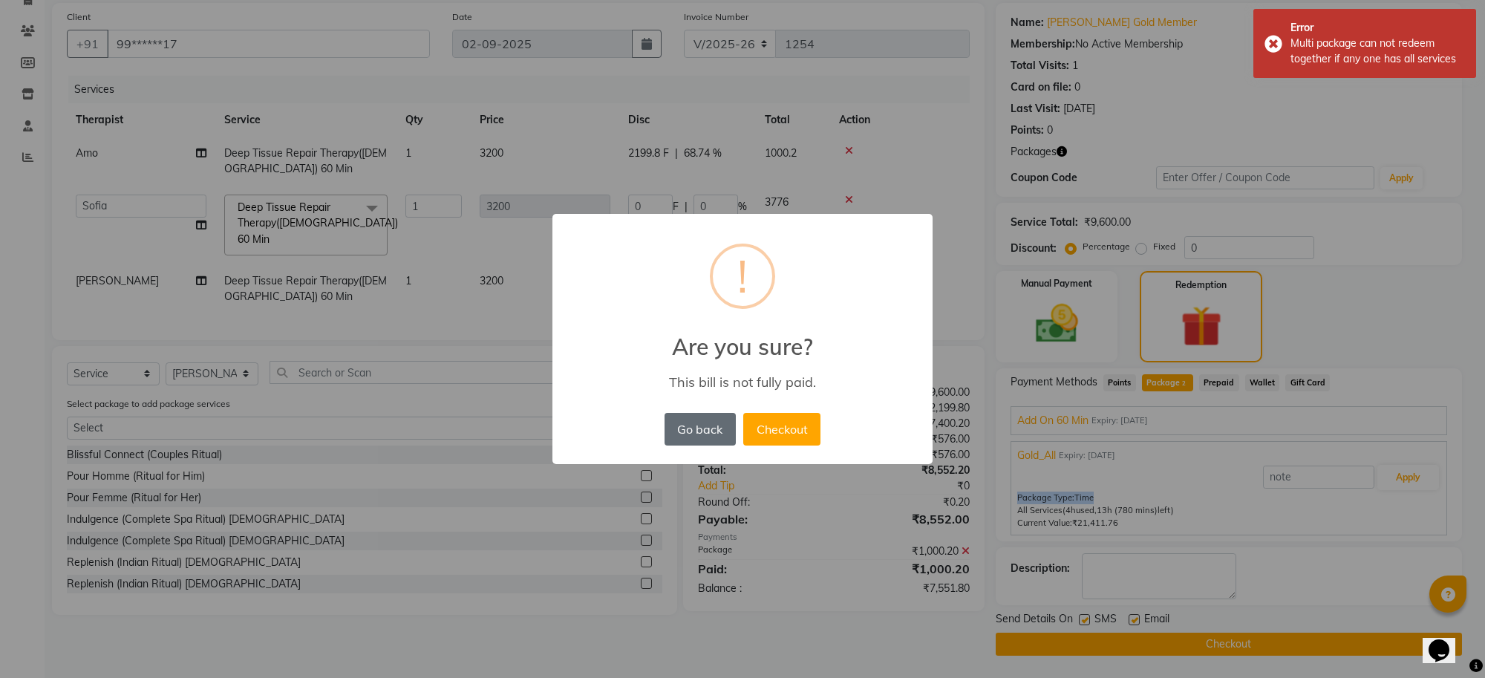
click at [692, 422] on button "Go back" at bounding box center [699, 429] width 71 height 33
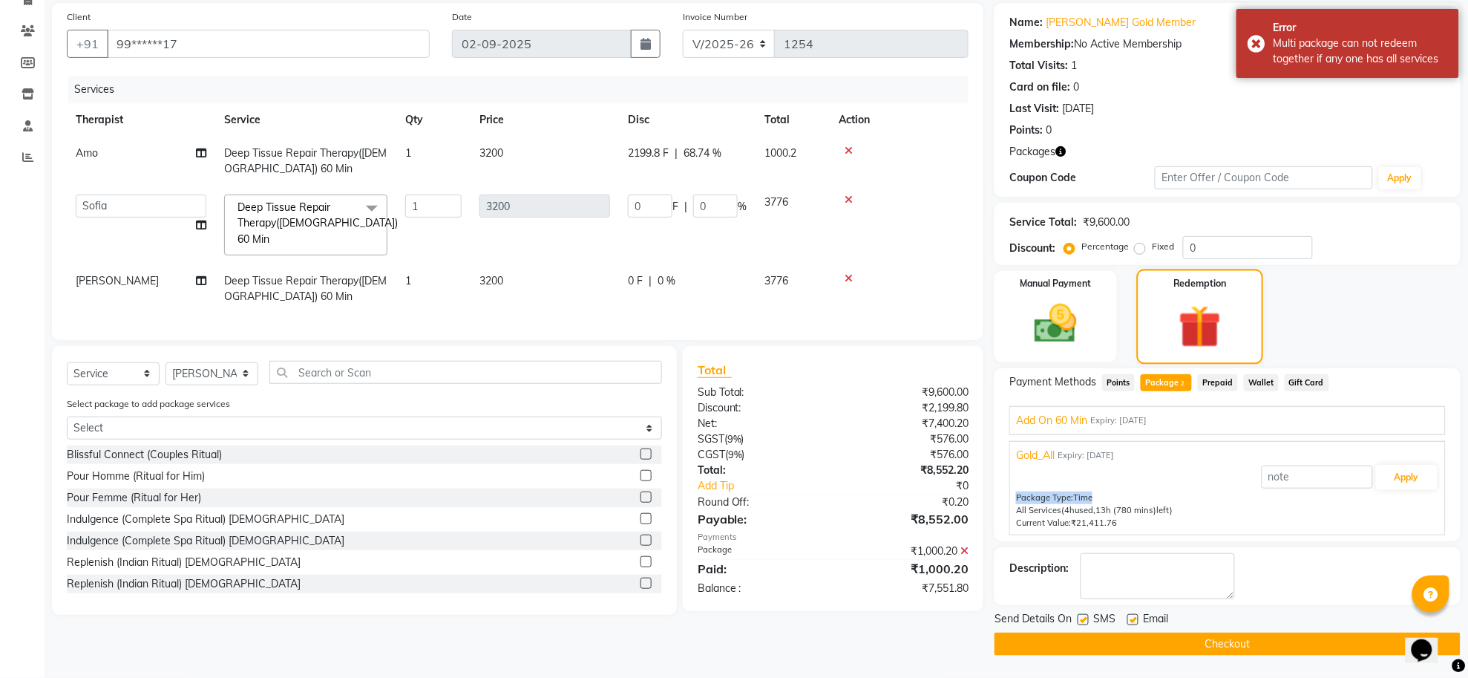
click at [1190, 323] on img at bounding box center [1200, 326] width 70 height 53
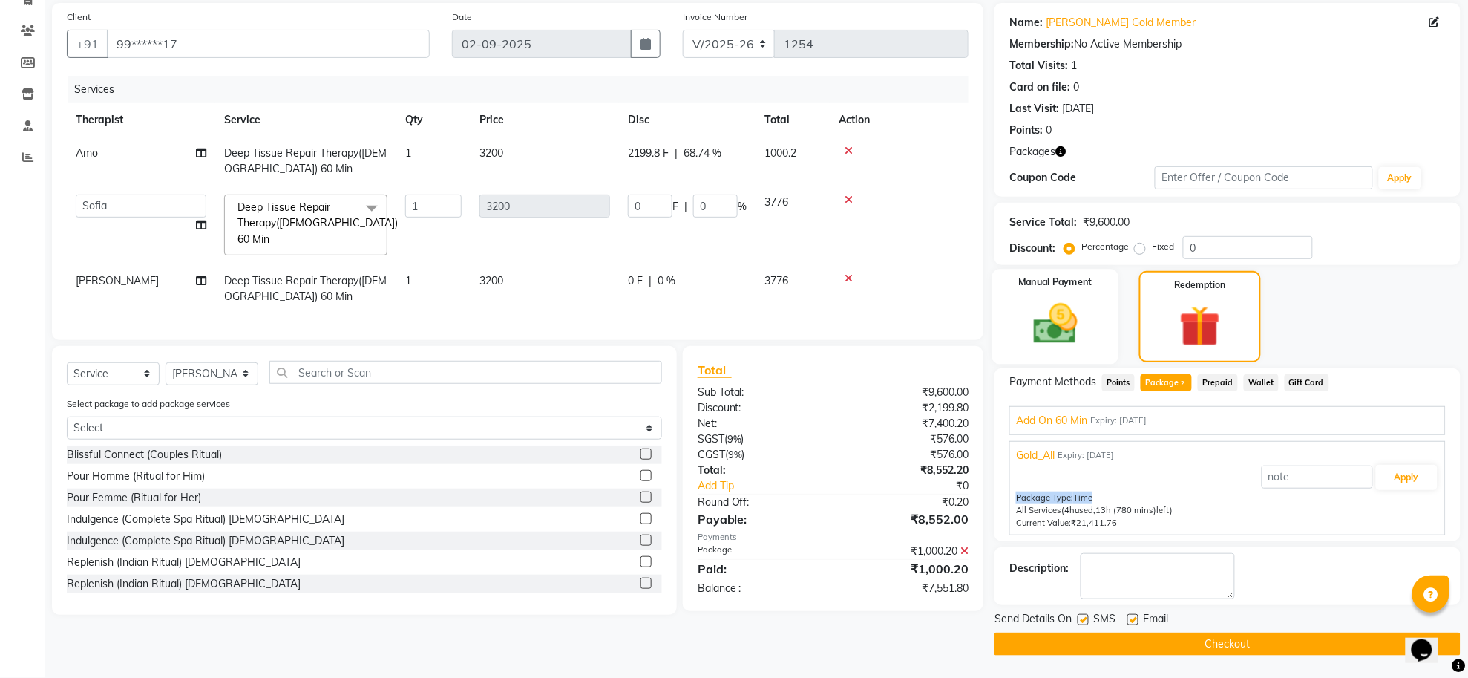
click at [1036, 309] on img at bounding box center [1056, 323] width 72 height 51
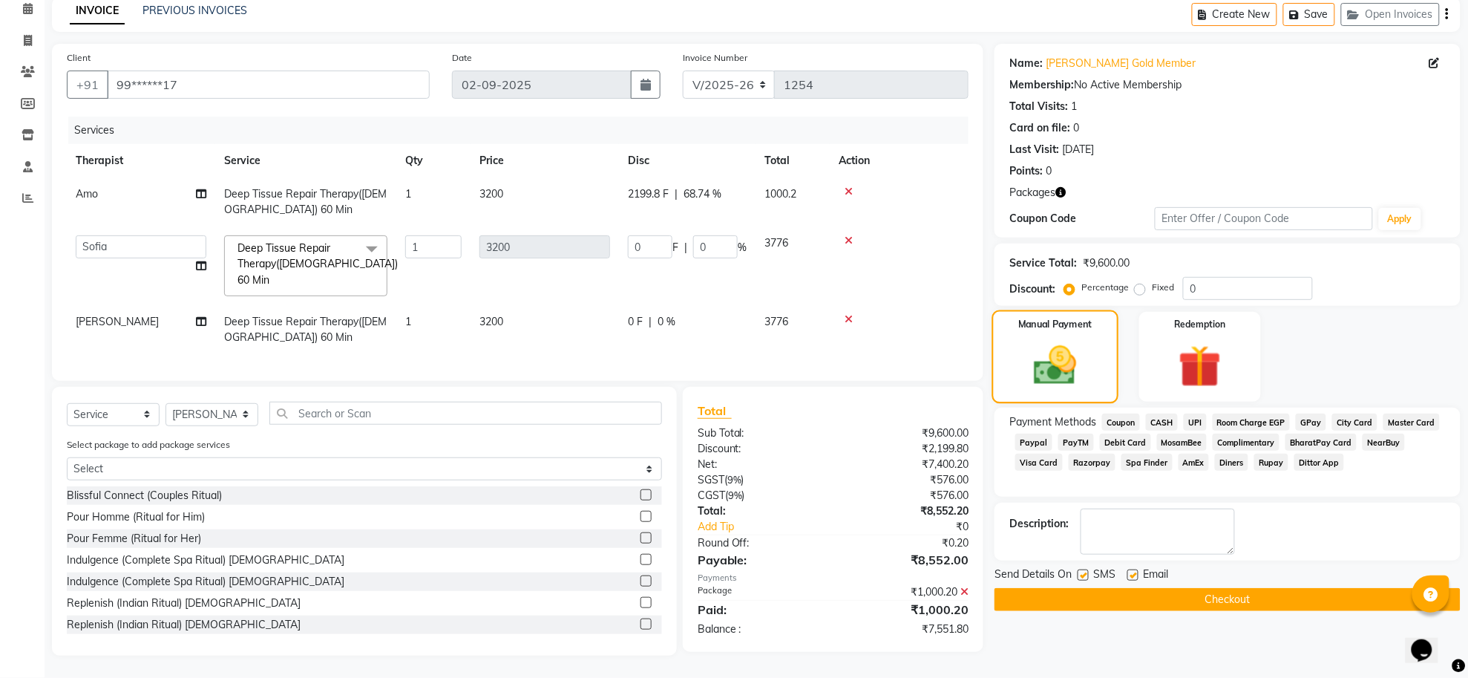
scroll to position [67, 0]
click at [1196, 353] on img at bounding box center [1200, 367] width 72 height 55
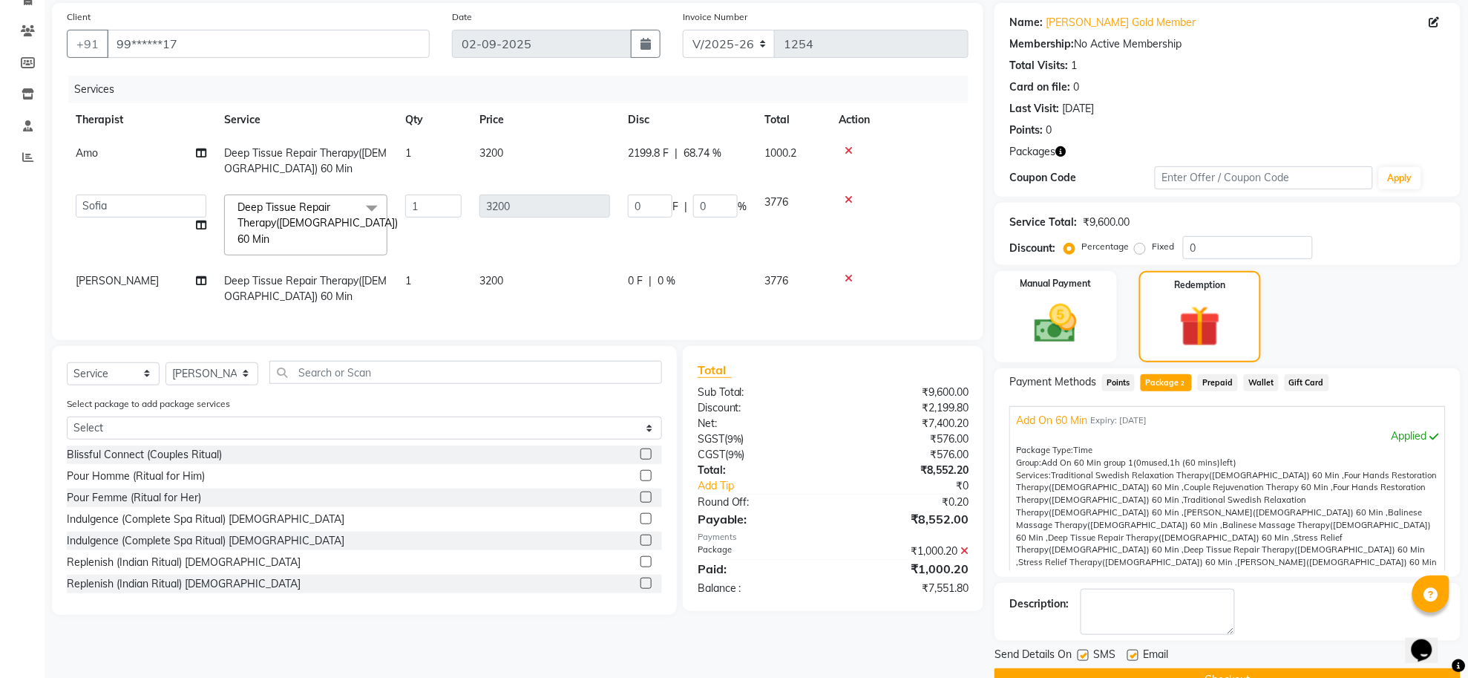
click at [1168, 387] on span "Package 2" at bounding box center [1166, 382] width 51 height 17
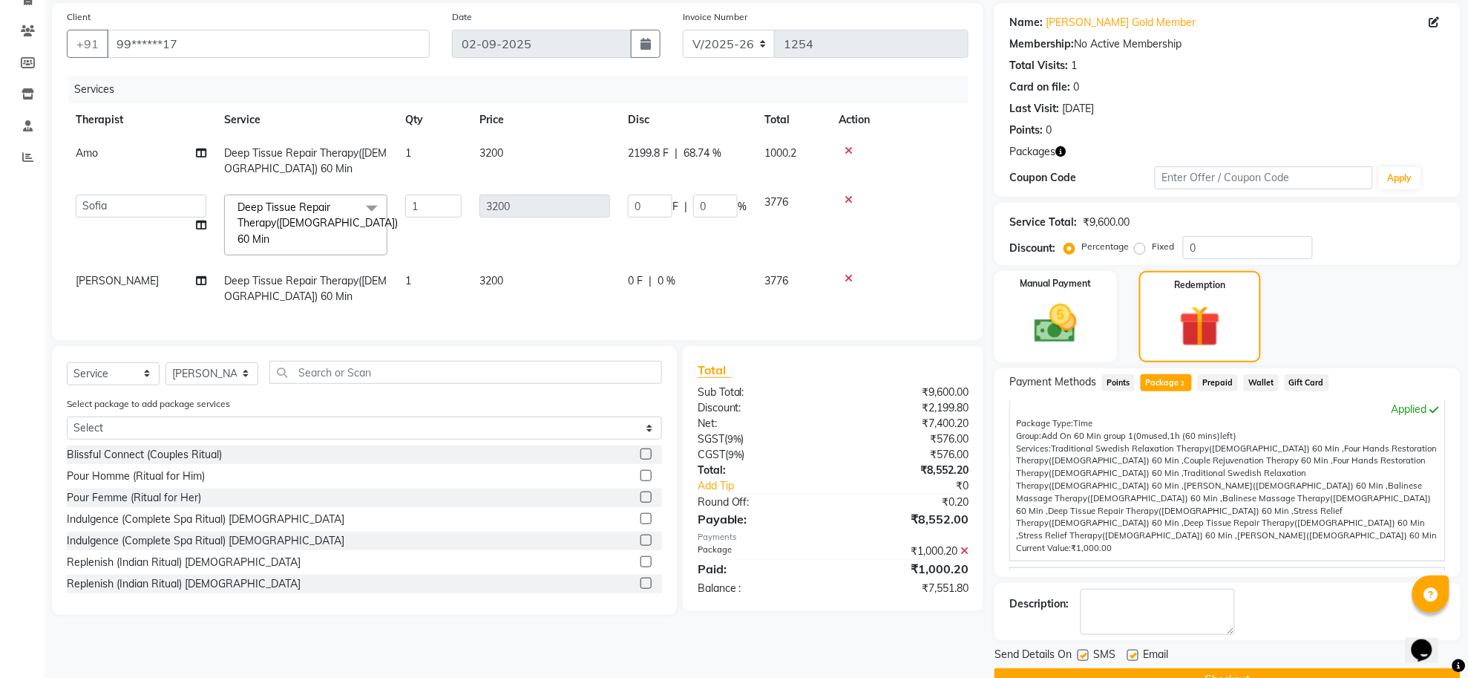
click at [1049, 574] on span "Gold_All" at bounding box center [1035, 582] width 39 height 16
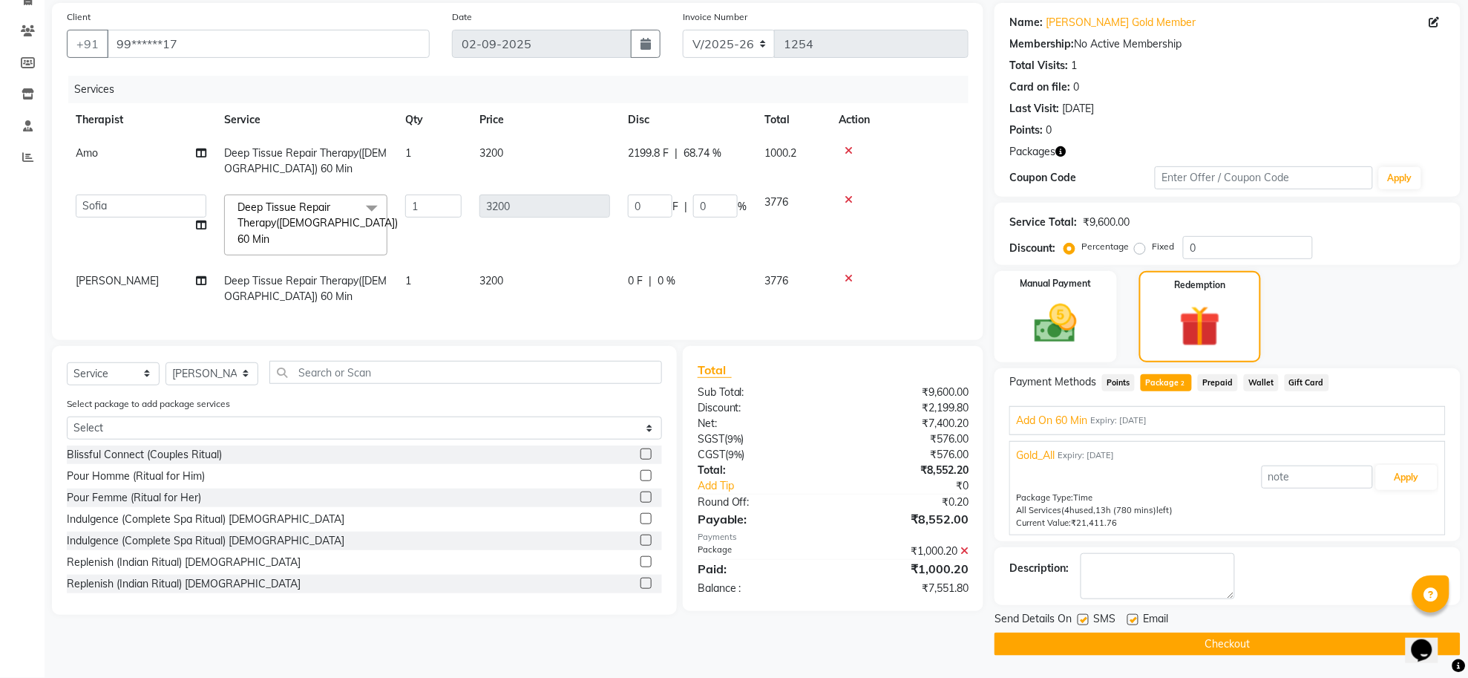
scroll to position [0, 0]
click at [1393, 477] on button "Apply" at bounding box center [1407, 477] width 62 height 25
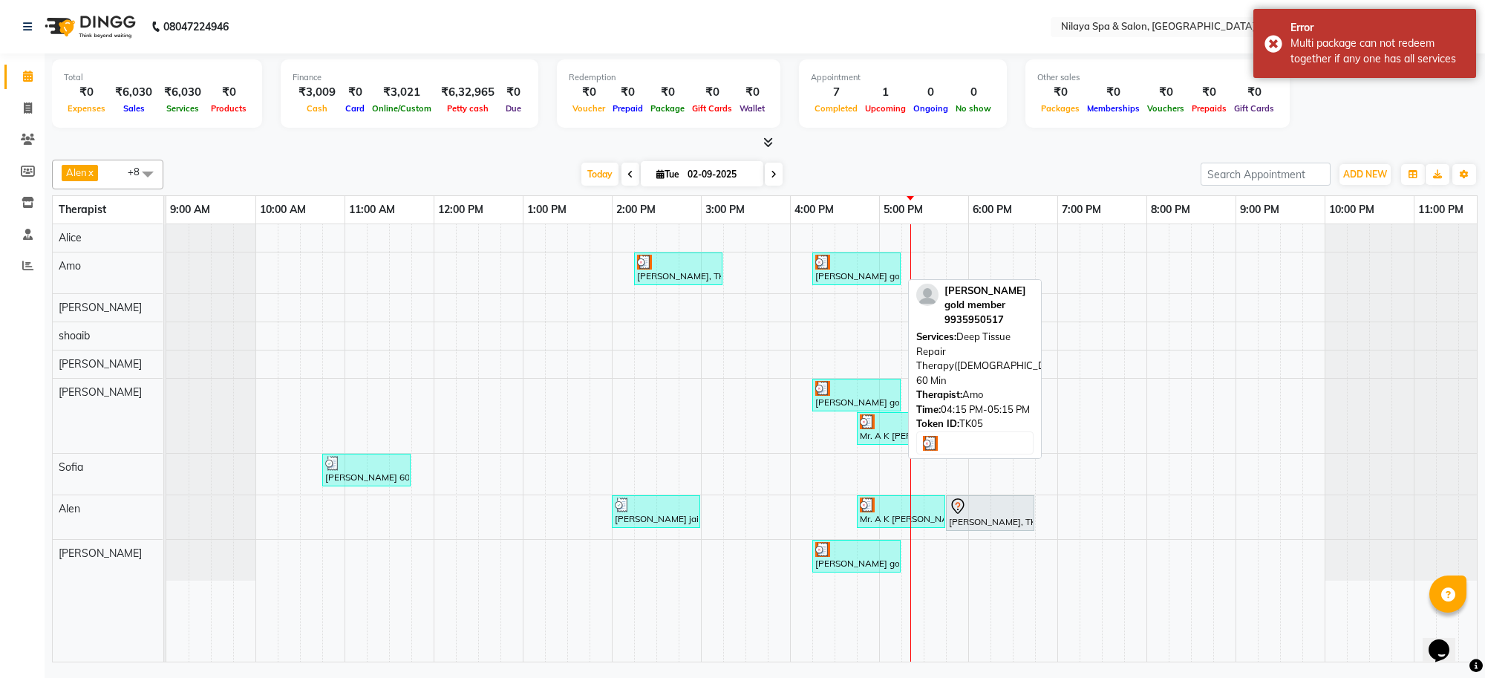
click at [883, 276] on div "[PERSON_NAME] gold member, TK05, 04:15 PM-05:15 PM, Deep Tissue Repair Therapy(…" at bounding box center [856, 269] width 85 height 28
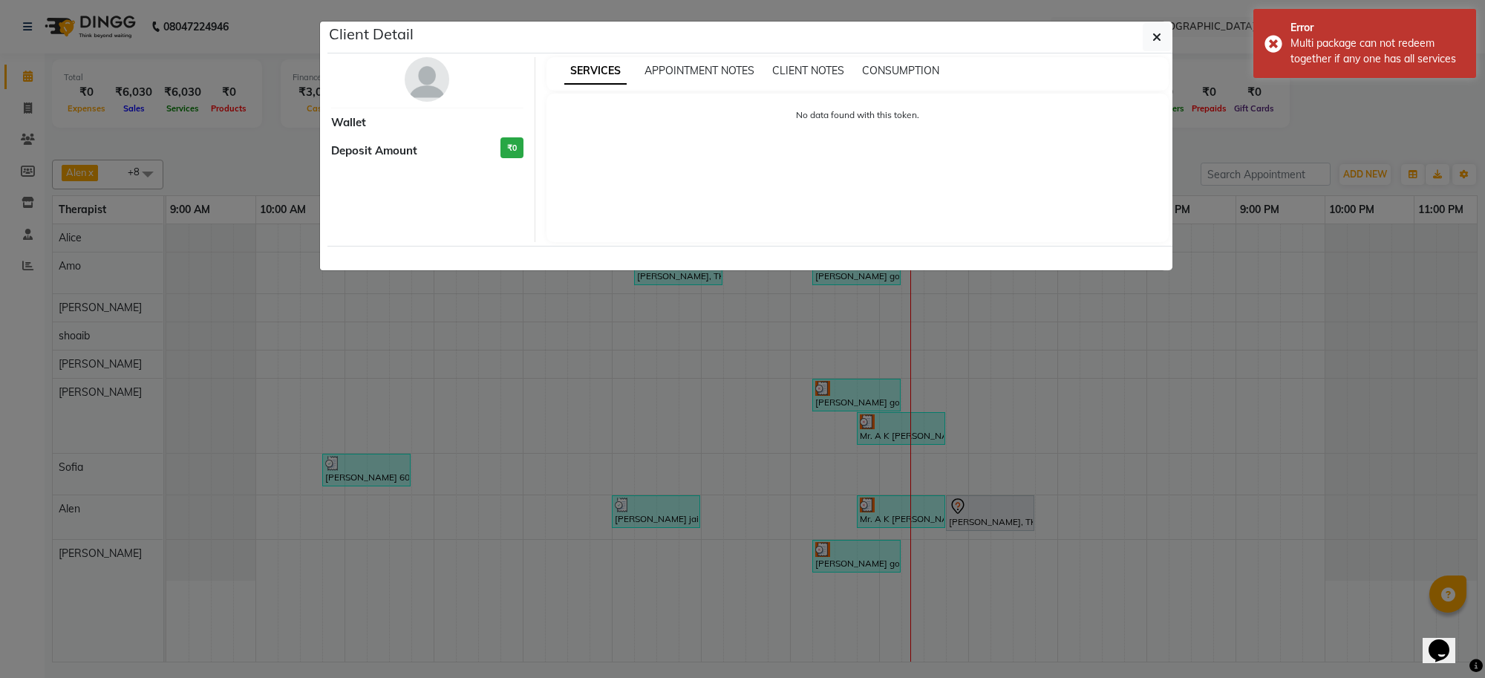
select select "3"
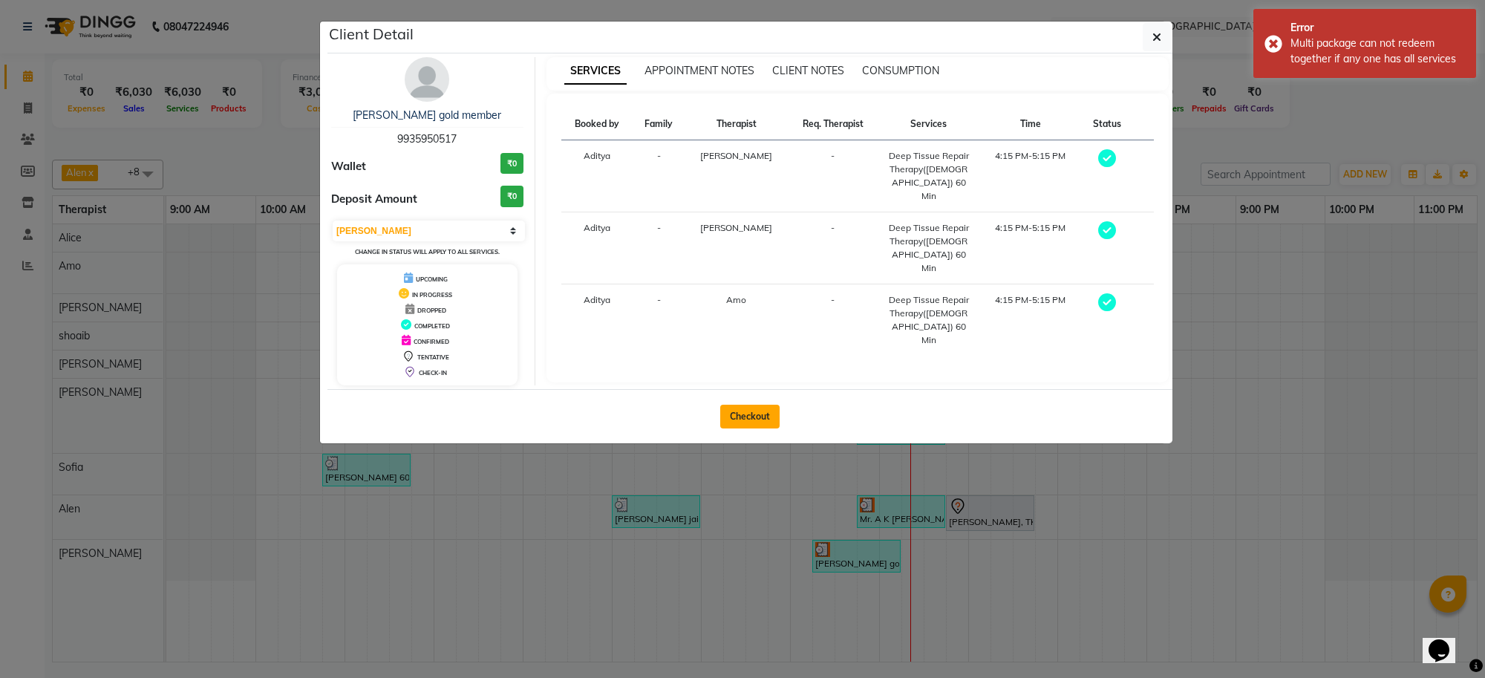
click at [767, 416] on button "Checkout" at bounding box center [749, 417] width 59 height 24
select select "8283"
select select "service"
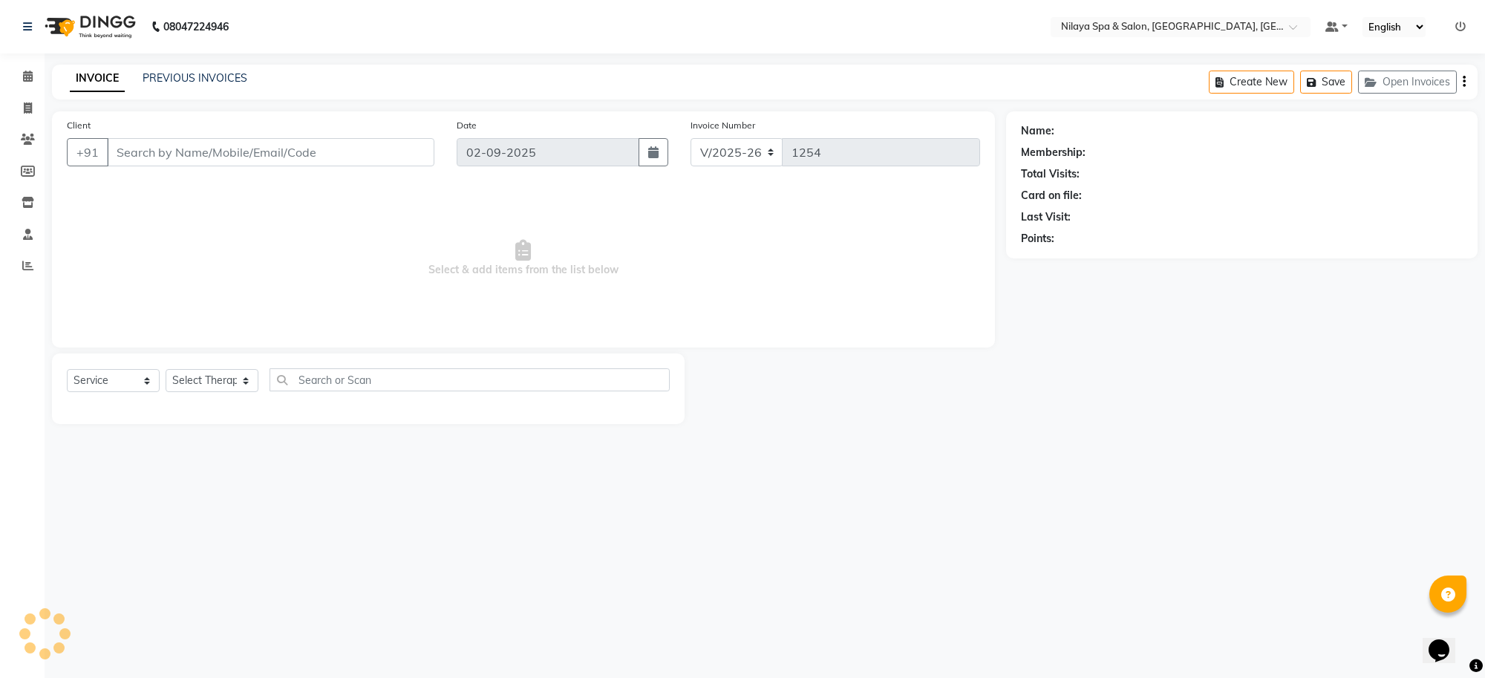
type input "99******17"
select select "84577"
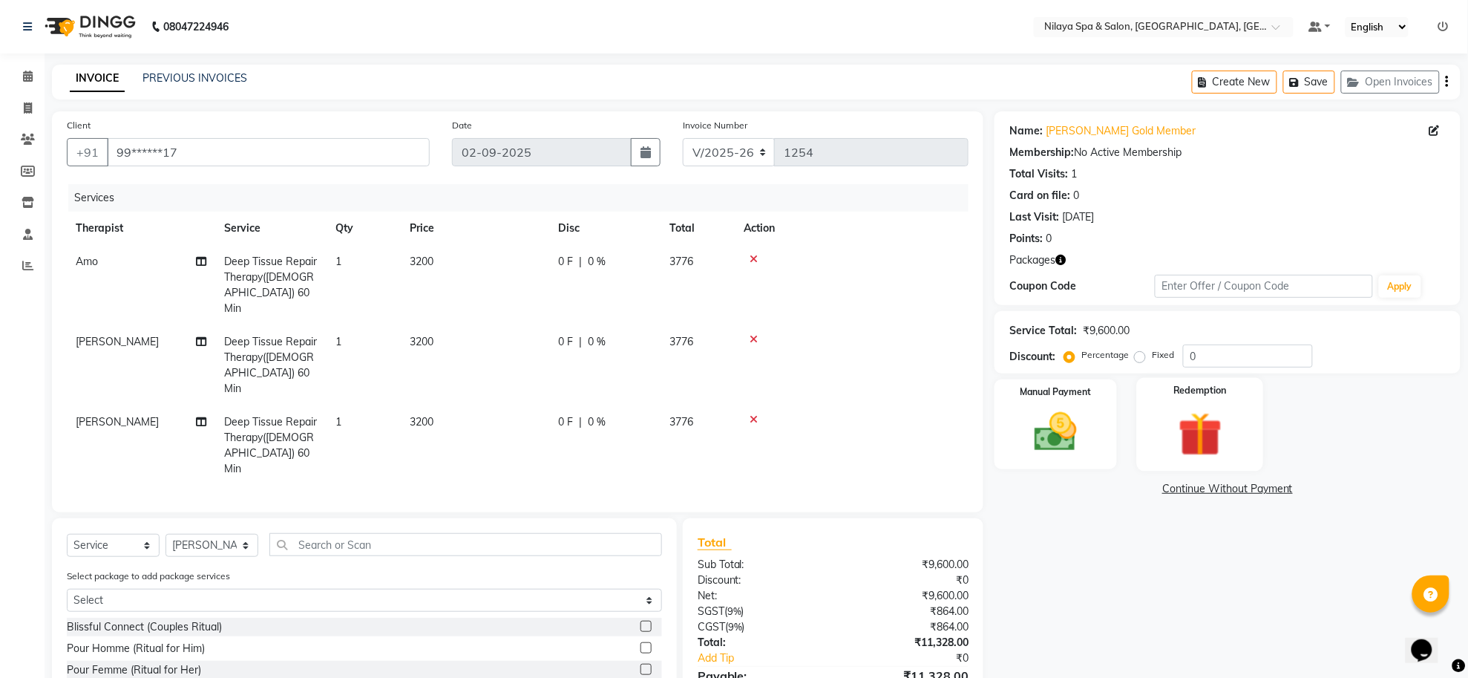
click at [1192, 438] on img at bounding box center [1200, 434] width 72 height 55
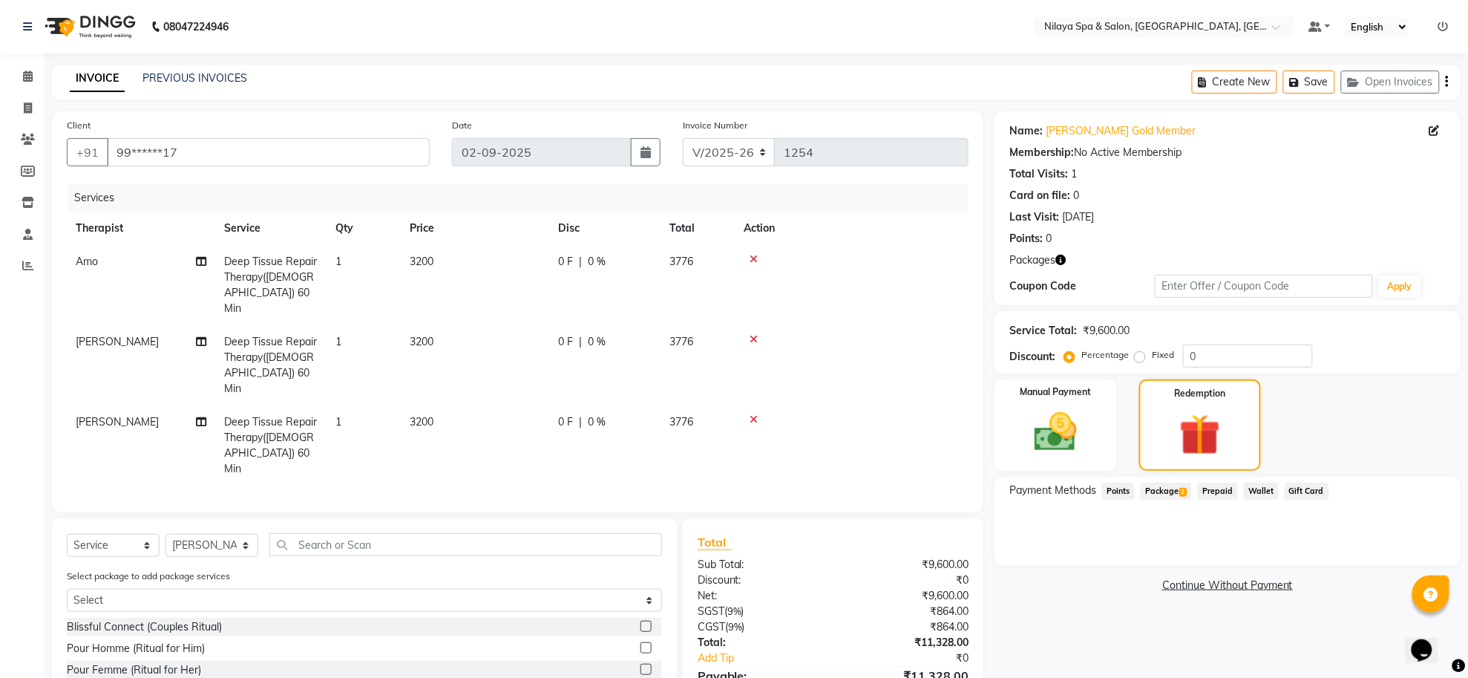
click at [1167, 491] on span "Package 2" at bounding box center [1166, 491] width 51 height 17
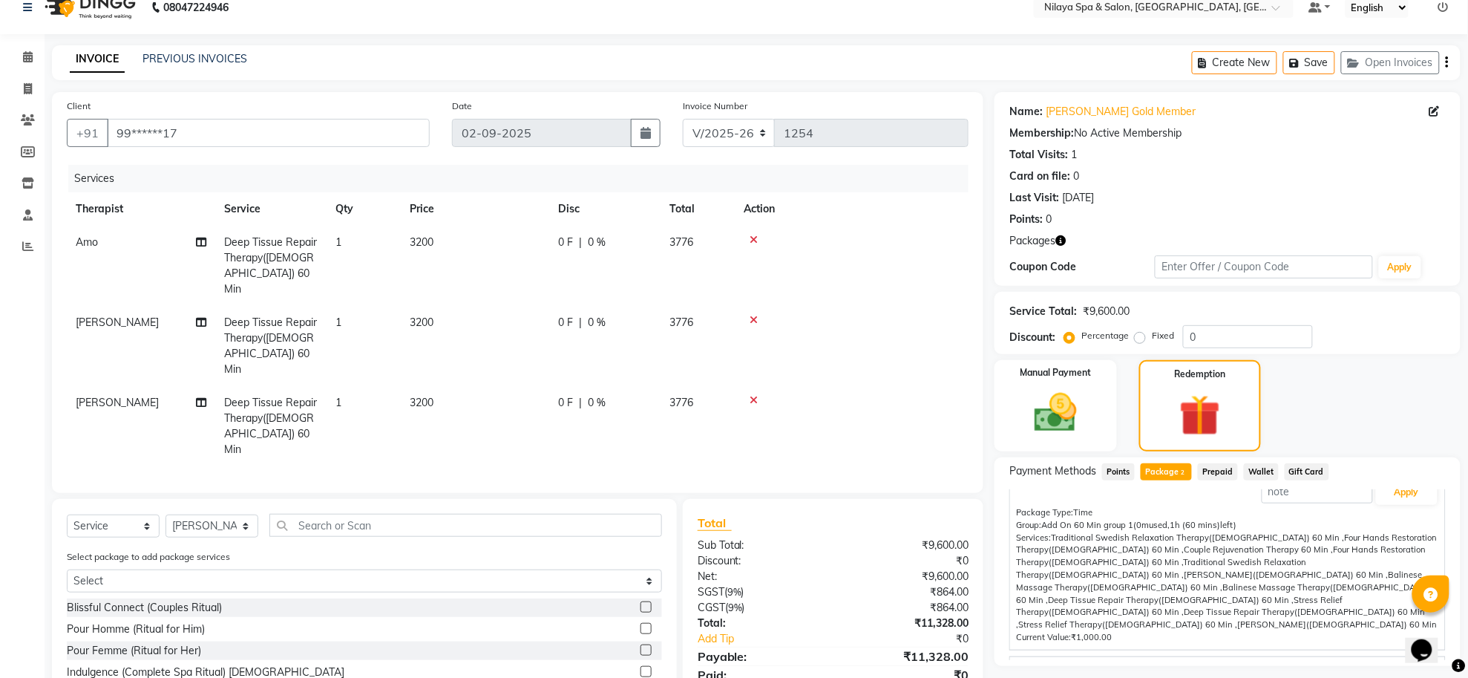
scroll to position [99, 0]
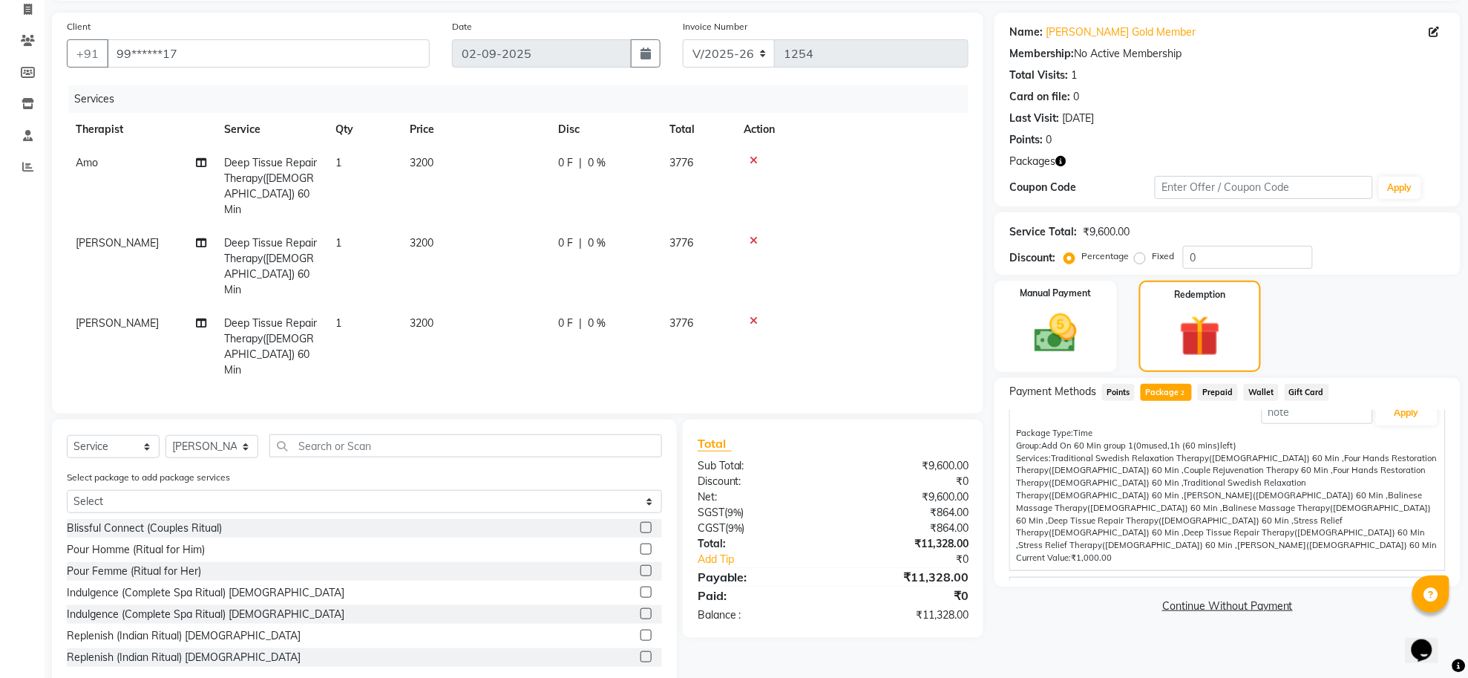
click at [1047, 583] on span "Gold_All" at bounding box center [1035, 591] width 39 height 16
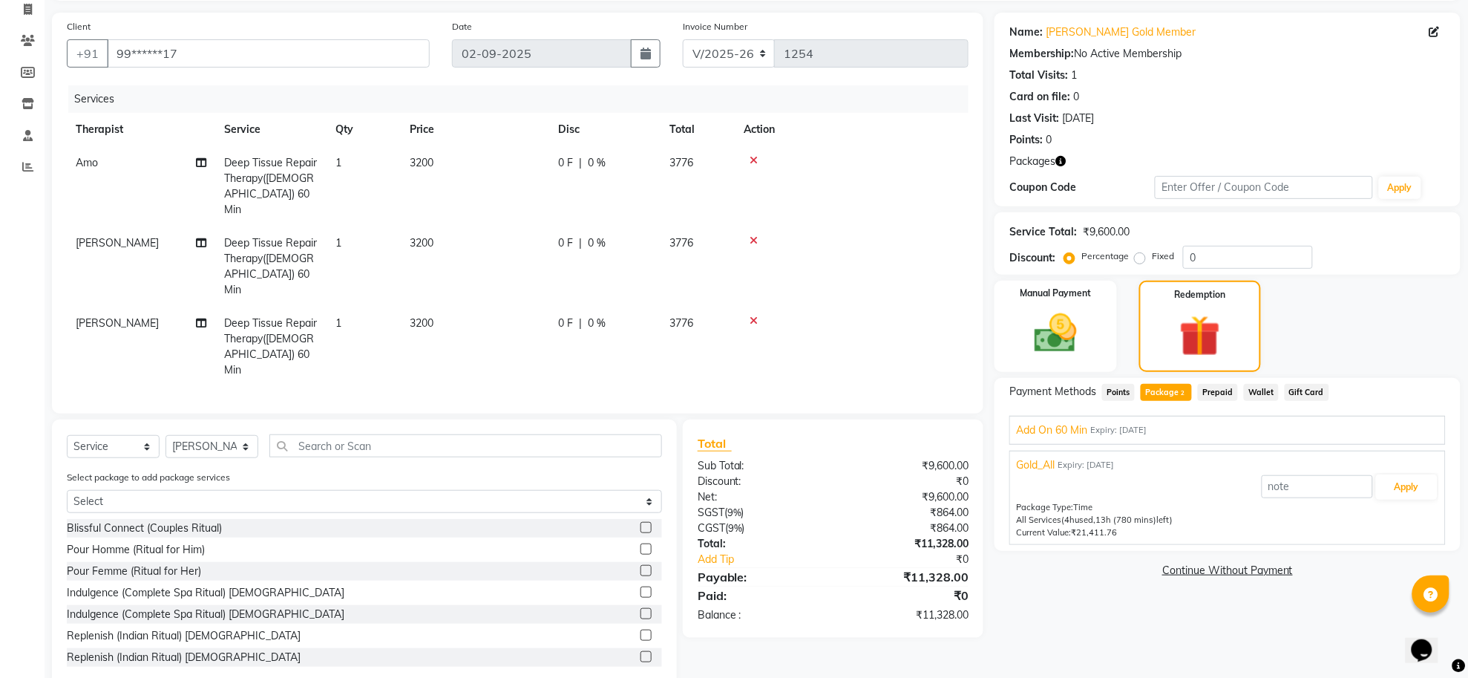
scroll to position [0, 0]
click at [1410, 488] on button "Apply" at bounding box center [1407, 486] width 62 height 25
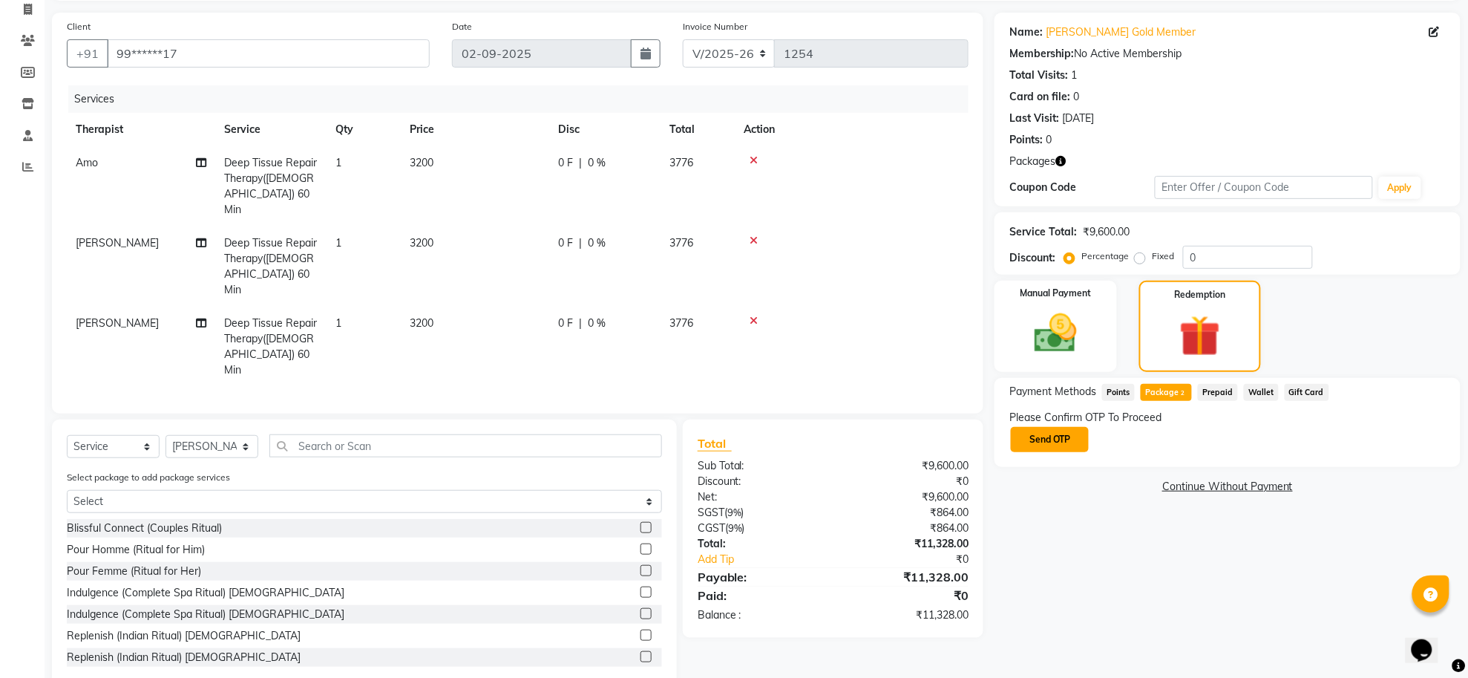
click at [1070, 434] on button "Send OTP" at bounding box center [1050, 439] width 78 height 25
click at [1063, 433] on input "text" at bounding box center [1084, 439] width 148 height 23
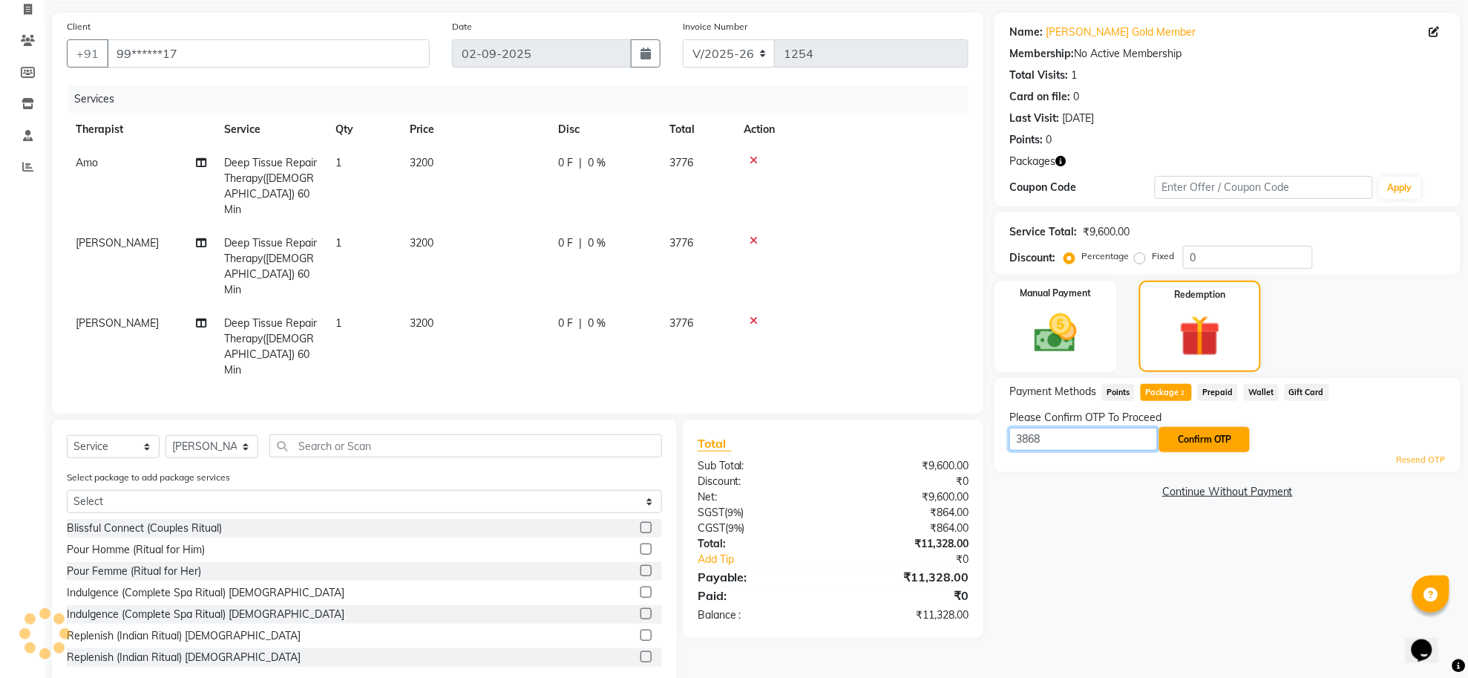
type input "3868"
click at [1206, 433] on button "Confirm OTP" at bounding box center [1204, 439] width 91 height 25
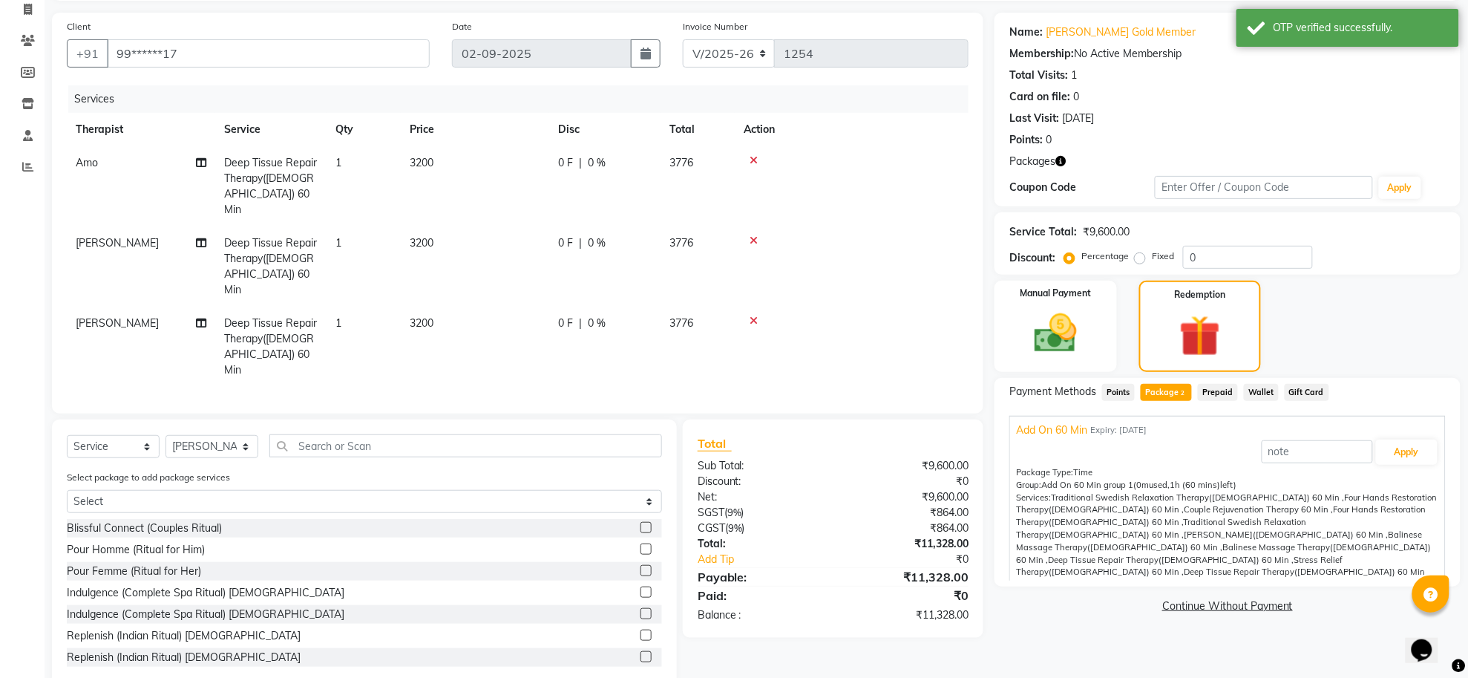
scroll to position [39, 0]
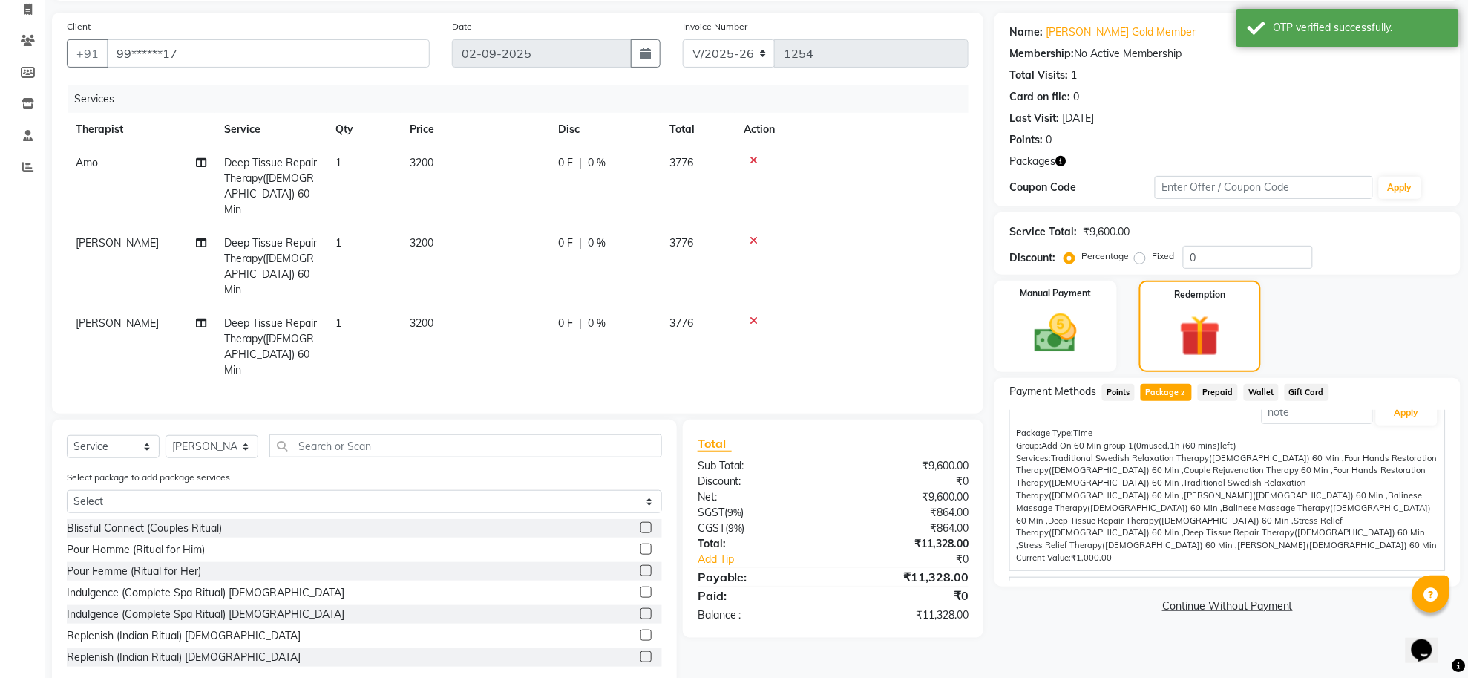
click at [1050, 583] on span "Gold_All" at bounding box center [1035, 591] width 39 height 16
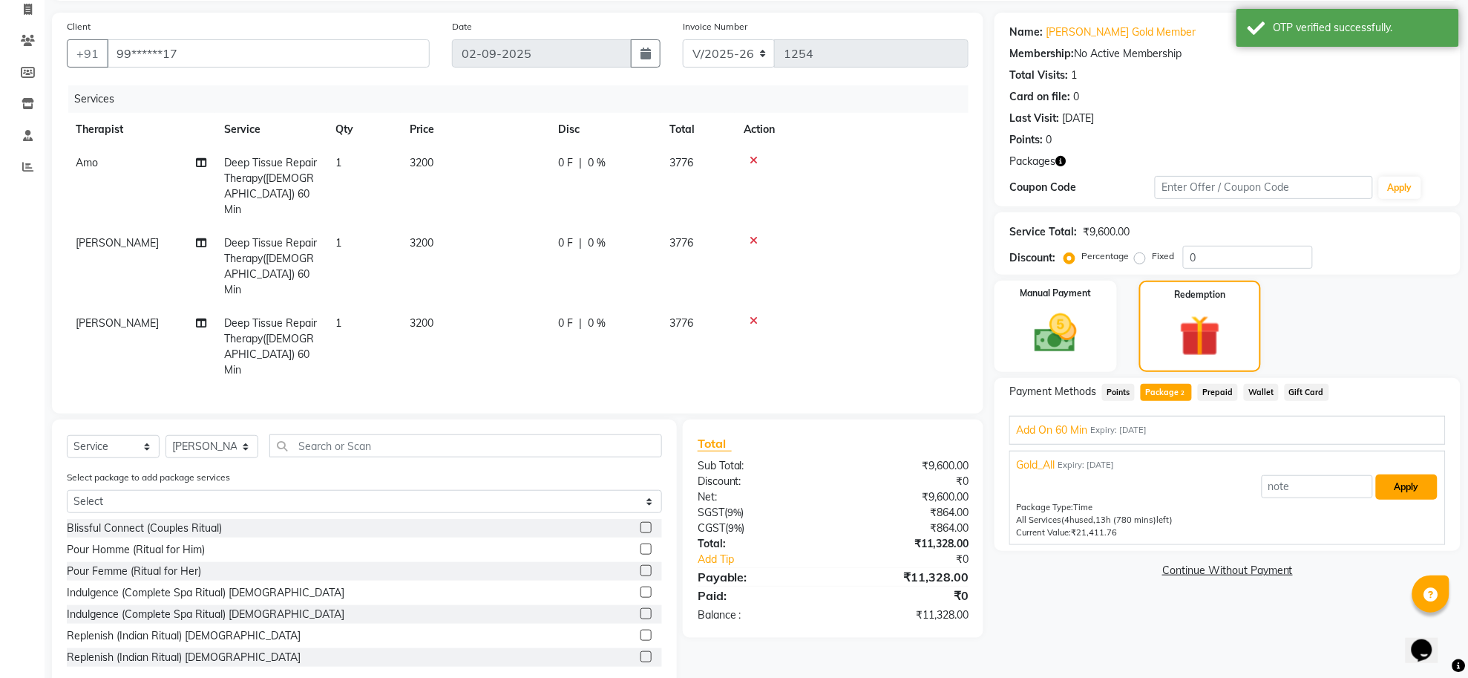
click at [1415, 486] on button "Apply" at bounding box center [1407, 486] width 62 height 25
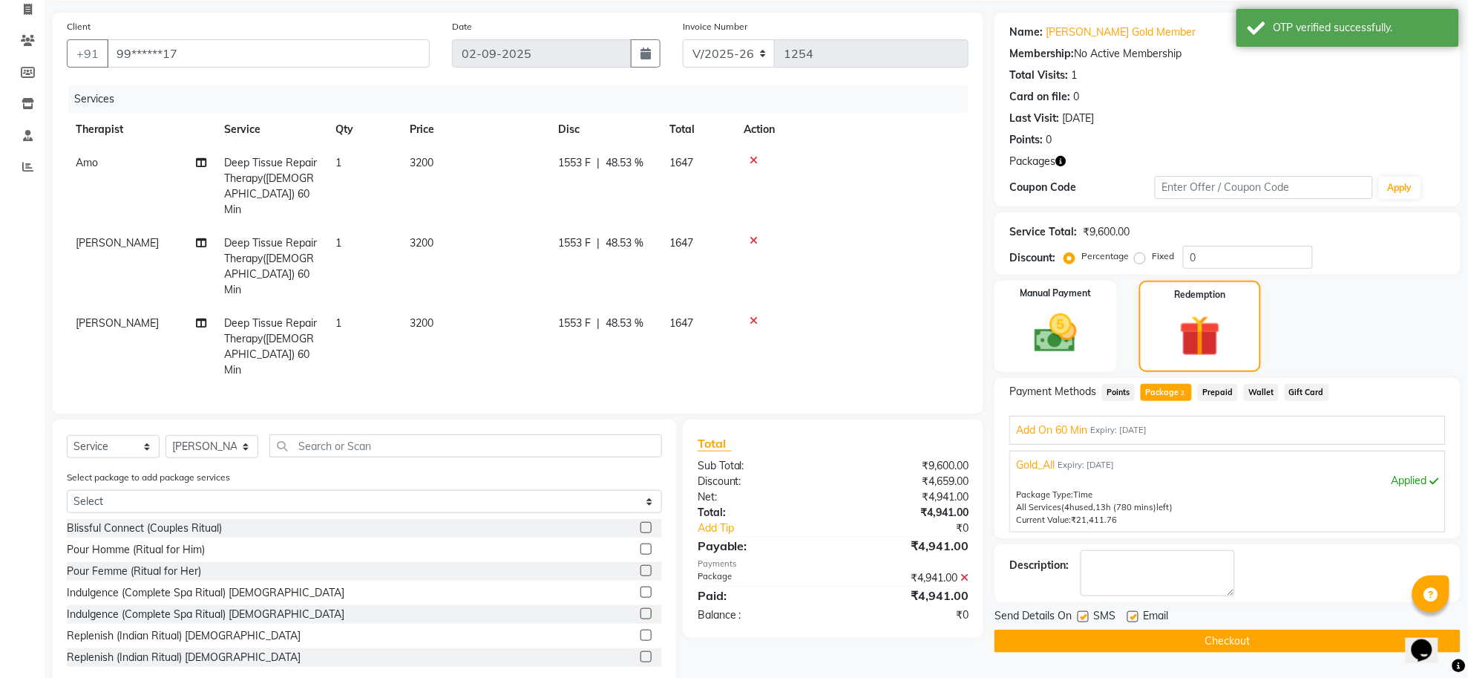
click at [1249, 640] on button "Checkout" at bounding box center [1228, 640] width 466 height 23
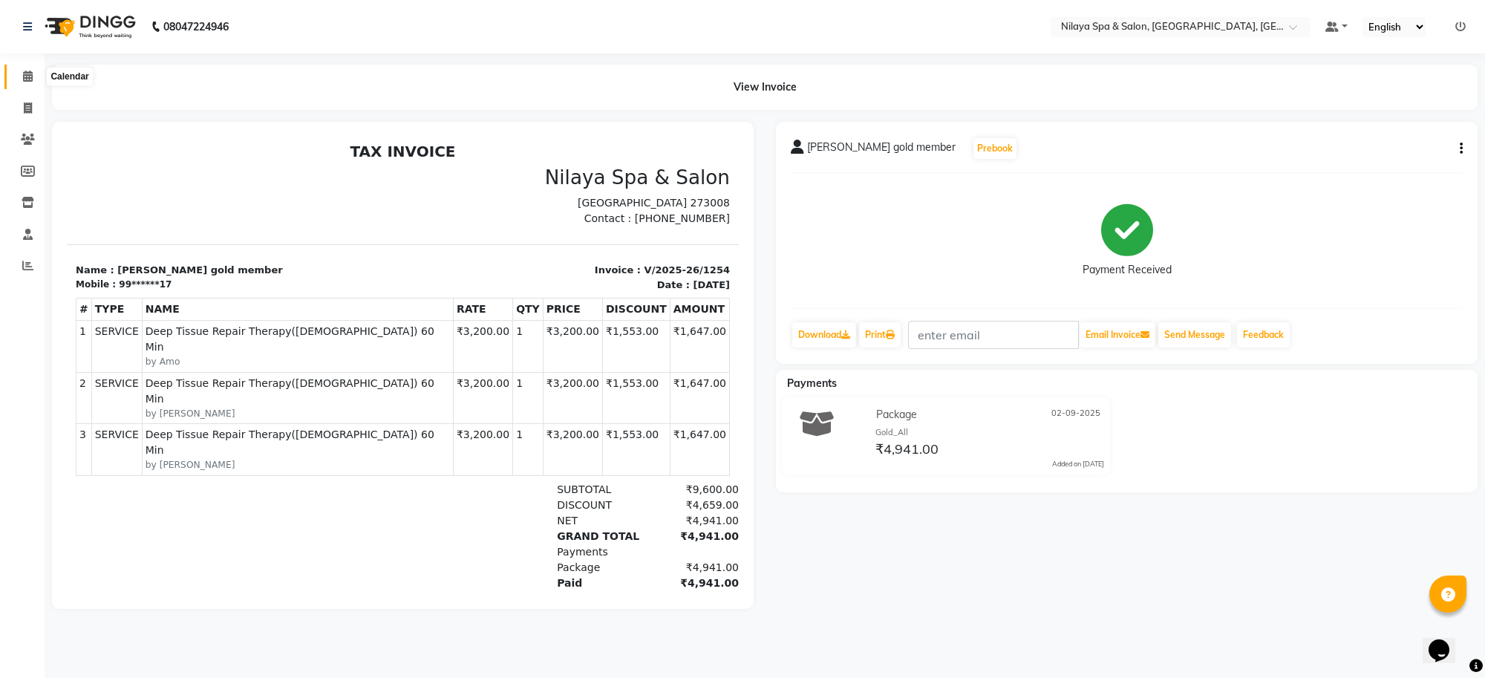
click at [28, 71] on icon at bounding box center [28, 76] width 10 height 11
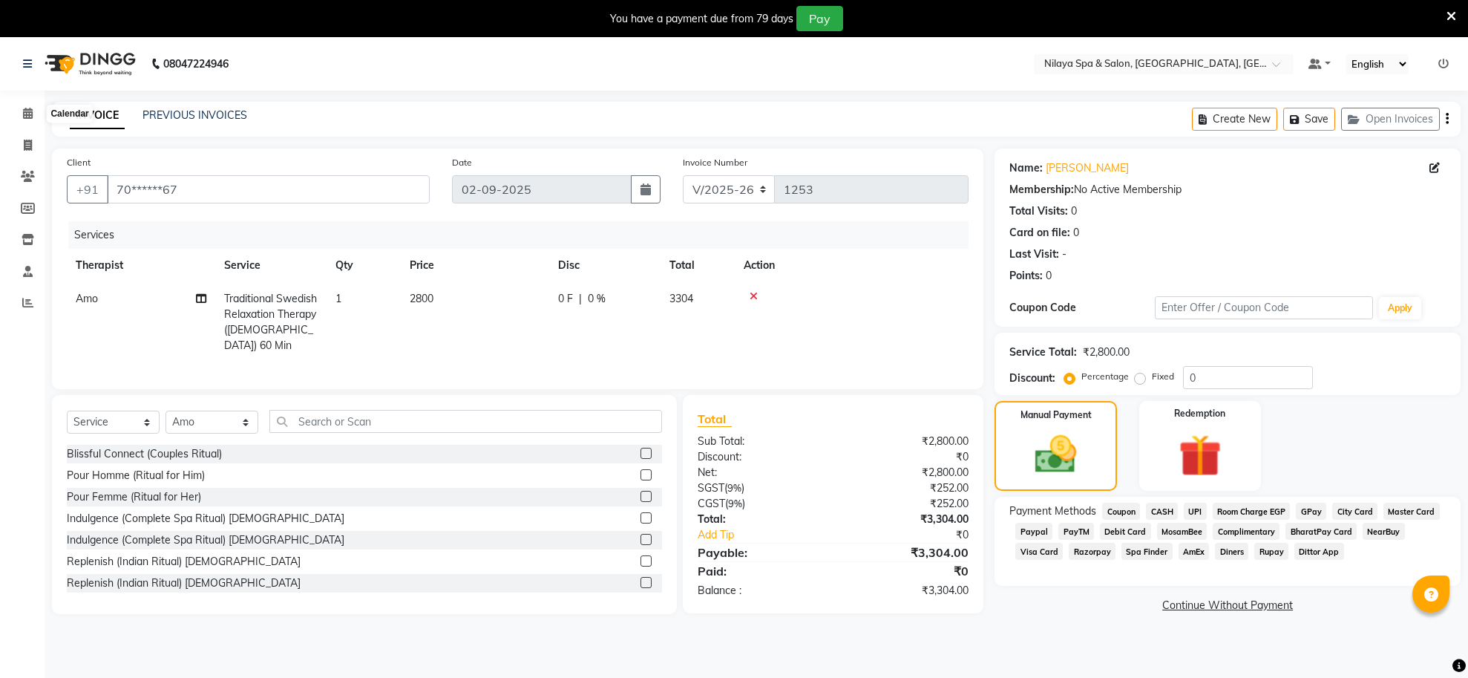
select select "8283"
select select "service"
select select "80700"
click at [19, 108] on span at bounding box center [28, 113] width 26 height 17
